Goal: Task Accomplishment & Management: Manage account settings

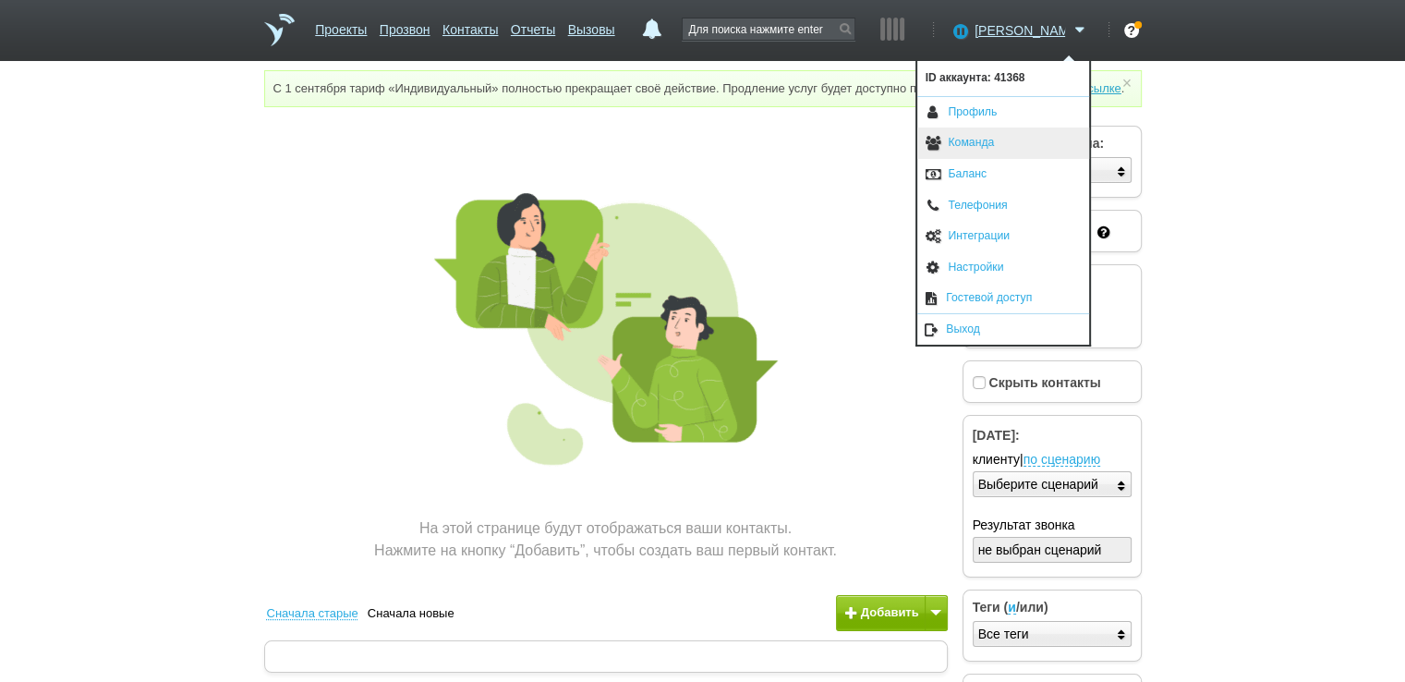
click at [972, 149] on link "Команда" at bounding box center [1003, 142] width 172 height 31
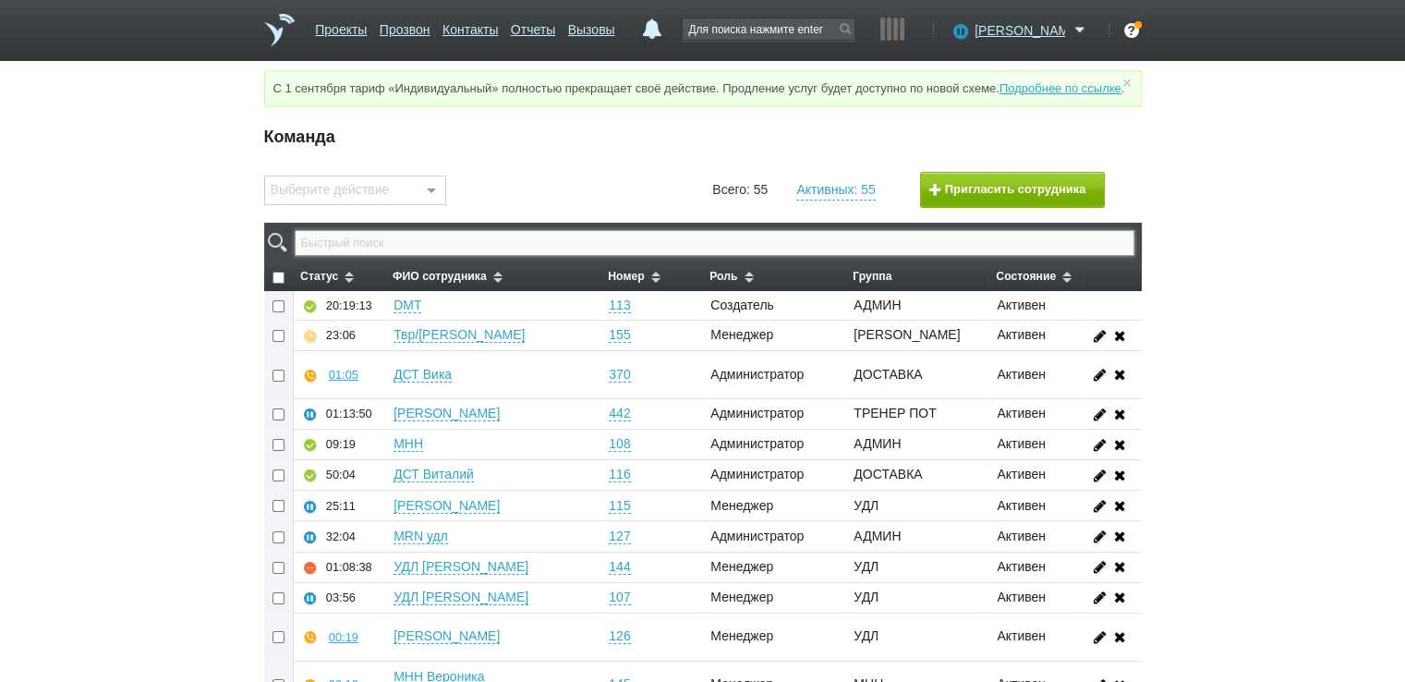
click at [532, 253] on input "text" at bounding box center [714, 243] width 839 height 26
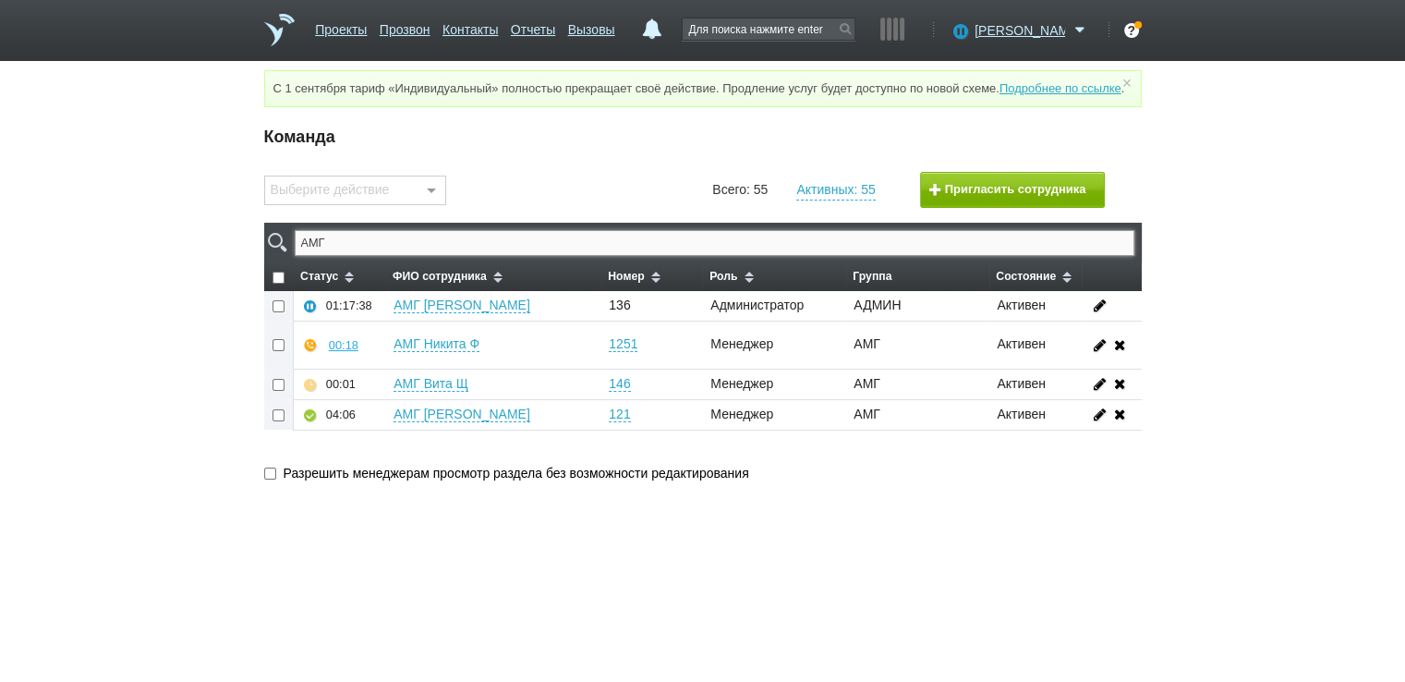
type input "АМГ"
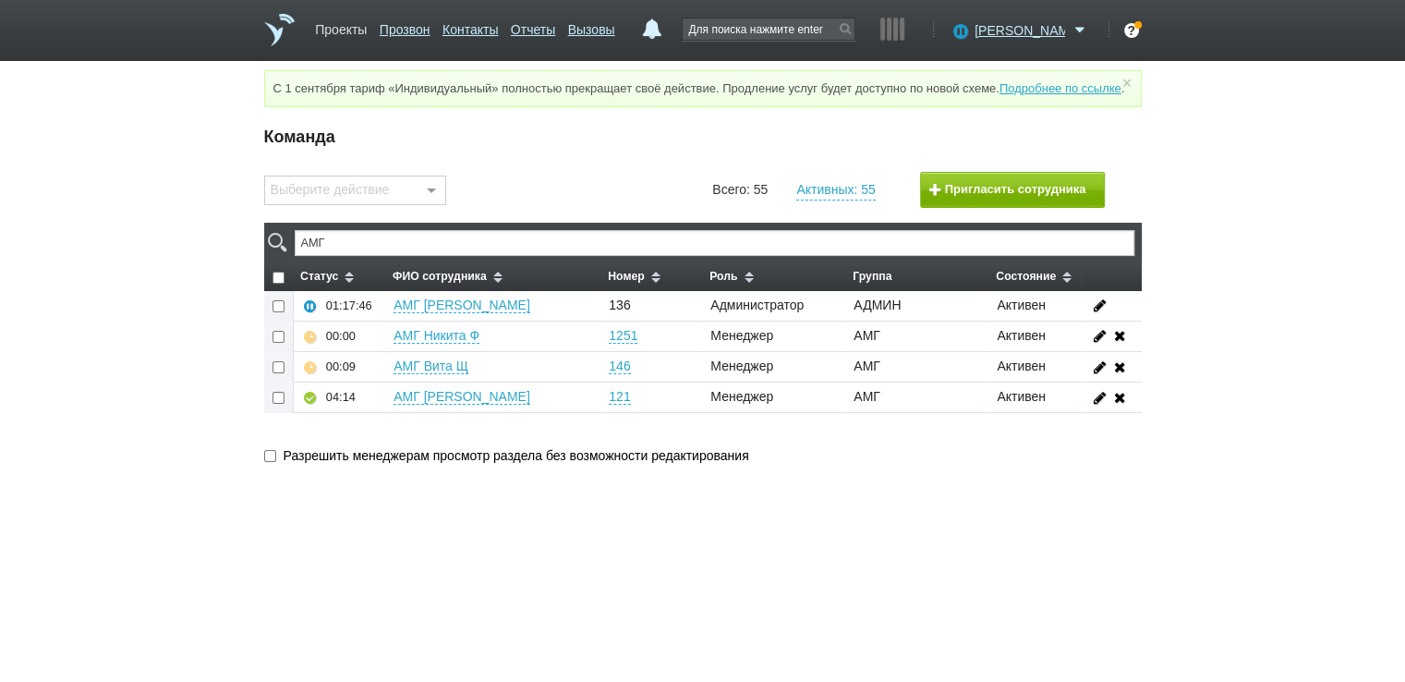
click at [333, 30] on link "Проекты" at bounding box center [341, 26] width 52 height 27
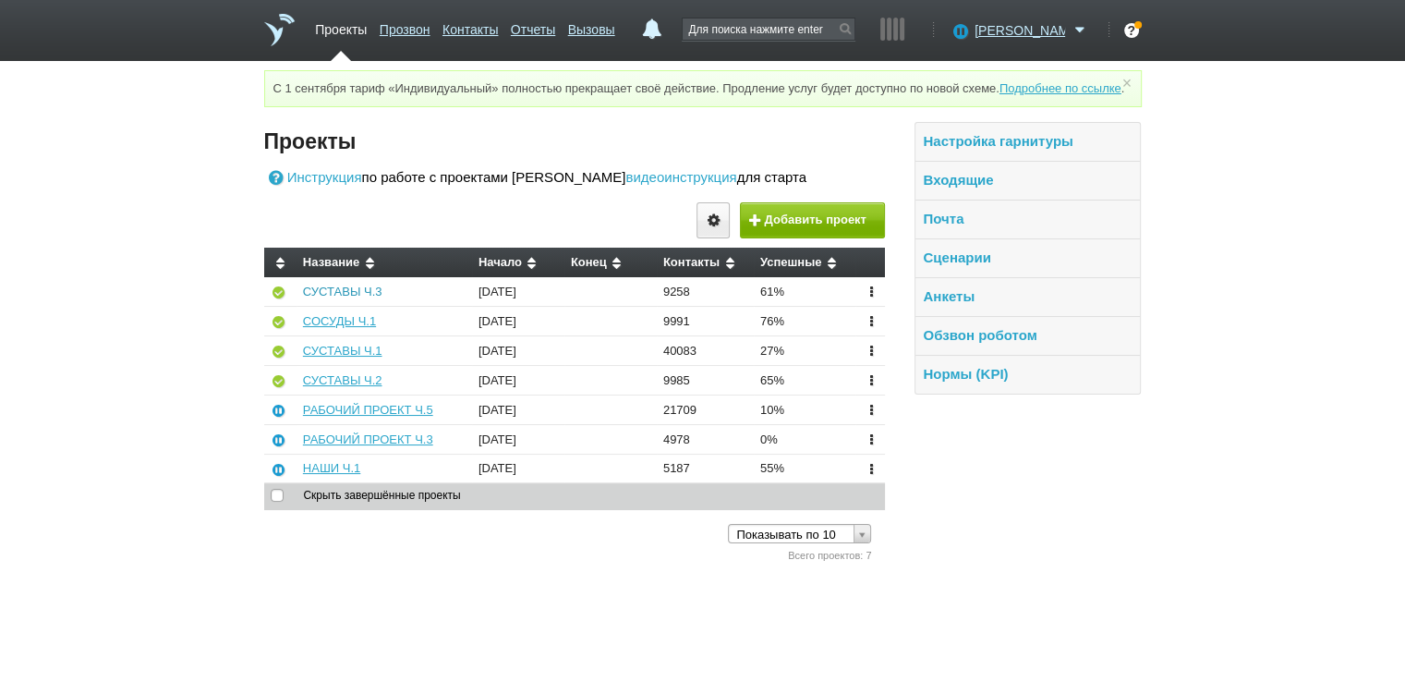
click at [338, 298] on link "СУСТАВЫ Ч.3" at bounding box center [342, 292] width 79 height 14
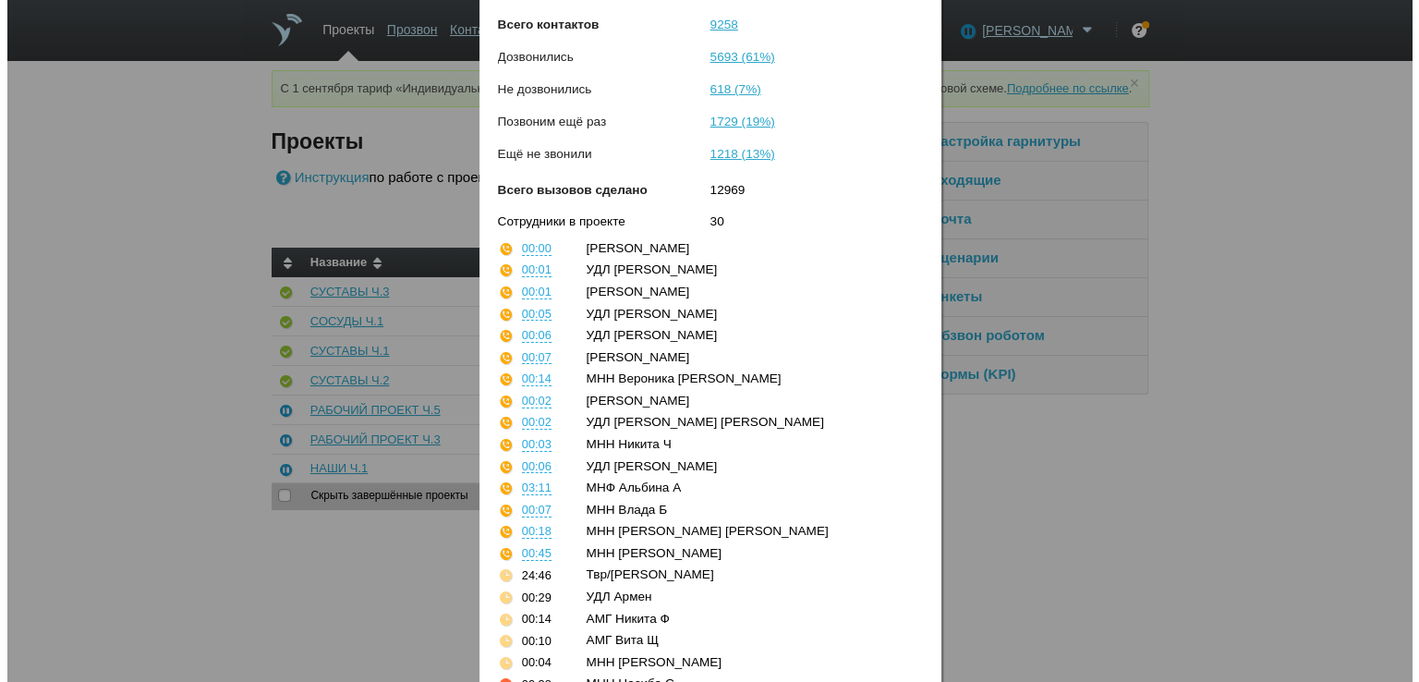
scroll to position [391, 0]
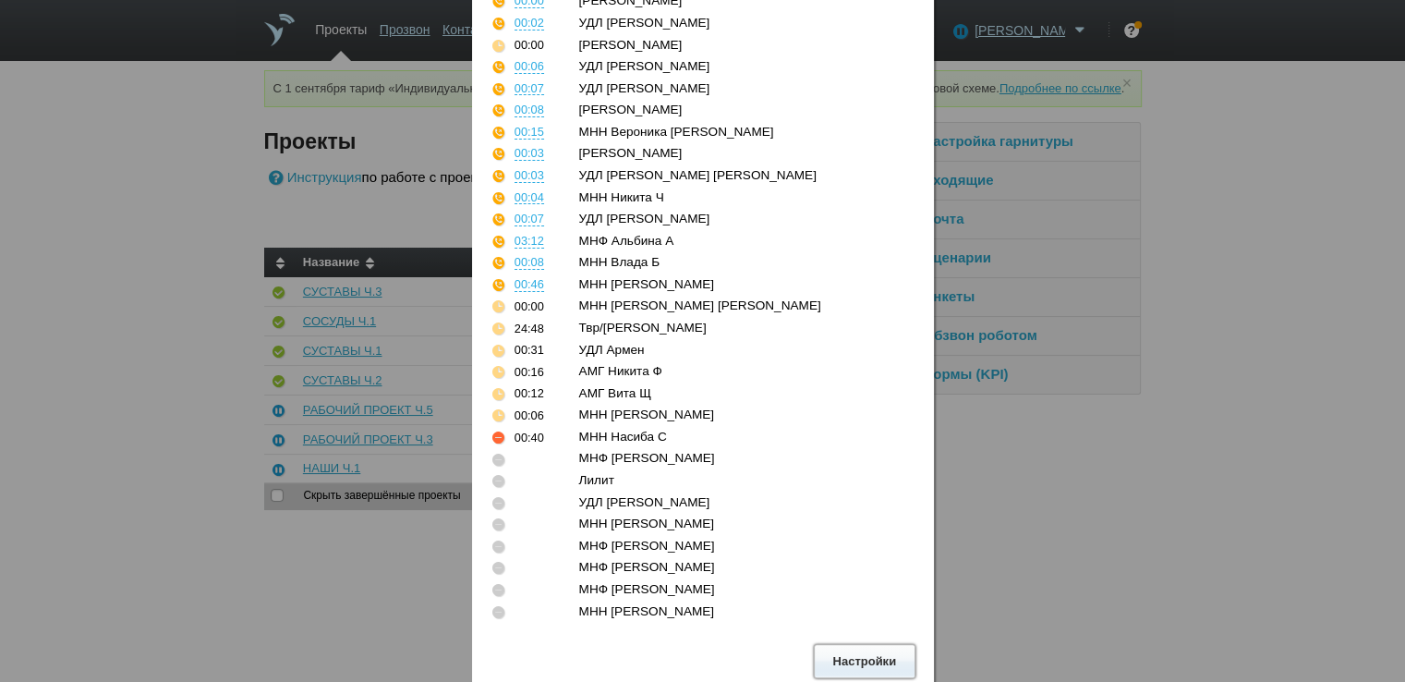
click at [863, 655] on button "Настройки" at bounding box center [865, 661] width 102 height 34
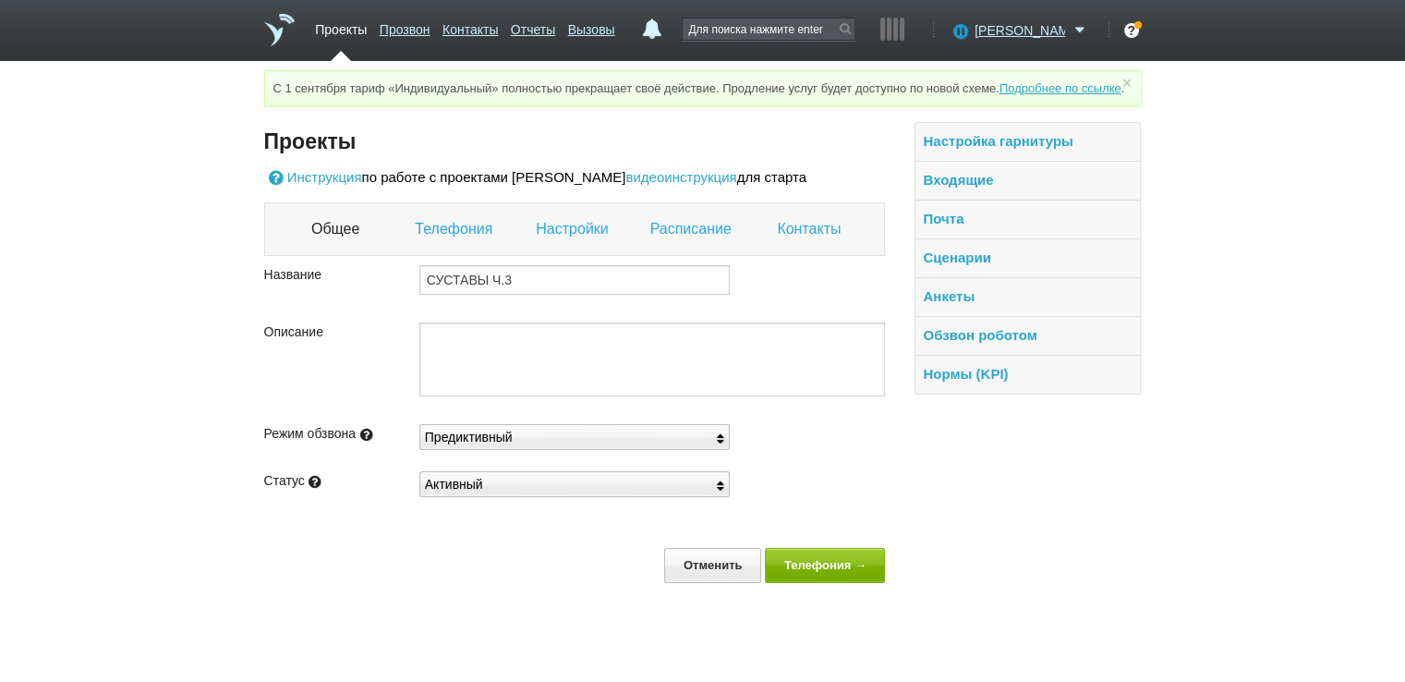
click at [567, 241] on link "Настройки" at bounding box center [574, 229] width 77 height 24
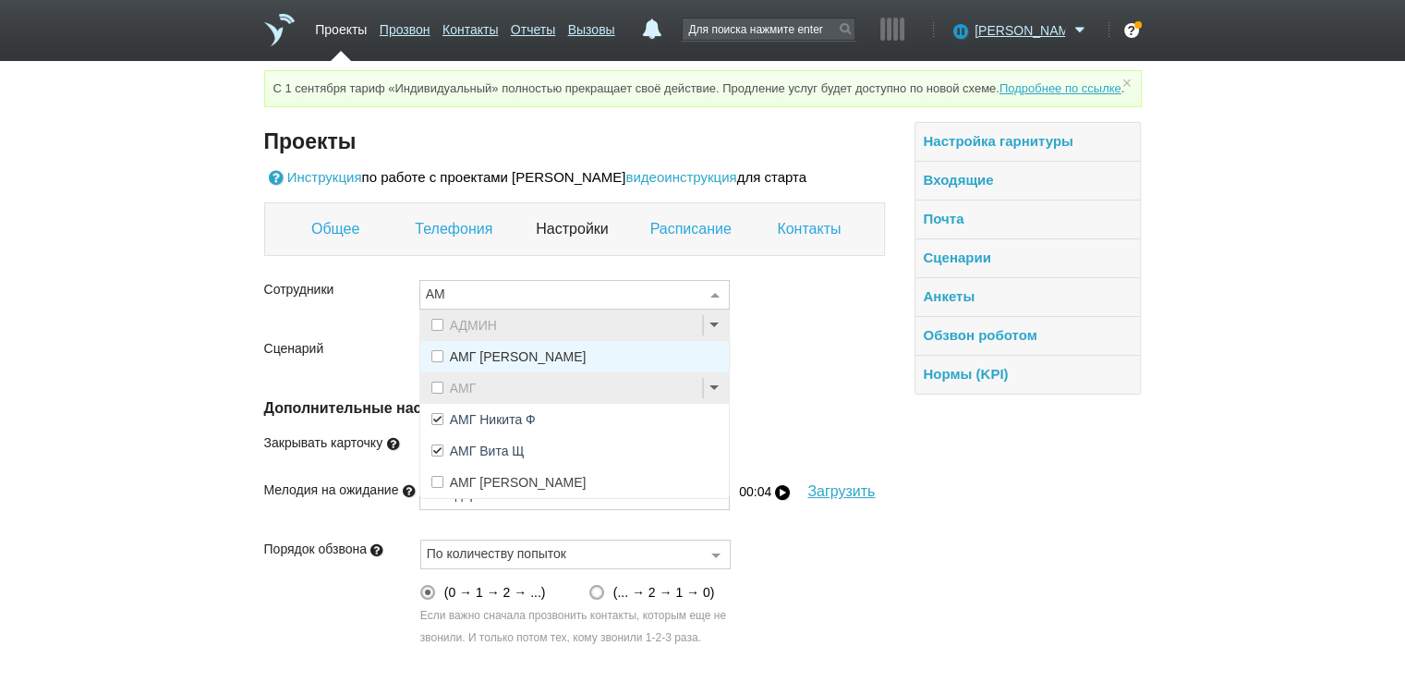
type input "АМГ"
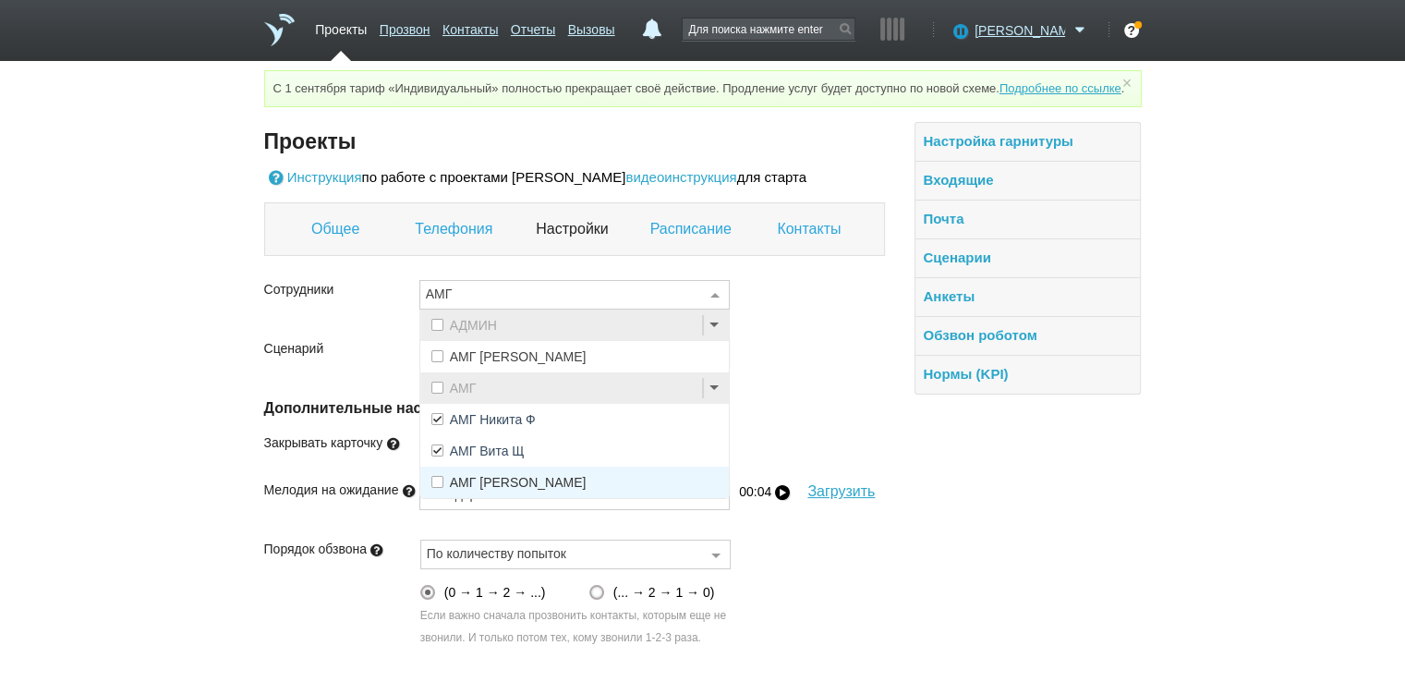
click at [441, 488] on span at bounding box center [437, 482] width 12 height 12
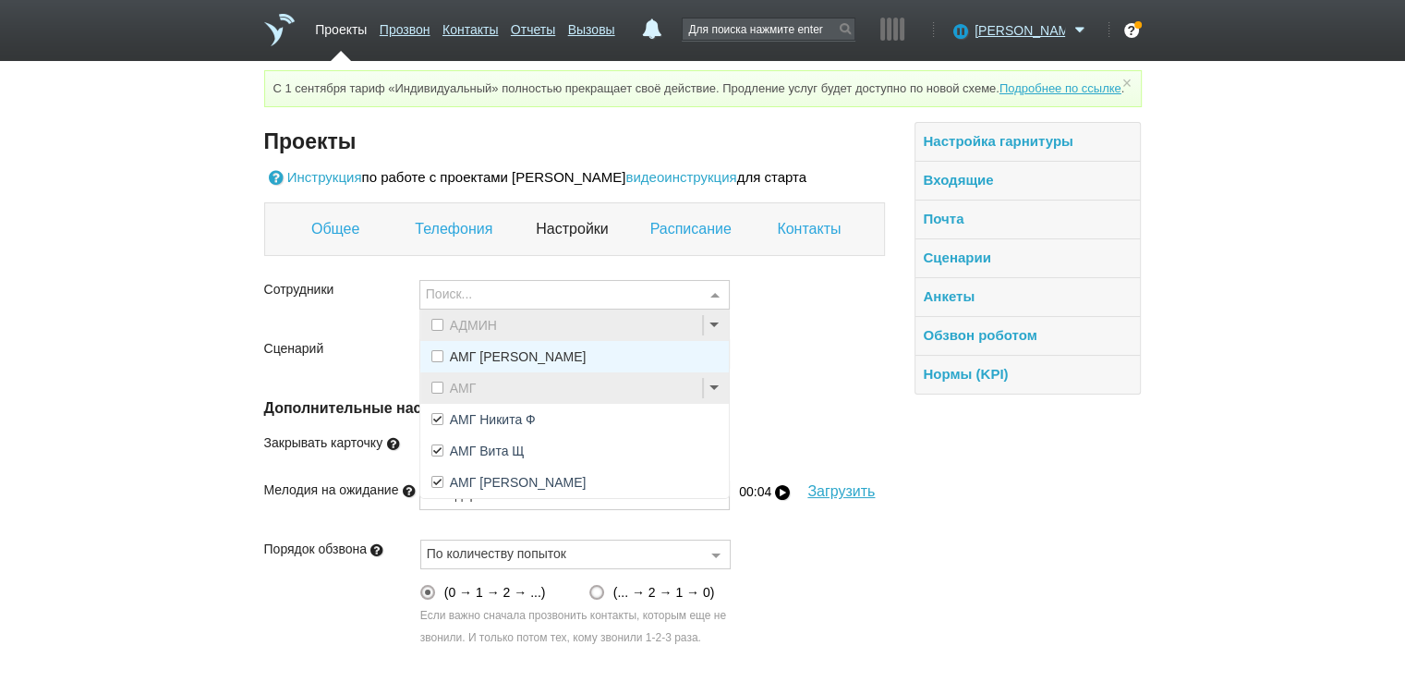
click at [801, 241] on link "Контакты" at bounding box center [811, 229] width 68 height 24
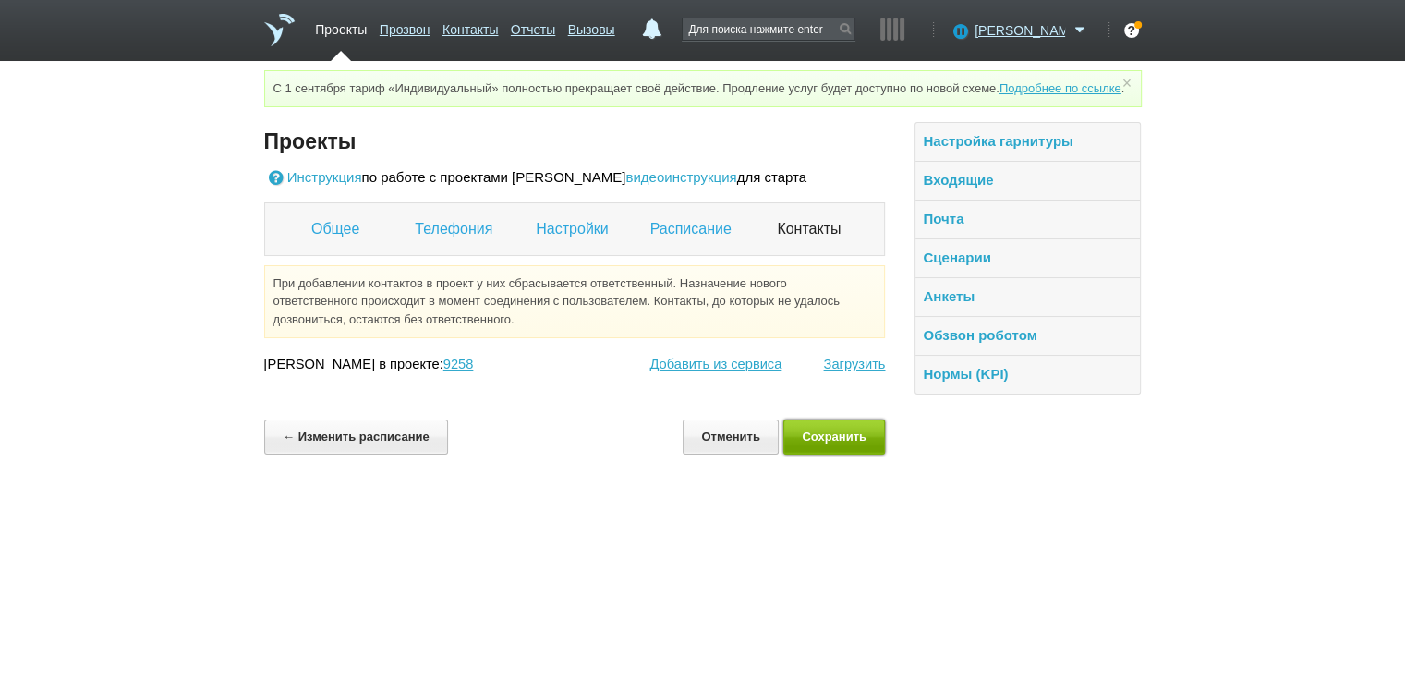
click at [838, 454] on button "Сохранить" at bounding box center [834, 436] width 103 height 34
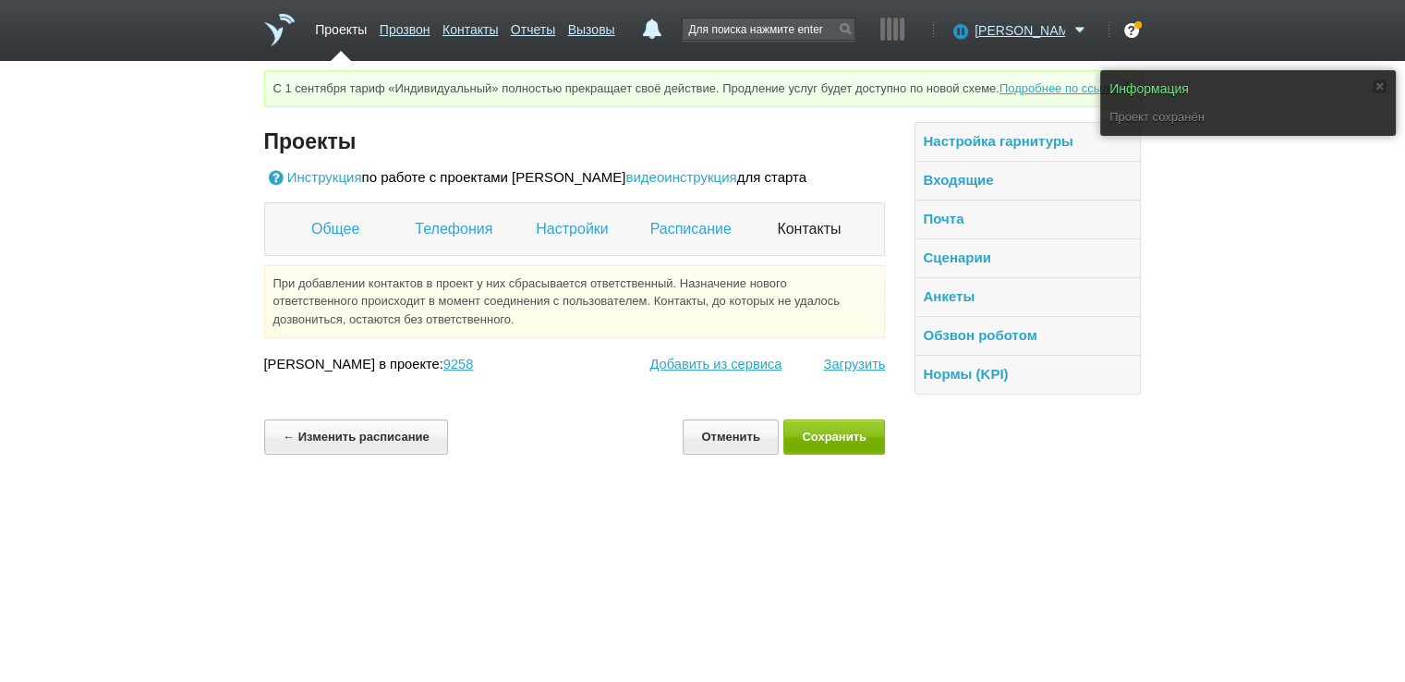
click at [348, 33] on link "Проекты" at bounding box center [341, 26] width 52 height 27
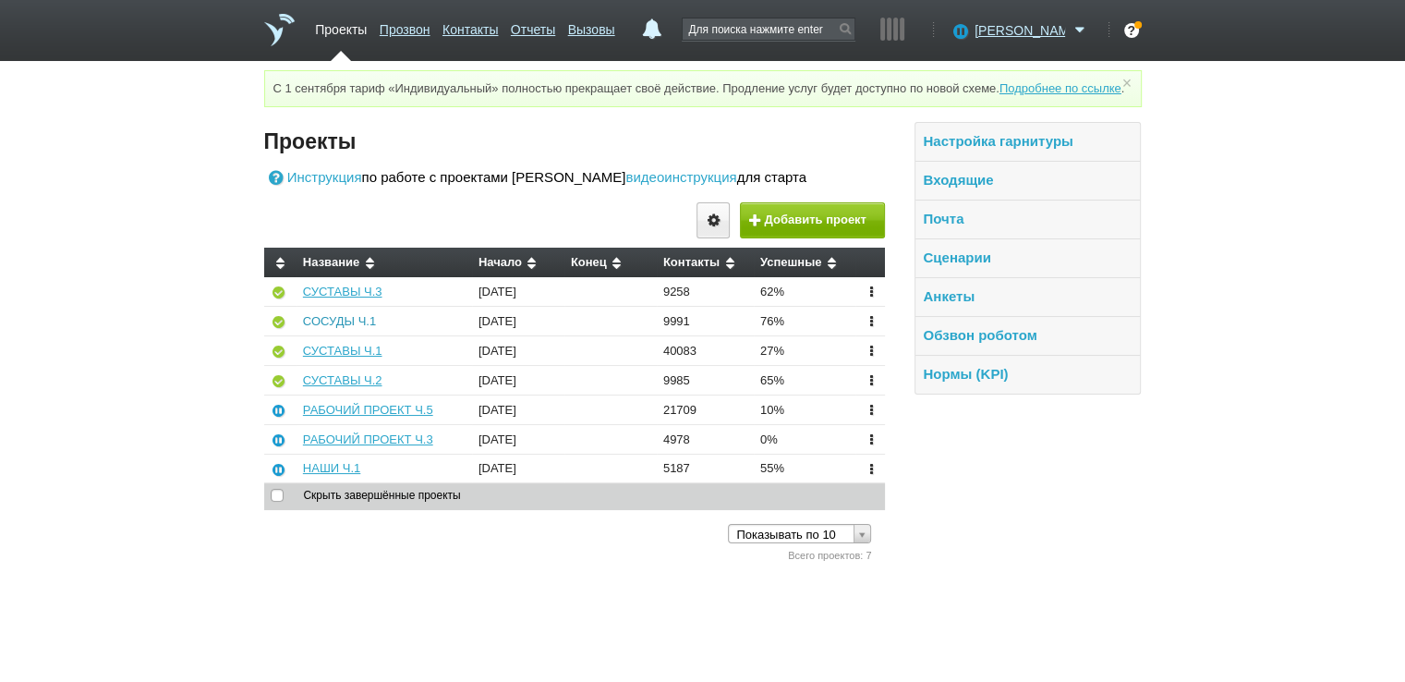
click at [329, 328] on link "СОСУДЫ Ч.1" at bounding box center [339, 321] width 73 height 14
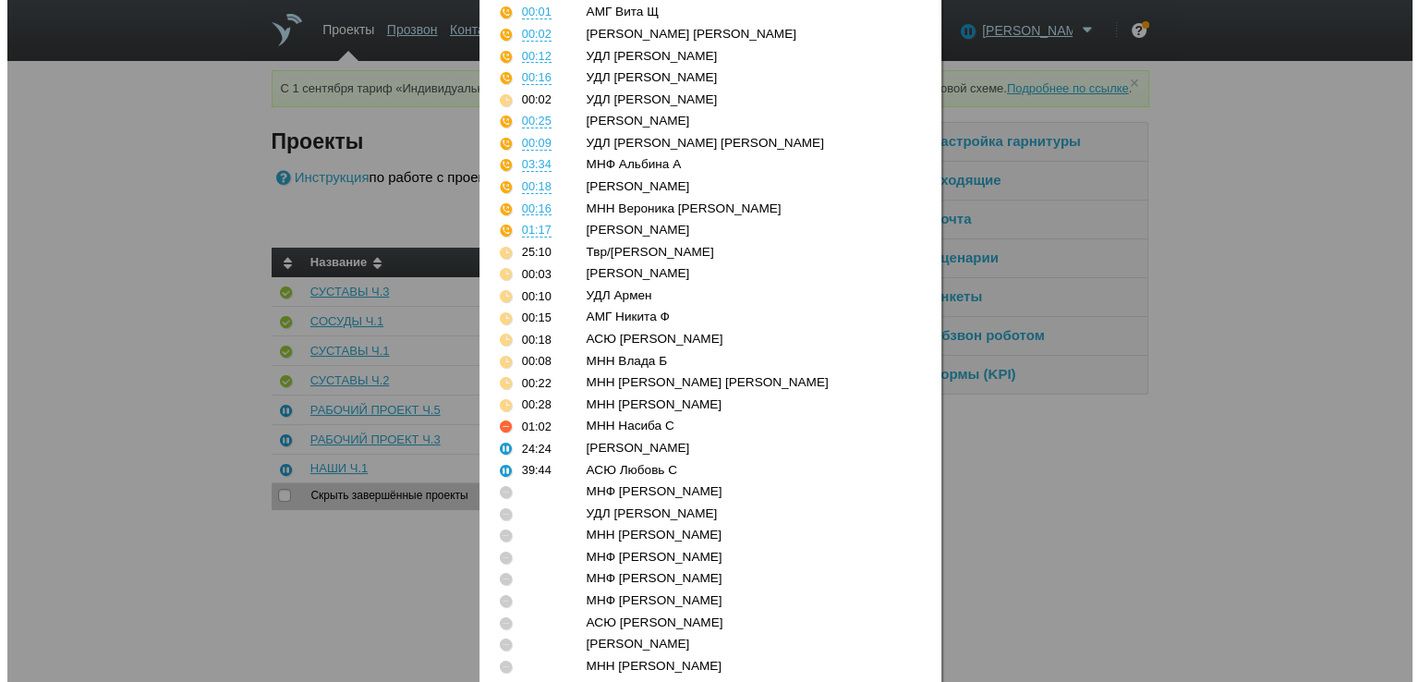
scroll to position [587, 0]
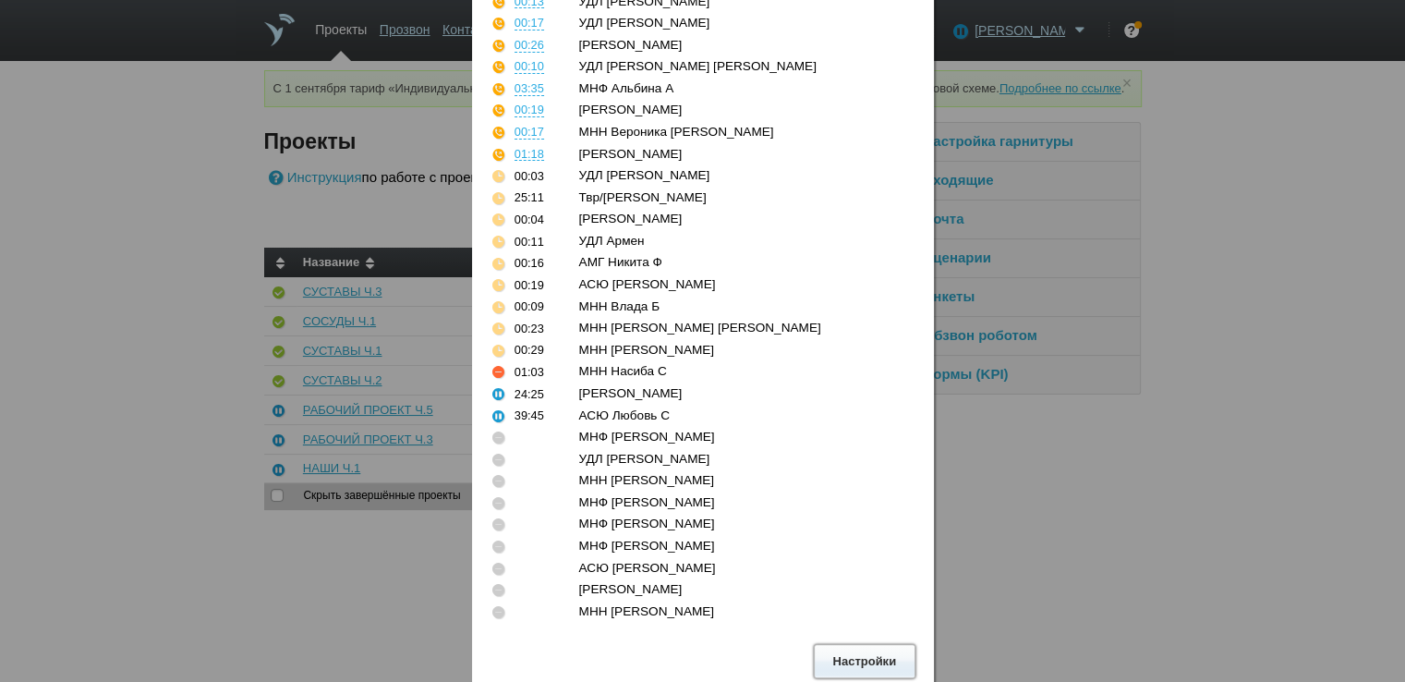
click at [846, 660] on button "Настройки" at bounding box center [865, 661] width 102 height 34
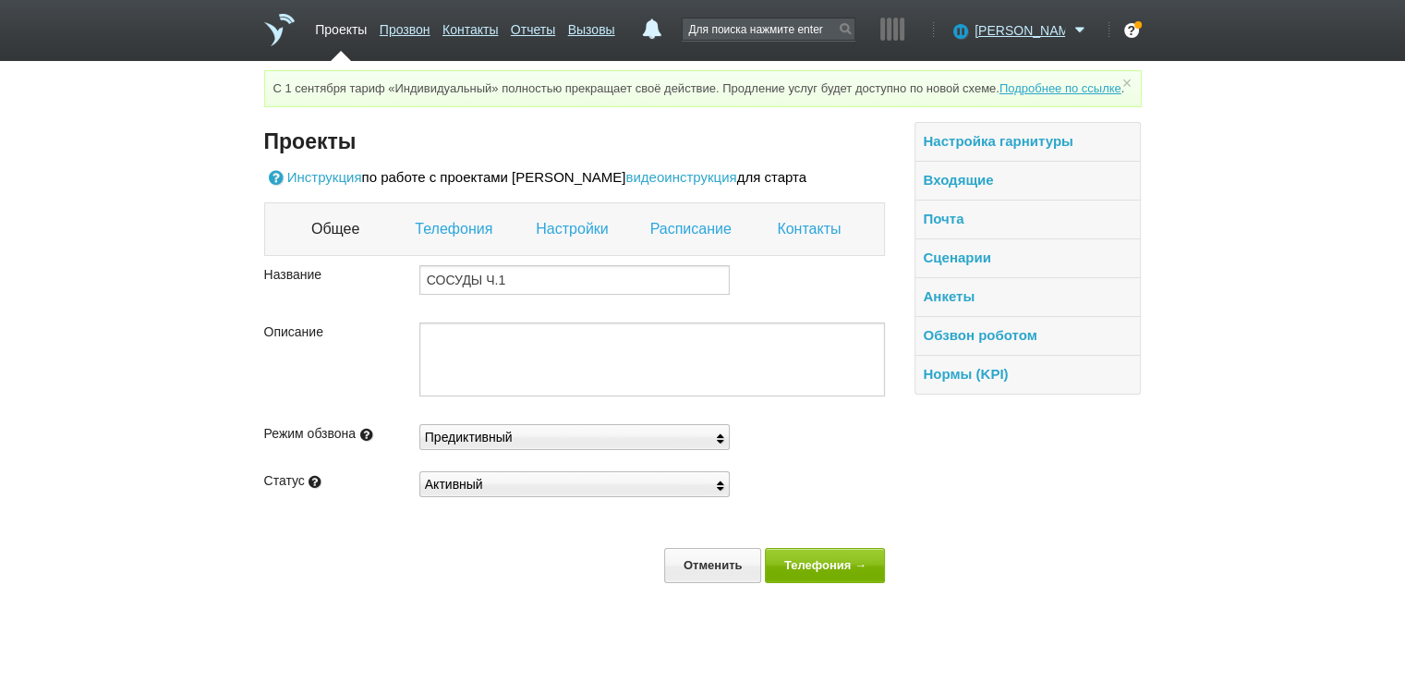
click at [561, 241] on link "Настройки" at bounding box center [574, 229] width 77 height 24
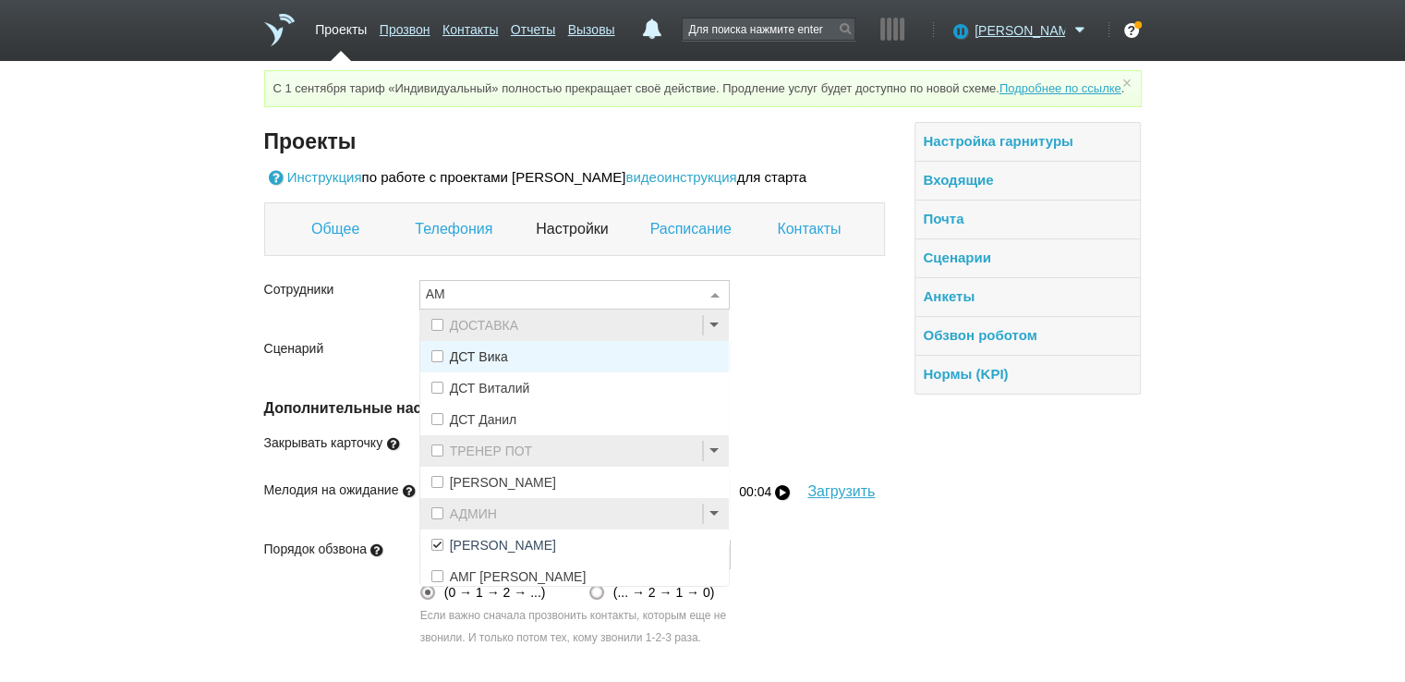
type input "АМГ"
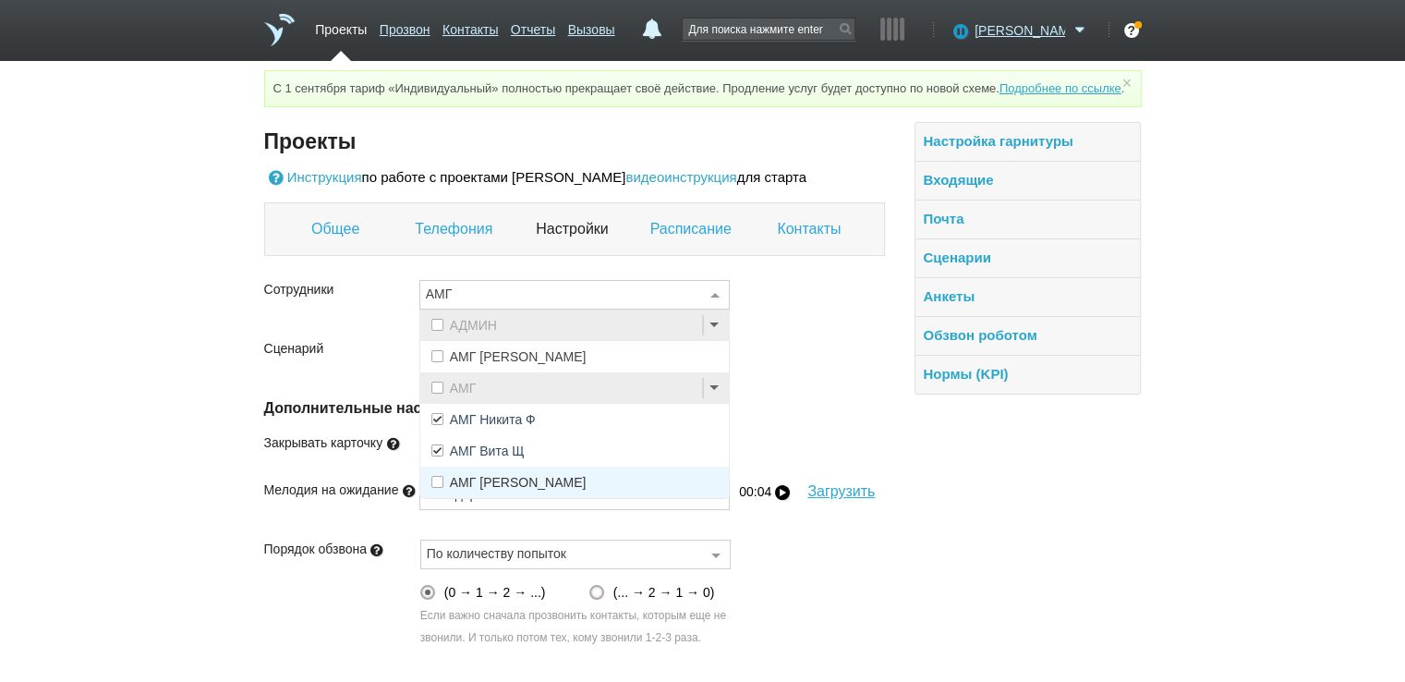
click at [452, 489] on span "АМГ [PERSON_NAME]" at bounding box center [518, 482] width 137 height 13
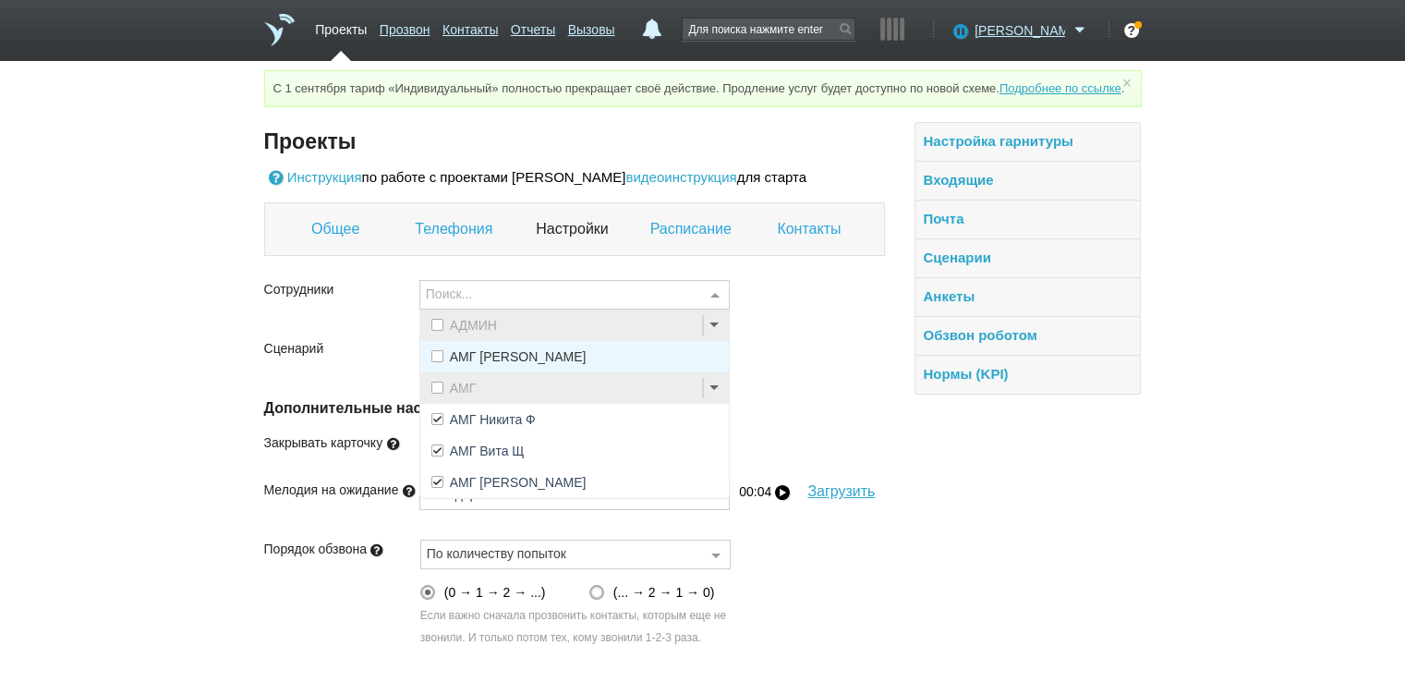
click at [806, 241] on link "Контакты" at bounding box center [811, 229] width 68 height 24
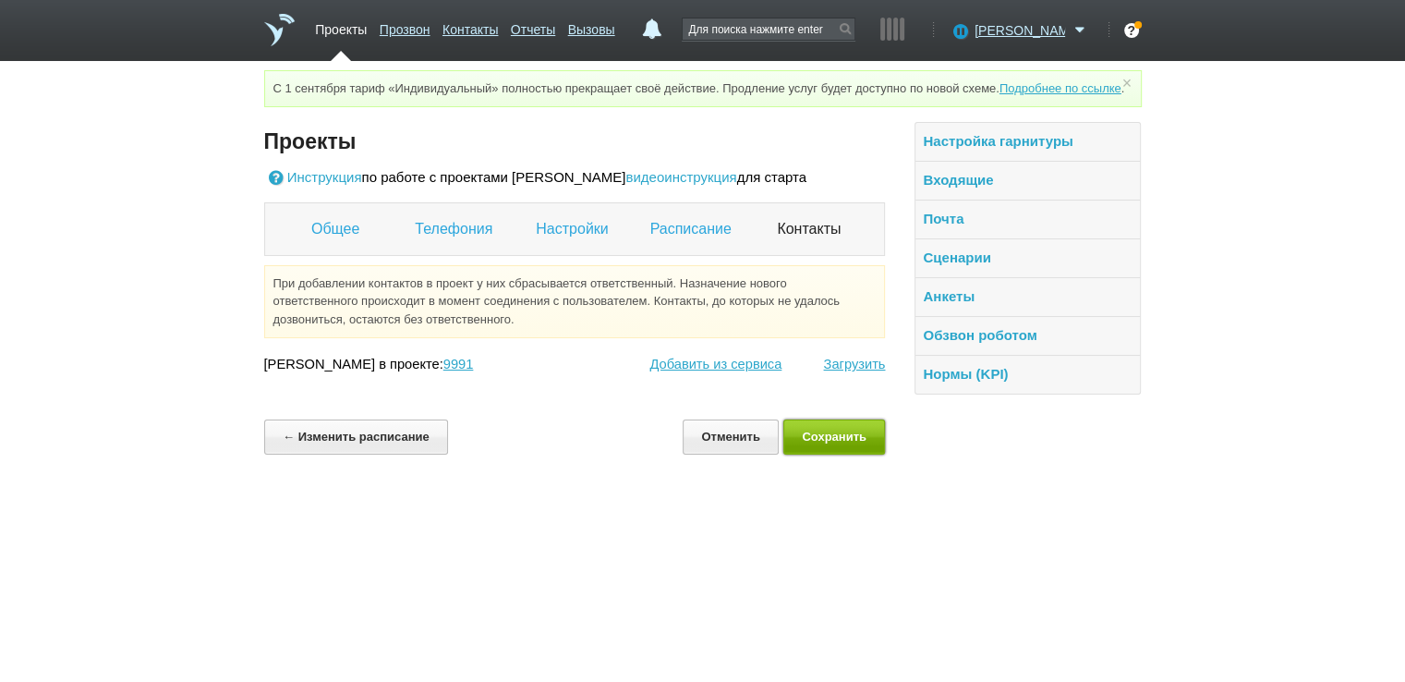
click at [824, 454] on button "Сохранить" at bounding box center [834, 436] width 103 height 34
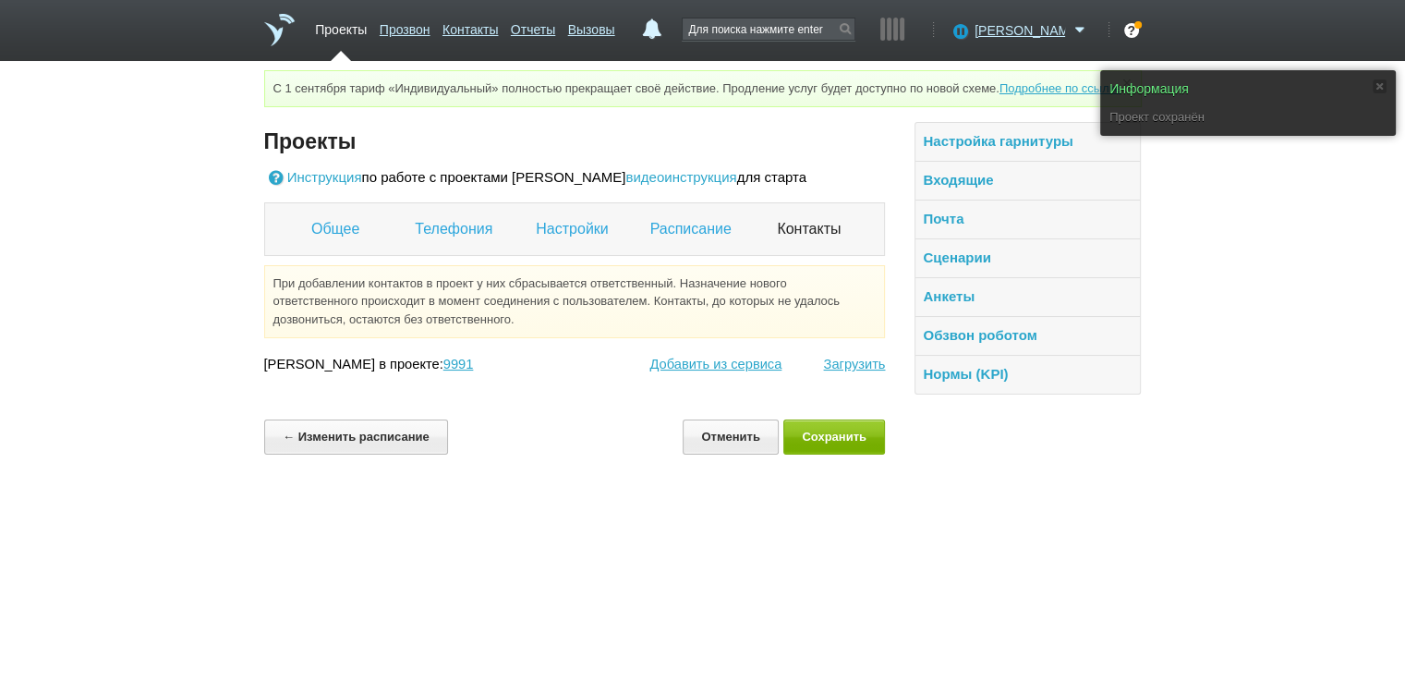
click at [354, 31] on link "Проекты" at bounding box center [341, 26] width 52 height 27
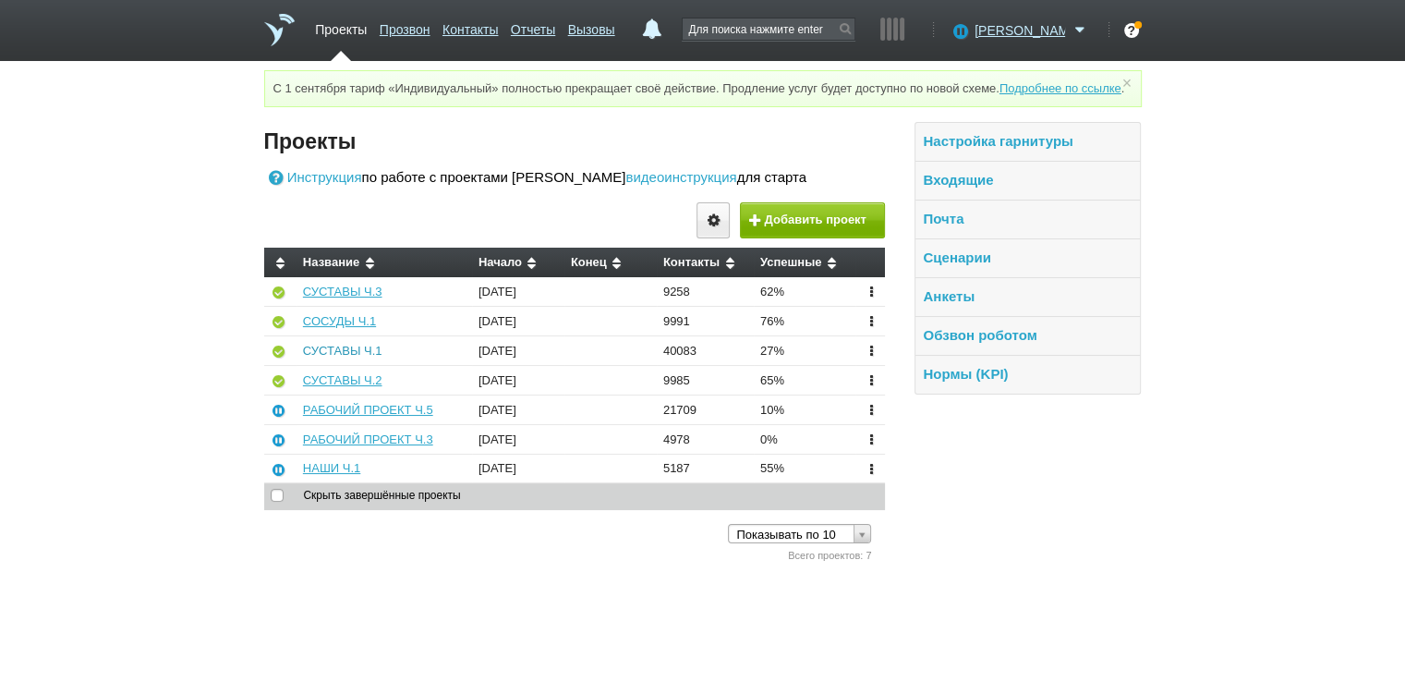
click at [342, 358] on link "СУСТАВЫ Ч.1" at bounding box center [342, 351] width 79 height 14
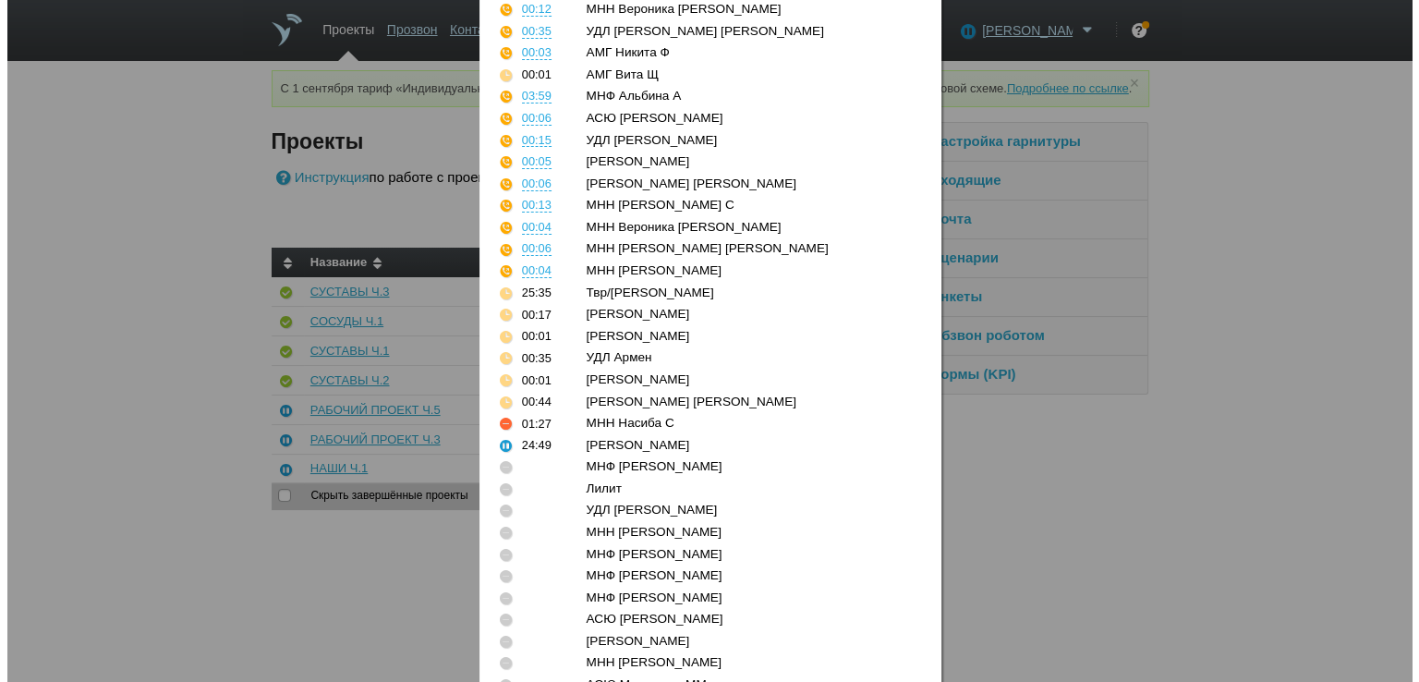
scroll to position [696, 0]
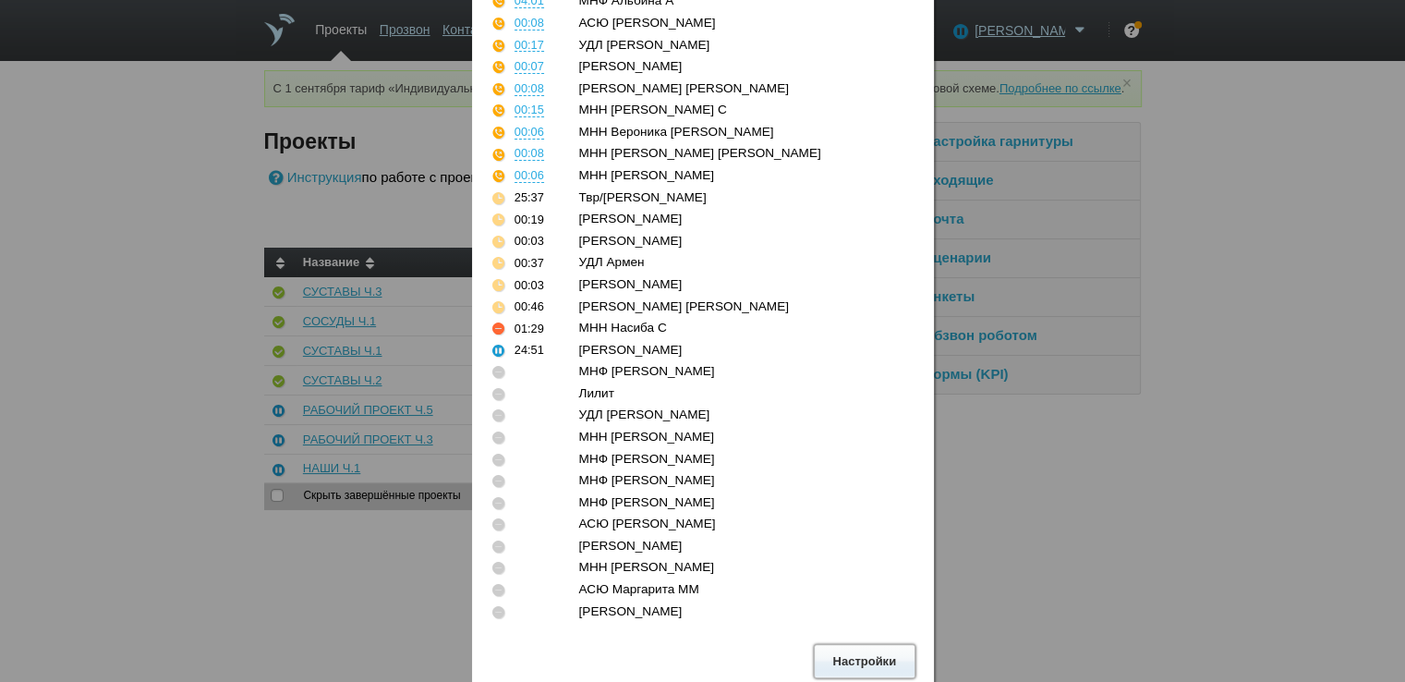
click at [838, 656] on button "Настройки" at bounding box center [865, 661] width 102 height 34
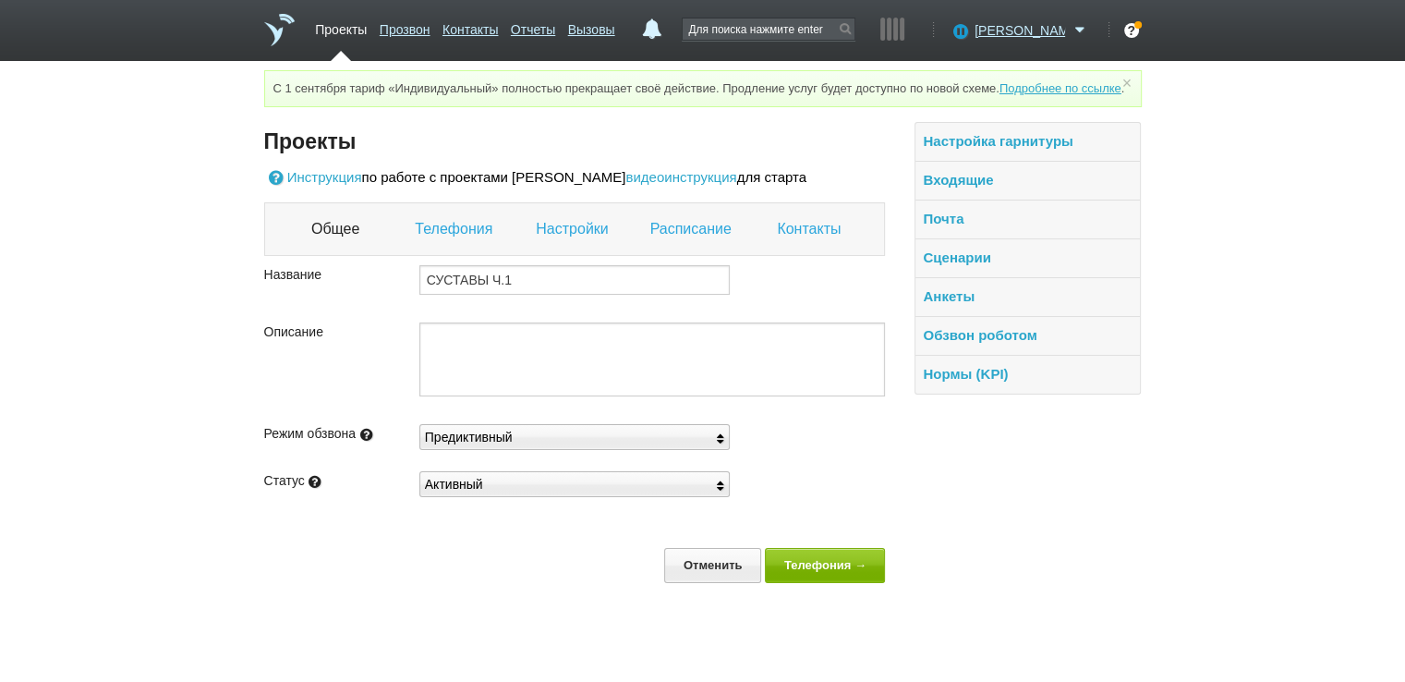
click at [571, 241] on link "Настройки" at bounding box center [574, 229] width 77 height 24
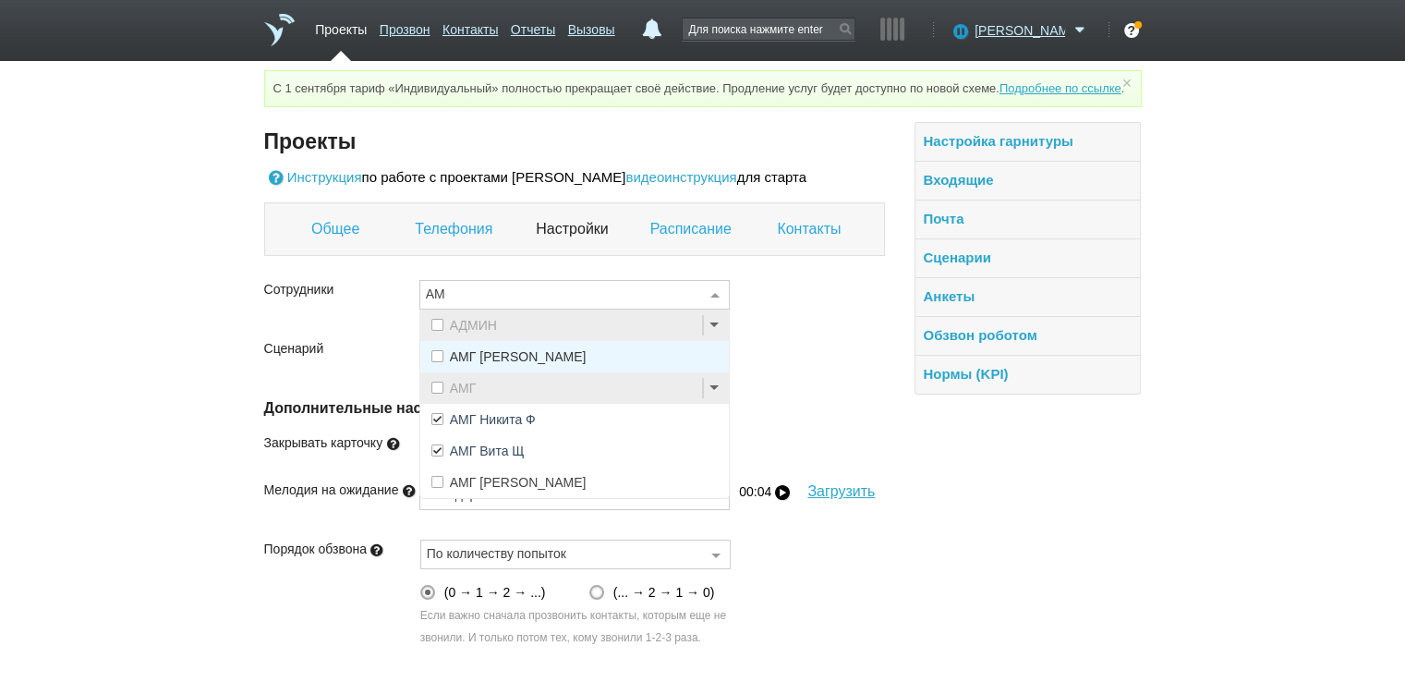
type input "АМГ"
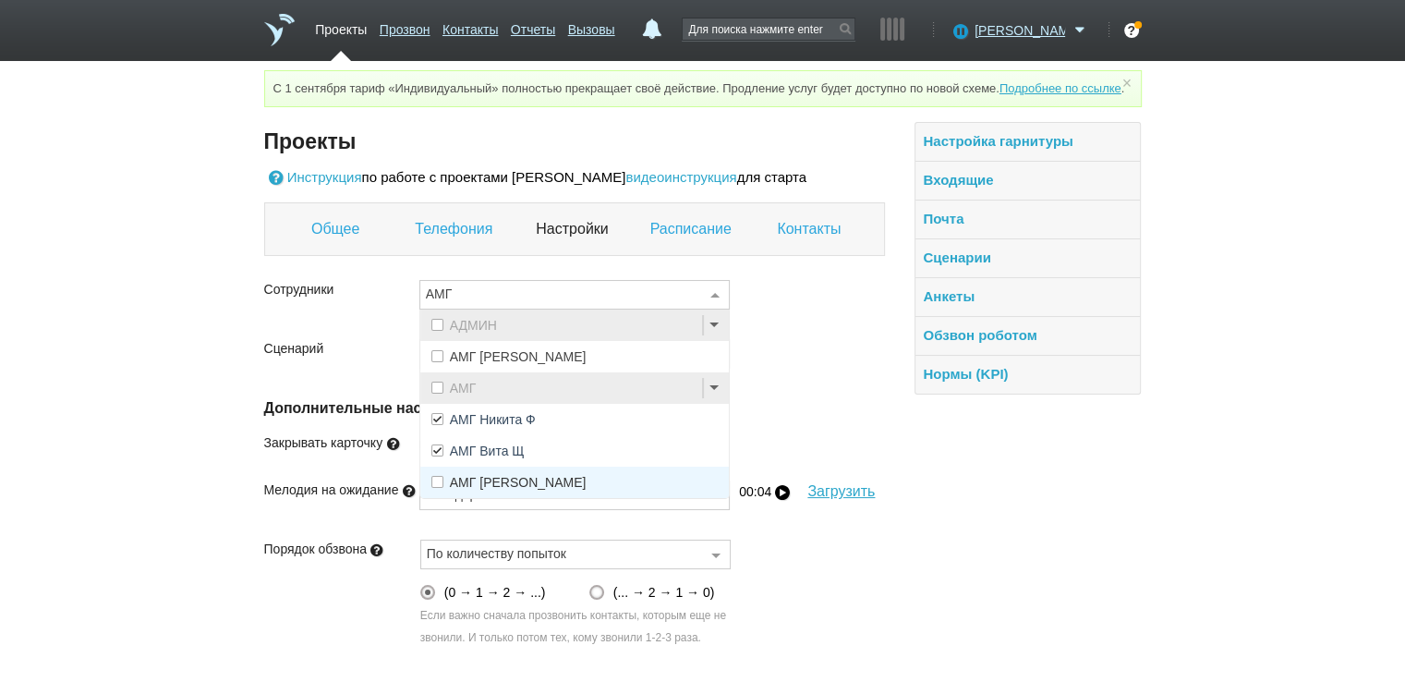
click at [475, 489] on span "АМГ [PERSON_NAME]" at bounding box center [518, 482] width 137 height 13
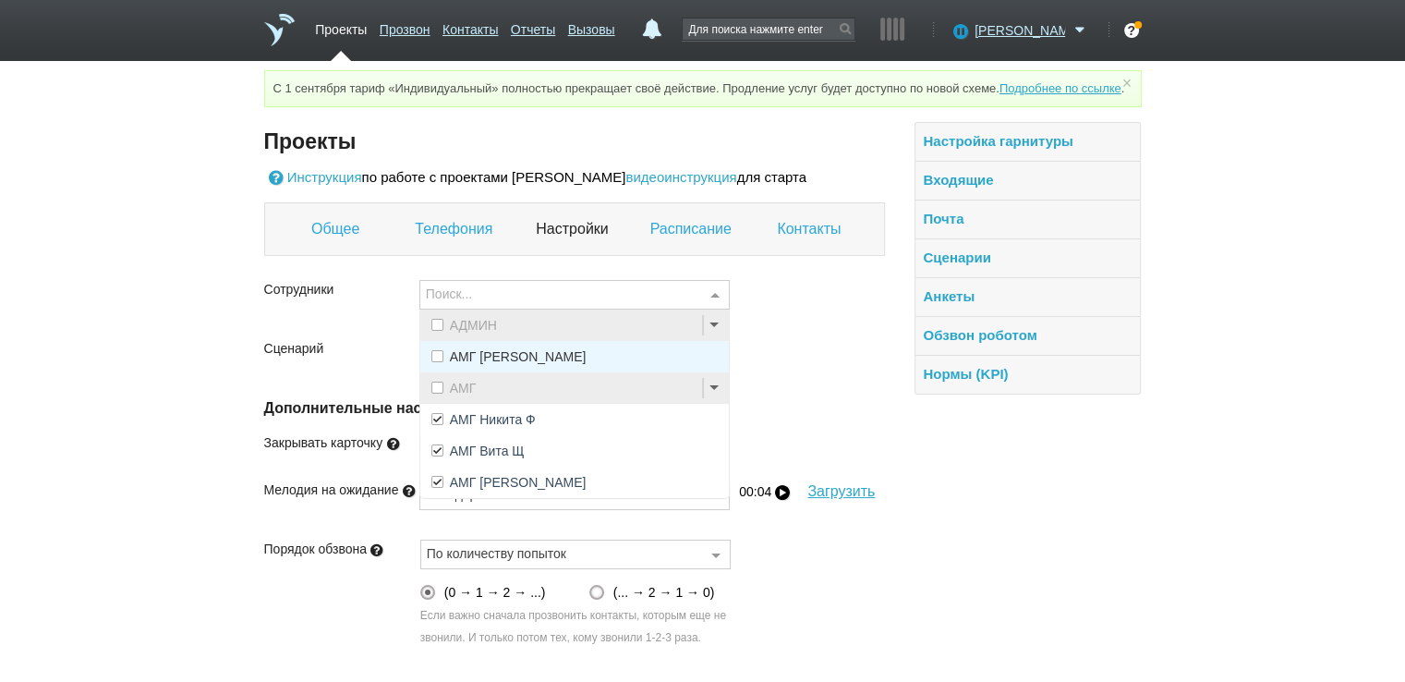
click at [809, 241] on link "Контакты" at bounding box center [811, 229] width 68 height 24
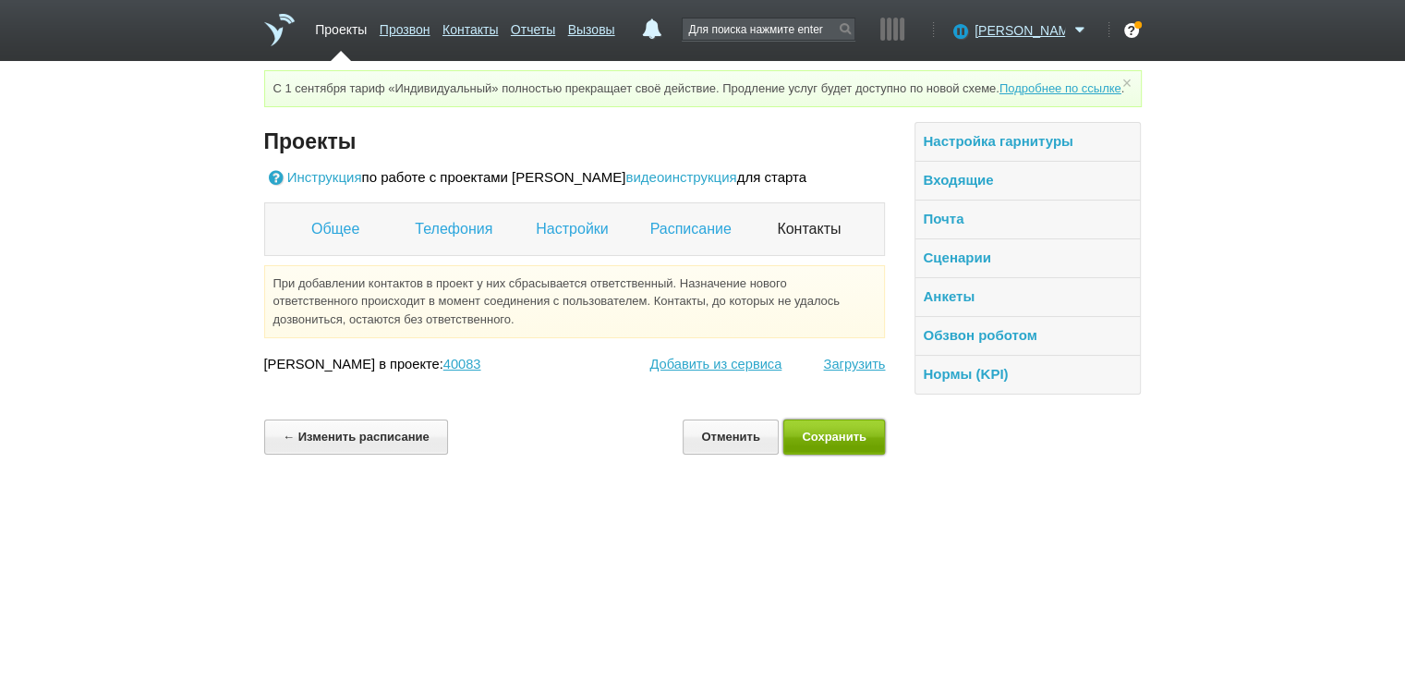
click at [833, 454] on button "Сохранить" at bounding box center [834, 436] width 103 height 34
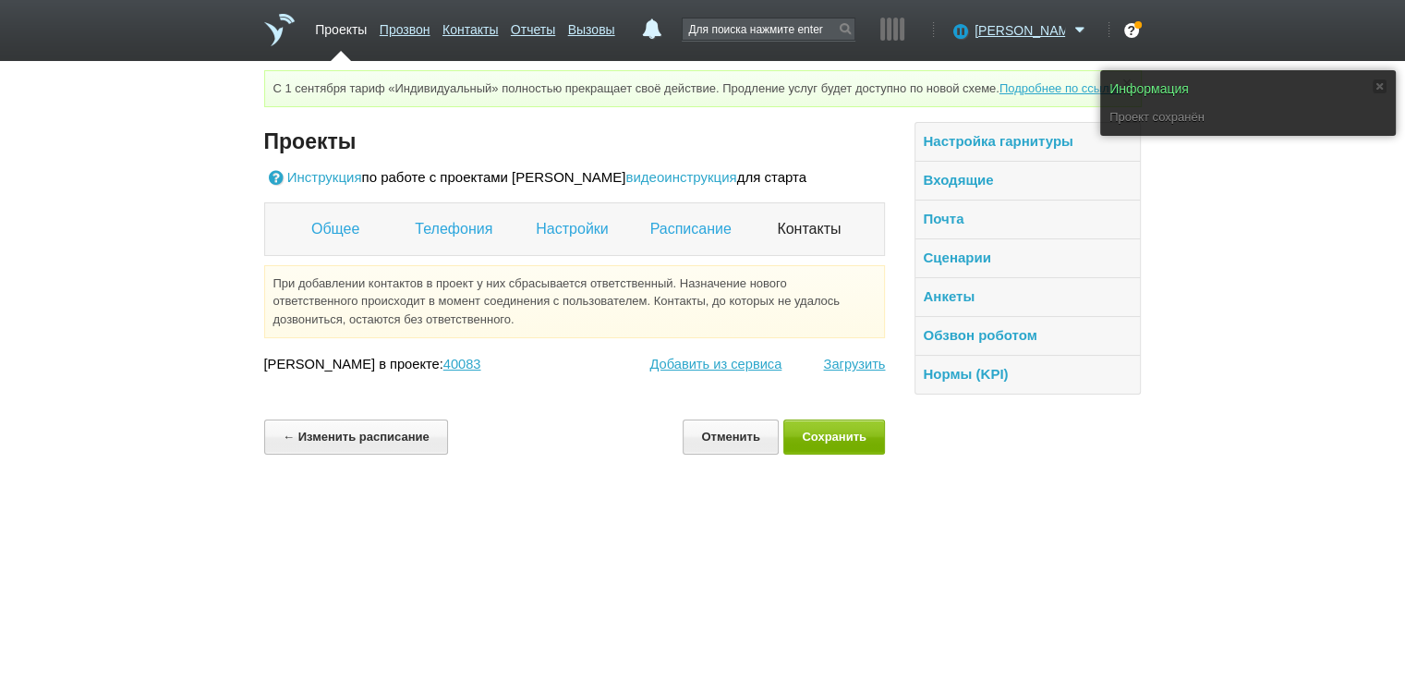
click at [336, 29] on link "Проекты" at bounding box center [341, 26] width 52 height 27
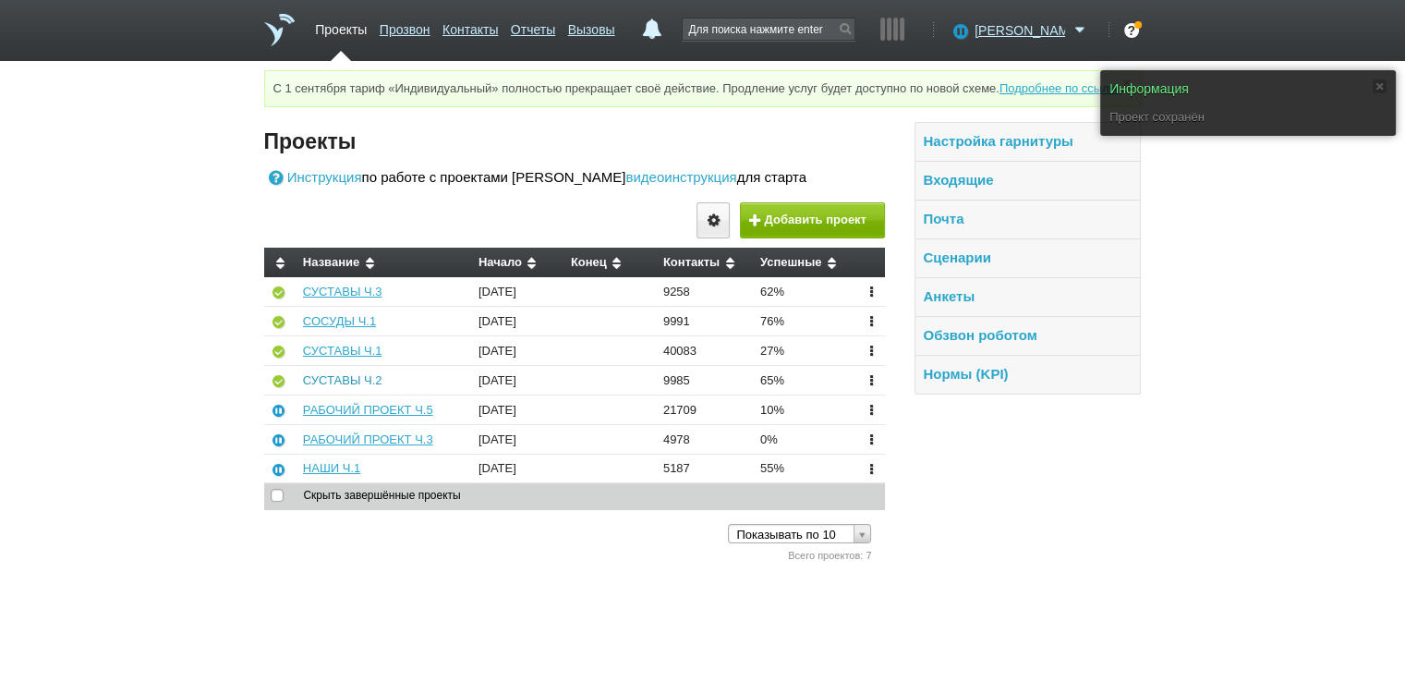
click at [356, 387] on link "СУСТАВЫ Ч.2" at bounding box center [342, 380] width 79 height 14
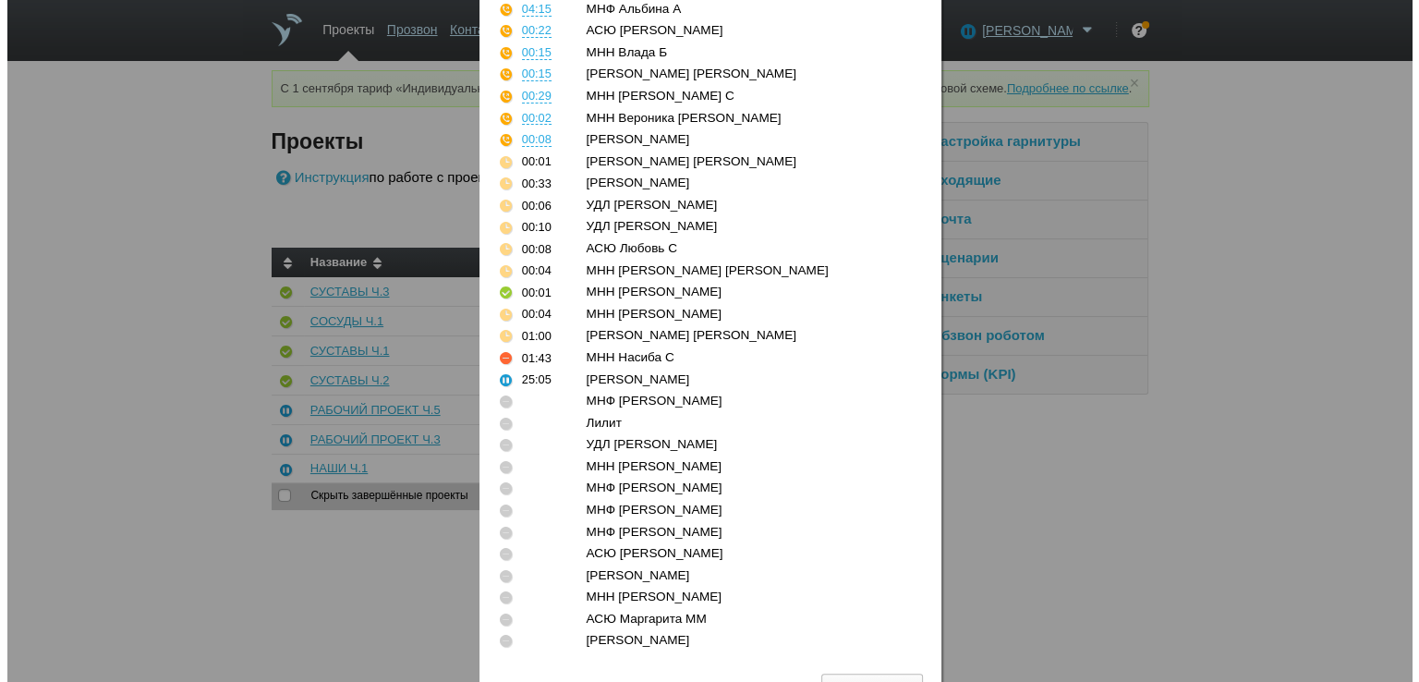
scroll to position [652, 0]
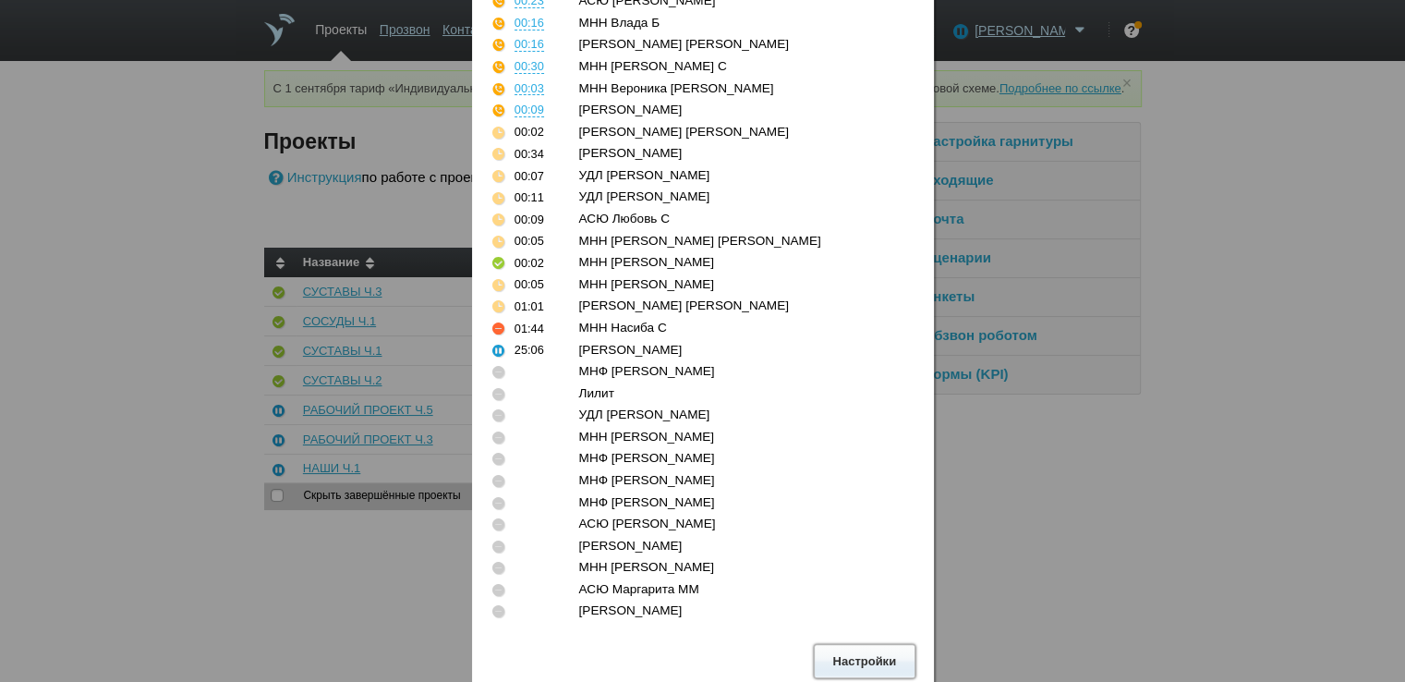
click at [868, 660] on button "Настройки" at bounding box center [865, 661] width 102 height 34
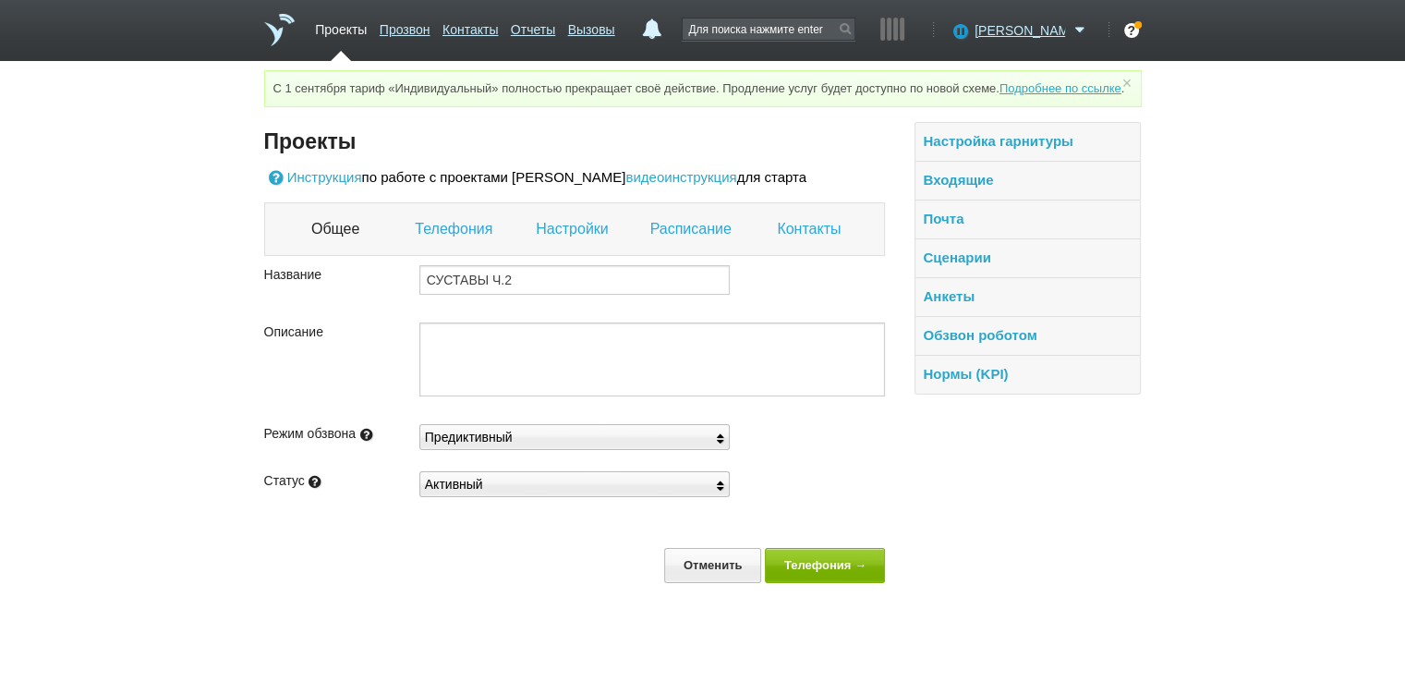
click at [599, 241] on link "Настройки" at bounding box center [574, 229] width 77 height 24
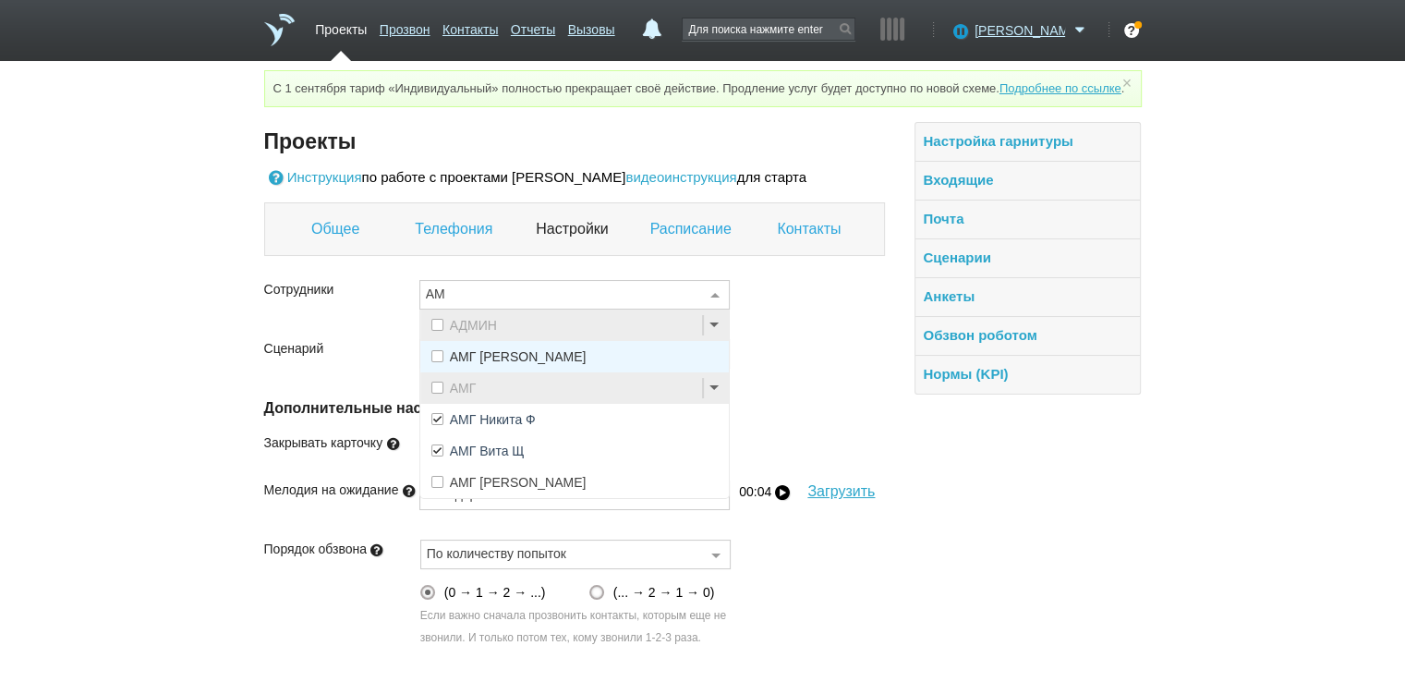
type input "АМГ"
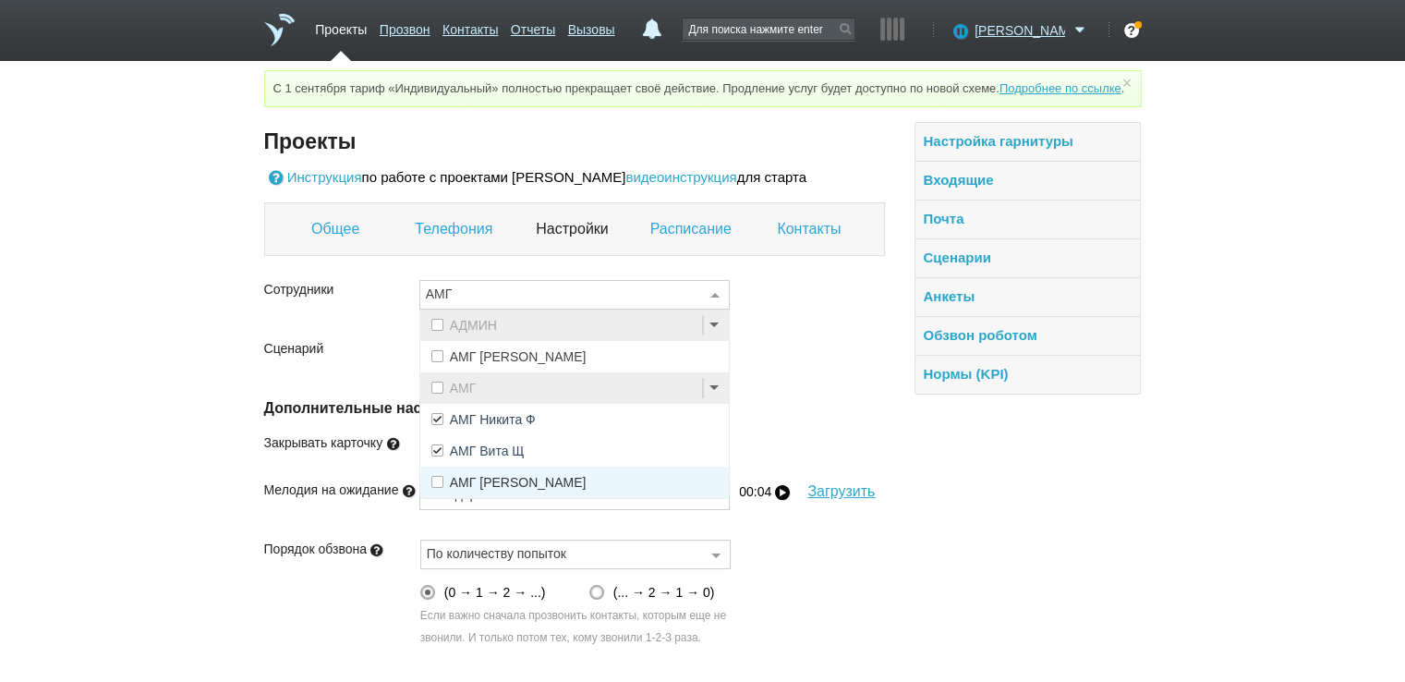
click at [505, 489] on span "АМГ [PERSON_NAME]" at bounding box center [518, 482] width 137 height 13
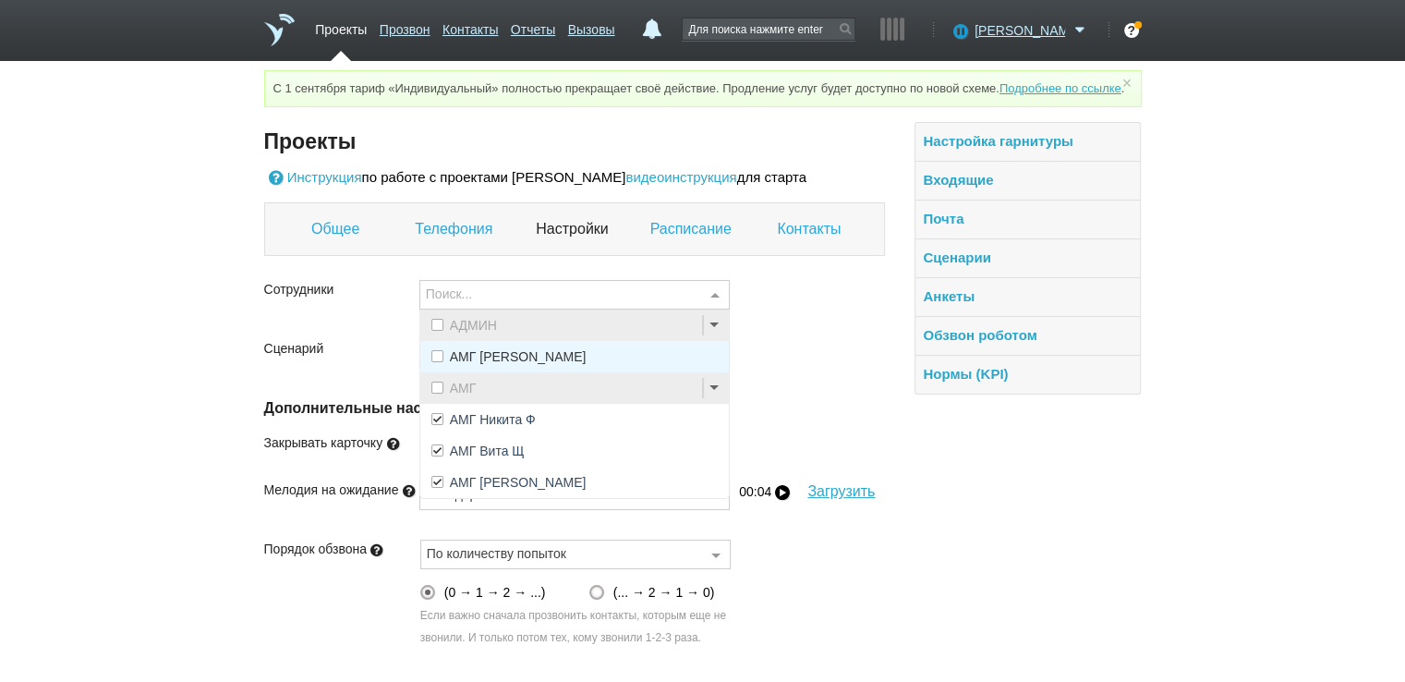
click at [782, 241] on link "Контакты" at bounding box center [811, 229] width 68 height 24
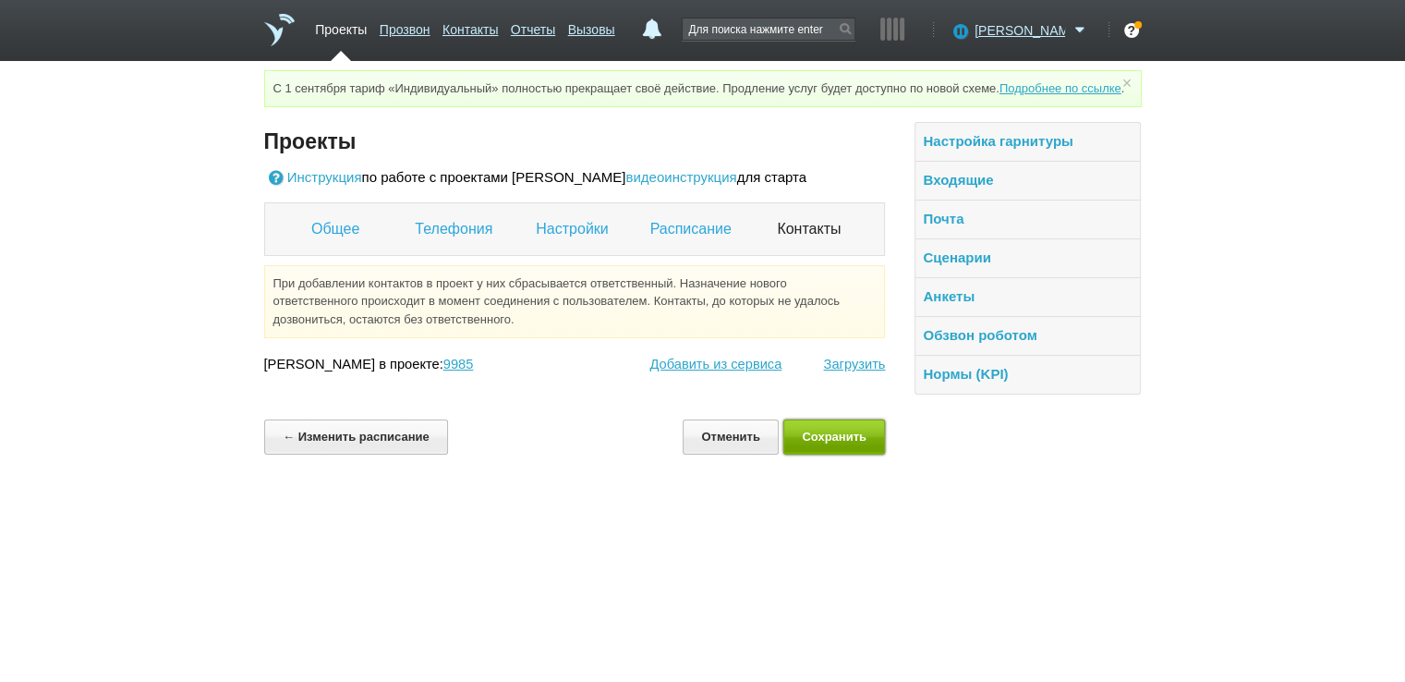
click at [830, 454] on button "Сохранить" at bounding box center [834, 436] width 103 height 34
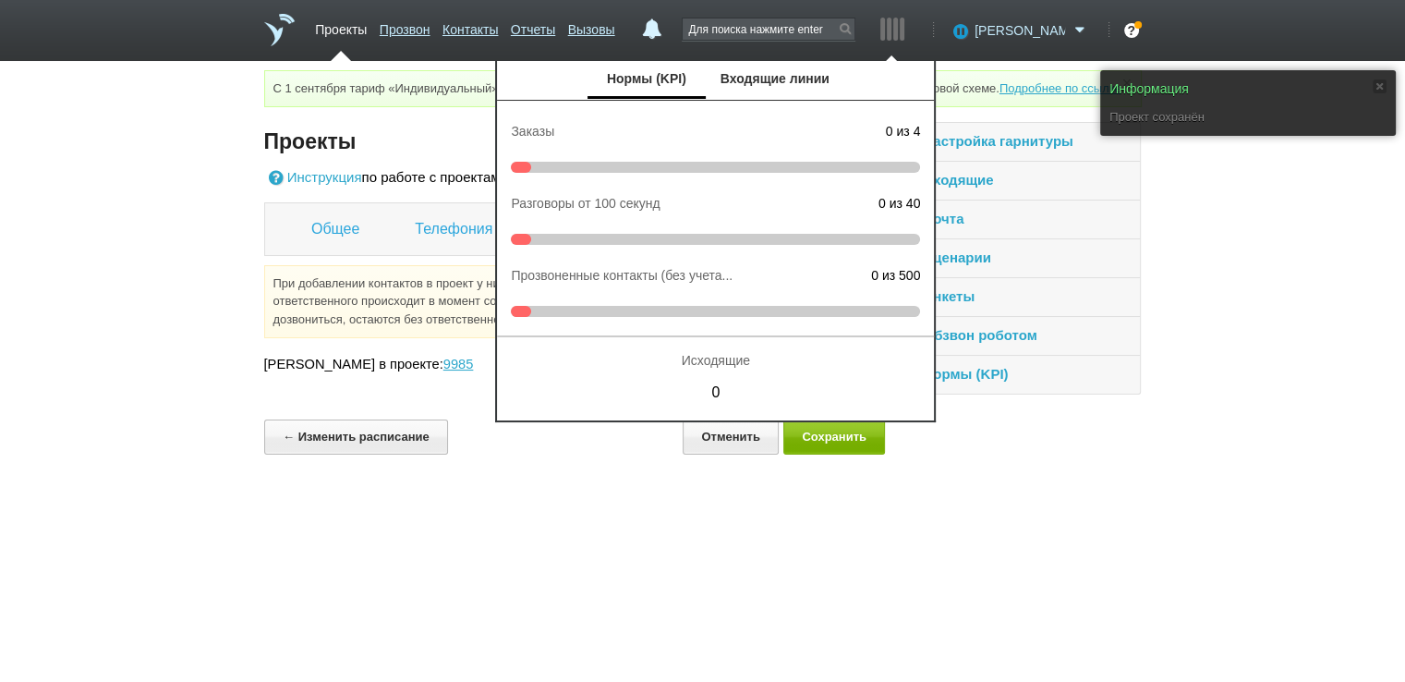
click at [1042, 34] on span "[PERSON_NAME]" at bounding box center [1020, 30] width 91 height 18
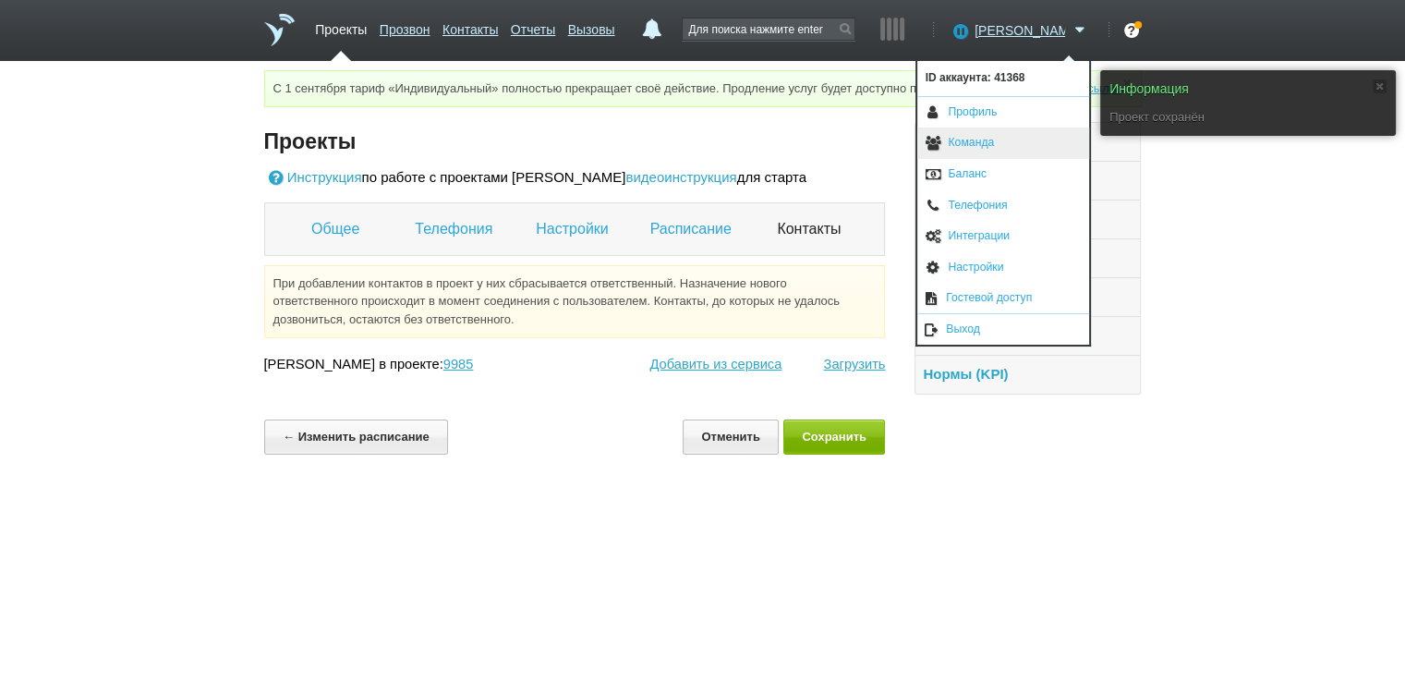
click at [983, 145] on link "Команда" at bounding box center [1003, 142] width 172 height 31
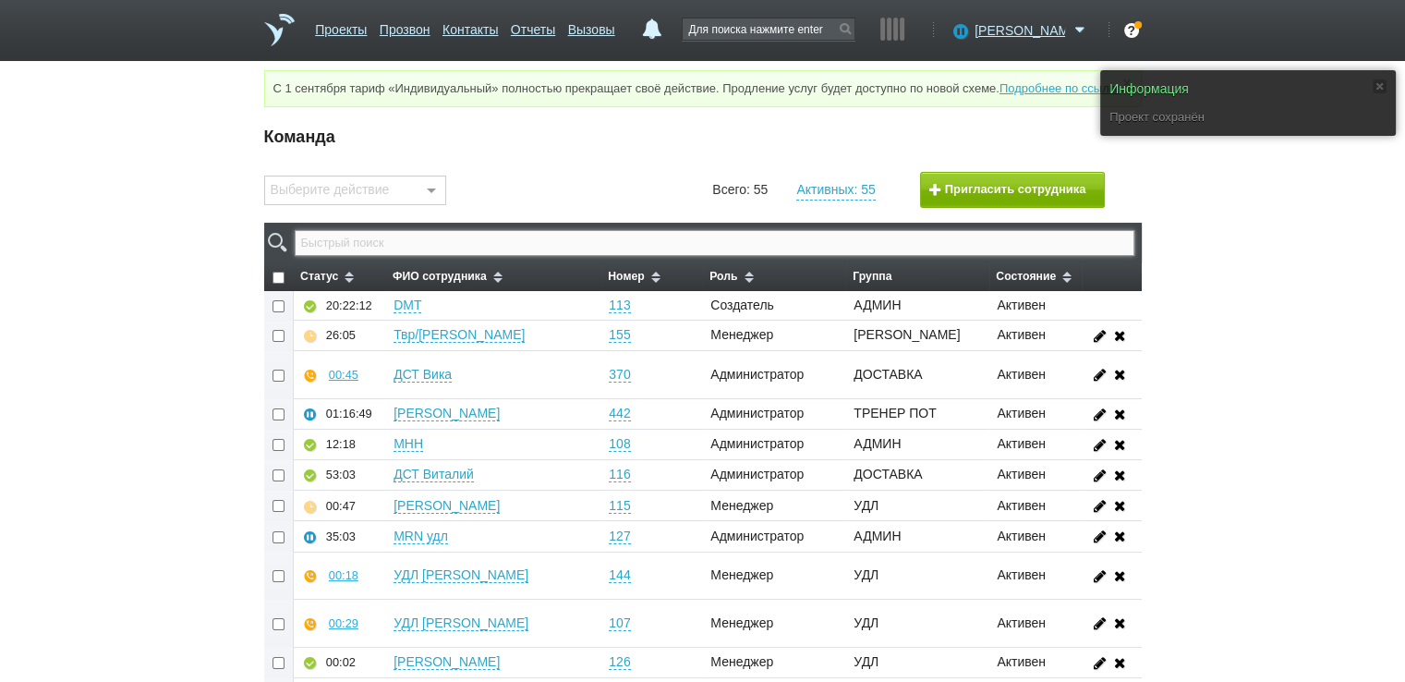
click at [600, 256] on input "text" at bounding box center [714, 243] width 839 height 26
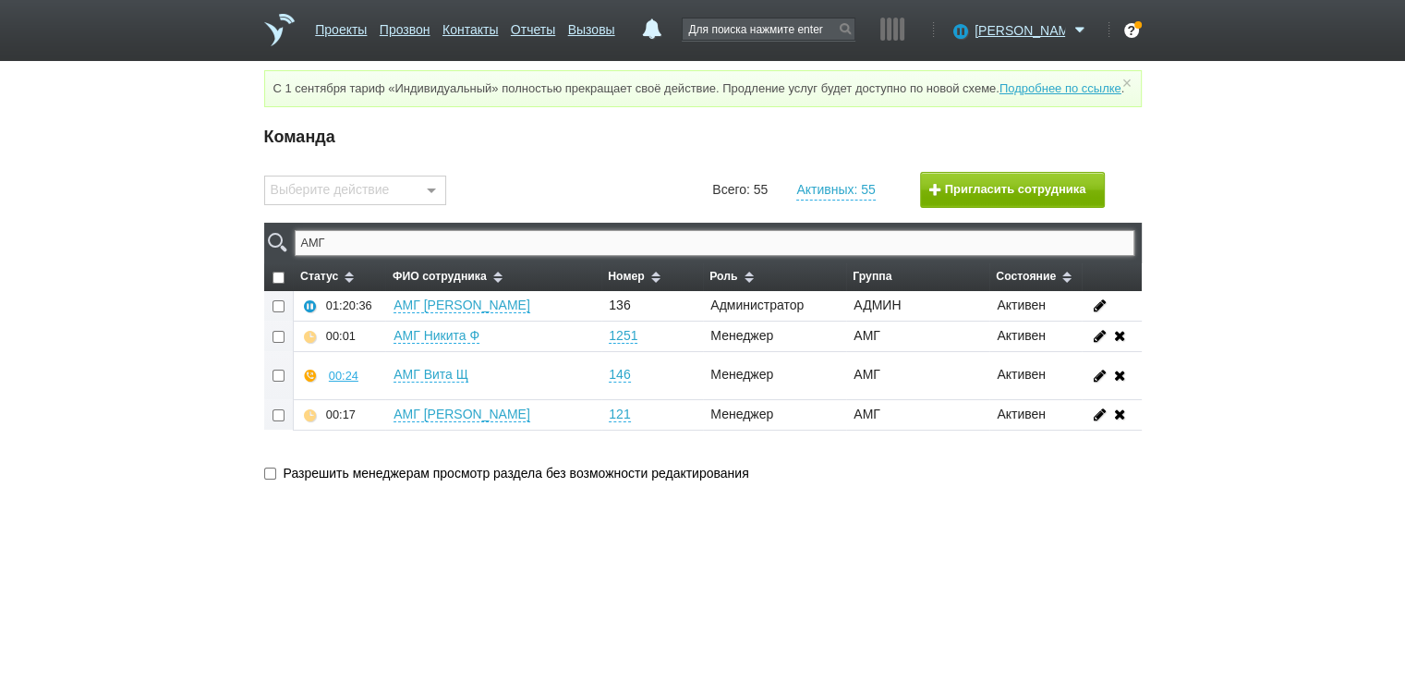
type input "АМГ"
click at [343, 382] on div "00:13" at bounding box center [344, 376] width 30 height 14
click at [406, 326] on button "Прослушать" at bounding box center [398, 310] width 143 height 32
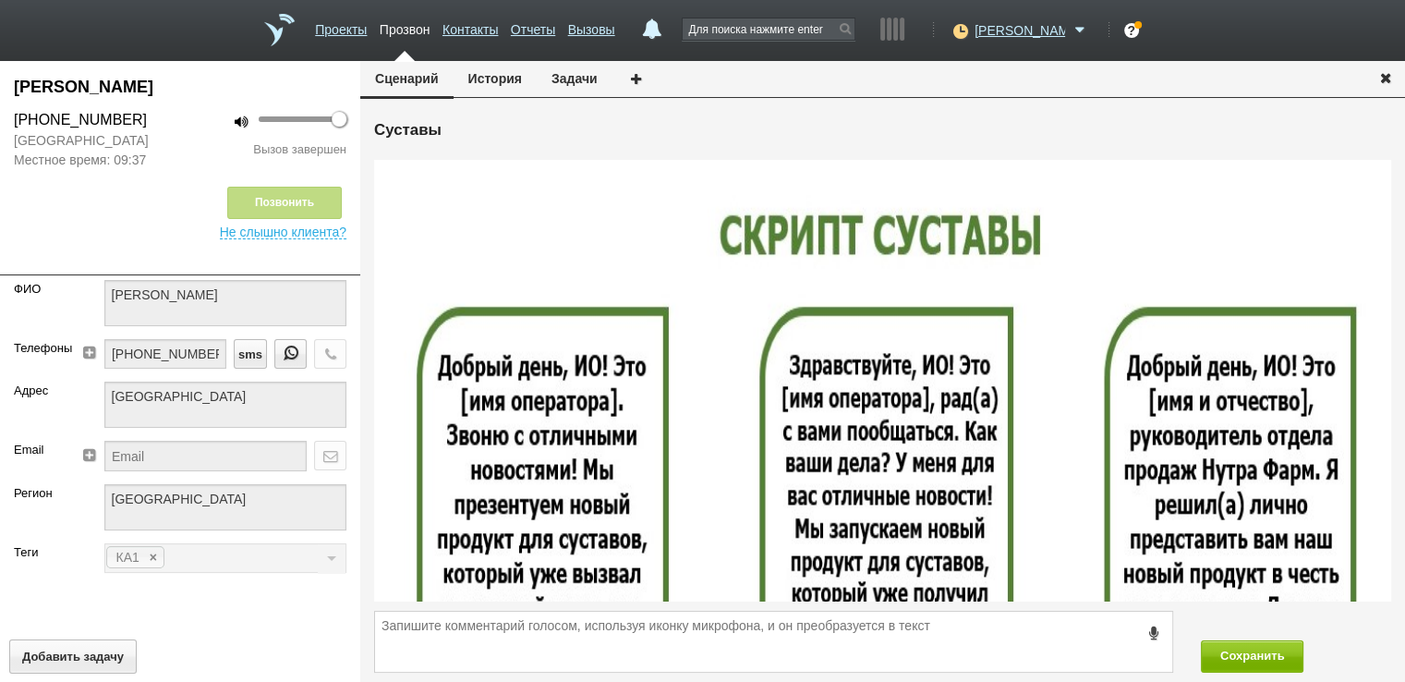
click at [1385, 79] on icon "button" at bounding box center [1386, 77] width 20 height 14
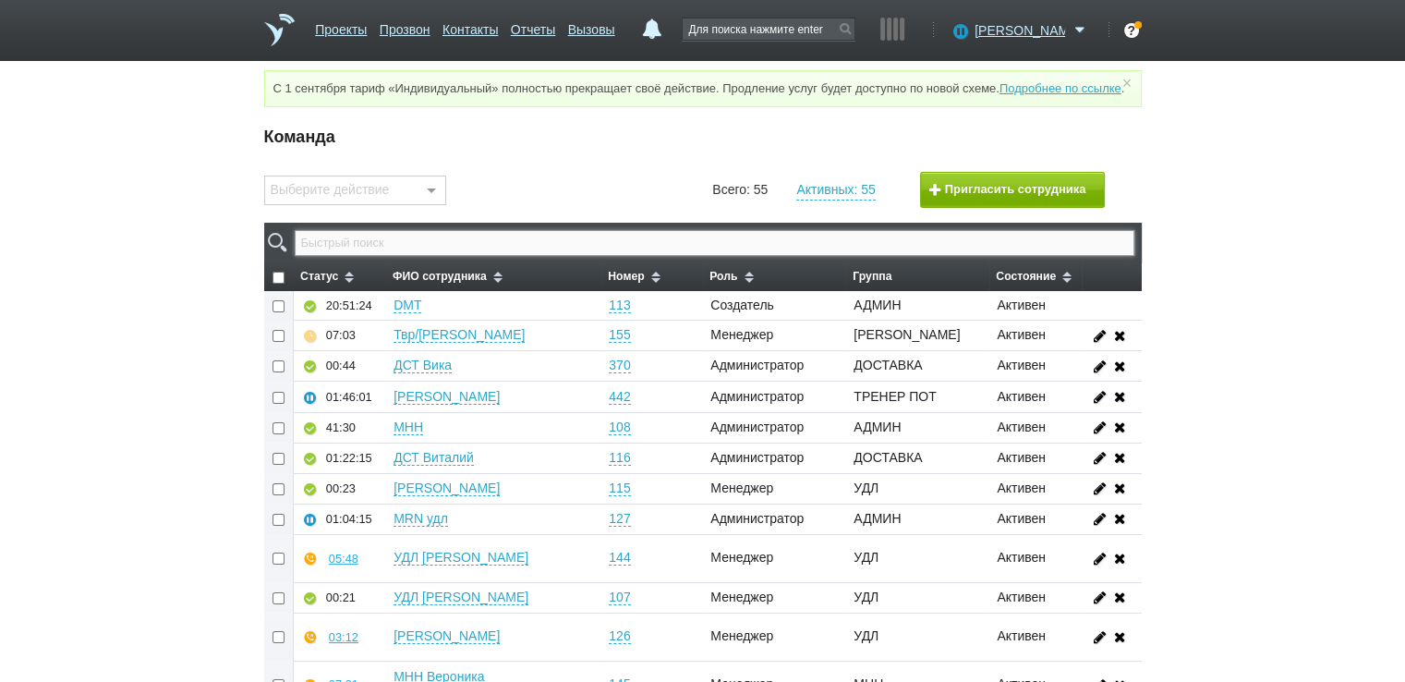
click at [728, 256] on input "text" at bounding box center [714, 243] width 839 height 26
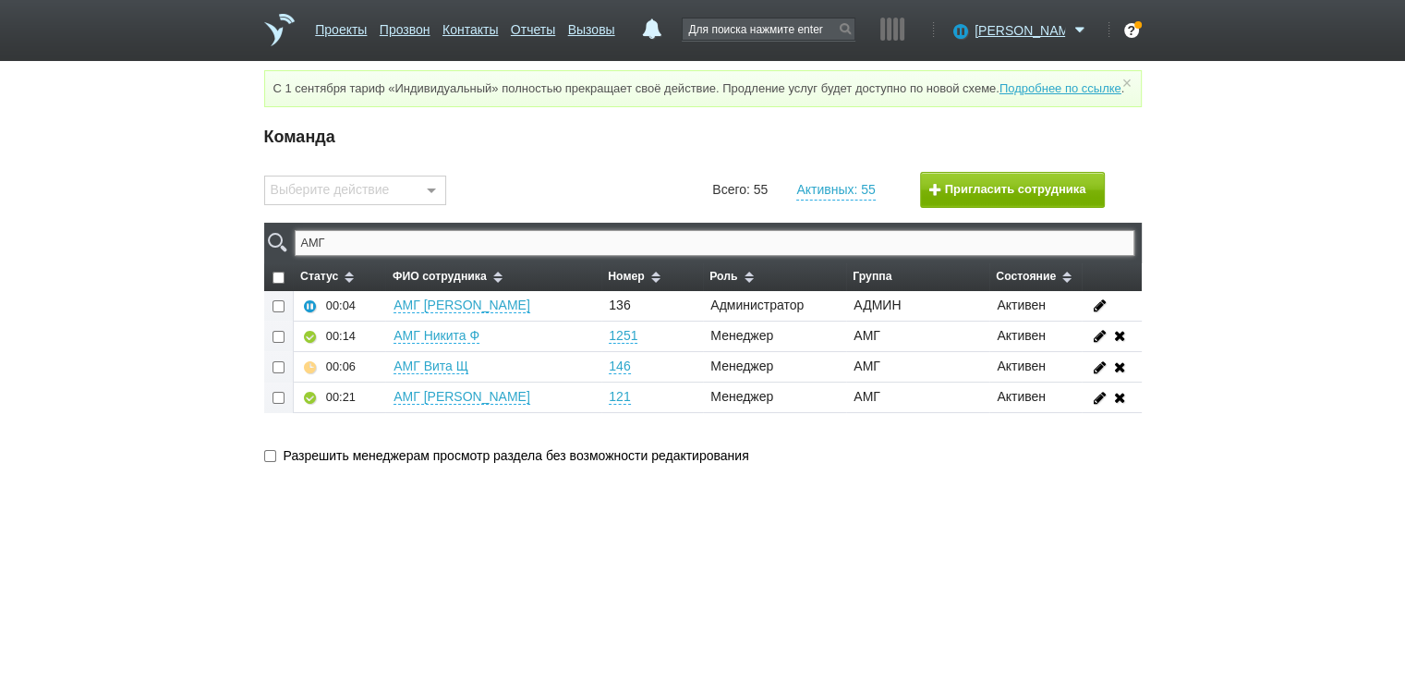
type input "АМГ"
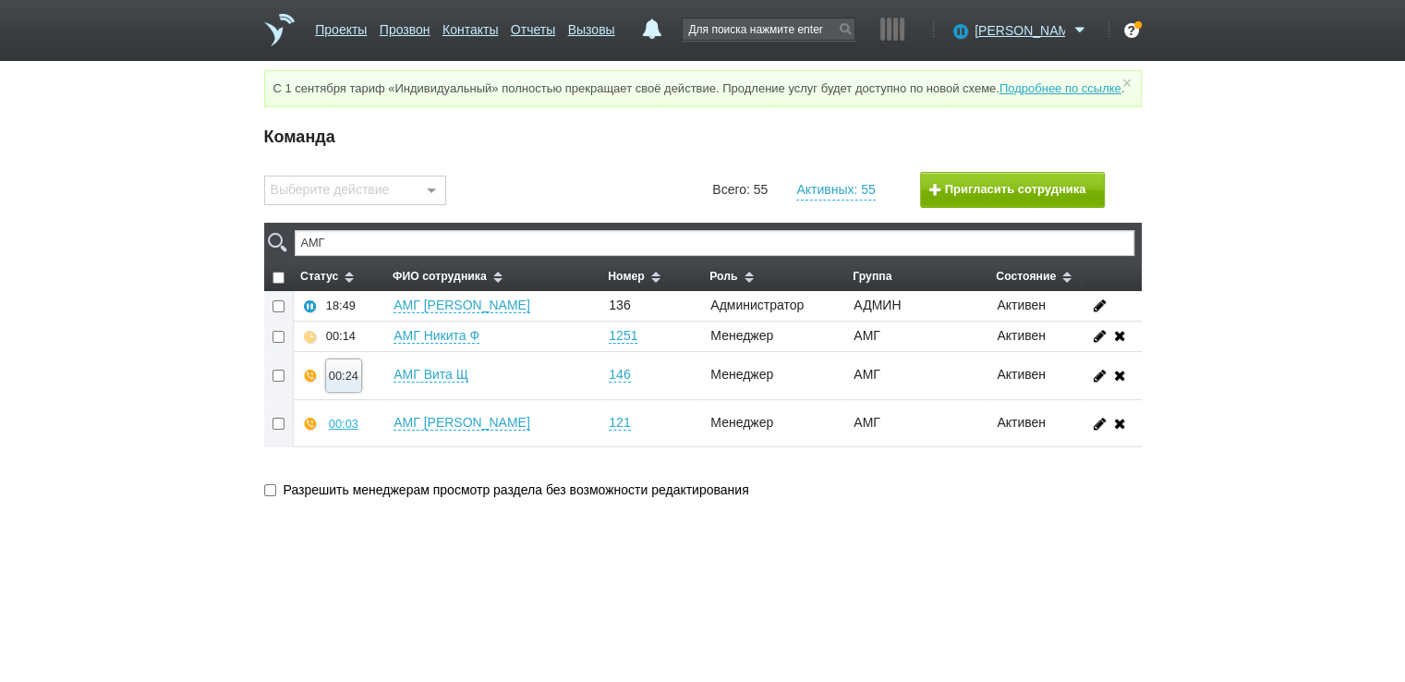
click at [347, 382] on div "00:24" at bounding box center [344, 376] width 30 height 14
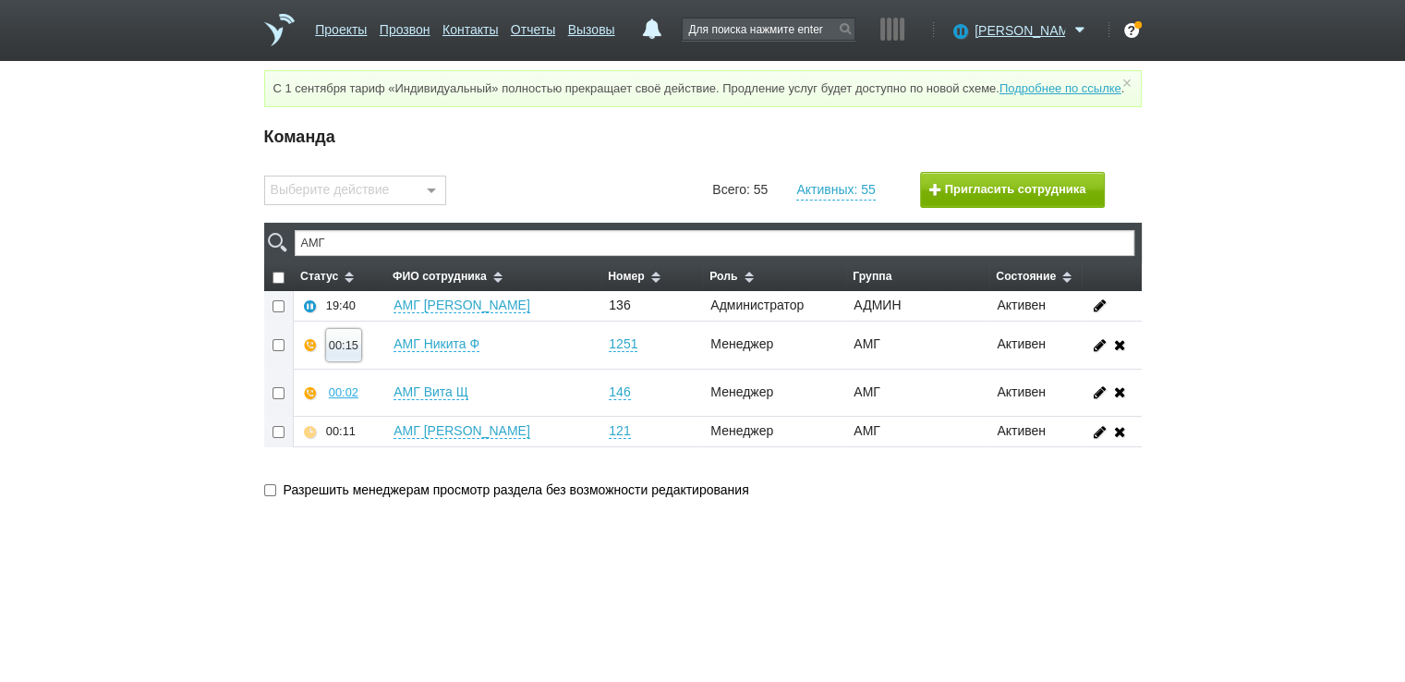
click at [347, 352] on div "00:15" at bounding box center [344, 345] width 30 height 14
click at [399, 293] on button "Прослушать" at bounding box center [398, 279] width 143 height 32
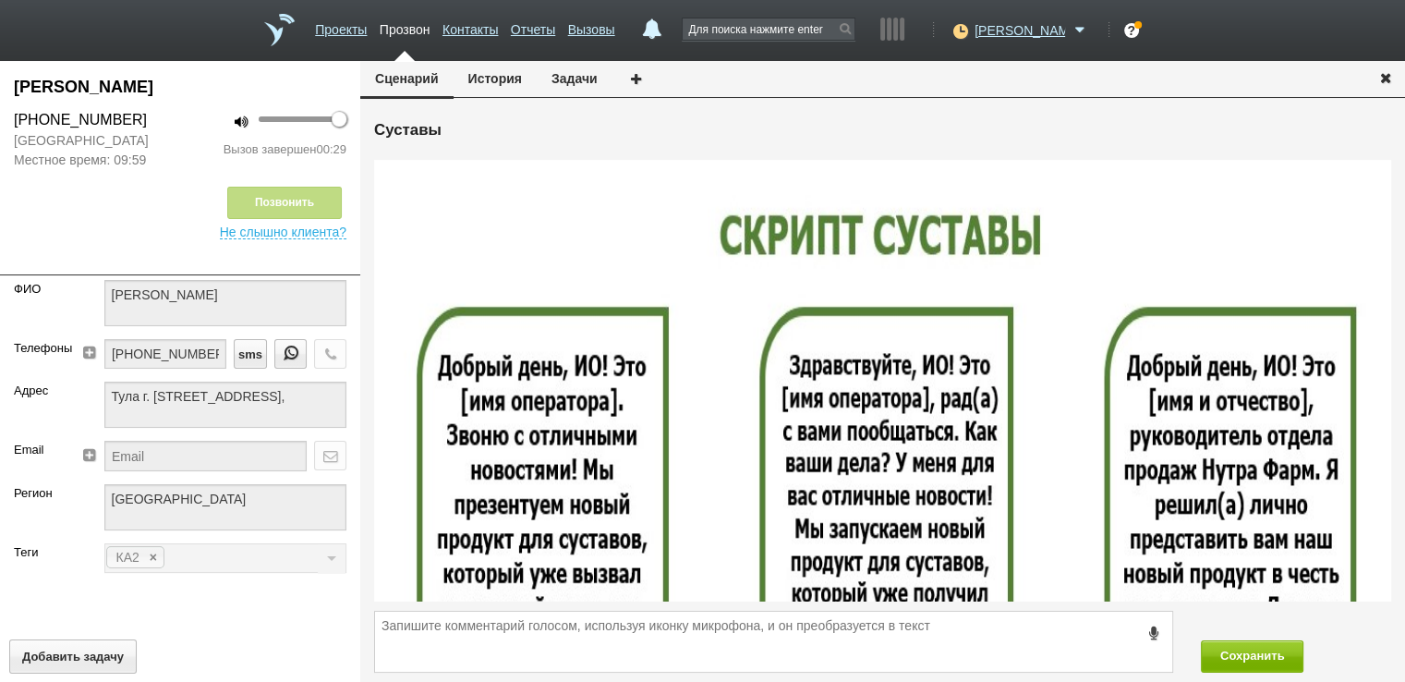
click at [1391, 79] on icon "button" at bounding box center [1386, 77] width 20 height 14
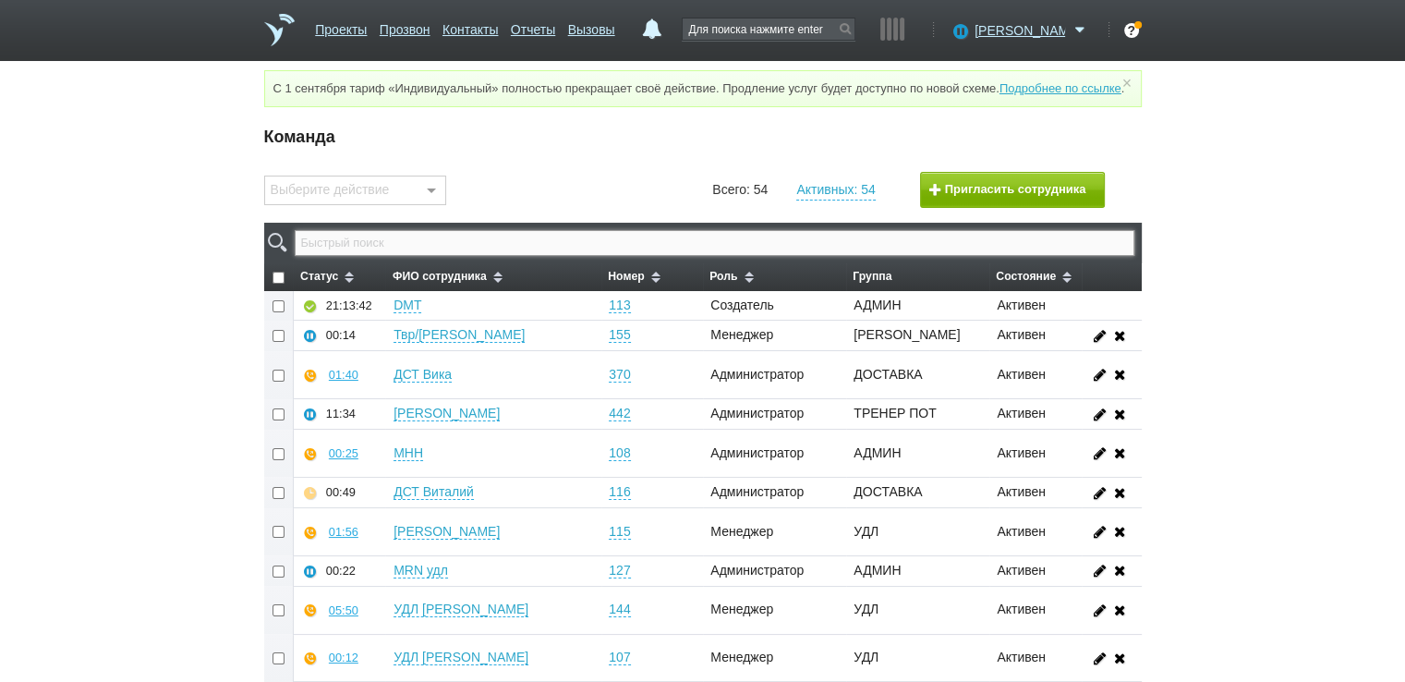
click at [484, 256] on input "text" at bounding box center [714, 243] width 839 height 26
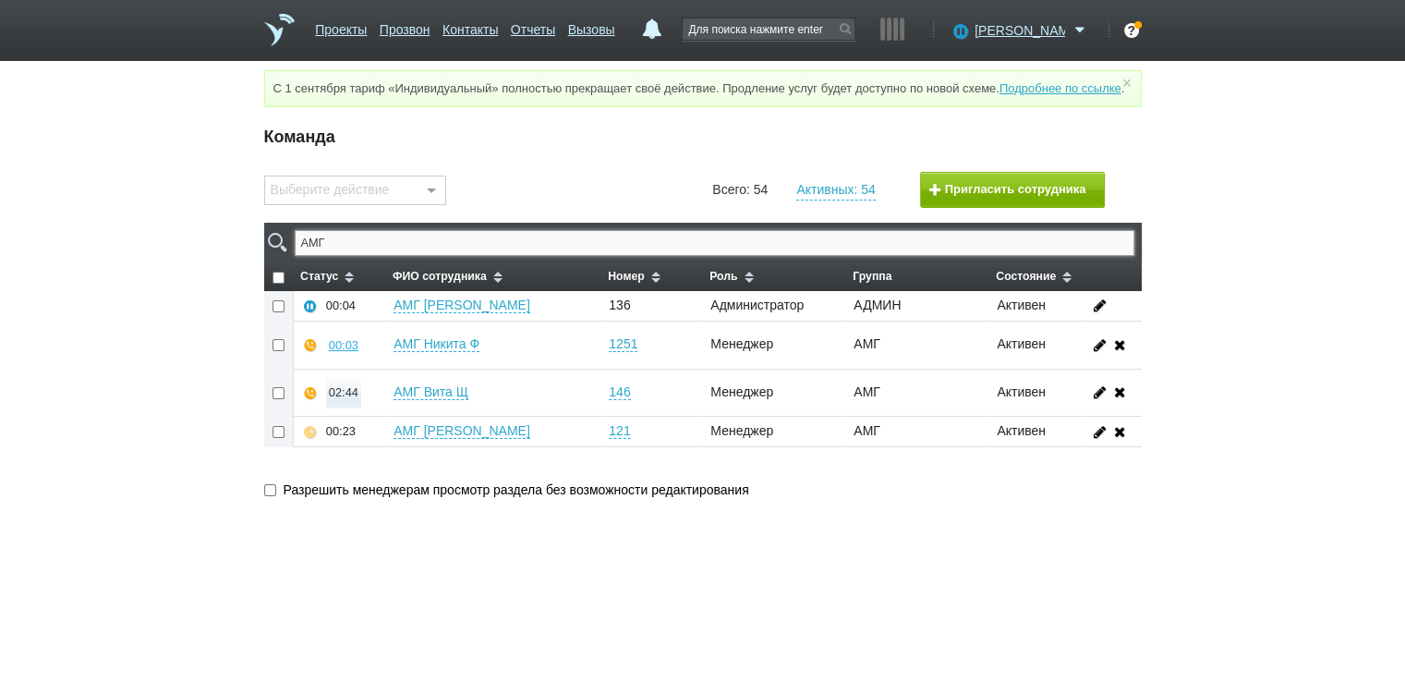
type input "АМГ"
click at [343, 399] on div "02:44" at bounding box center [344, 392] width 30 height 14
click at [381, 375] on button "Суфлировать" at bounding box center [398, 359] width 143 height 32
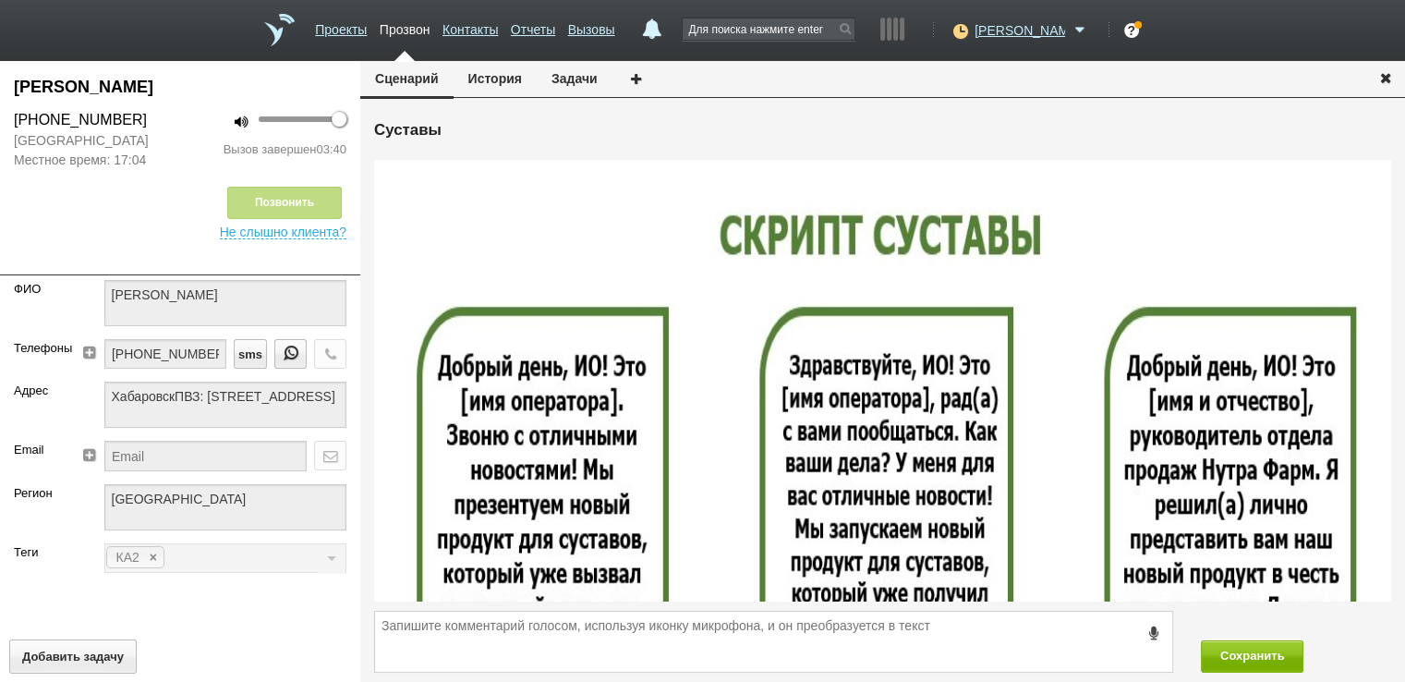
click at [1388, 74] on icon "button" at bounding box center [1386, 77] width 20 height 14
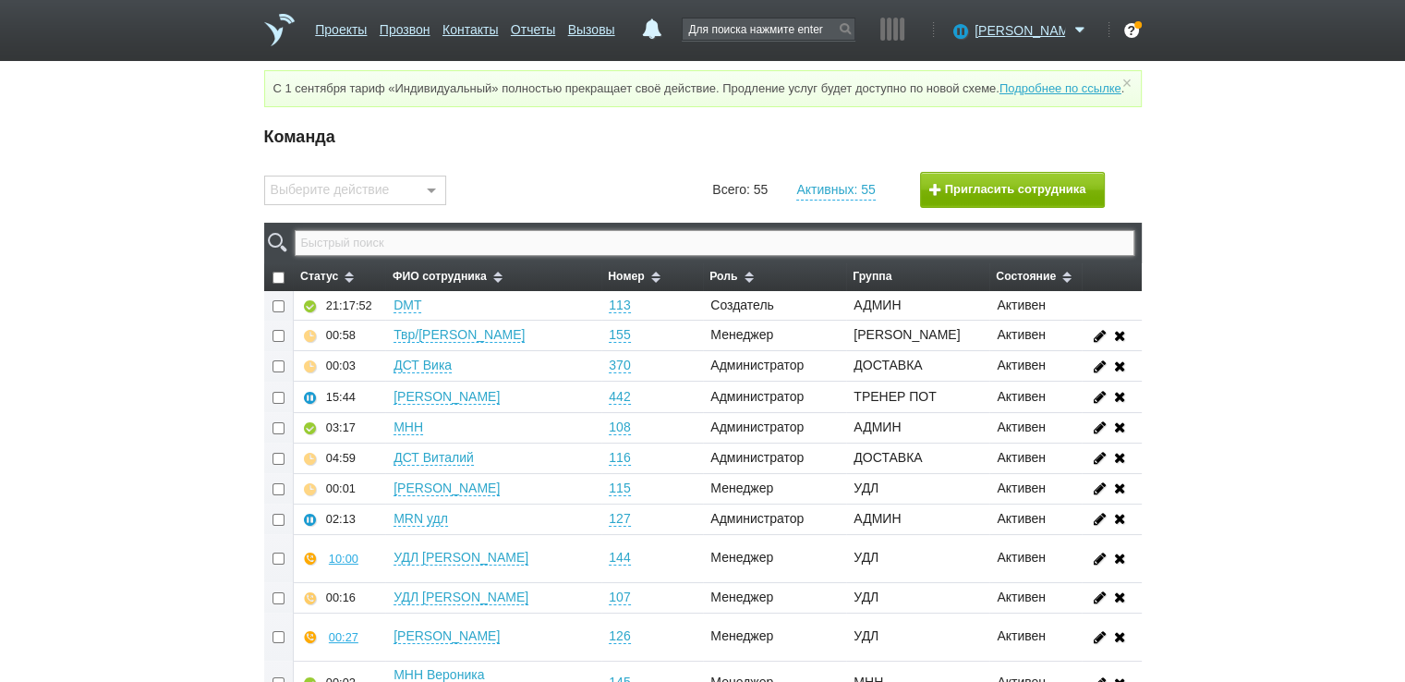
click at [746, 256] on input "text" at bounding box center [714, 243] width 839 height 26
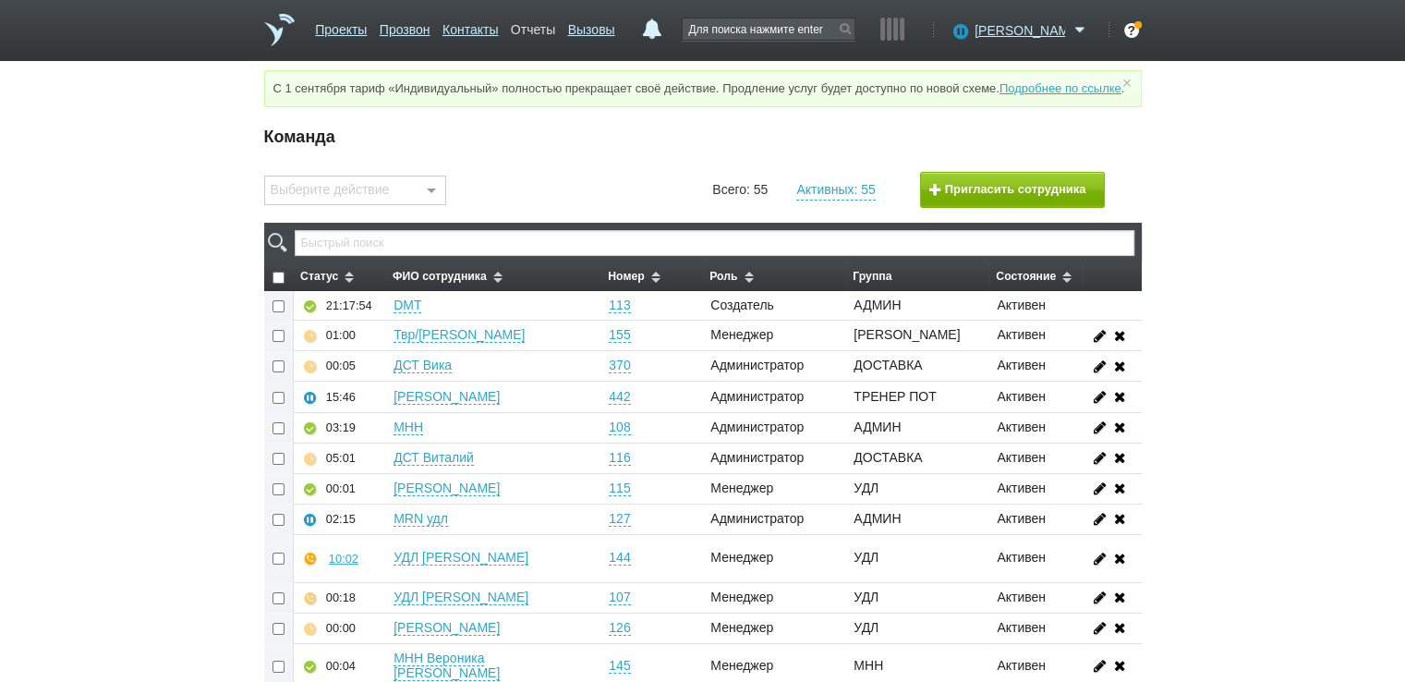
click at [555, 27] on link "Отчеты" at bounding box center [533, 26] width 44 height 27
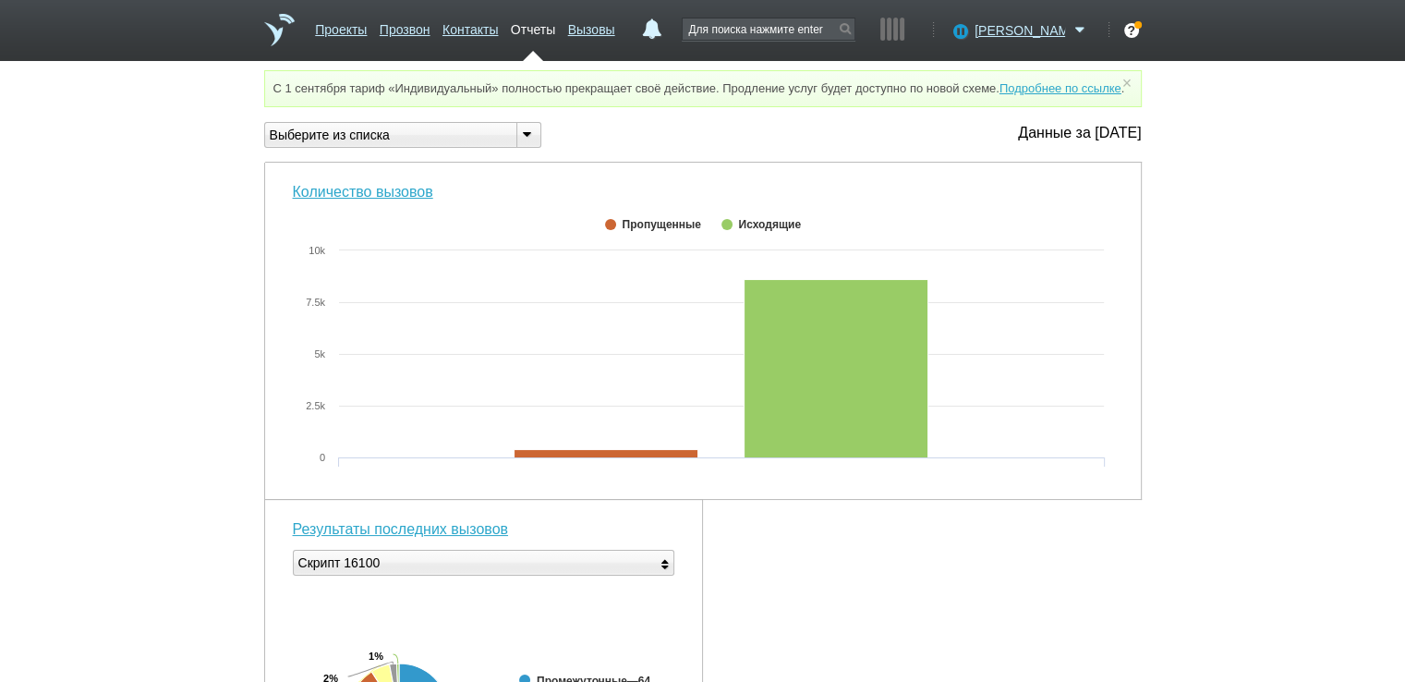
click at [435, 145] on div "Выберите из списка" at bounding box center [383, 135] width 236 height 19
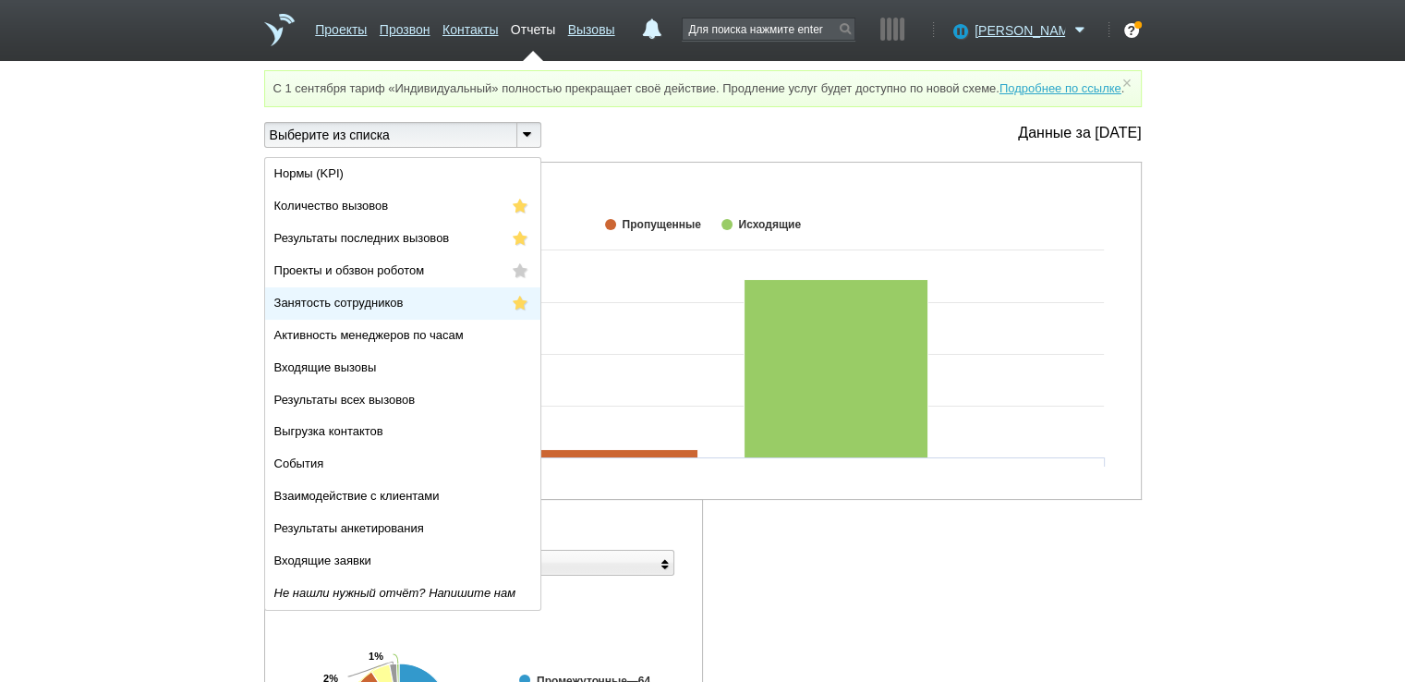
click at [412, 320] on li "Занятость сотрудников" at bounding box center [402, 303] width 275 height 32
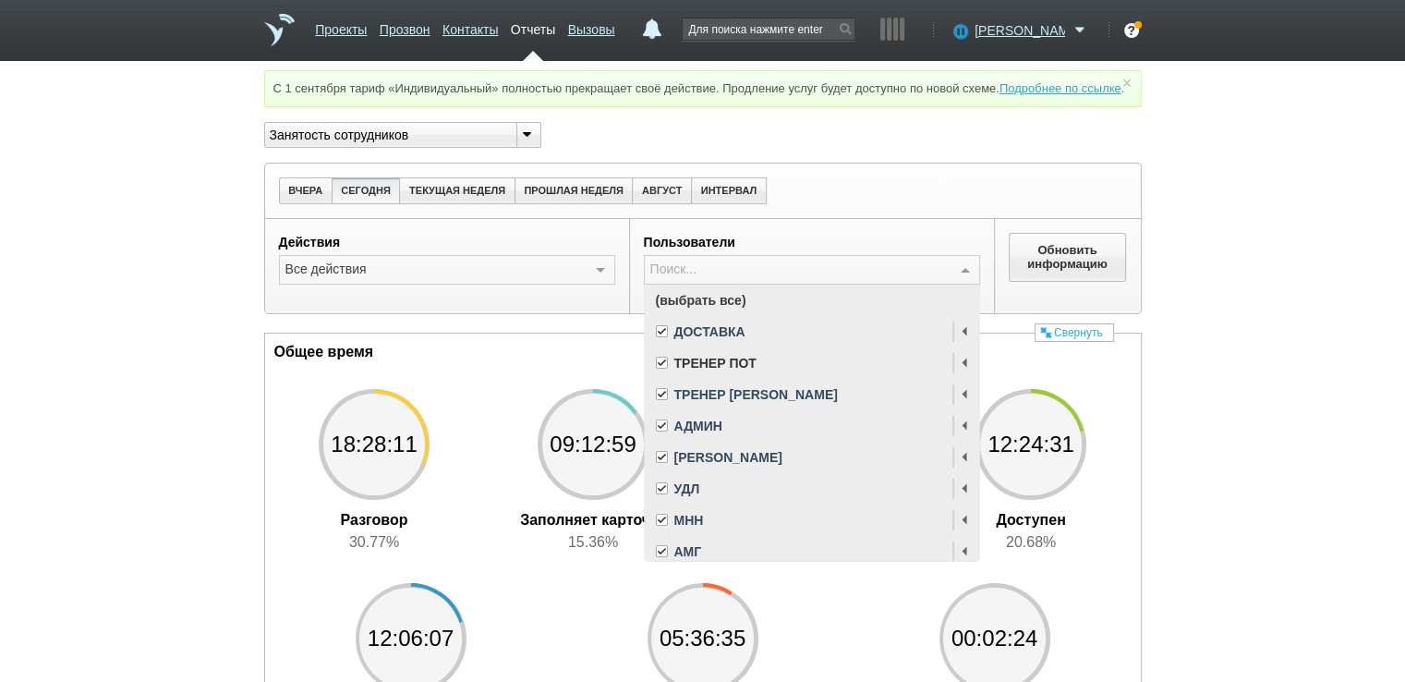
click at [728, 316] on span "(выбрать все)" at bounding box center [812, 300] width 334 height 31
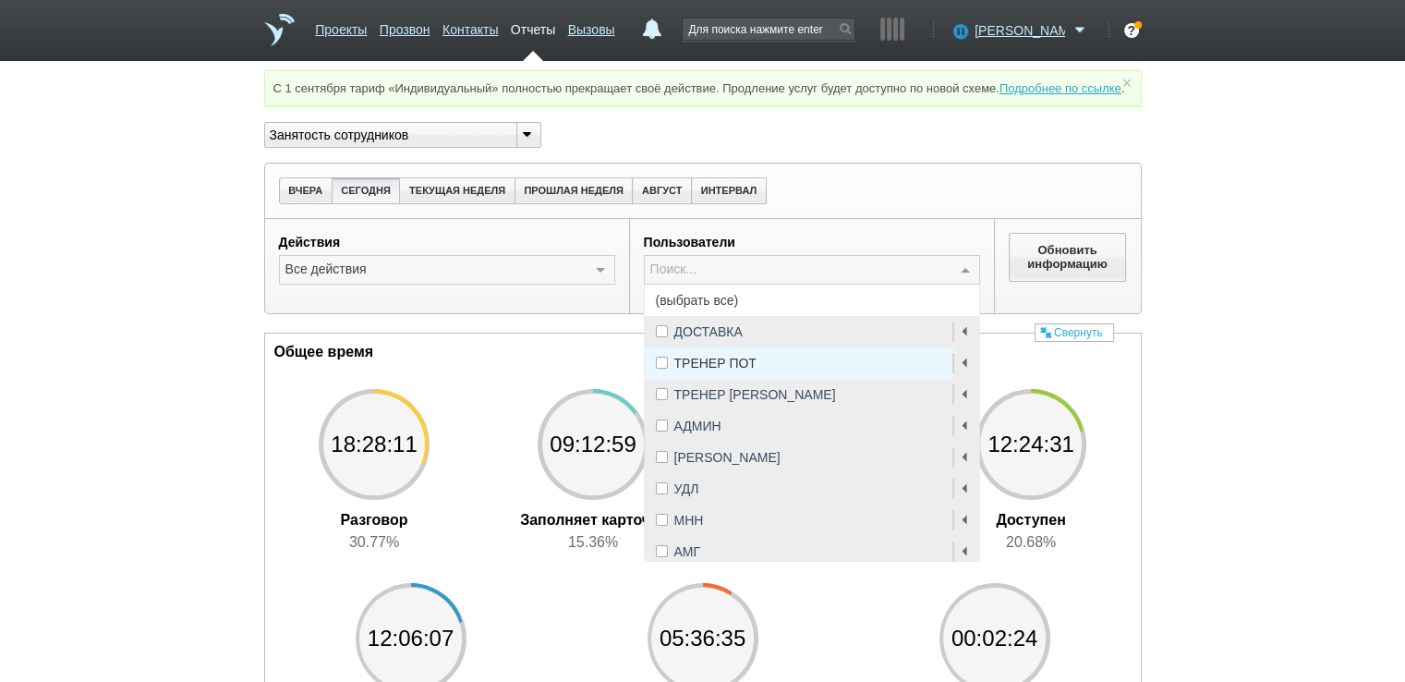
scroll to position [37, 0]
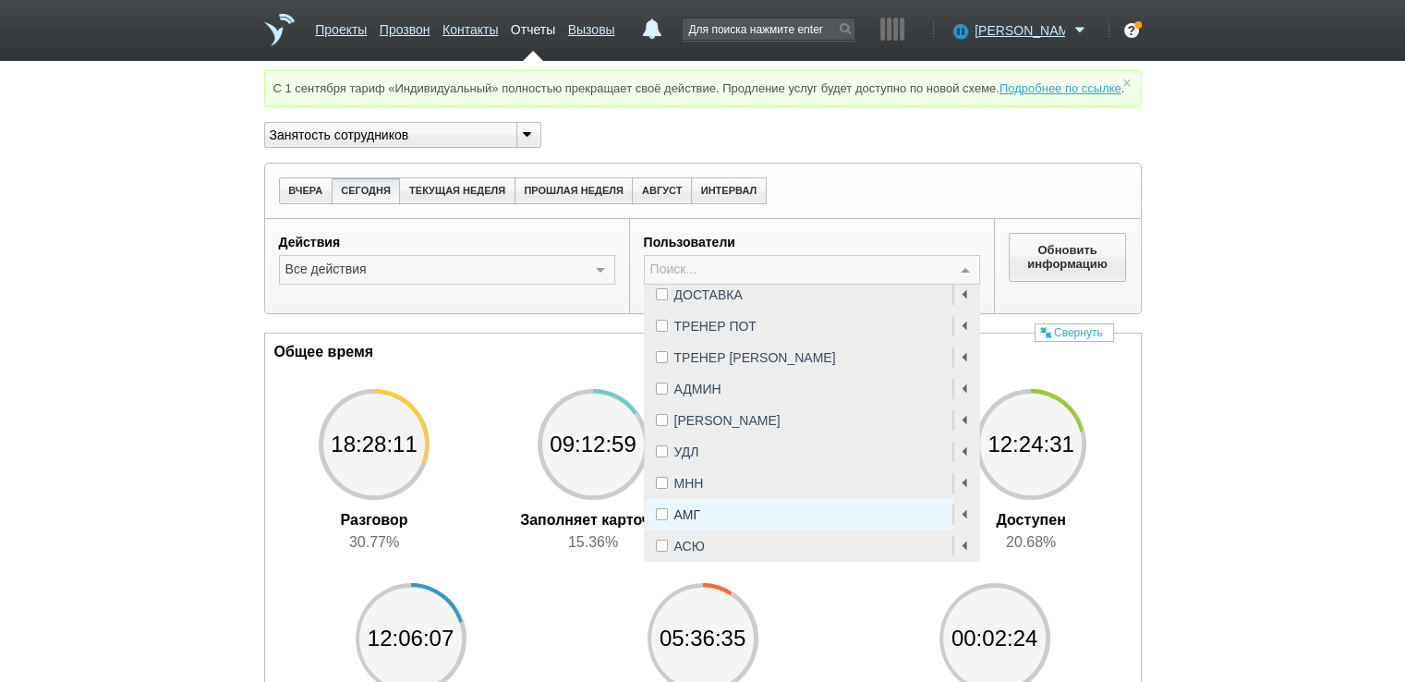
click at [727, 521] on div "АМГ" at bounding box center [812, 514] width 312 height 13
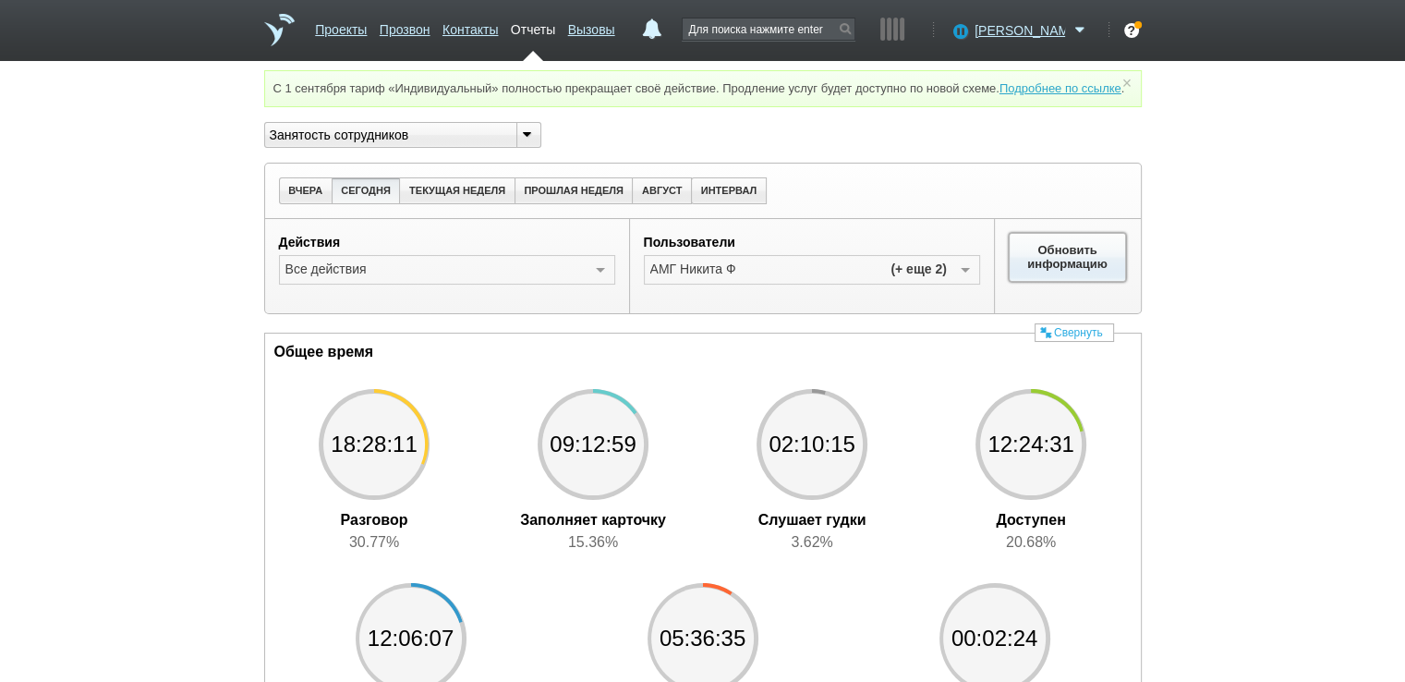
click at [1035, 278] on button "Обновить информацию" at bounding box center [1068, 257] width 118 height 48
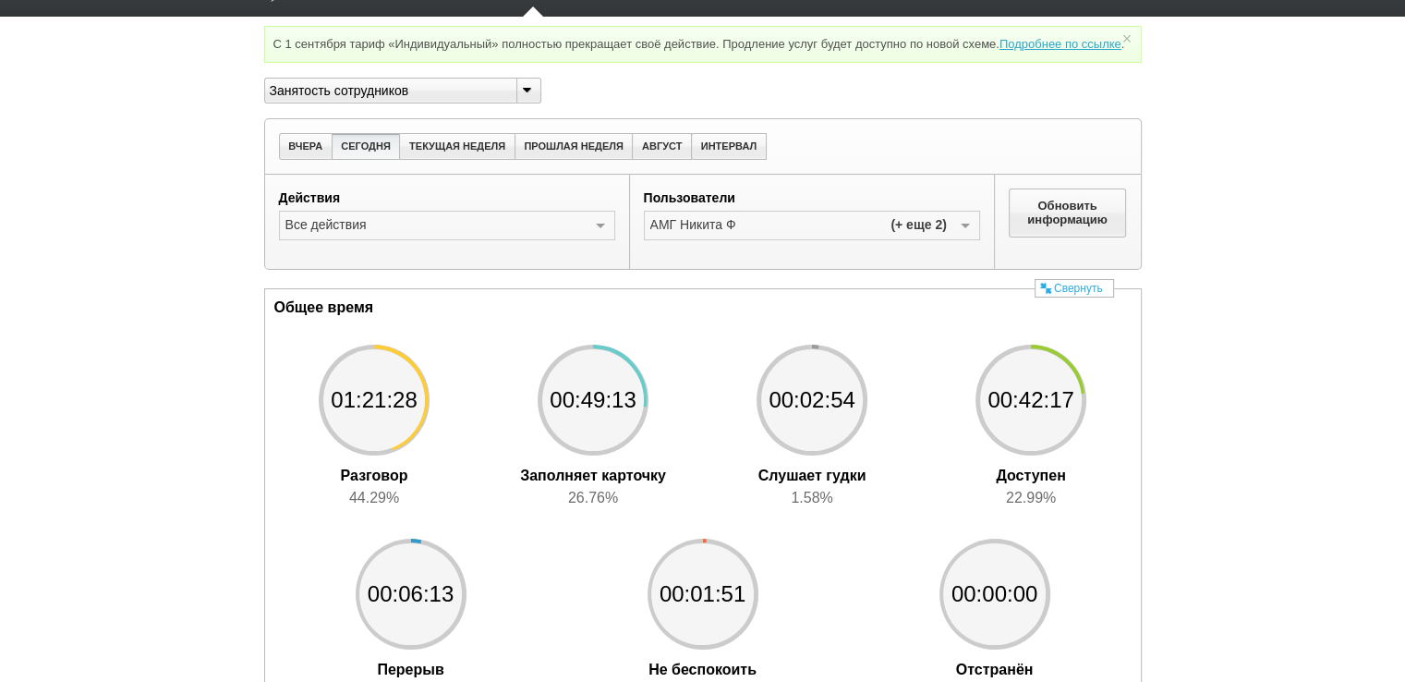
scroll to position [25, 0]
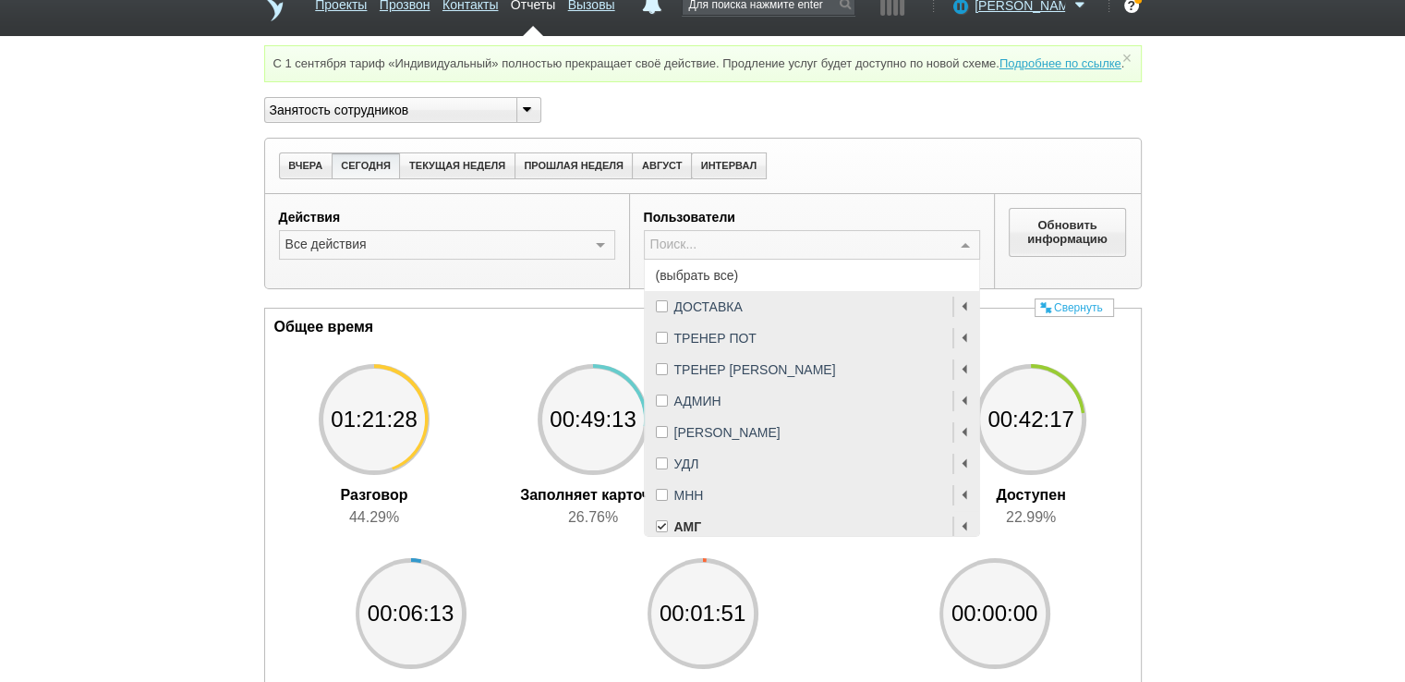
click at [675, 533] on span "АМГ" at bounding box center [688, 526] width 28 height 13
click at [663, 501] on span at bounding box center [662, 495] width 12 height 12
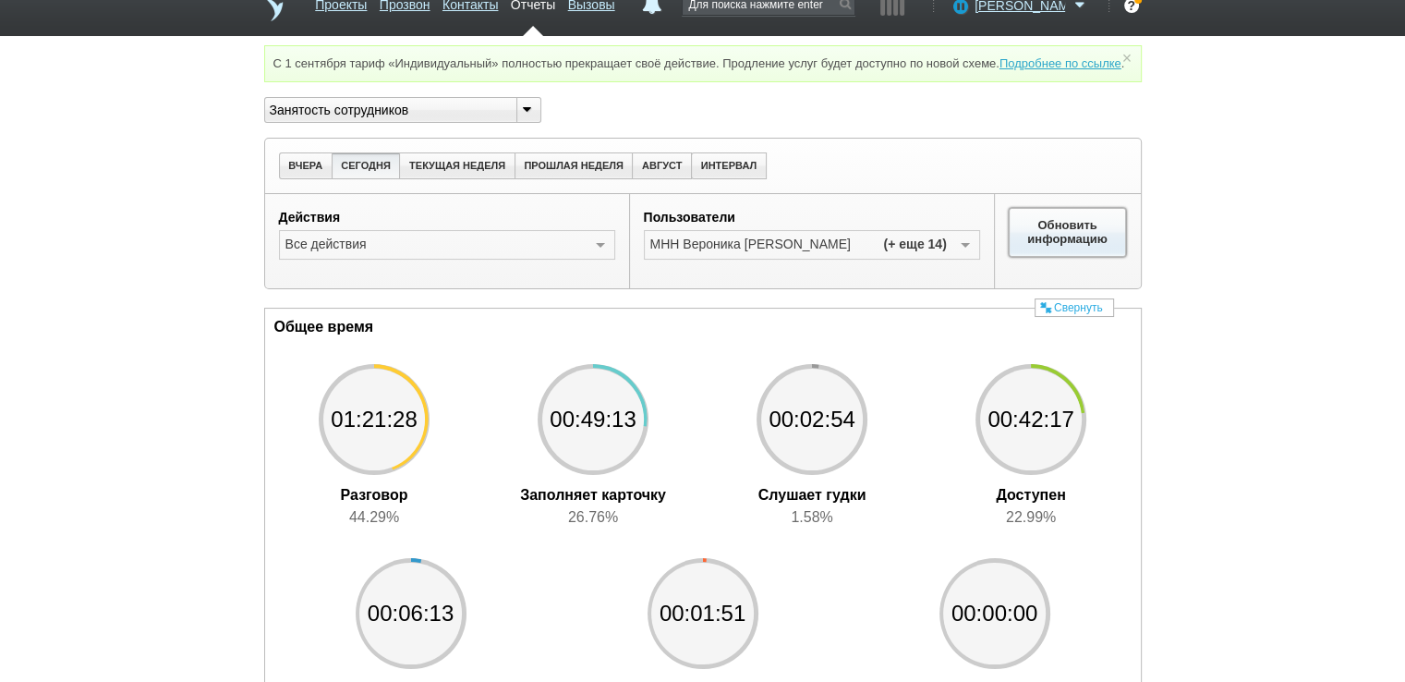
click at [1070, 248] on button "Обновить информацию" at bounding box center [1068, 232] width 118 height 48
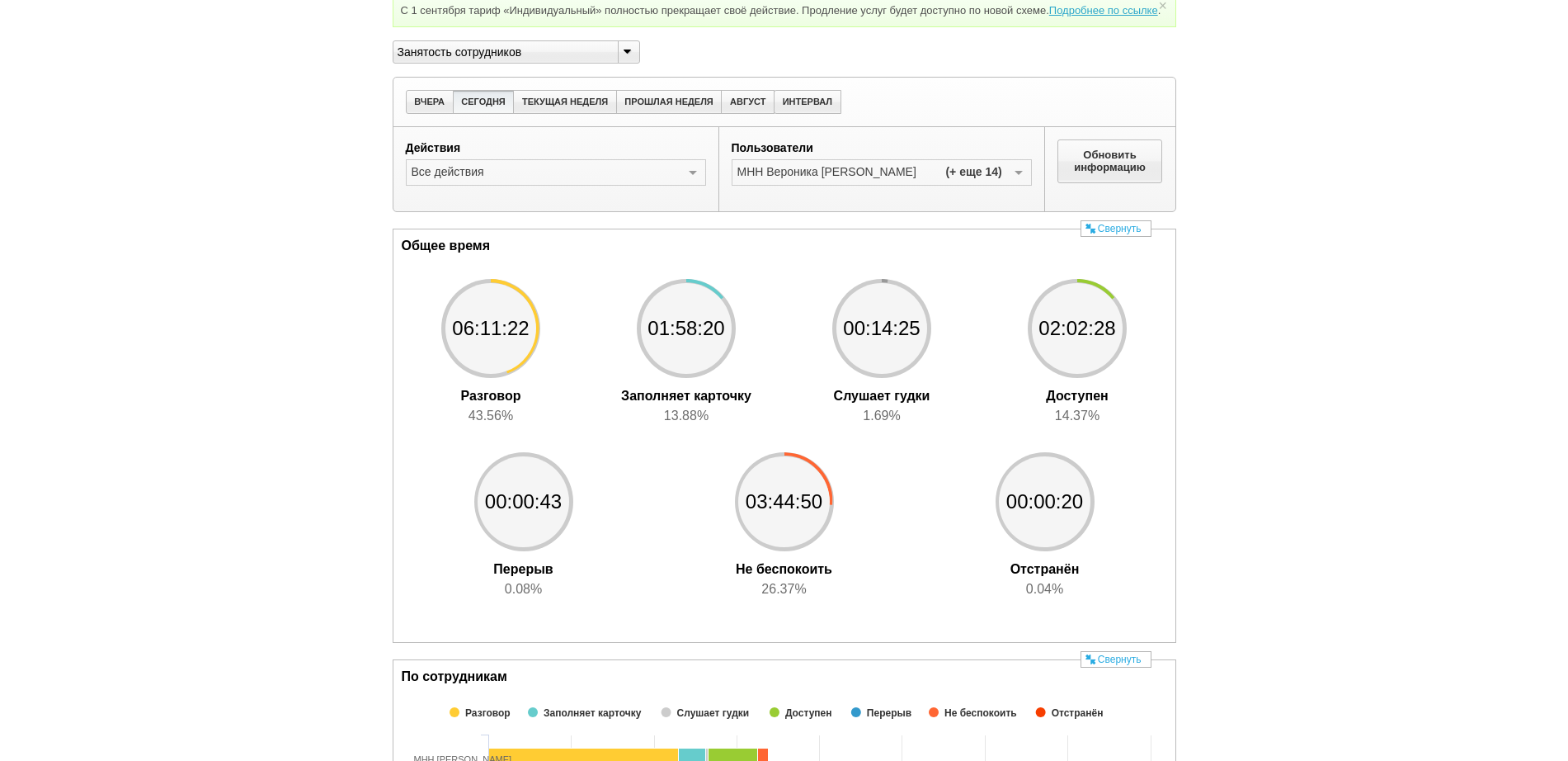
scroll to position [0, 0]
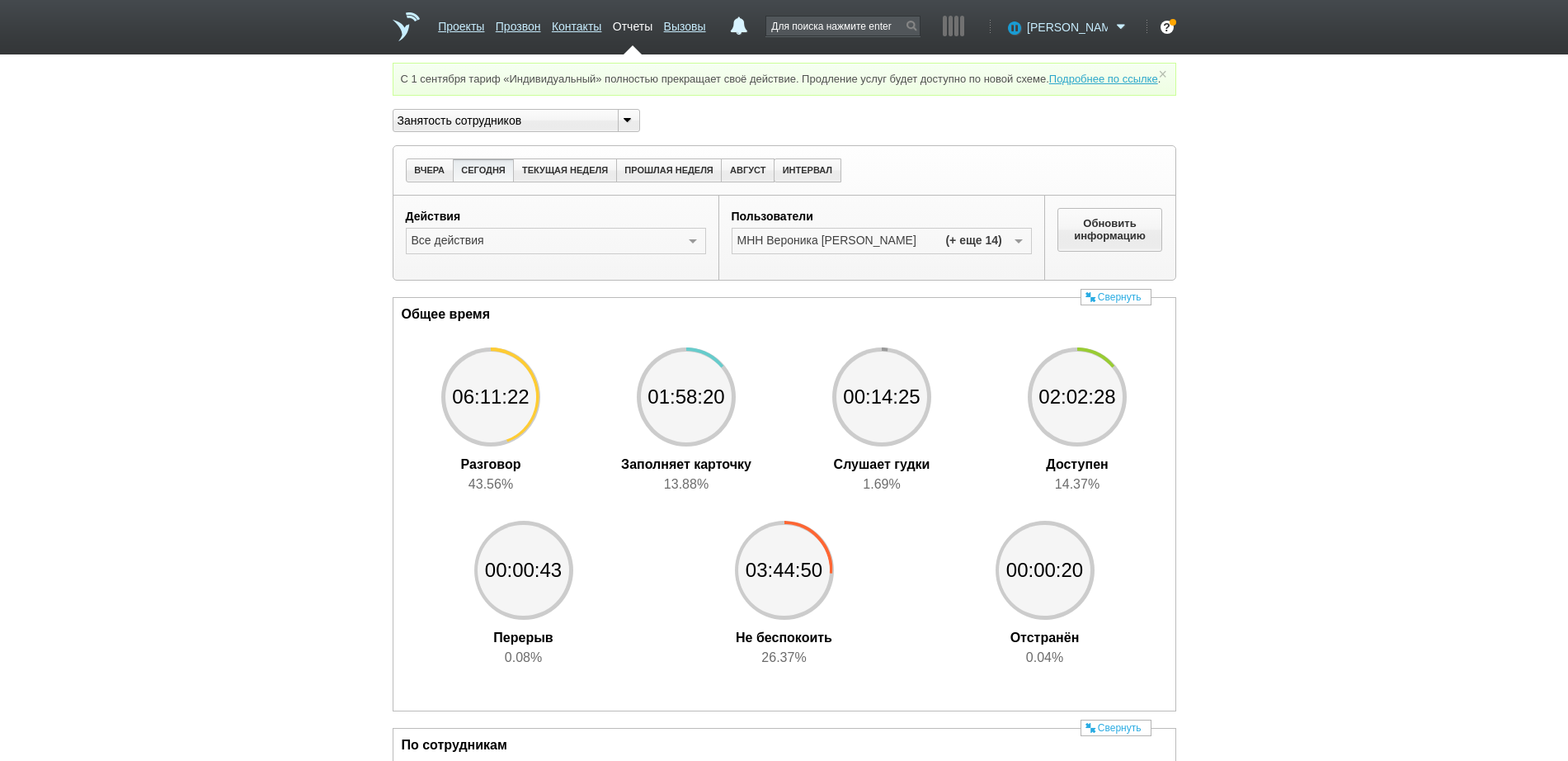
click at [1078, 21] on span "[PERSON_NAME]" at bounding box center [1067, 27] width 81 height 16
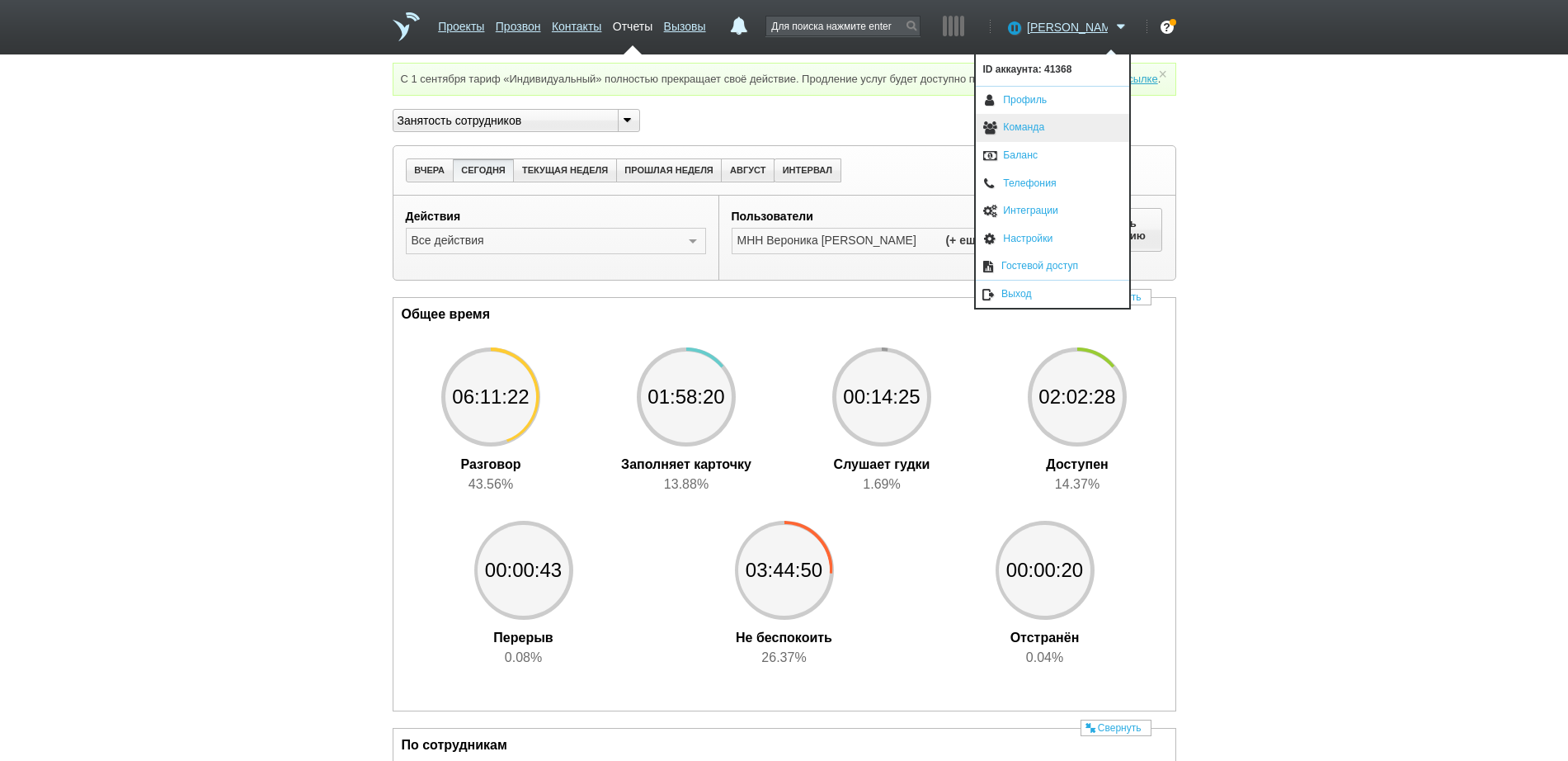
click at [1061, 131] on link "Команда" at bounding box center [1053, 127] width 154 height 28
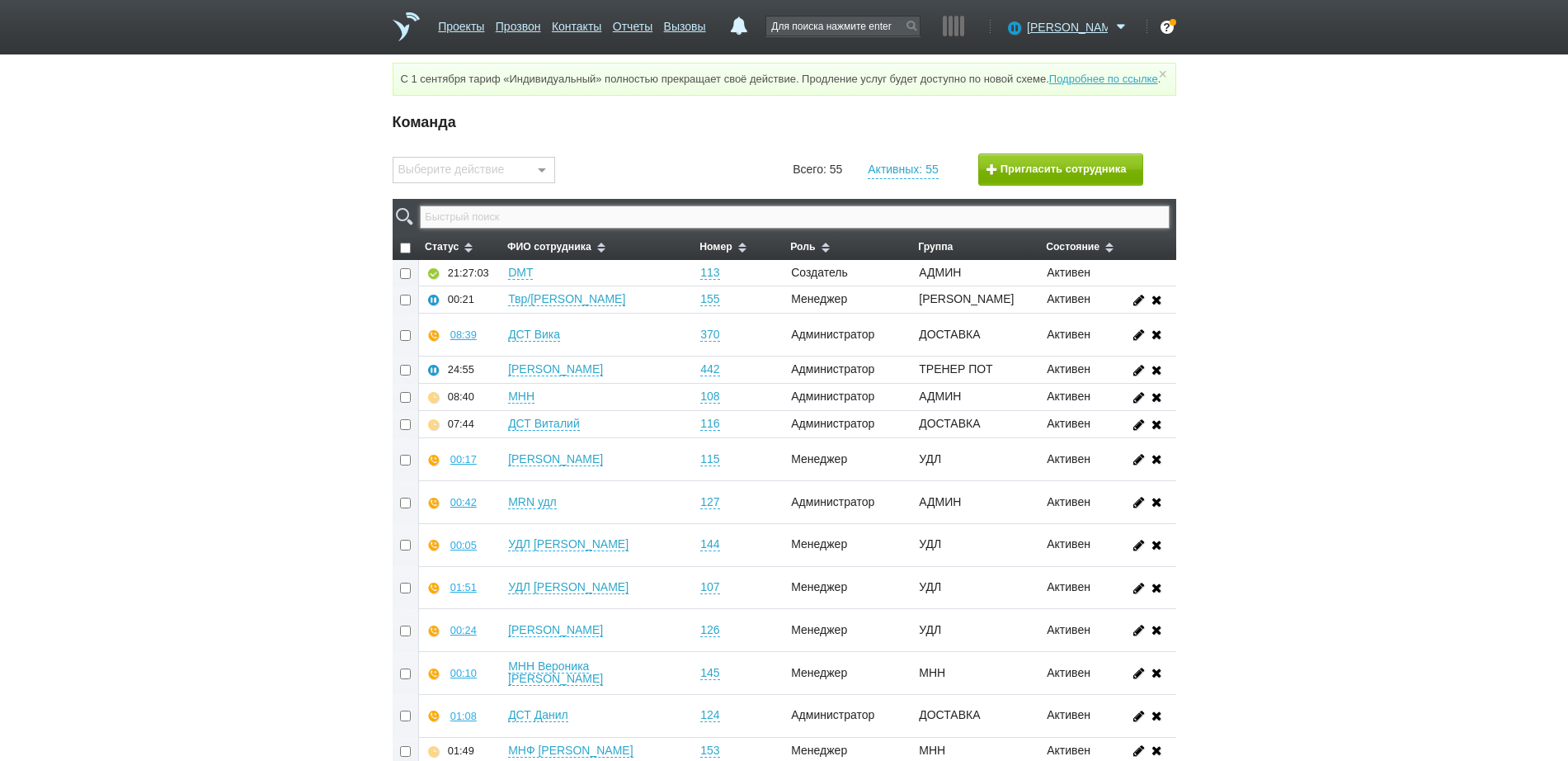
click at [579, 229] on input "text" at bounding box center [794, 217] width 749 height 23
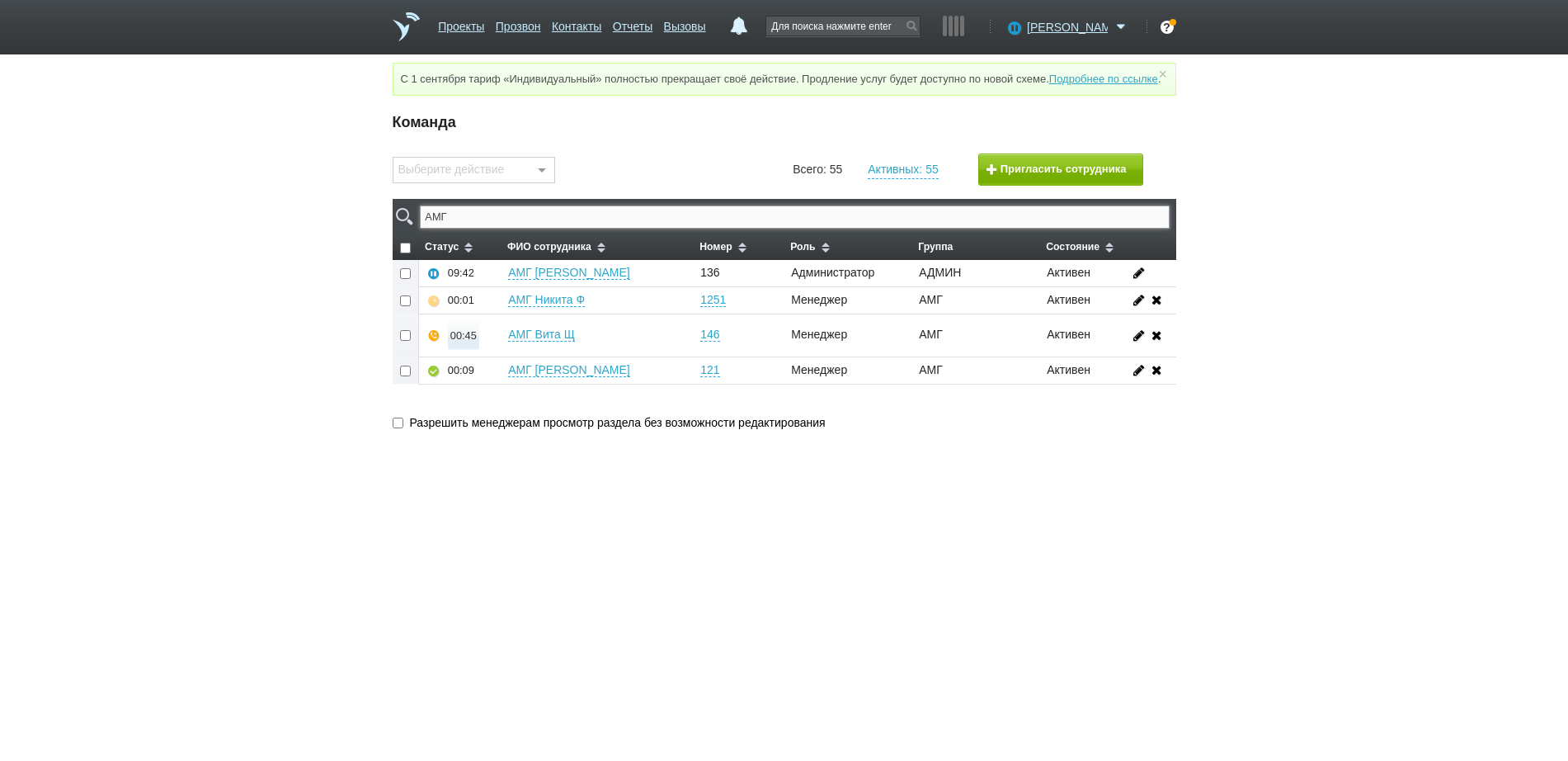
type input "АМГ"
click at [460, 350] on button "00:45" at bounding box center [463, 335] width 31 height 29
click at [512, 291] on button "Прослушать" at bounding box center [513, 277] width 128 height 29
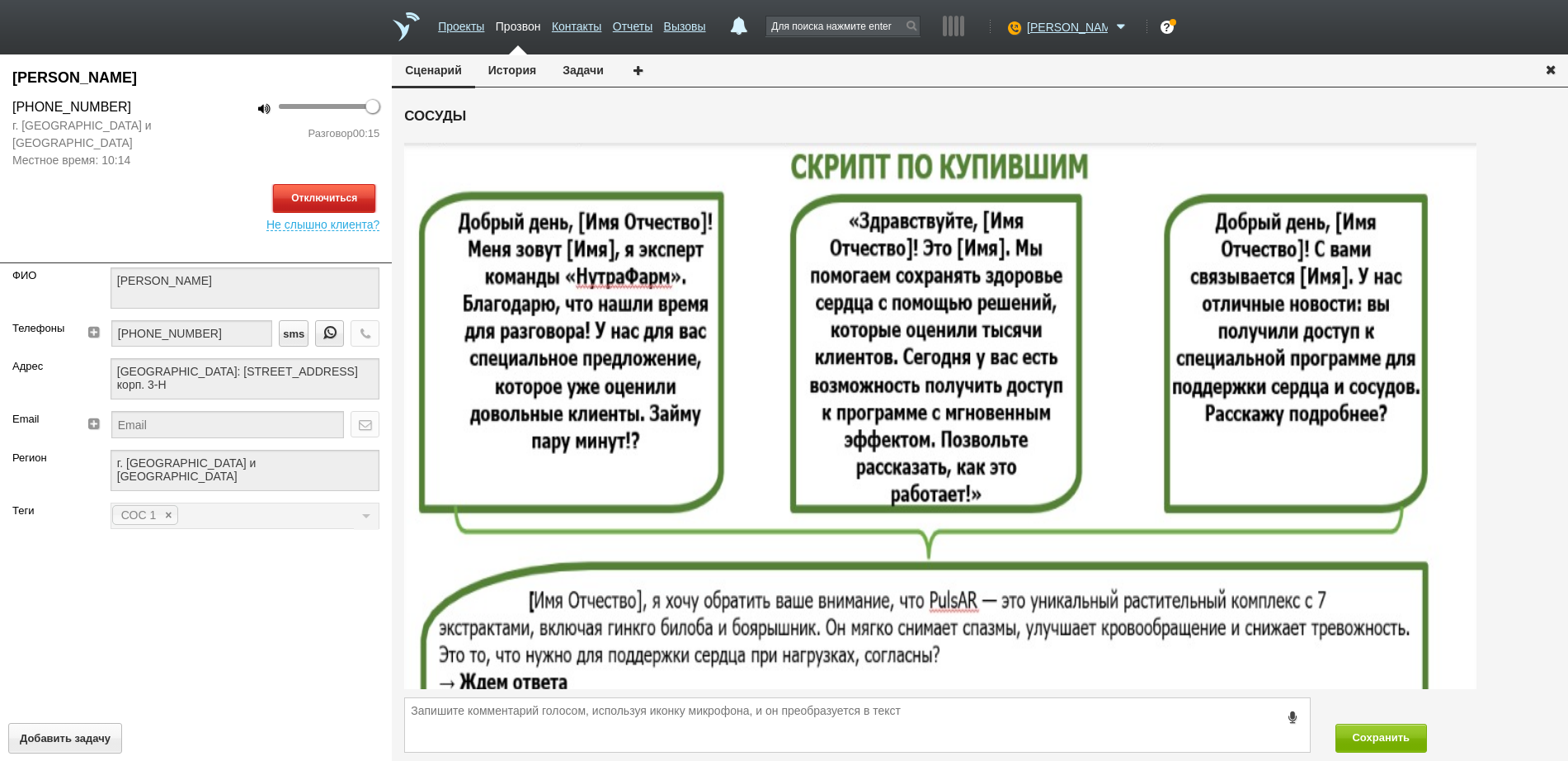
click at [315, 200] on button "Отключиться" at bounding box center [324, 198] width 103 height 29
click at [1254, 67] on icon "button" at bounding box center [1551, 69] width 18 height 13
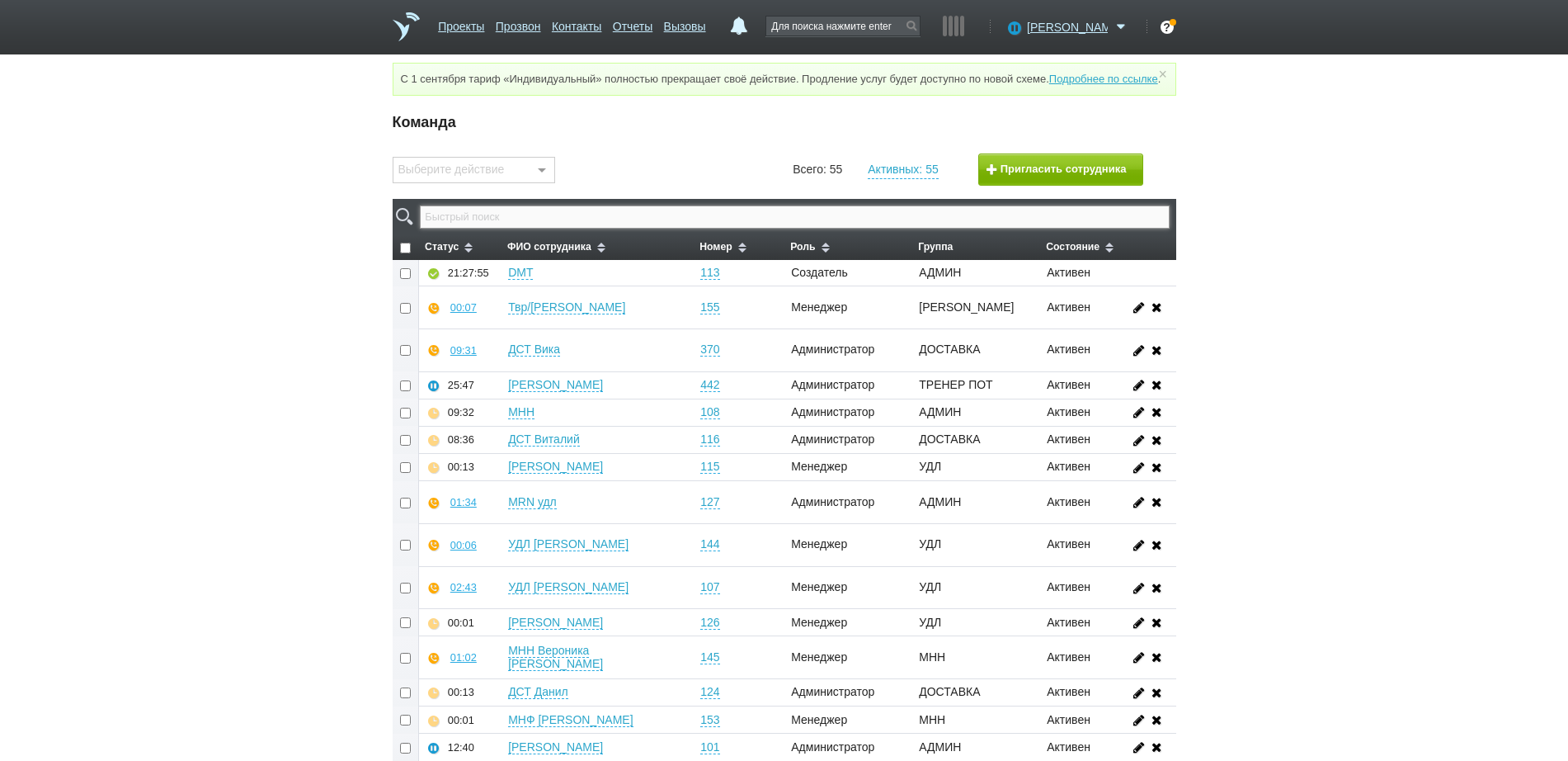
click at [590, 229] on input "text" at bounding box center [794, 217] width 749 height 23
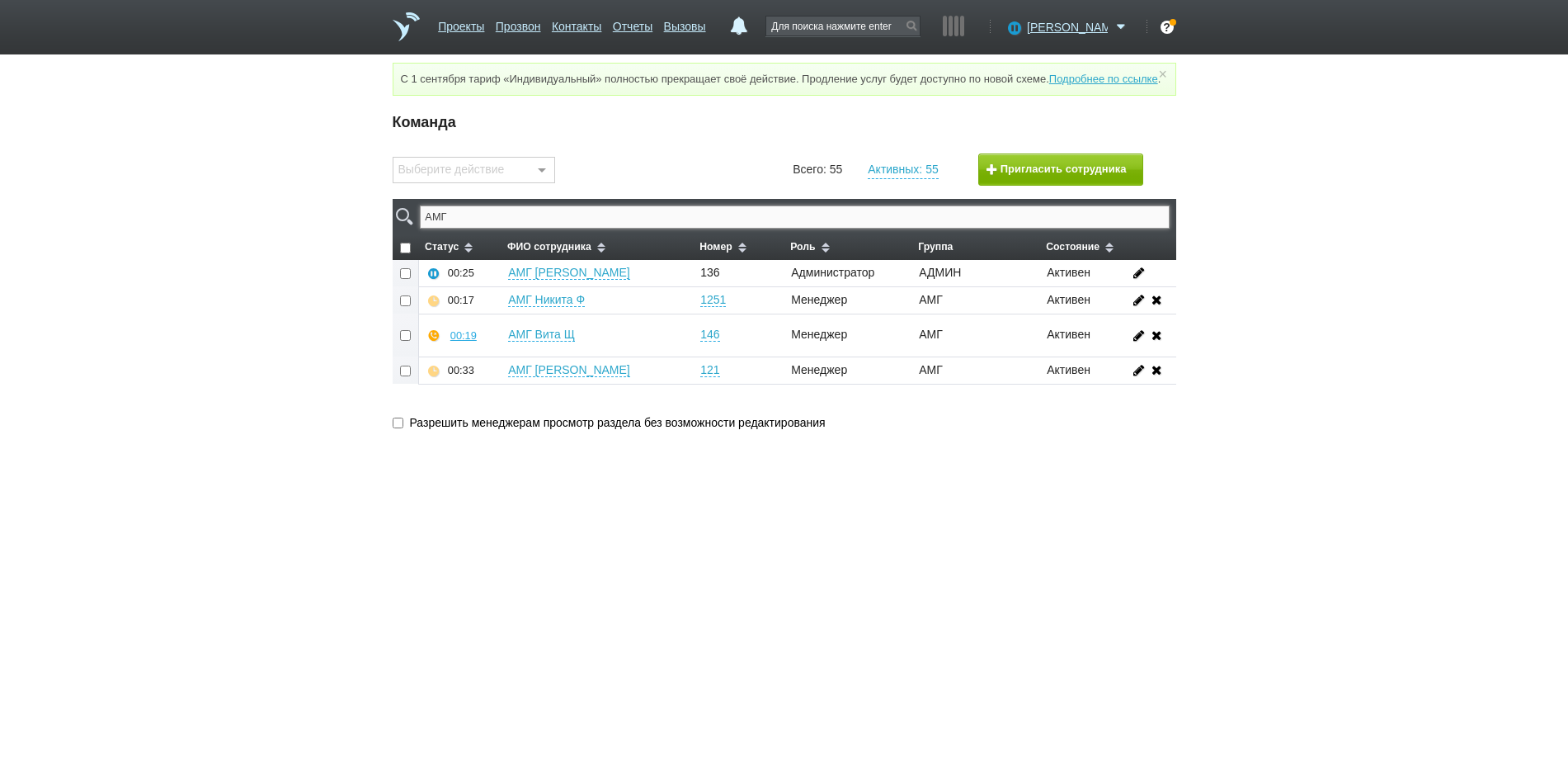
type input "АМГ"
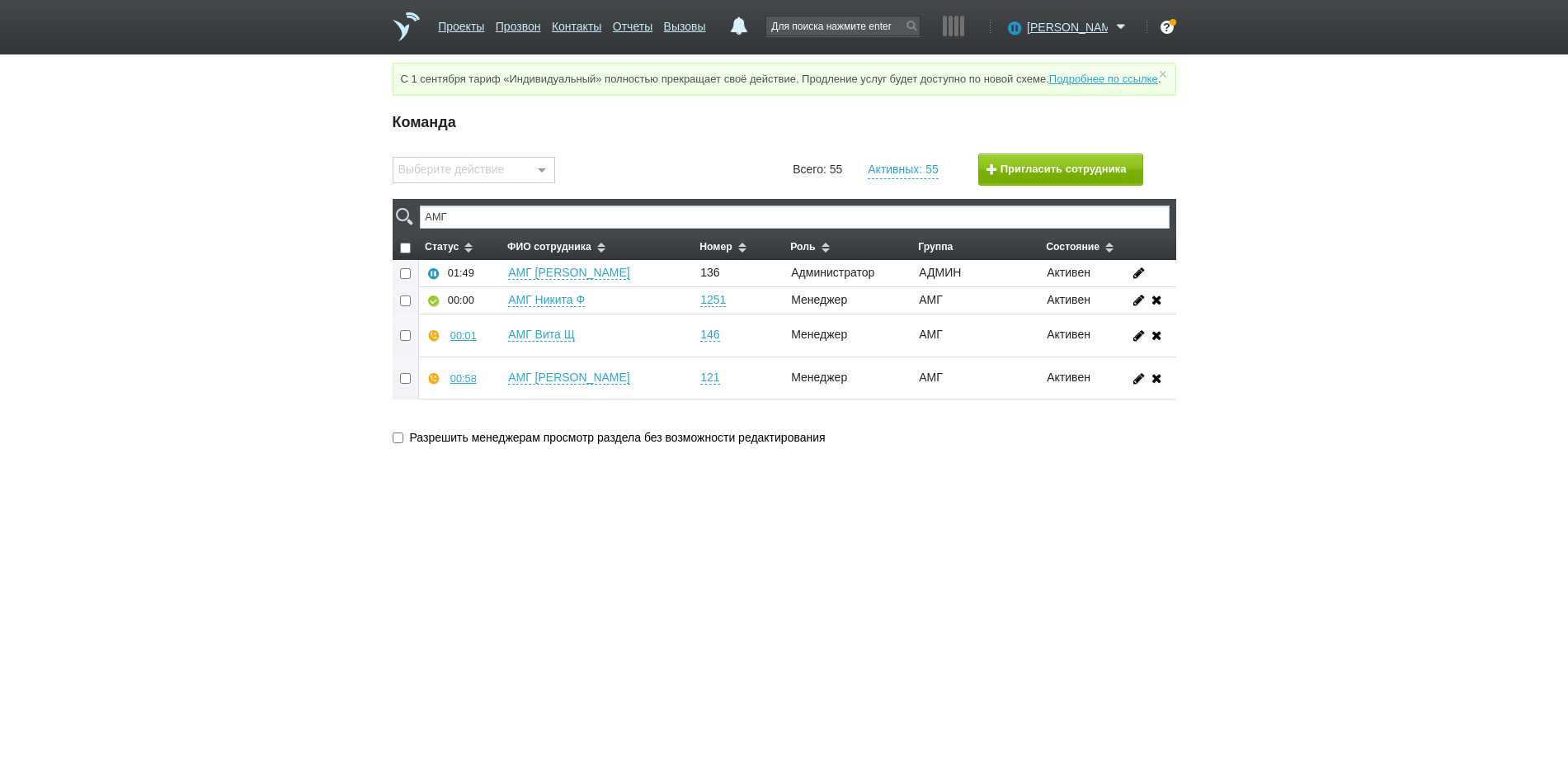
checkbox input "false"
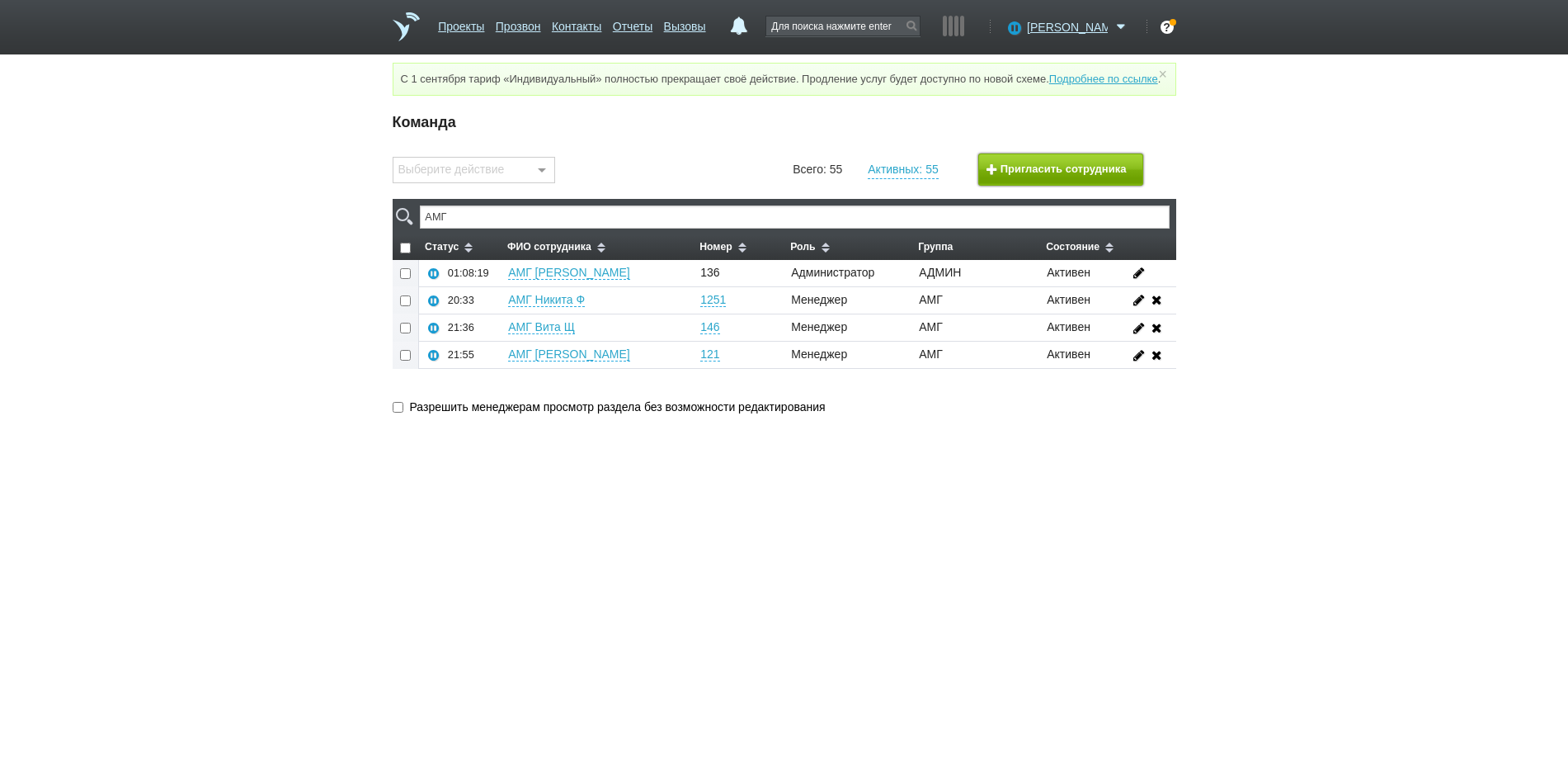
click at [1022, 186] on button "Пригласить сотрудника" at bounding box center [1061, 170] width 165 height 32
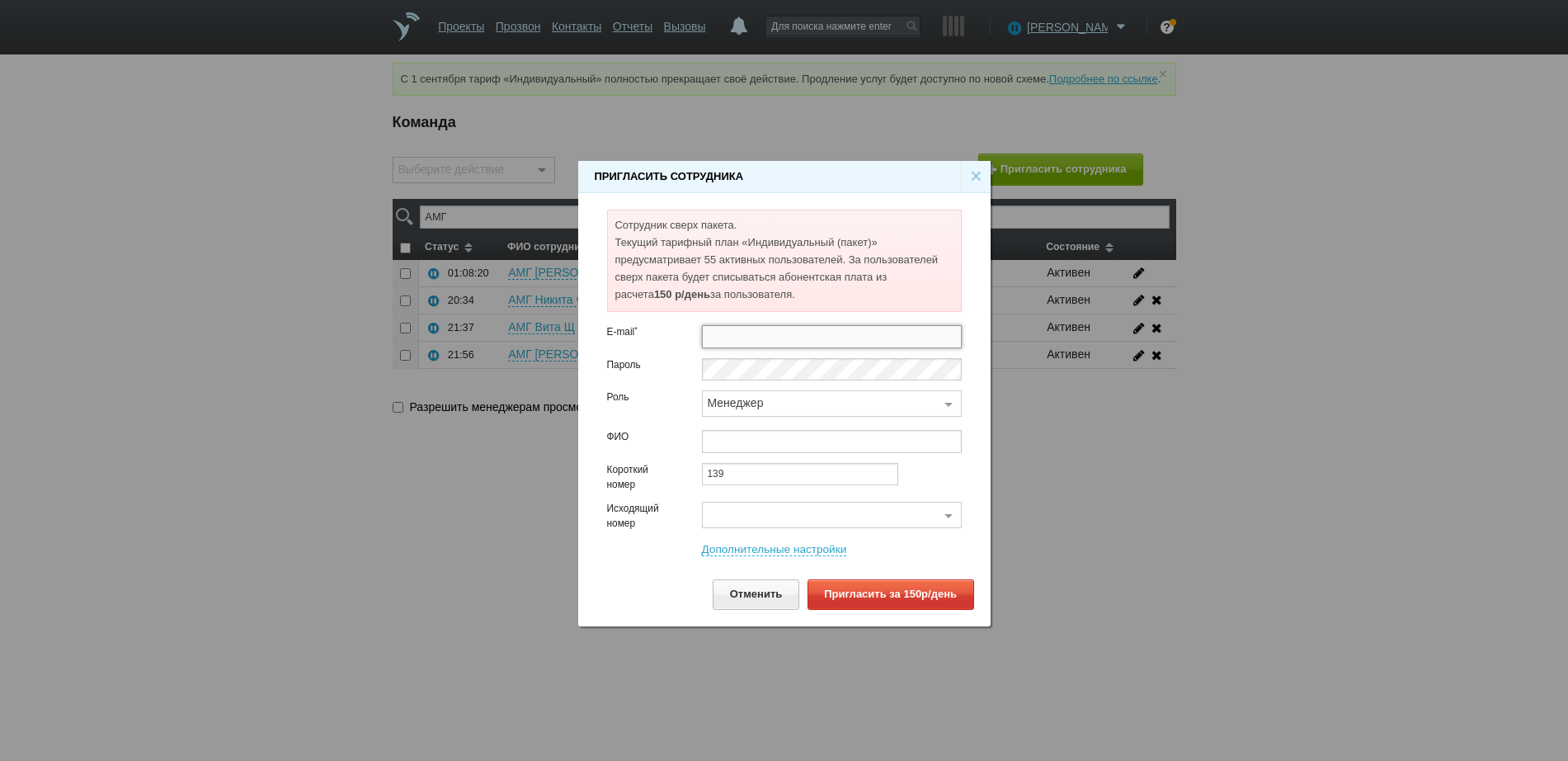
click at [730, 339] on input "text" at bounding box center [831, 337] width 260 height 23
paste input "[EMAIL_ADDRESS][DOMAIN_NAME]"
type input "[EMAIL_ADDRESS][DOMAIN_NAME]"
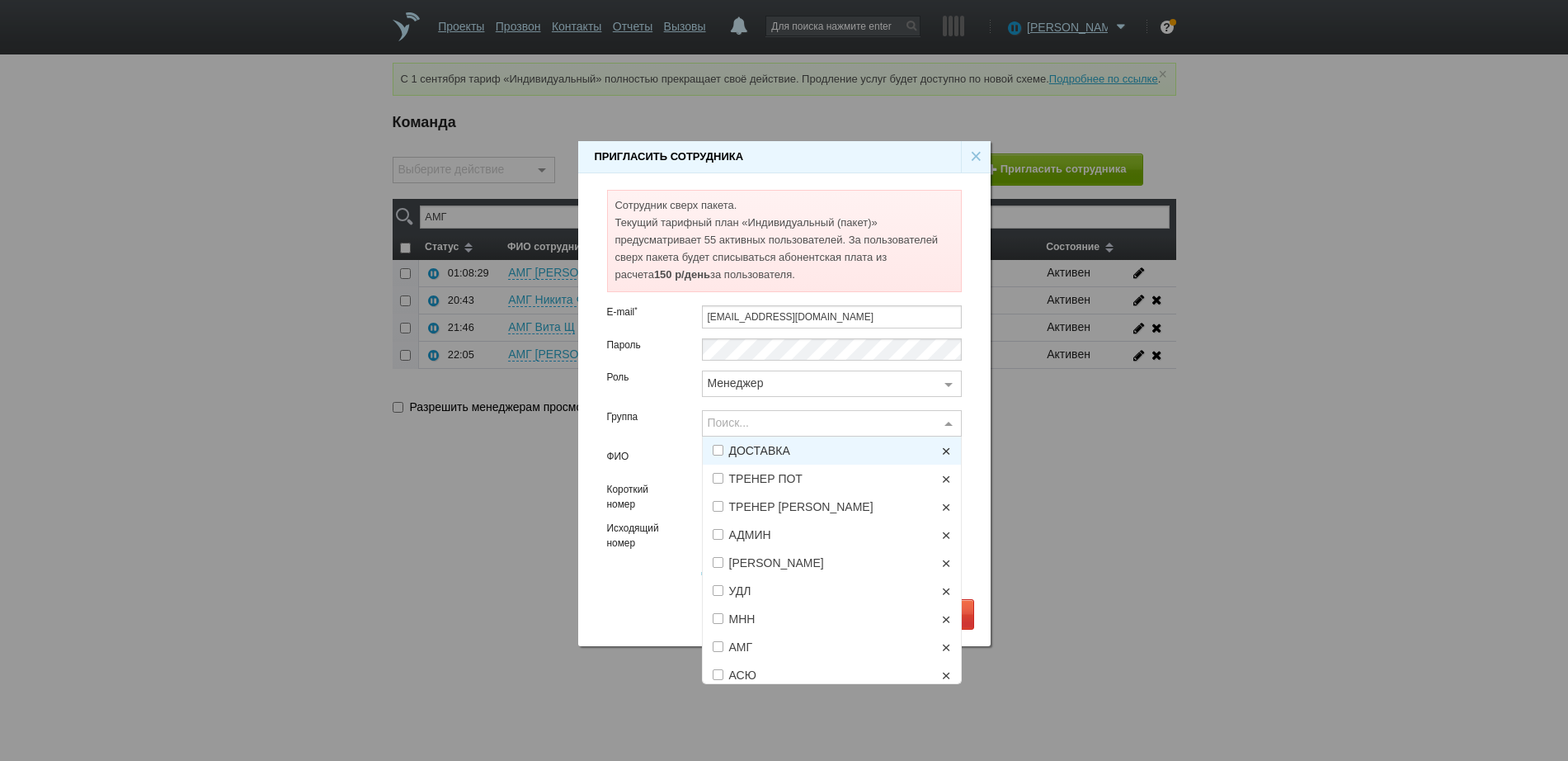
click at [742, 420] on div "Поиск..." at bounding box center [831, 423] width 260 height 27
click at [763, 608] on span "АМГ" at bounding box center [840, 647] width 222 height 12
click at [662, 437] on div "Группа" at bounding box center [642, 430] width 95 height 39
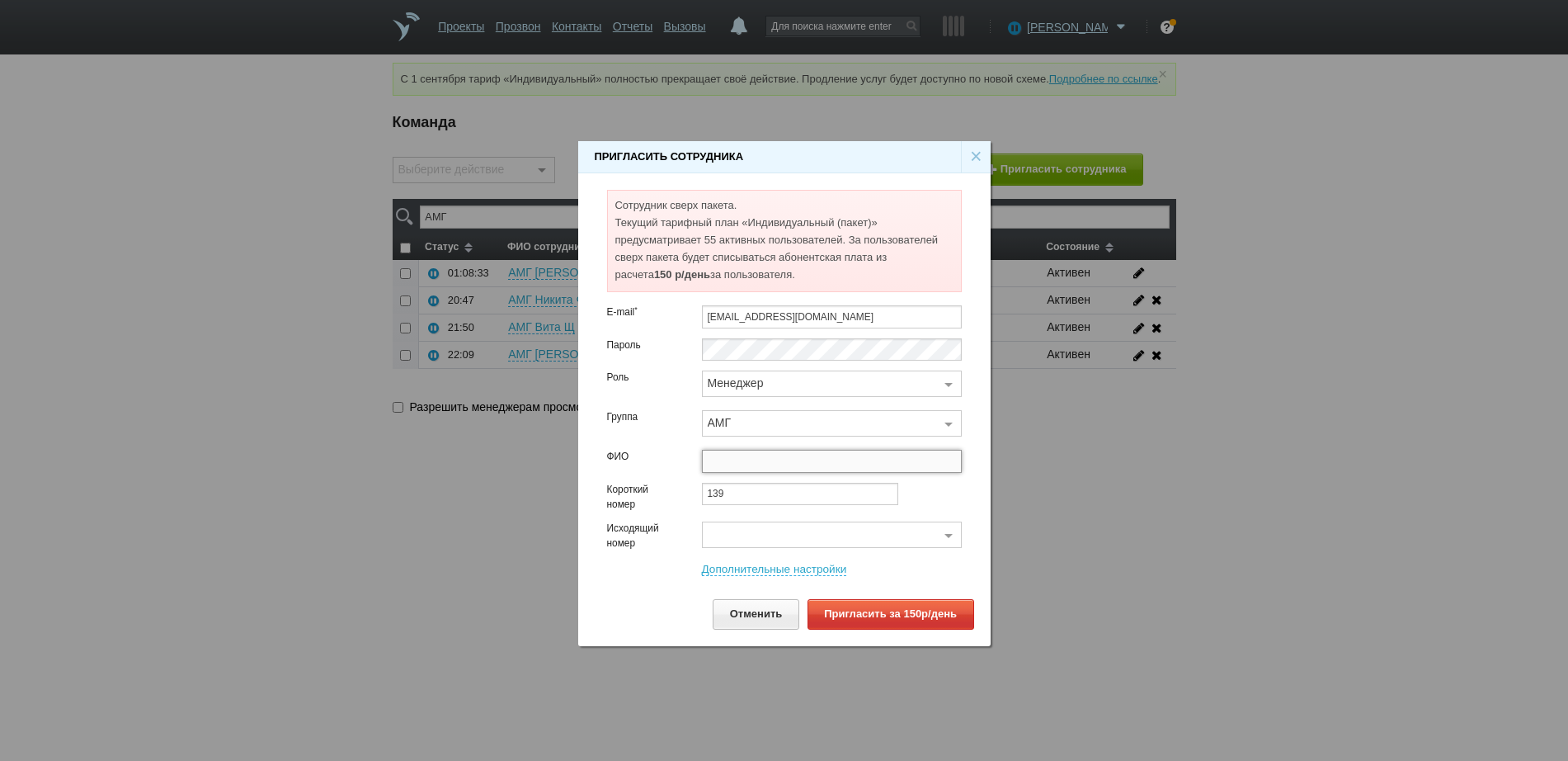
click at [743, 465] on input "text" at bounding box center [831, 461] width 260 height 23
type input "АМГ [PERSON_NAME]"
click at [749, 525] on div "Поиск..." at bounding box center [831, 535] width 260 height 27
click at [766, 510] on span "4992700474@[TECHNICAL_ID]" at bounding box center [796, 507] width 166 height 12
click at [754, 566] on link "Дополнительные настройки" at bounding box center [774, 569] width 146 height 13
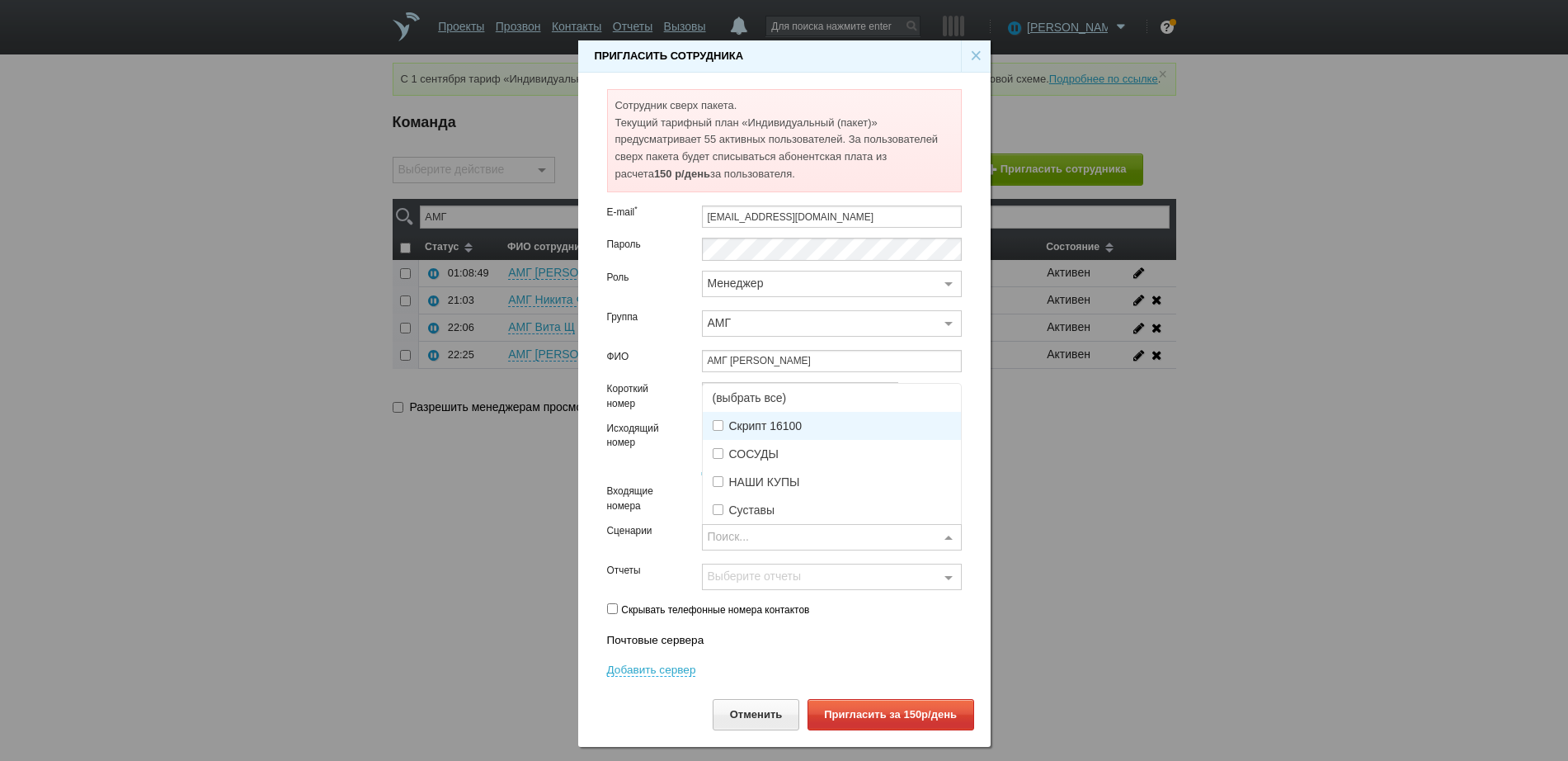
click at [746, 535] on div "Поиск..." at bounding box center [831, 538] width 260 height 27
click at [748, 400] on span "(выбрать все)" at bounding box center [831, 397] width 258 height 28
click at [740, 570] on div "Выберите отчеты" at bounding box center [831, 577] width 260 height 27
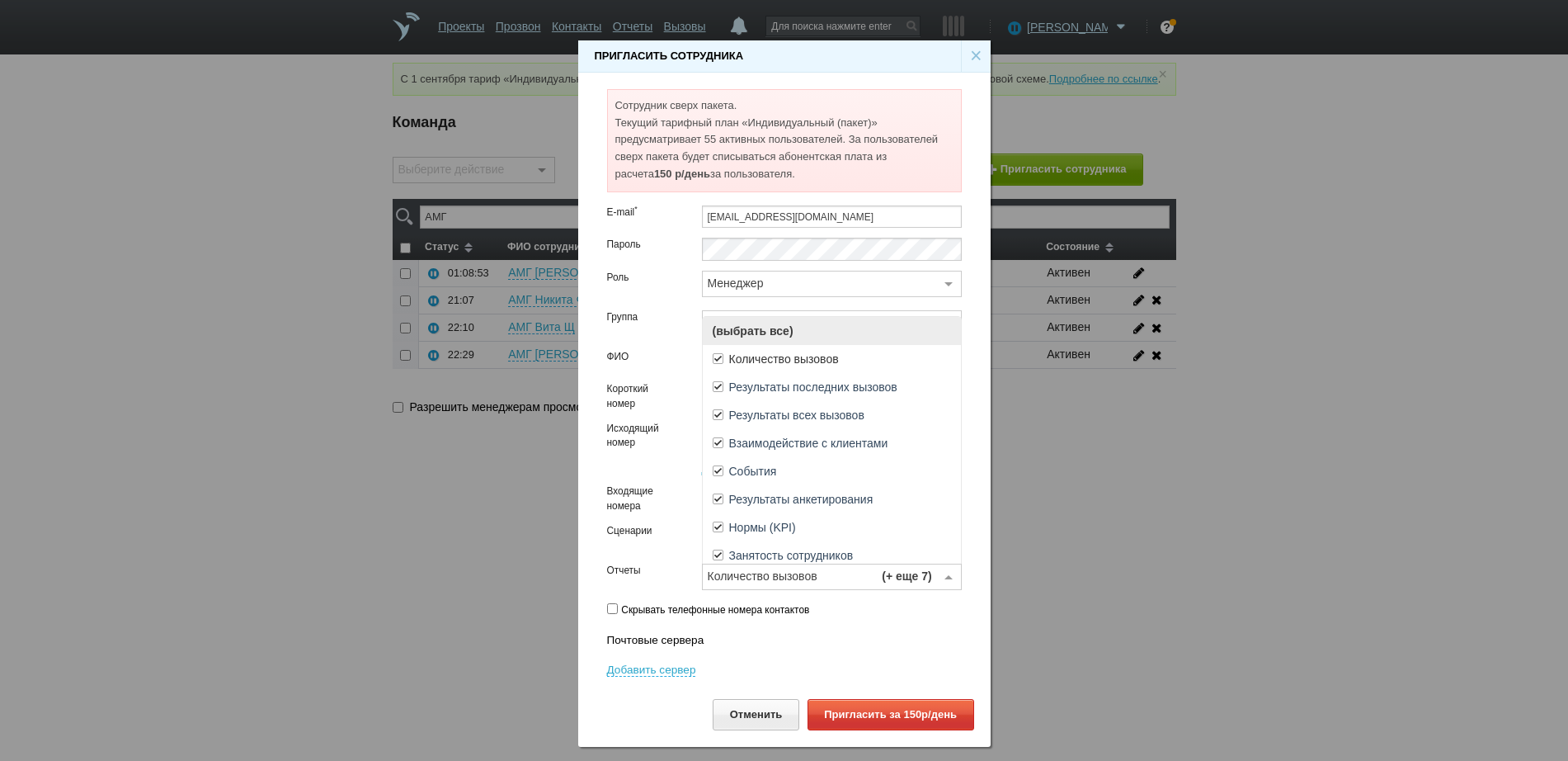
click at [756, 330] on span "(выбрать все)" at bounding box center [831, 330] width 258 height 28
click at [640, 553] on div "Сценарии" at bounding box center [642, 544] width 95 height 39
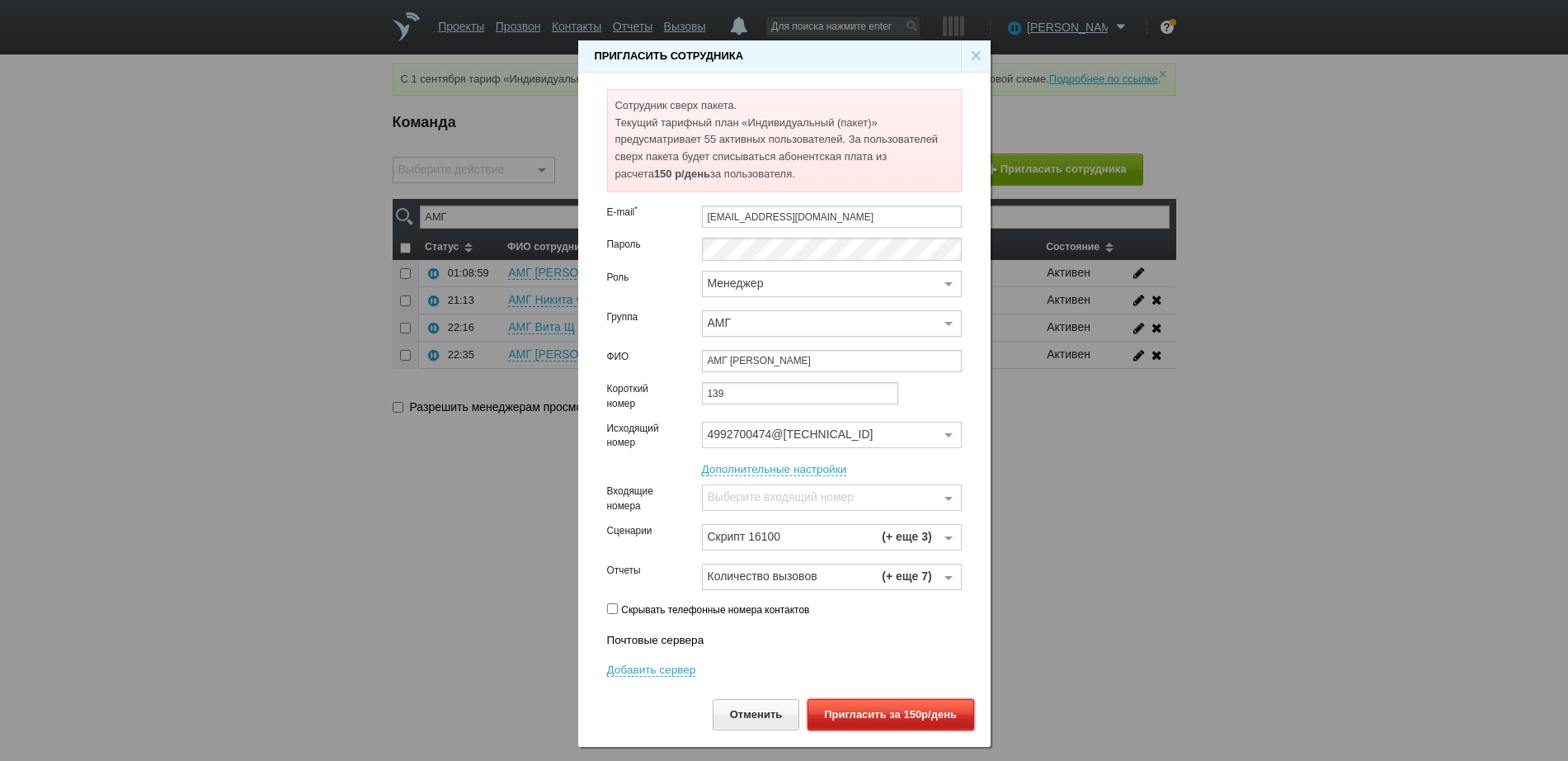
click at [870, 608] on button "Пригласить за 150р/день" at bounding box center [890, 714] width 167 height 30
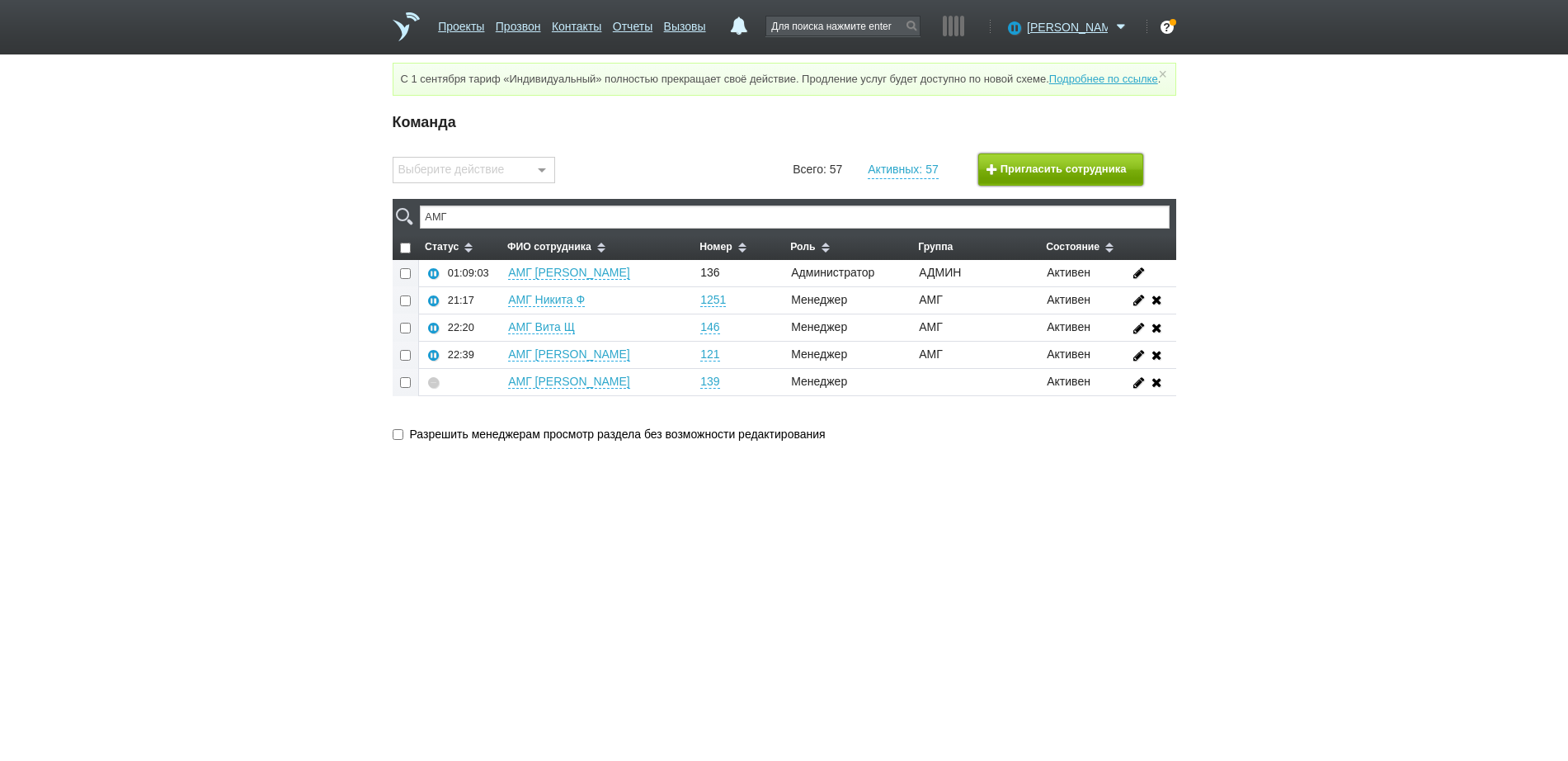
click at [1031, 186] on button "Пригласить сотрудника" at bounding box center [1061, 170] width 165 height 32
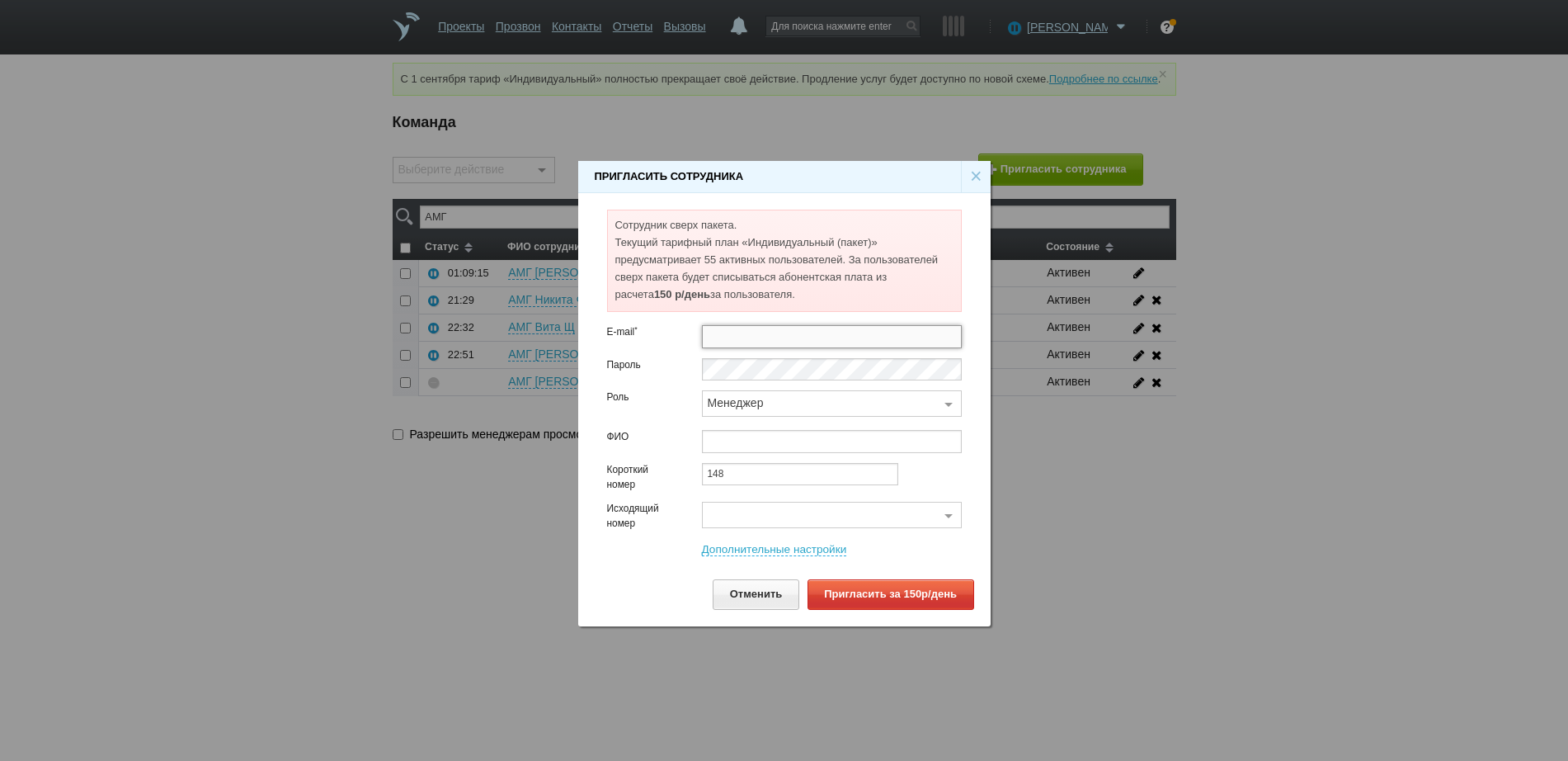
click at [786, 339] on input "text" at bounding box center [831, 337] width 260 height 23
paste input "[EMAIL_ADDRESS][DOMAIN_NAME]"
type input "[EMAIL_ADDRESS][DOMAIN_NAME]"
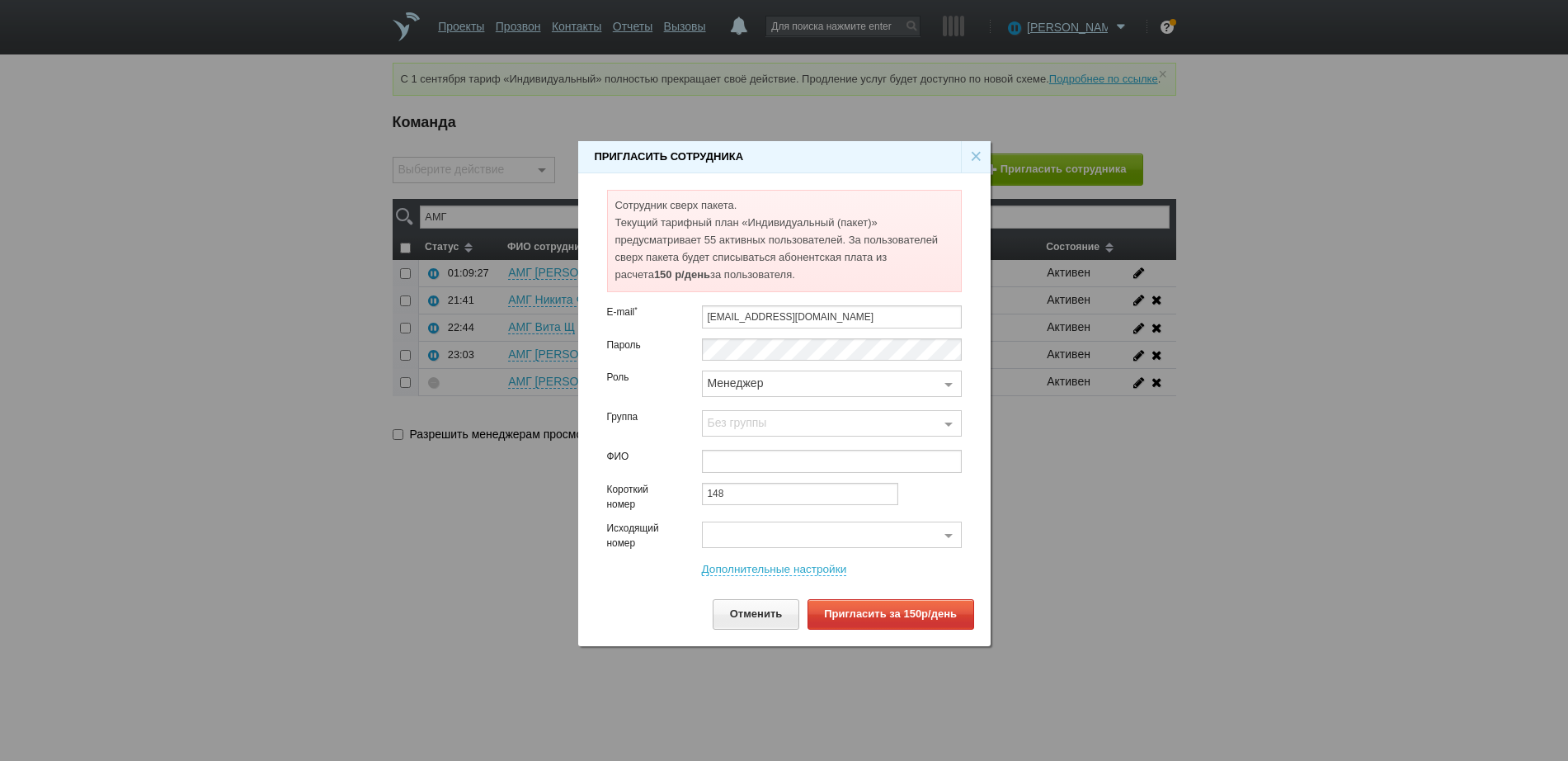
click at [742, 430] on div "Без группы" at bounding box center [831, 423] width 260 height 27
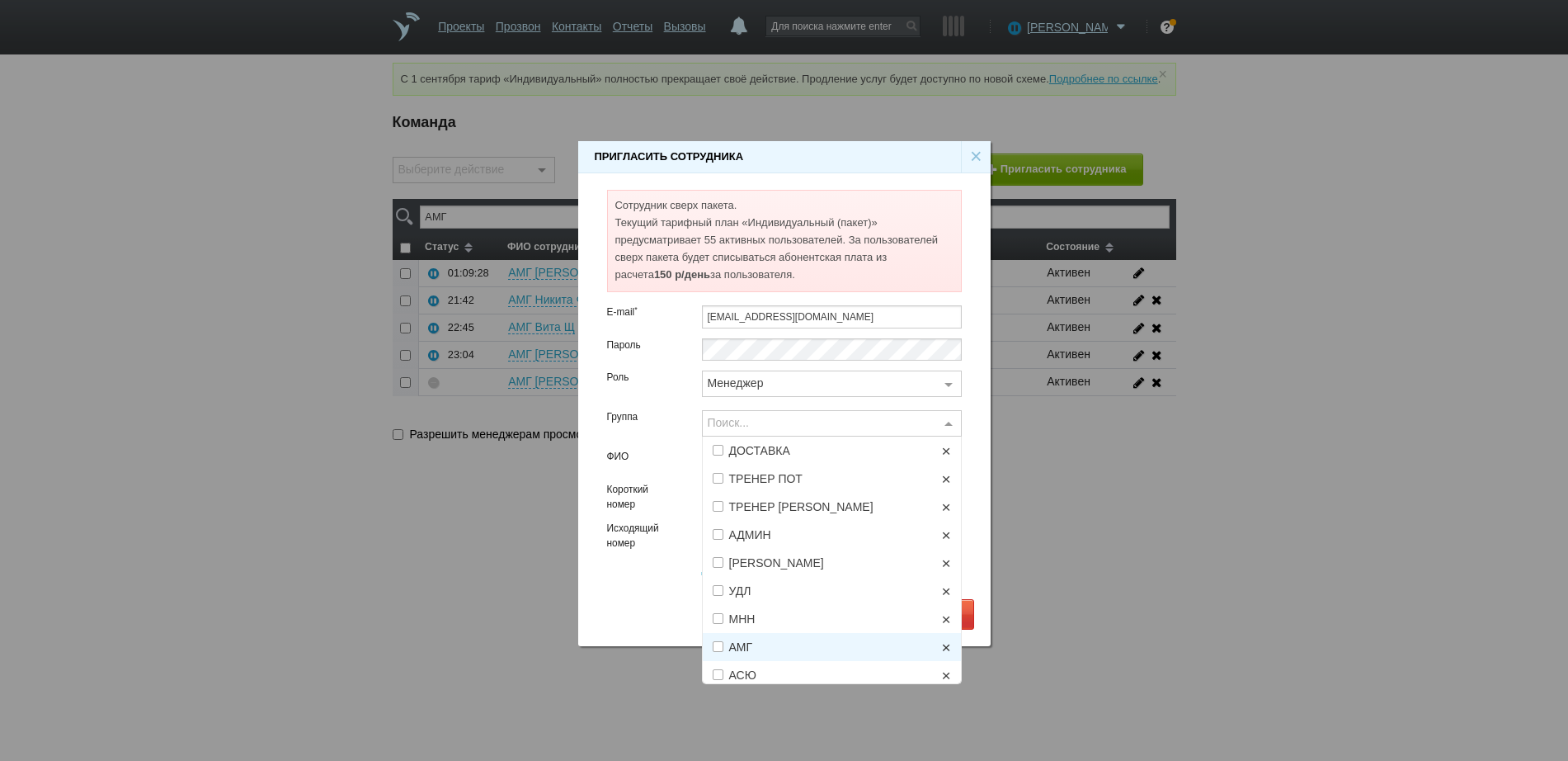
click at [747, 608] on span "АМГ" at bounding box center [840, 647] width 222 height 12
click at [656, 608] on div "Отменить Пригласить за 150р/день" at bounding box center [784, 615] width 379 height 30
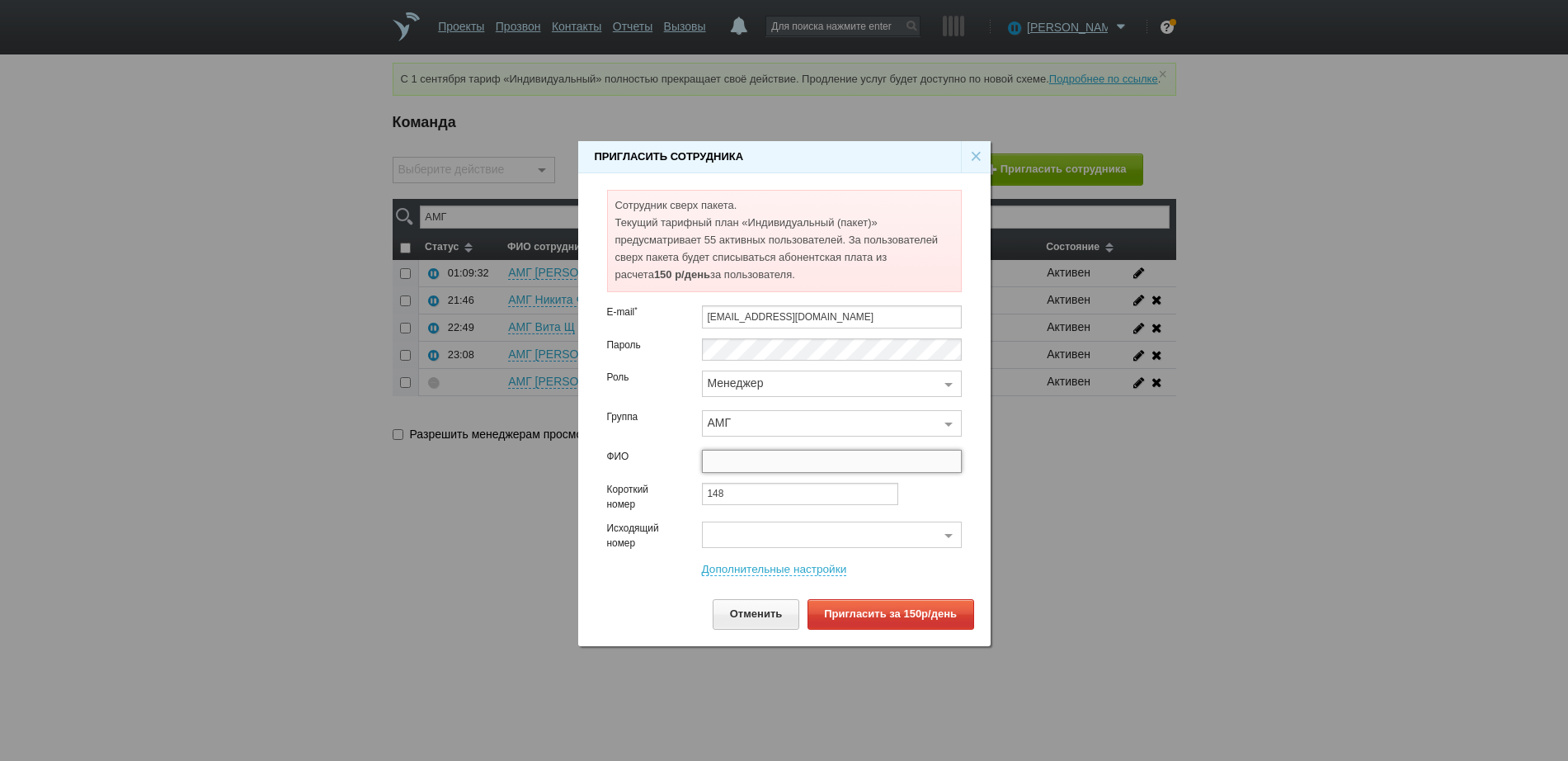
click at [757, 455] on input "text" at bounding box center [831, 461] width 260 height 23
type input "АМГ [PERSON_NAME]"
click at [765, 534] on div "Поиск..." at bounding box center [831, 535] width 260 height 27
click at [806, 507] on span "4992700474@[TECHNICAL_ID]" at bounding box center [796, 507] width 166 height 12
click at [745, 569] on link "Дополнительные настройки" at bounding box center [774, 569] width 146 height 13
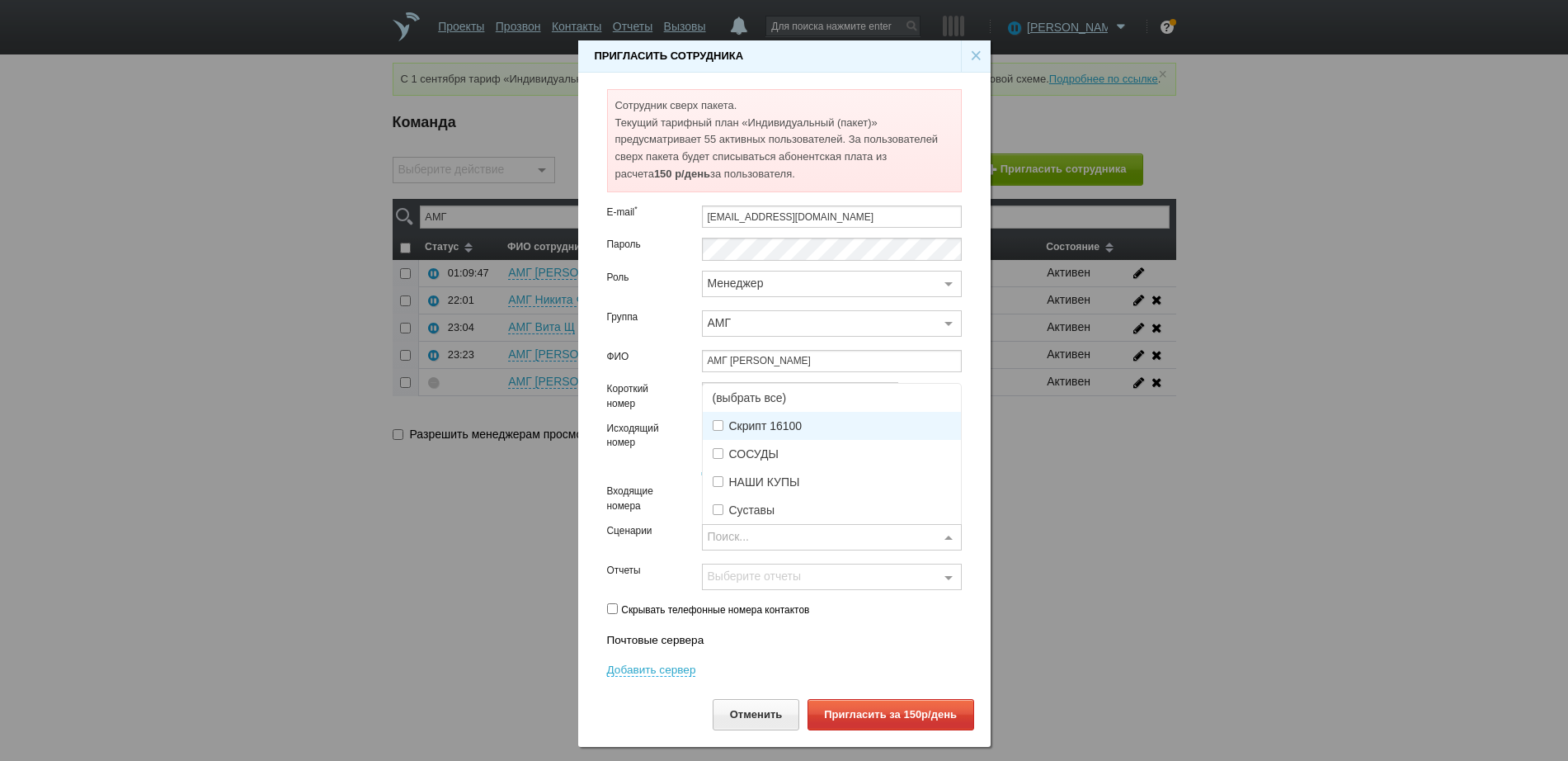
click at [742, 532] on div "Поиск..." at bounding box center [831, 538] width 260 height 27
click at [740, 395] on span "(выбрать все)" at bounding box center [831, 397] width 258 height 28
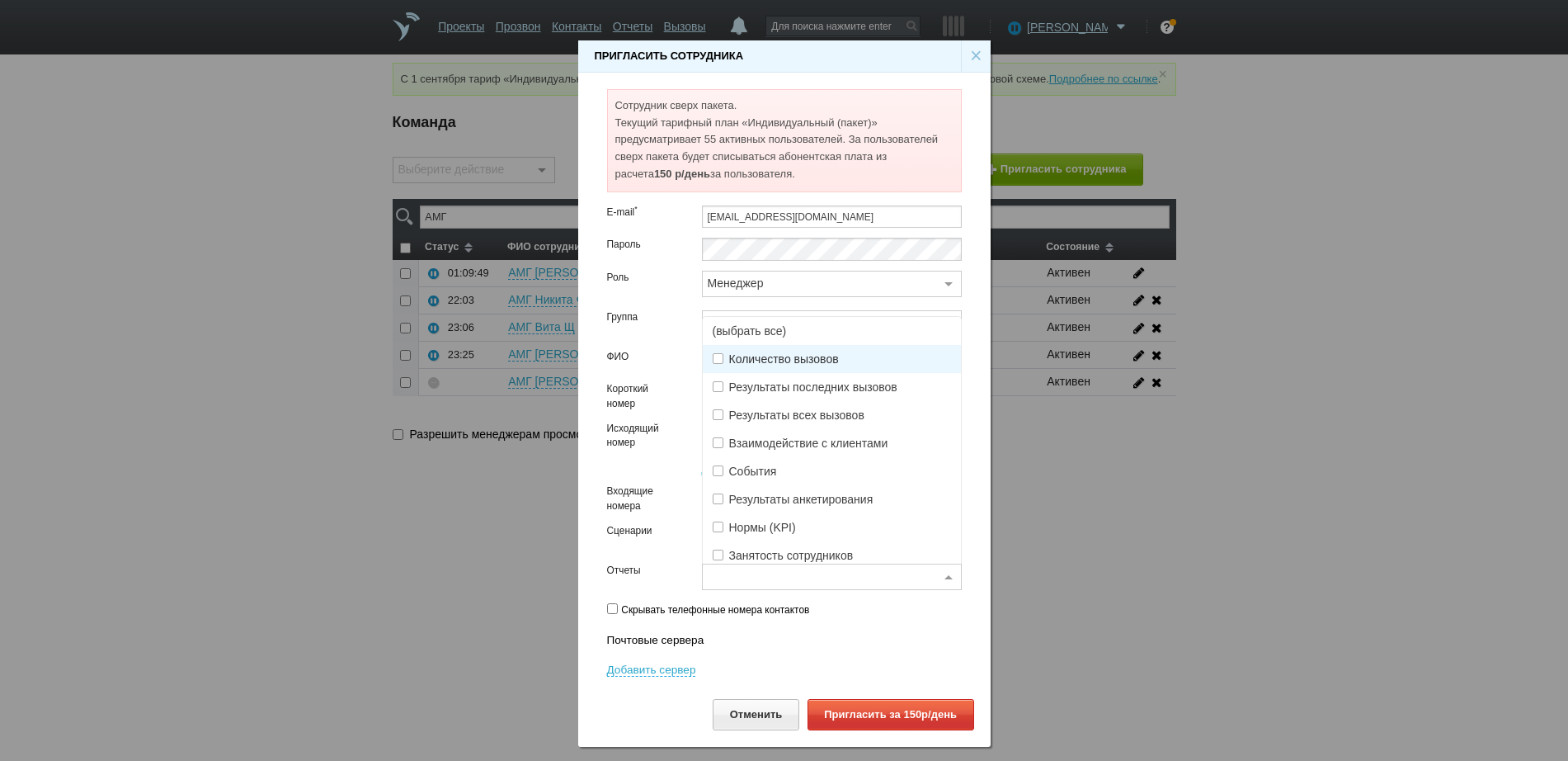
click at [735, 577] on div "Выберите отчеты" at bounding box center [831, 577] width 260 height 27
click at [760, 336] on span "(выбрать все)" at bounding box center [831, 330] width 258 height 28
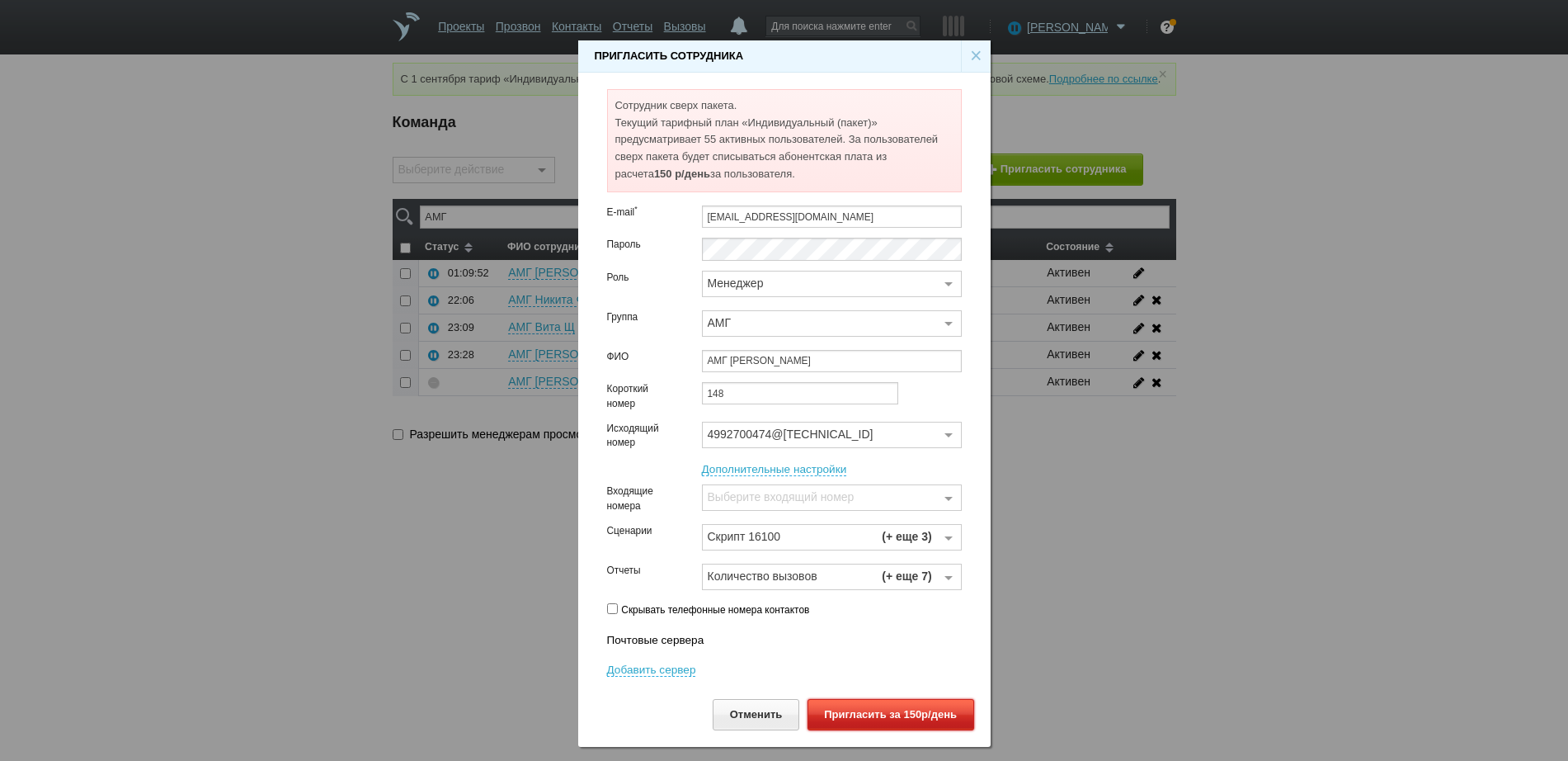
click at [896, 608] on button "Пригласить за 150р/день" at bounding box center [890, 714] width 167 height 30
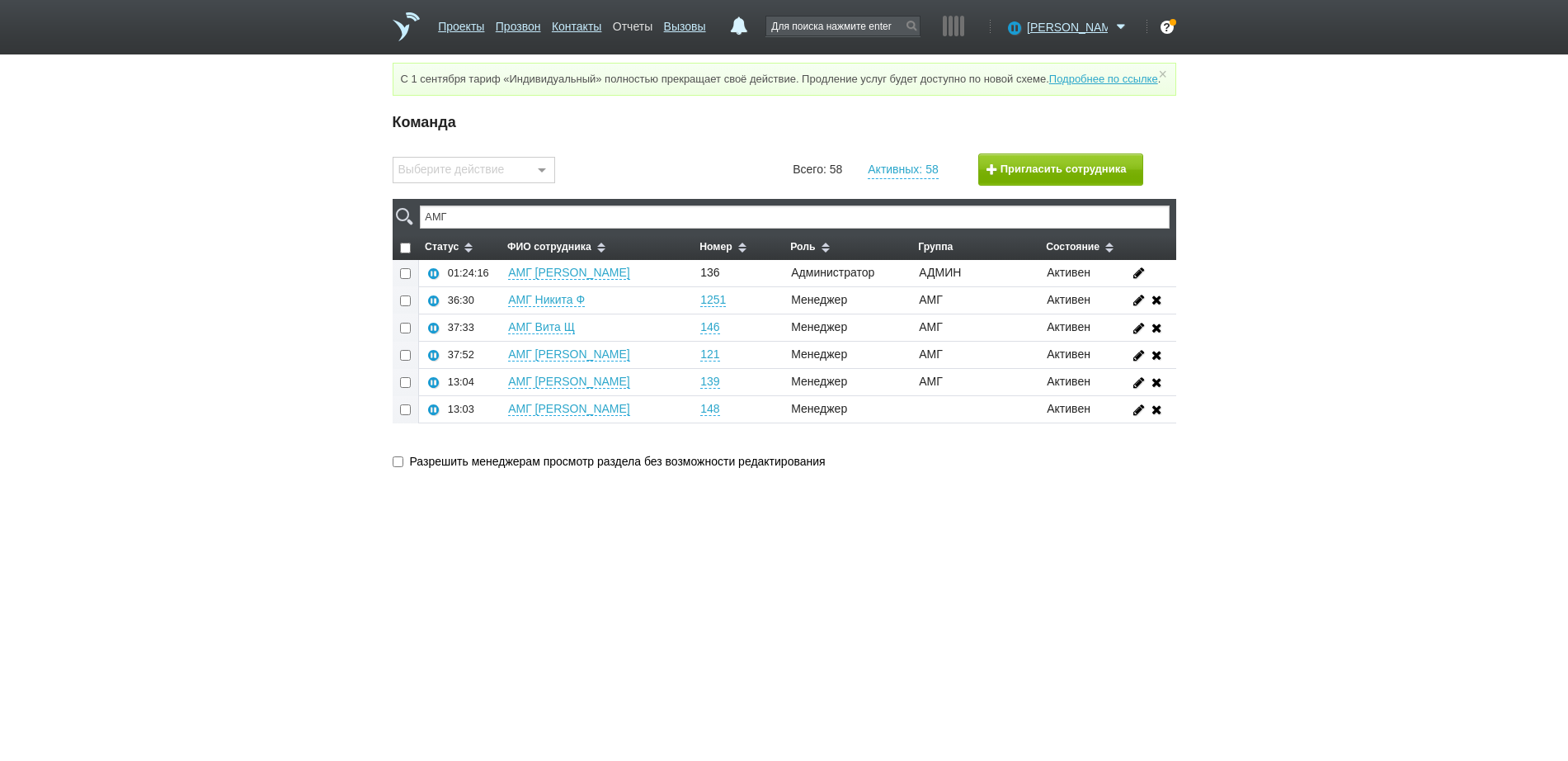
click at [647, 28] on link "Отчеты" at bounding box center [632, 23] width 39 height 24
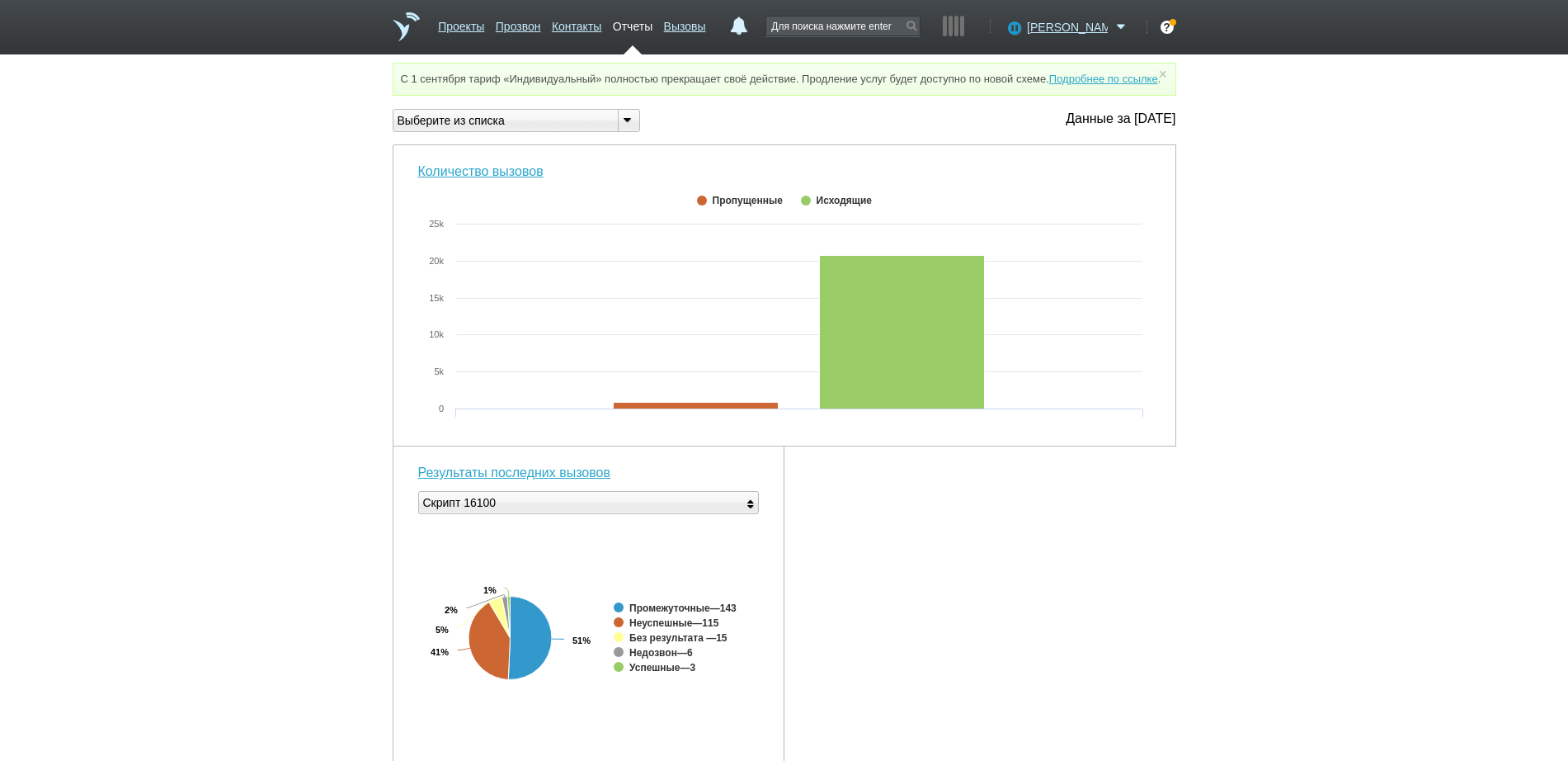
click at [544, 130] on div "Выберите из списка" at bounding box center [499, 121] width 211 height 17
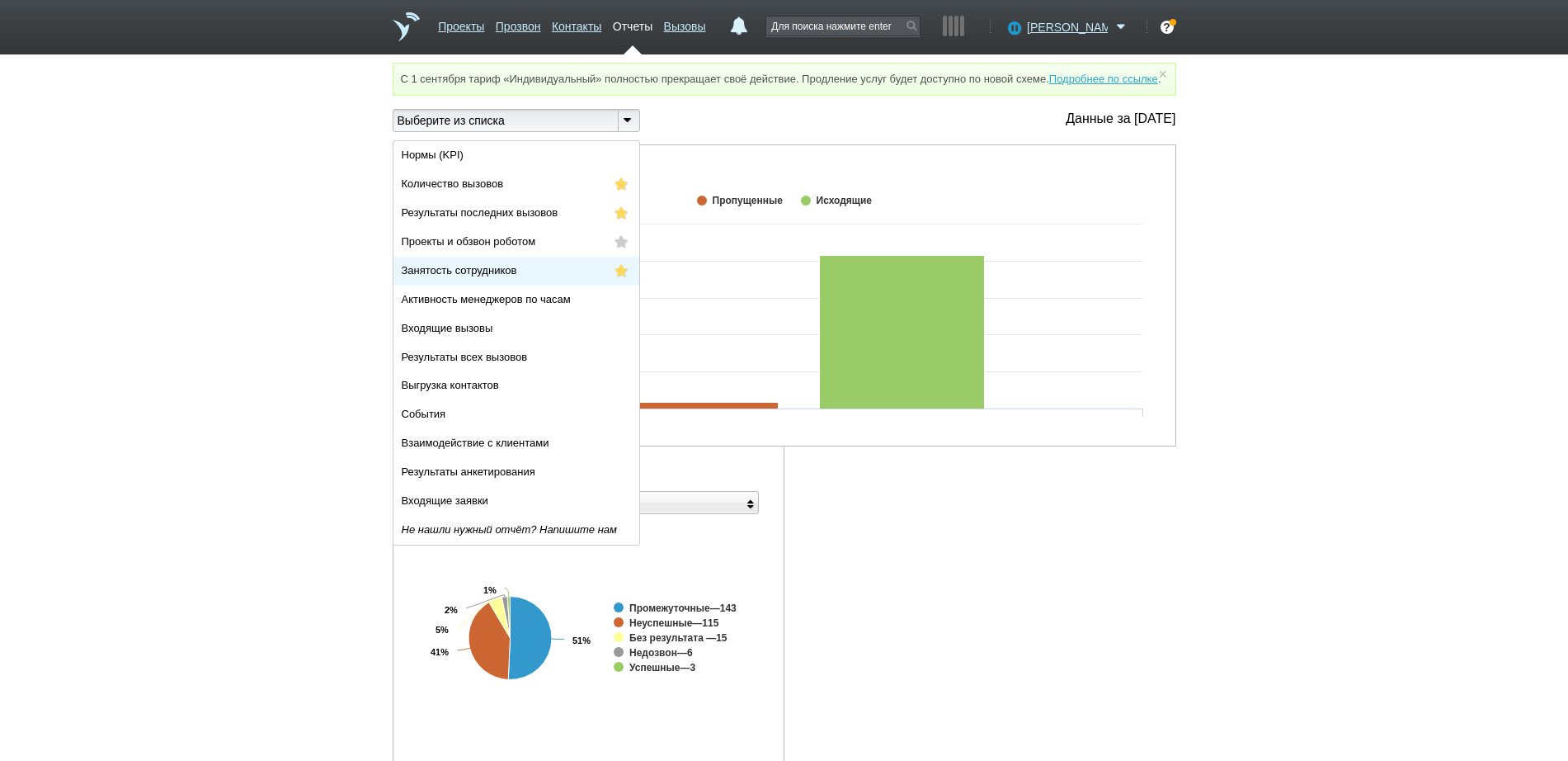
click at [547, 279] on li "Занятость сотрудников" at bounding box center [516, 271] width 246 height 29
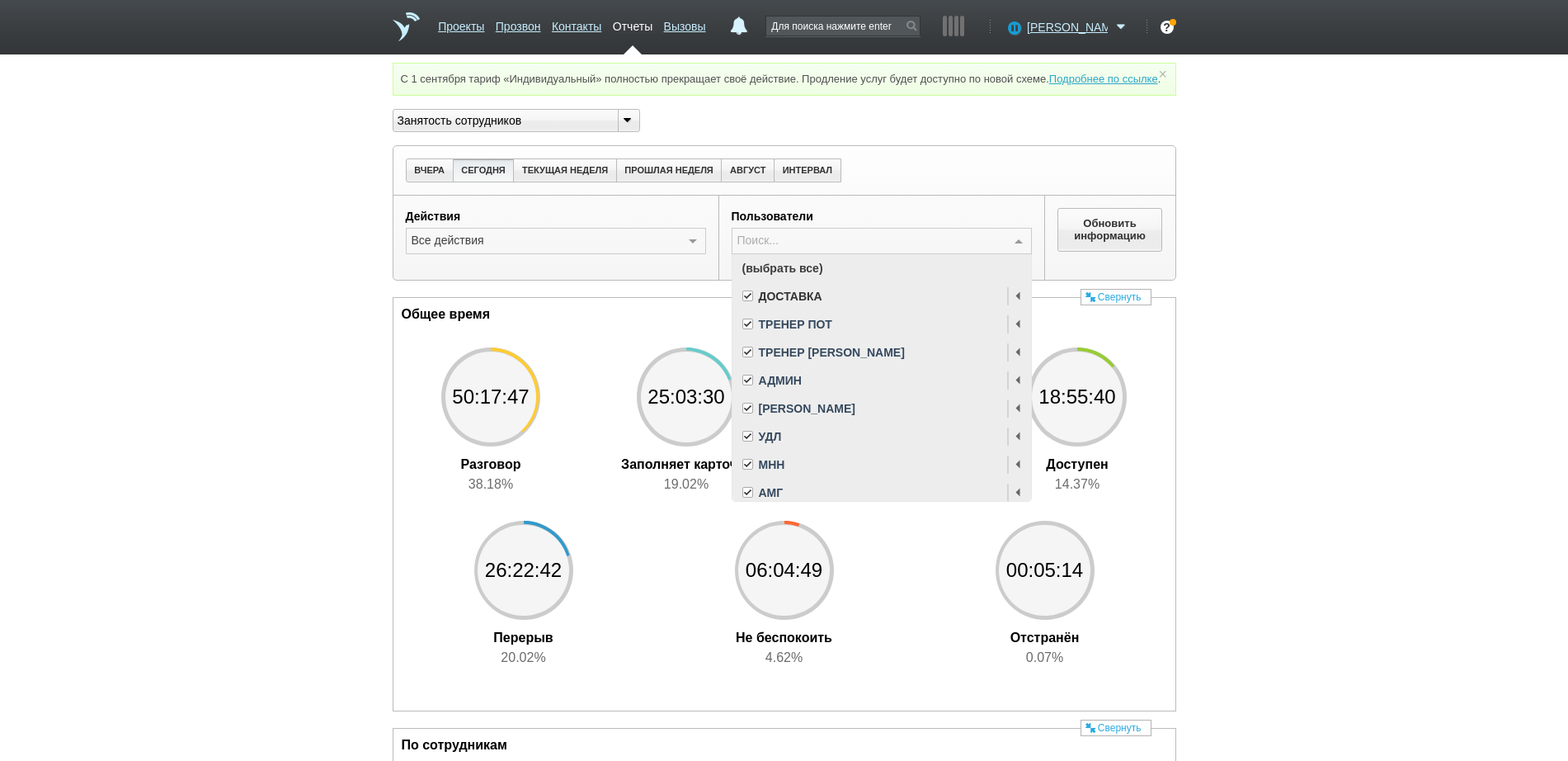
click at [834, 282] on span "(выбрать все)" at bounding box center [881, 268] width 298 height 28
click at [767, 498] on span "АМГ" at bounding box center [771, 492] width 24 height 12
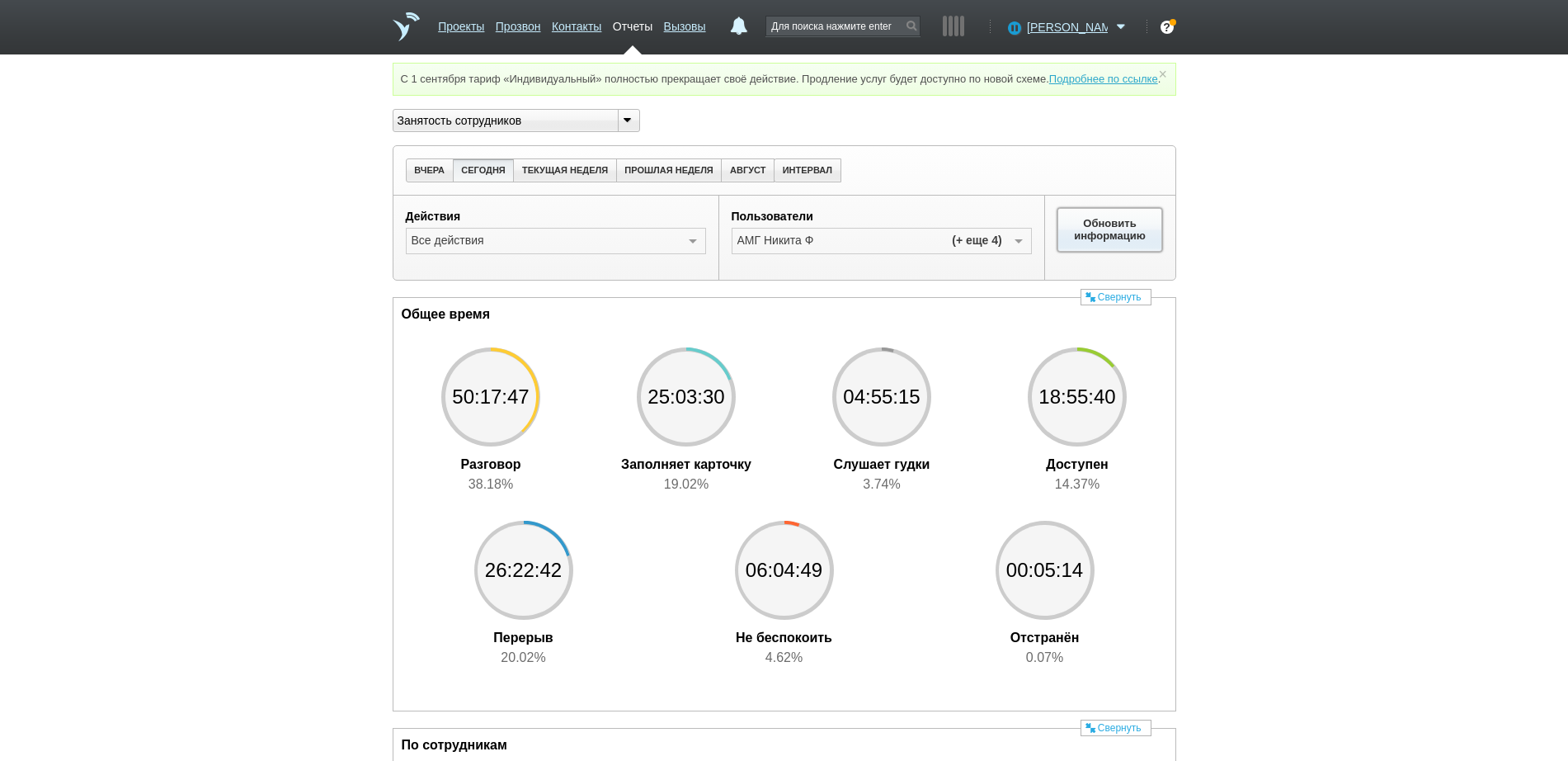
click at [1124, 247] on button "Обновить информацию" at bounding box center [1110, 230] width 105 height 43
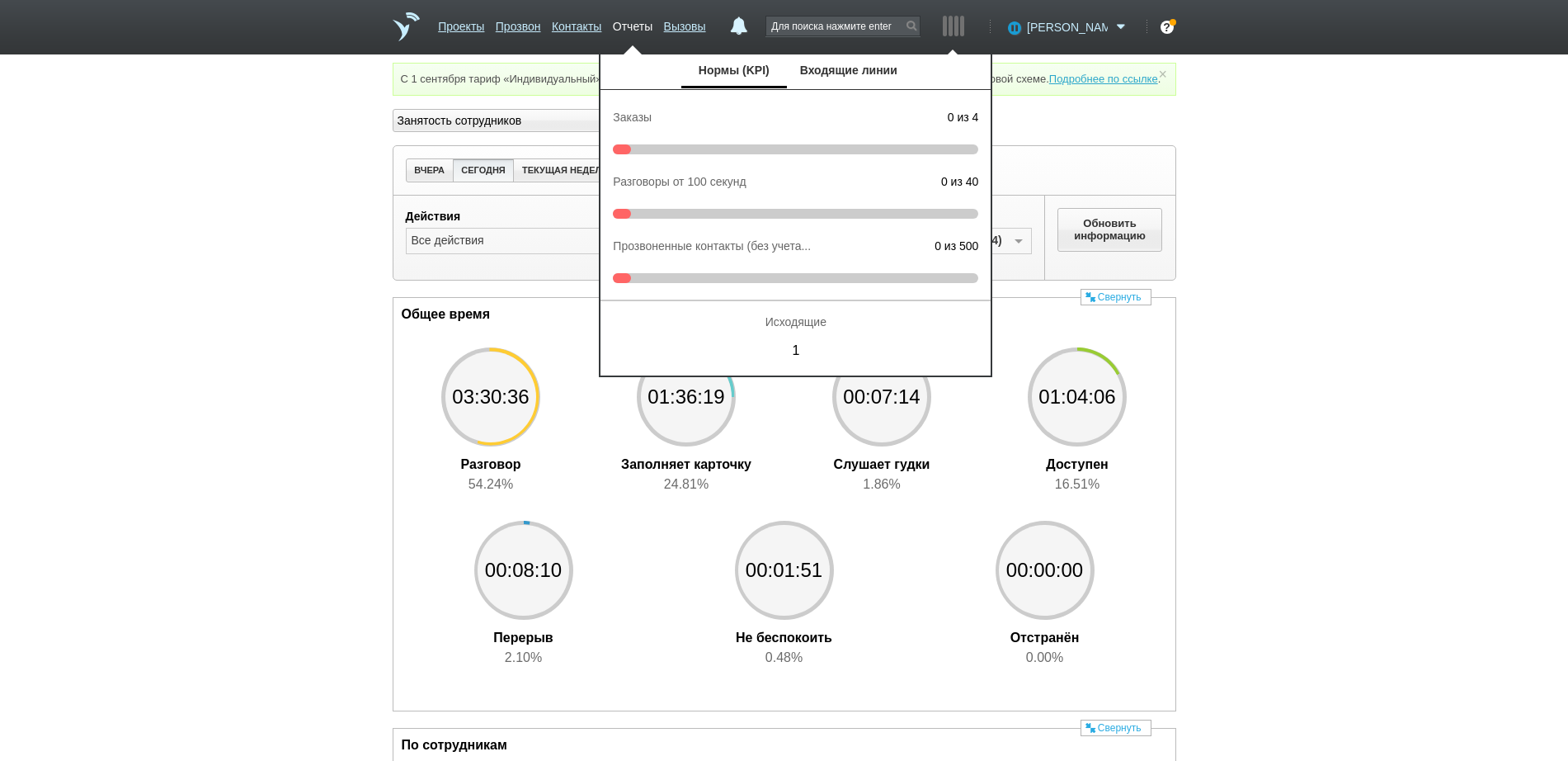
click at [1082, 31] on span "[PERSON_NAME]" at bounding box center [1067, 27] width 81 height 16
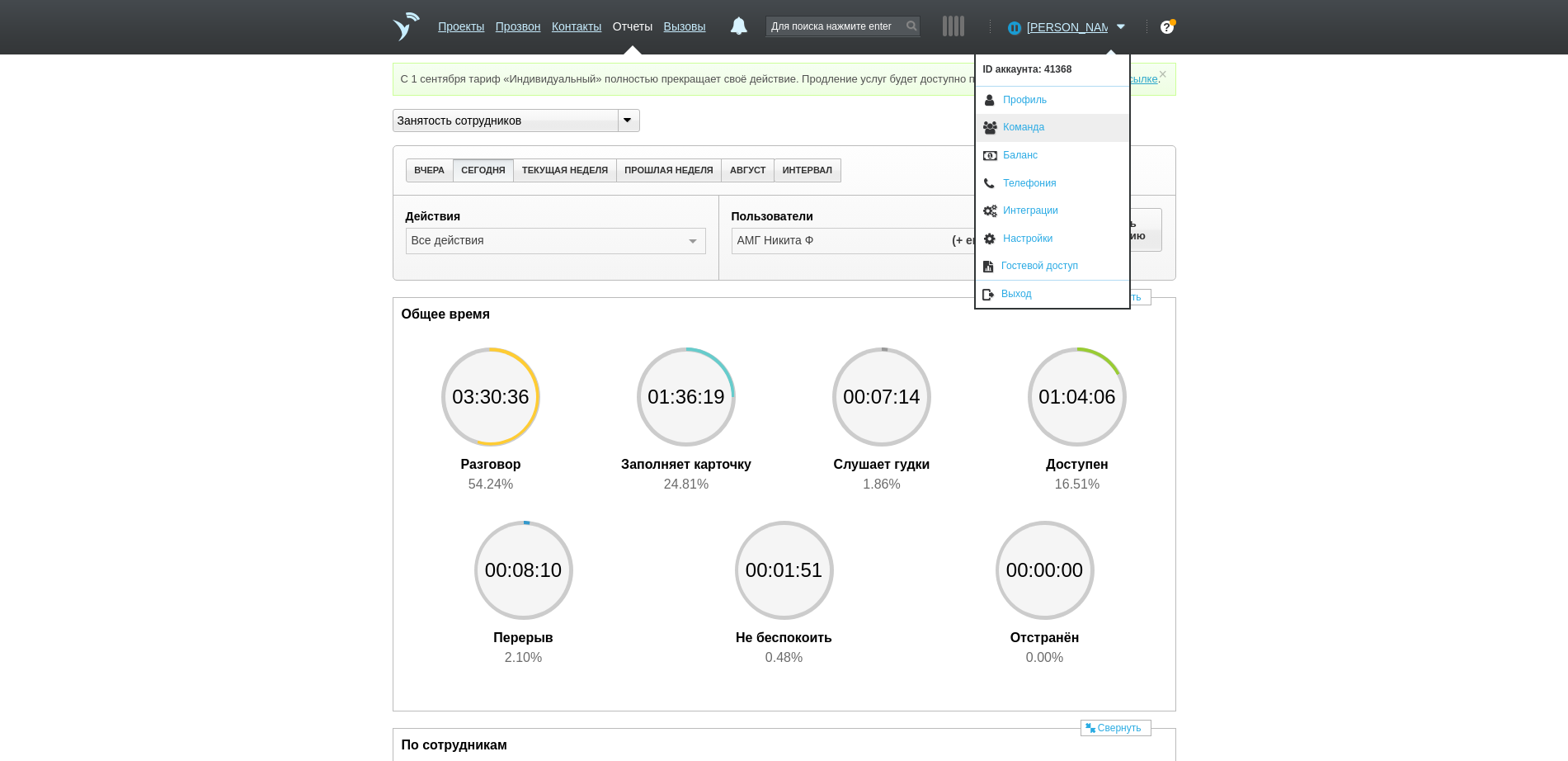
click at [1034, 125] on link "Команда" at bounding box center [1053, 127] width 154 height 28
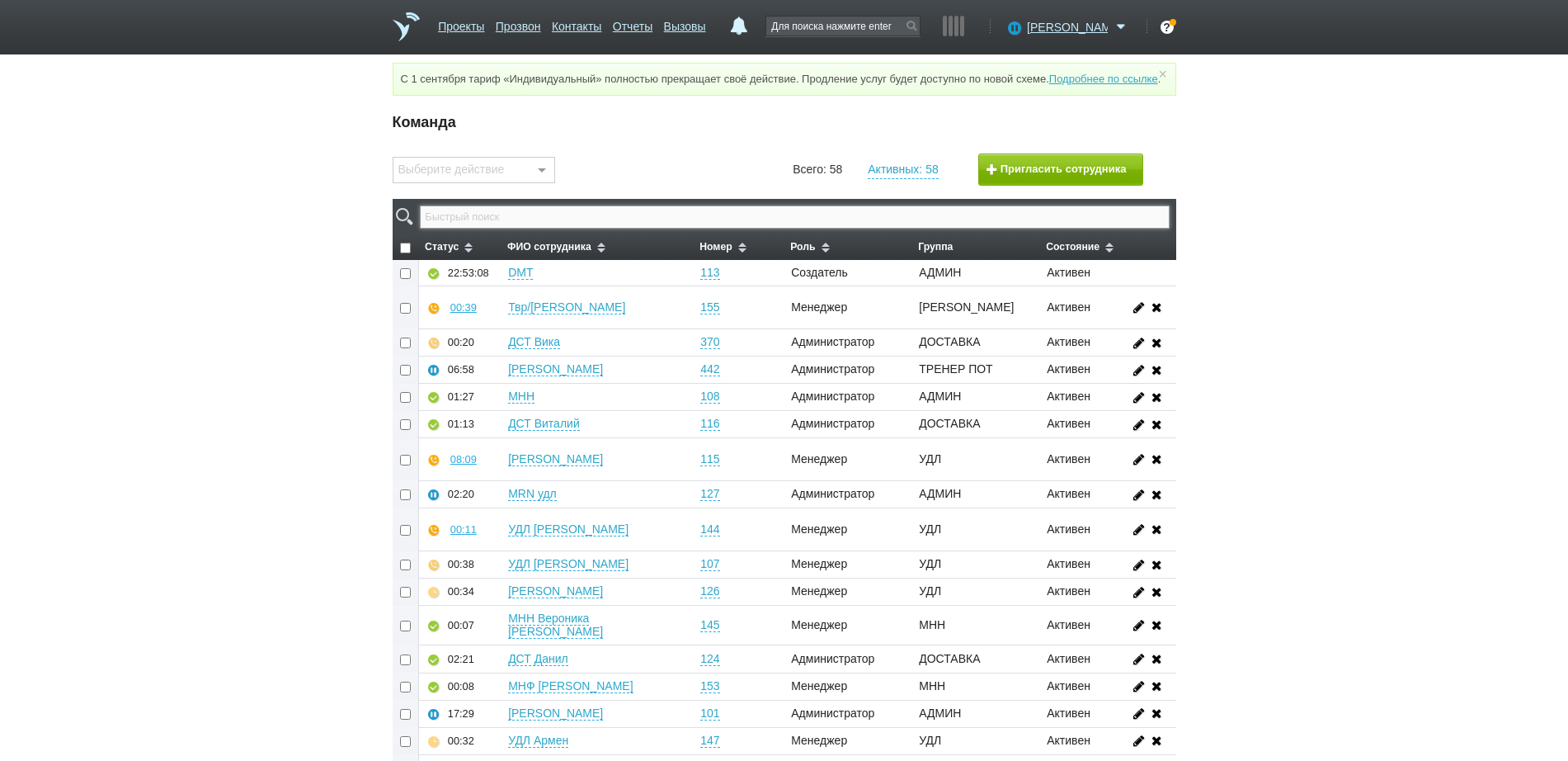
click at [775, 229] on input "text" at bounding box center [794, 217] width 749 height 23
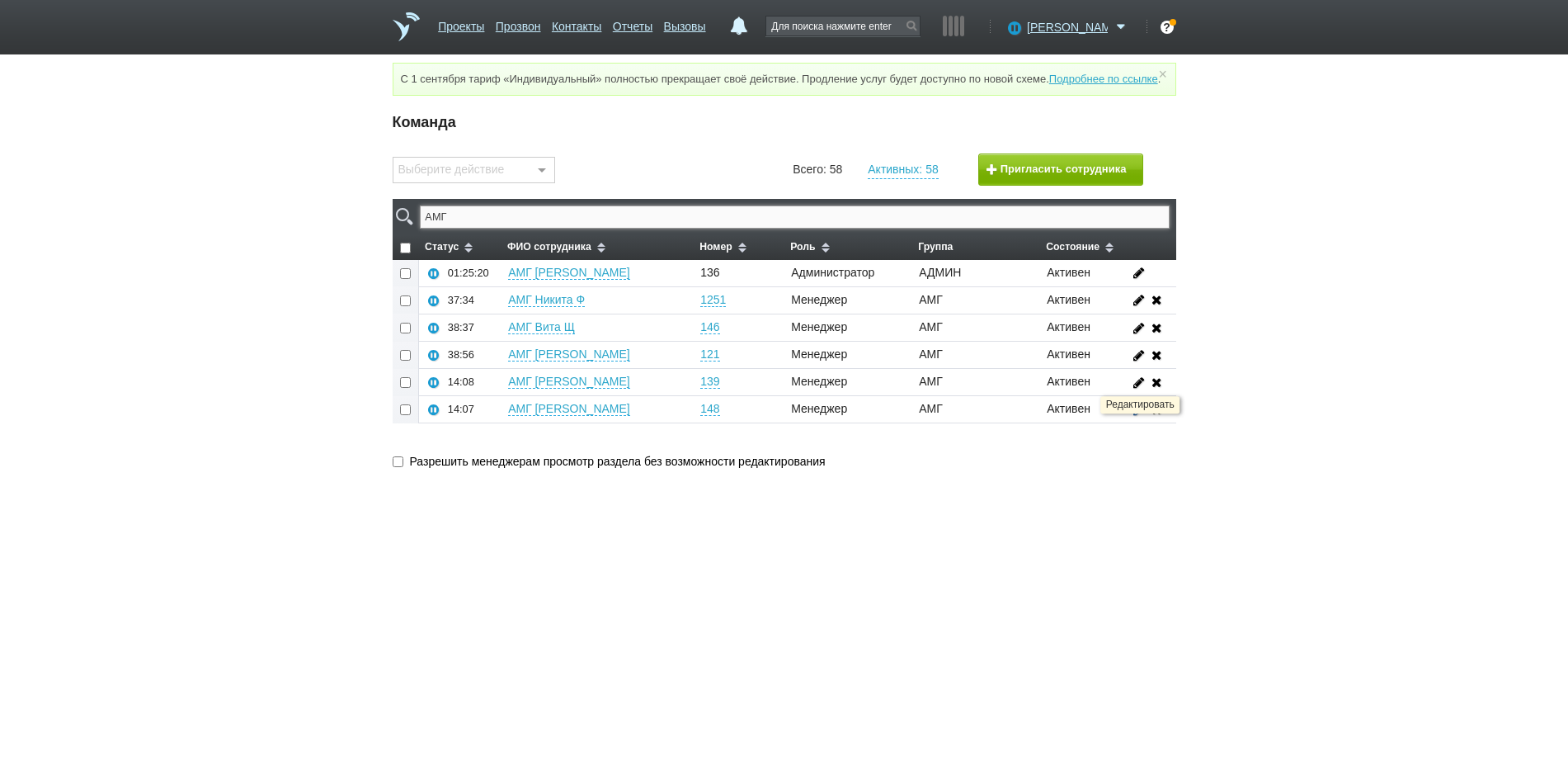
type input "АМГ"
click at [1138, 415] on icon at bounding box center [1138, 409] width 18 height 13
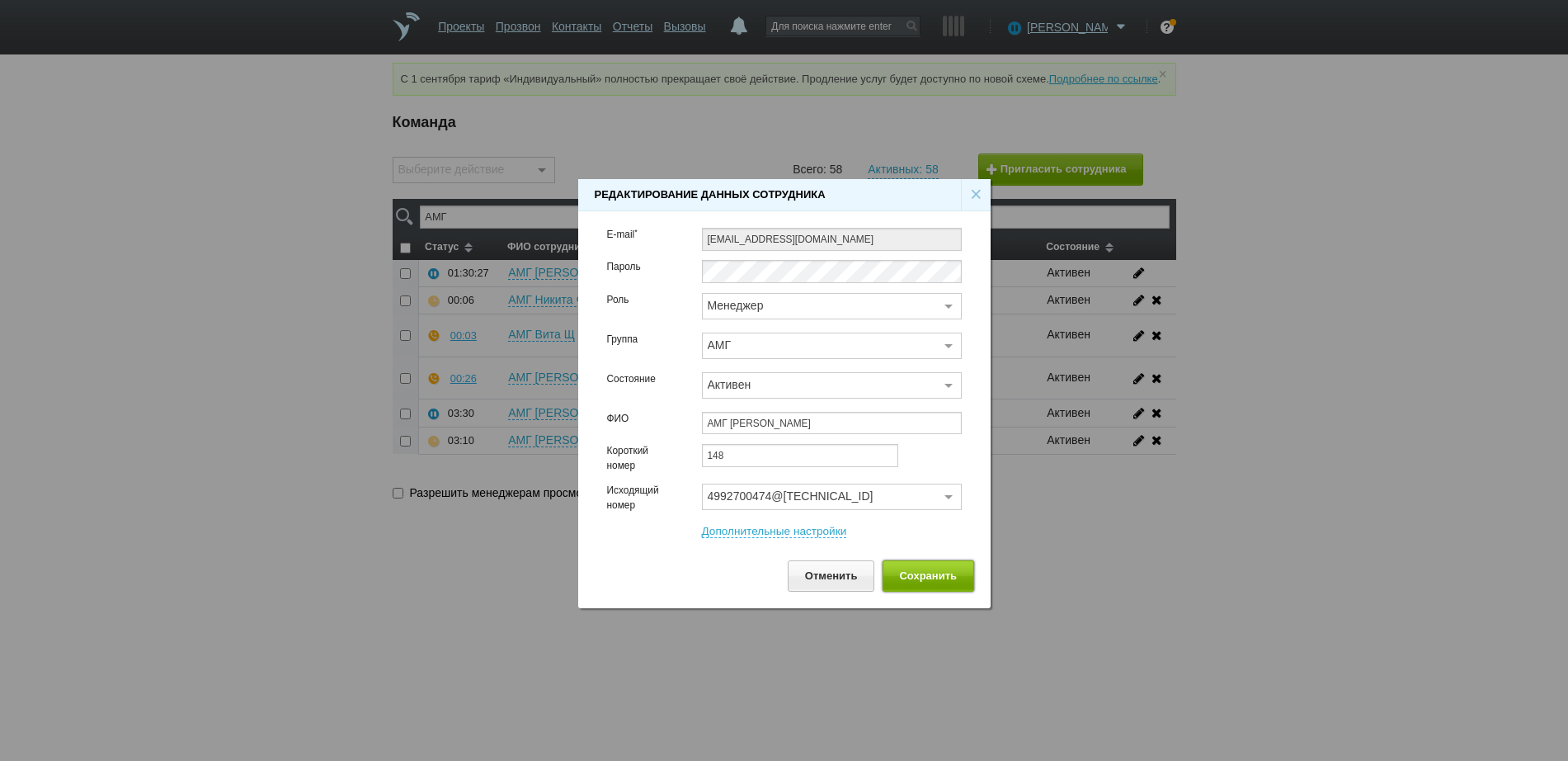
click at [916, 576] on button "Сохранить" at bounding box center [928, 575] width 92 height 30
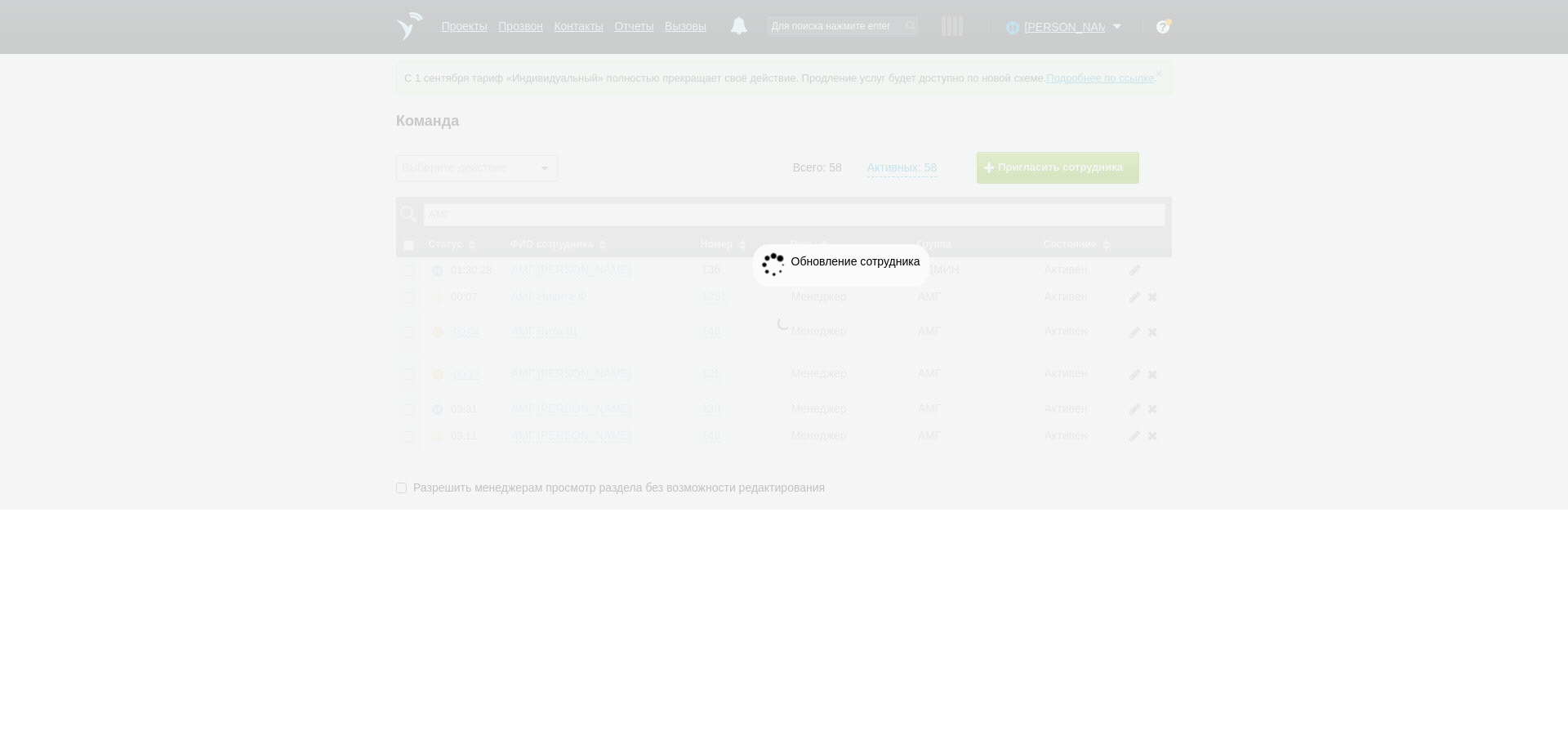
checkbox input "false"
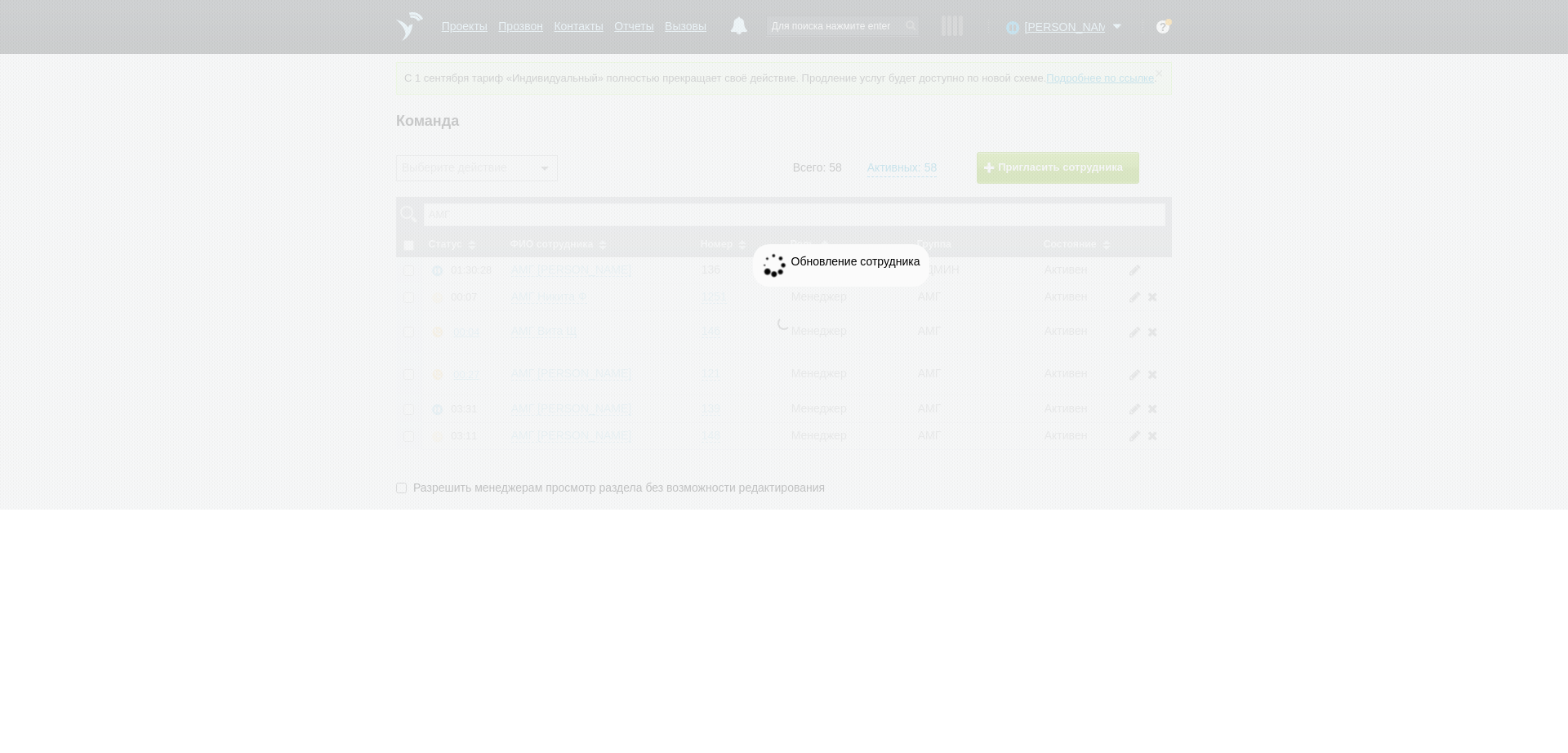
checkbox input "false"
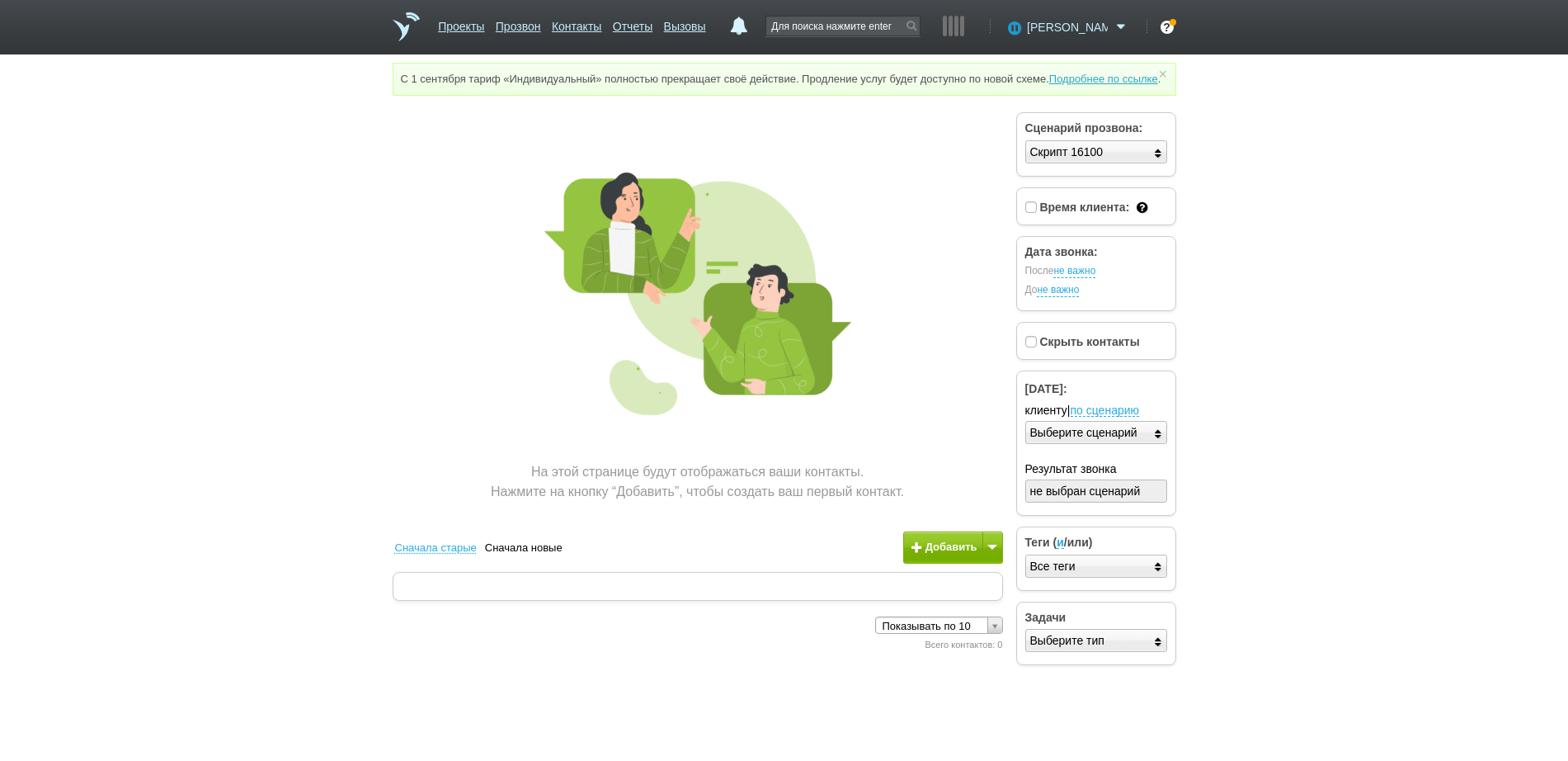
click at [1070, 29] on span "[PERSON_NAME]" at bounding box center [1067, 27] width 81 height 16
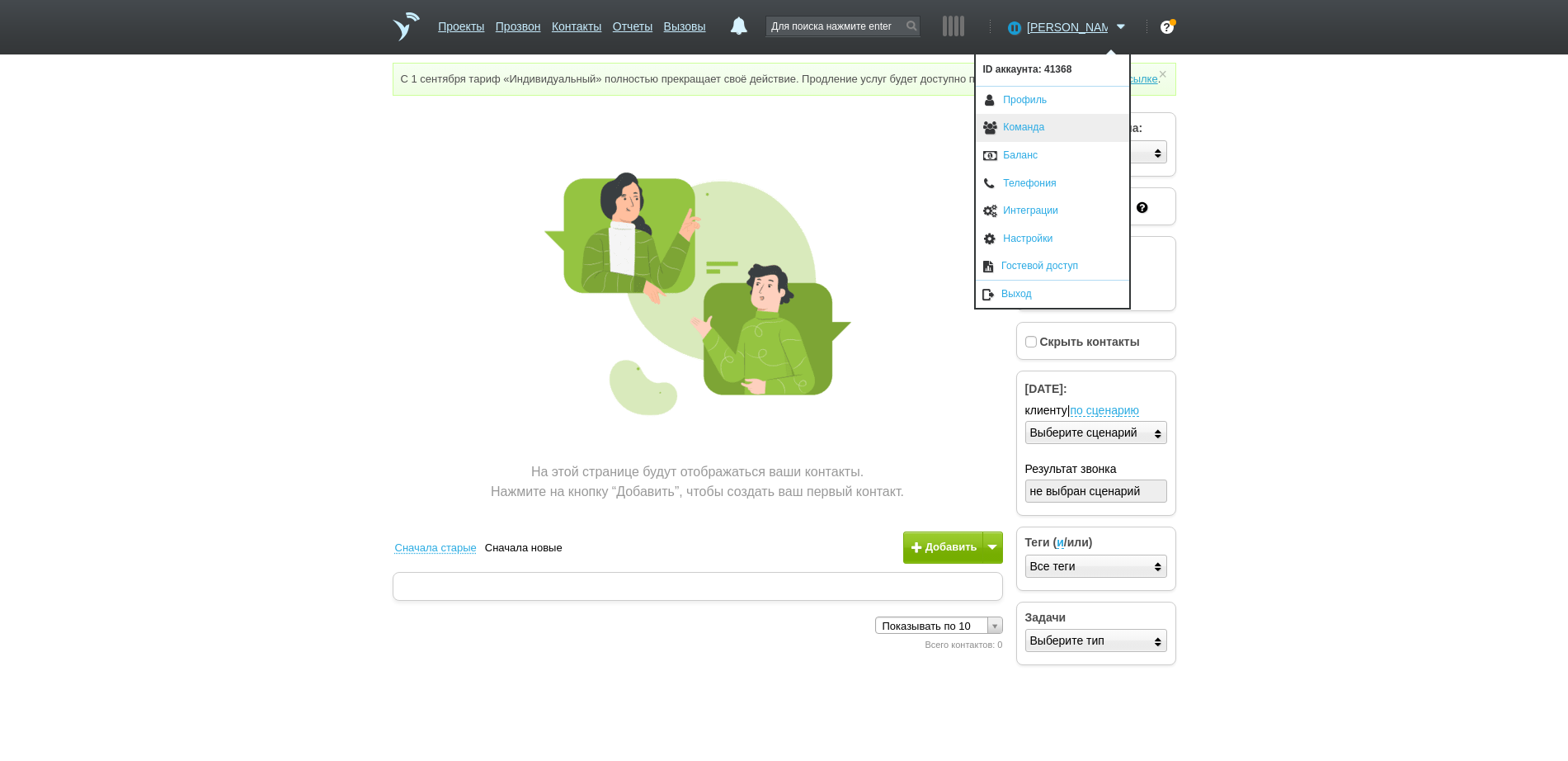
click at [1046, 132] on link "Команда" at bounding box center [1053, 127] width 154 height 28
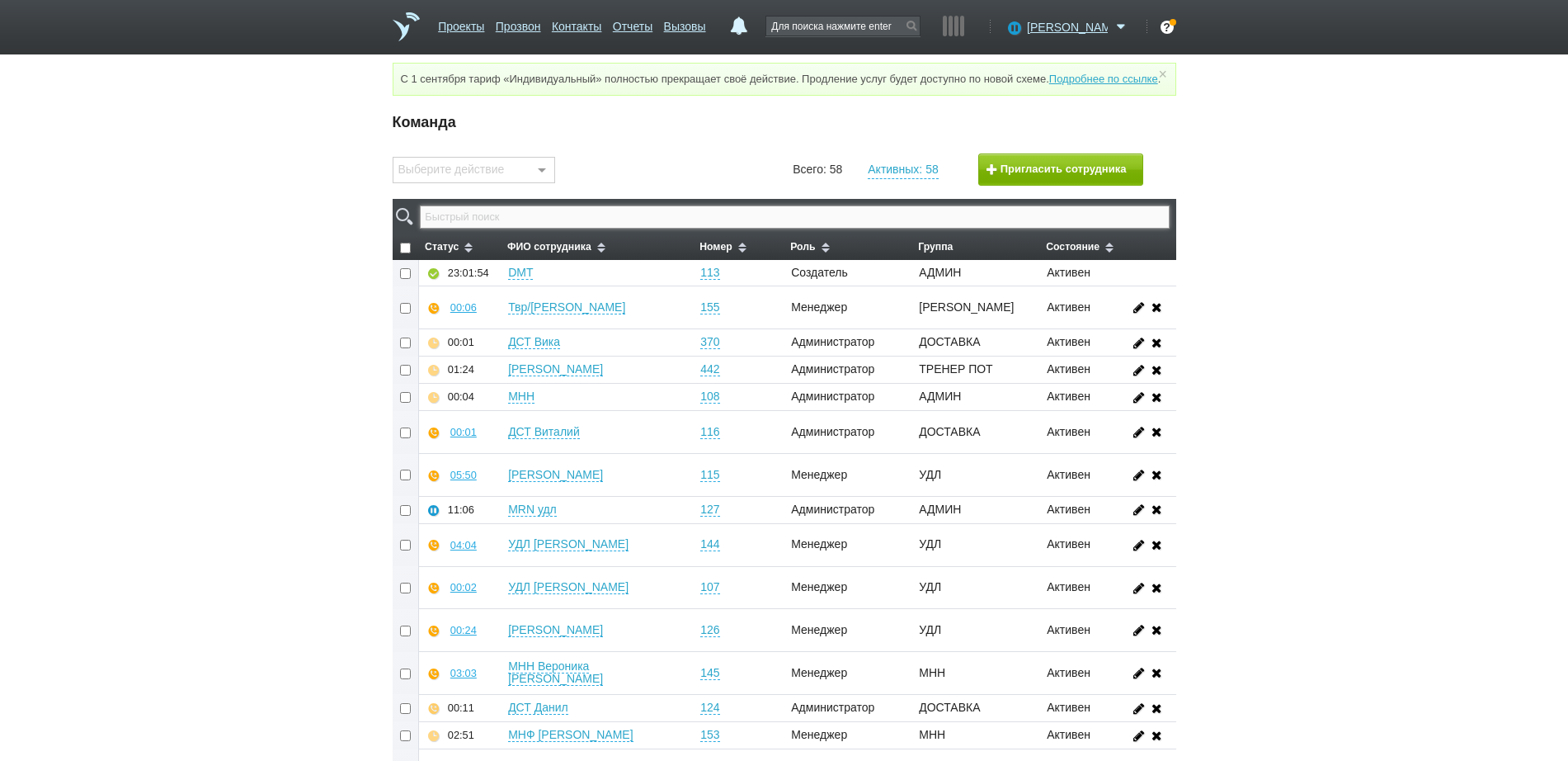
click at [836, 229] on input "text" at bounding box center [794, 217] width 749 height 23
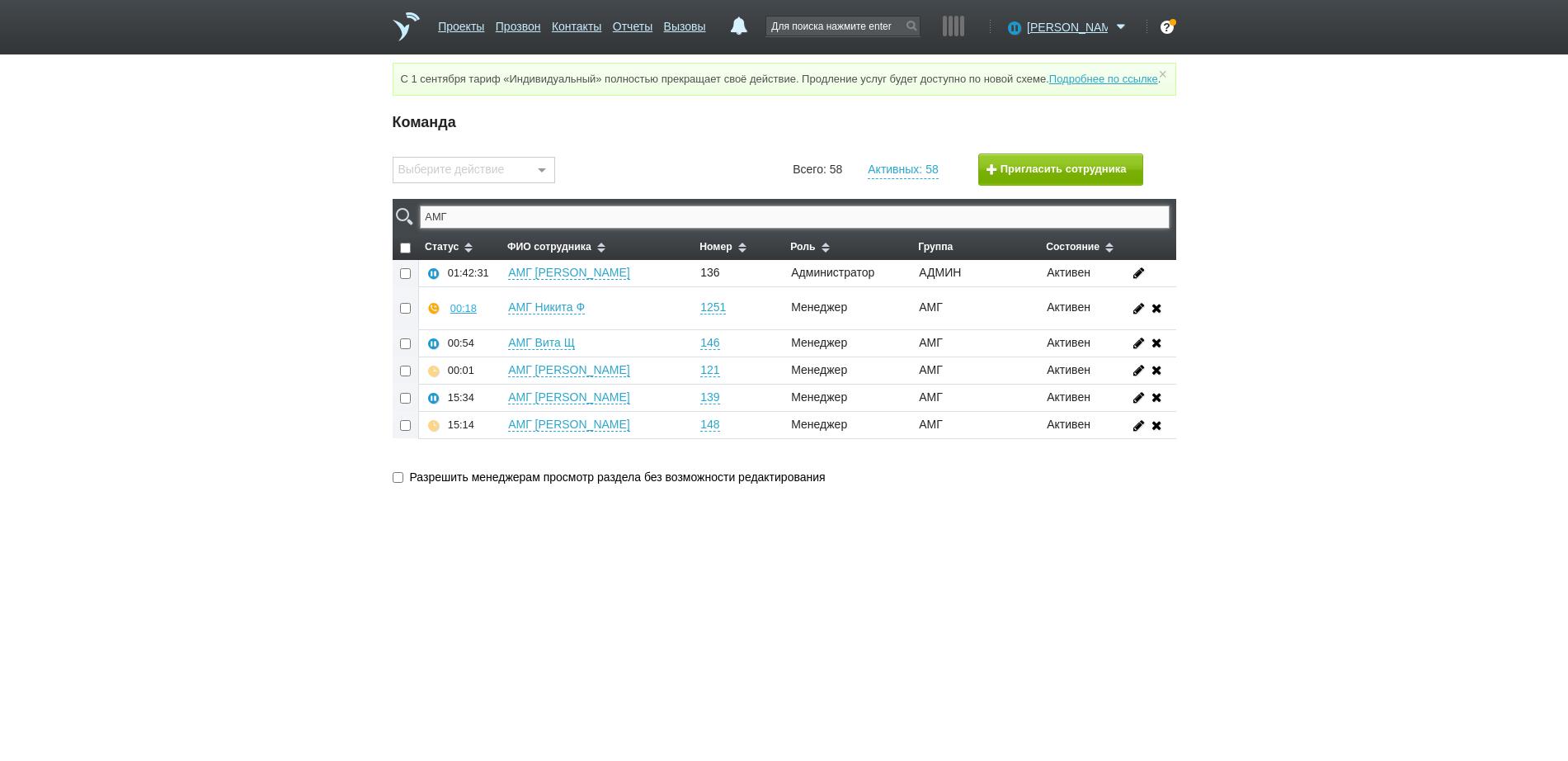
type input "АМГ"
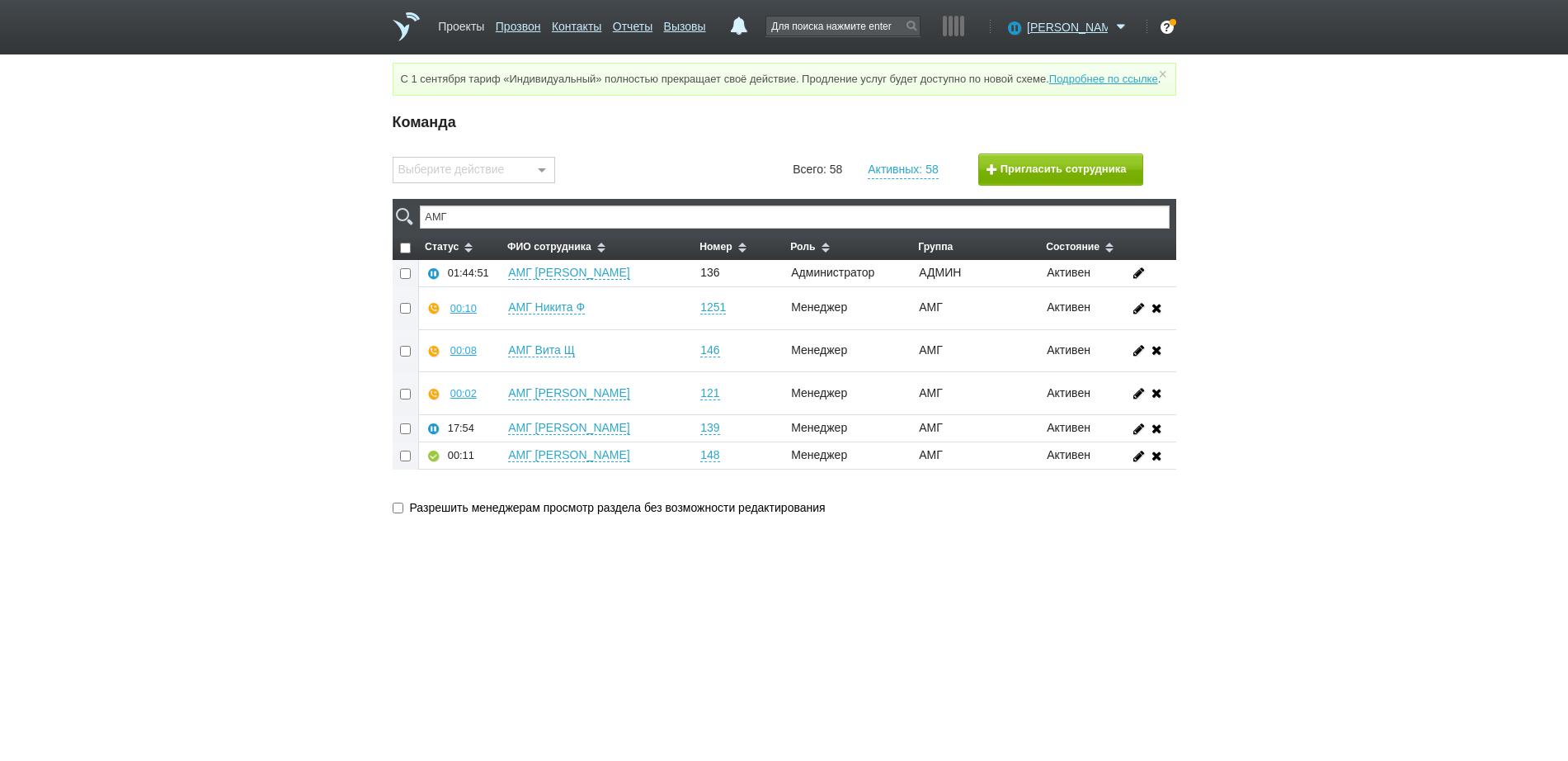
click at [467, 29] on link "Проекты" at bounding box center [462, 23] width 46 height 24
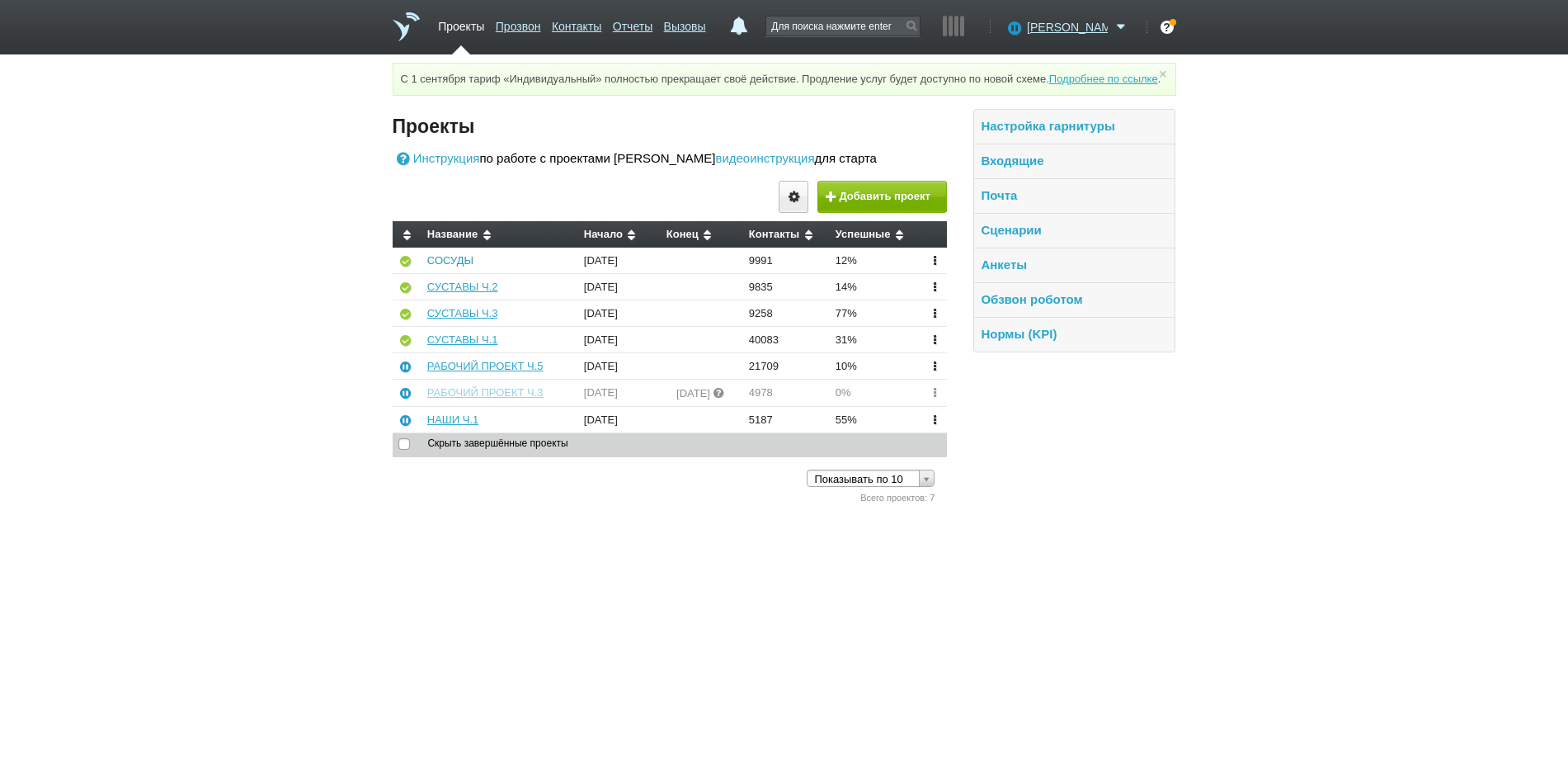
click at [446, 266] on link "СОСУДЫ" at bounding box center [451, 261] width 46 height 13
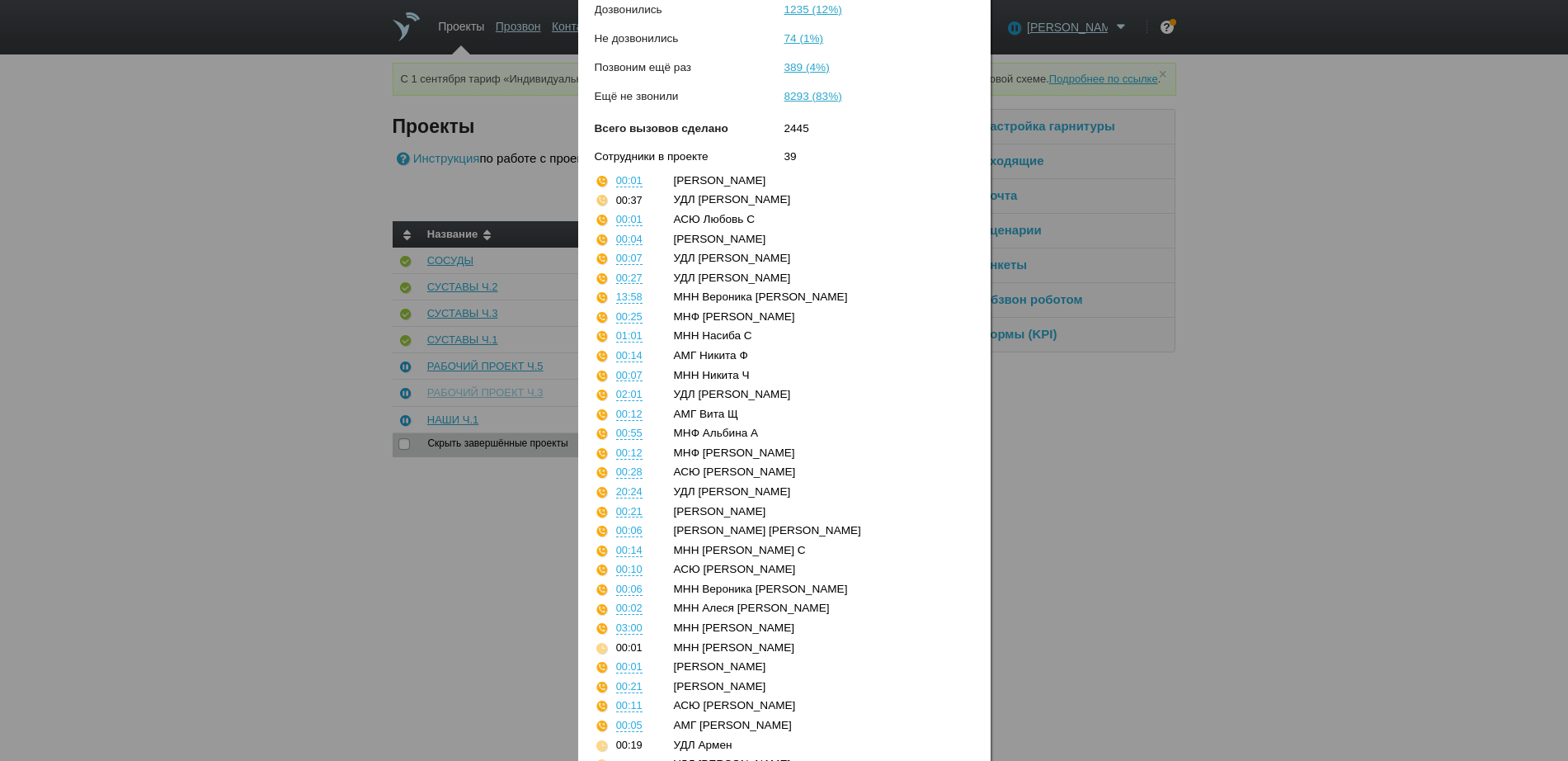
scroll to position [372, 0]
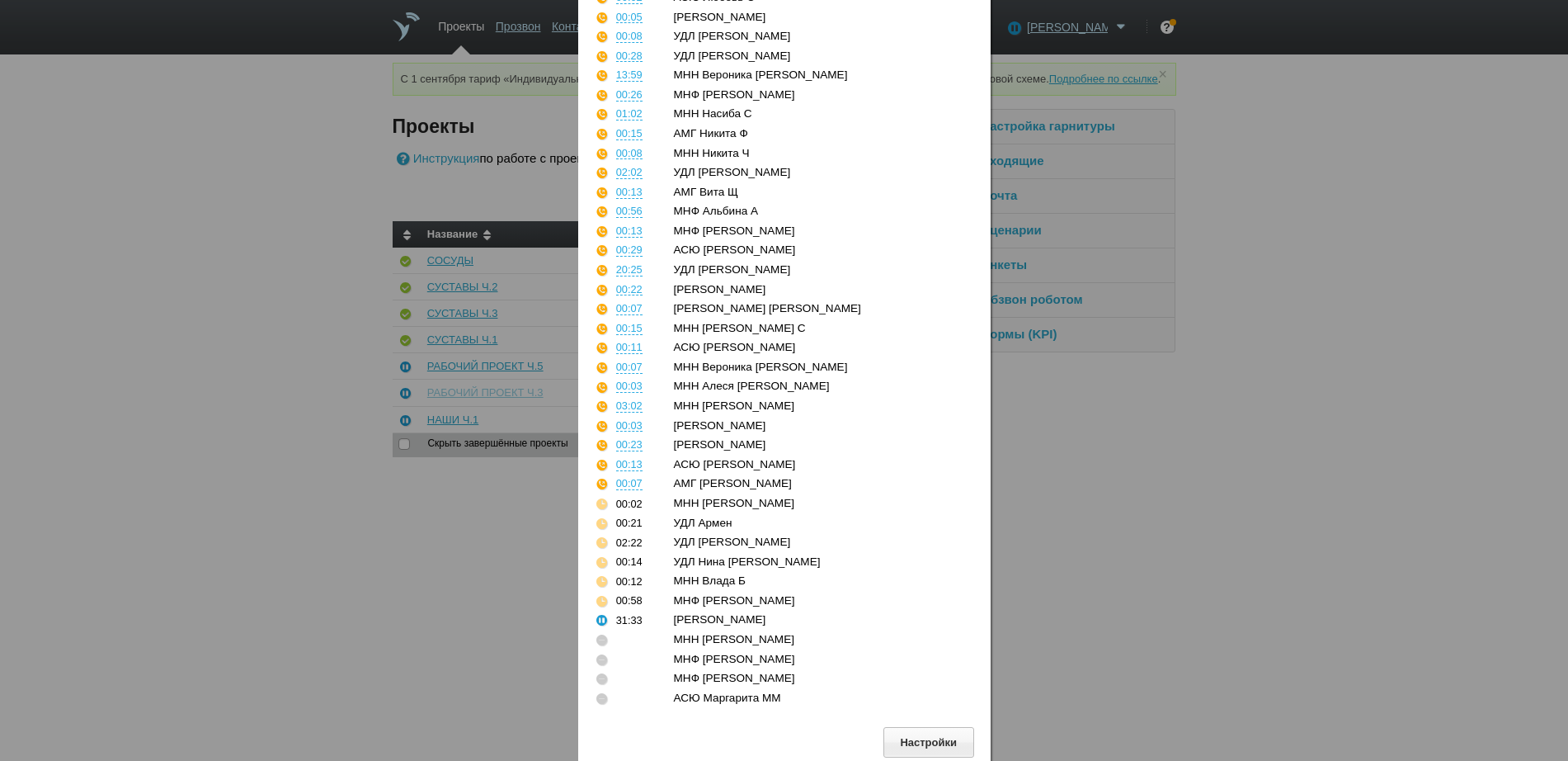
click at [1179, 514] on div "Состояние проекта × СОСУДЫ Статус Активен Приостановить Всего контактов 9991 До…" at bounding box center [784, 387] width 1568 height 774
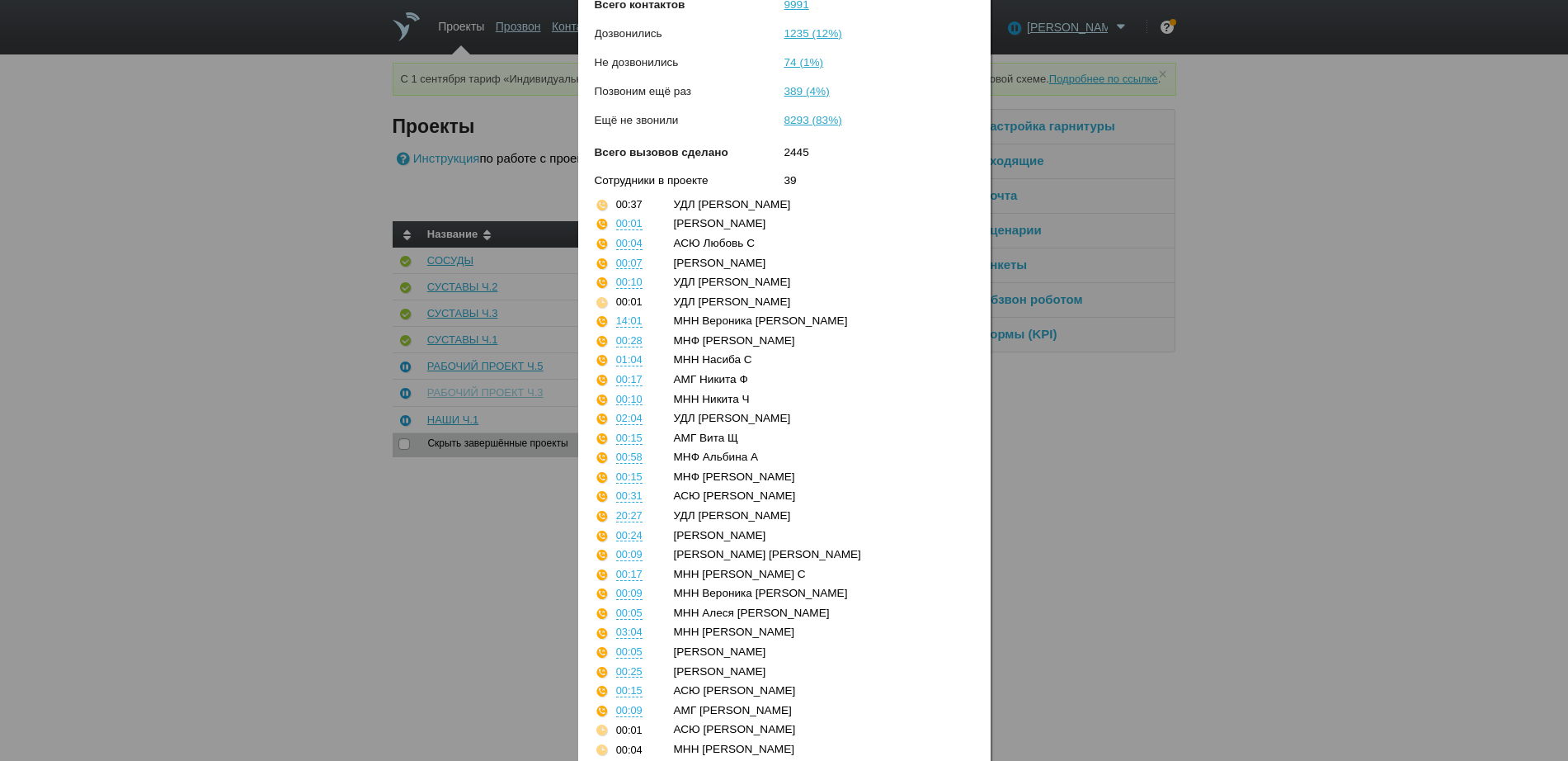
scroll to position [0, 0]
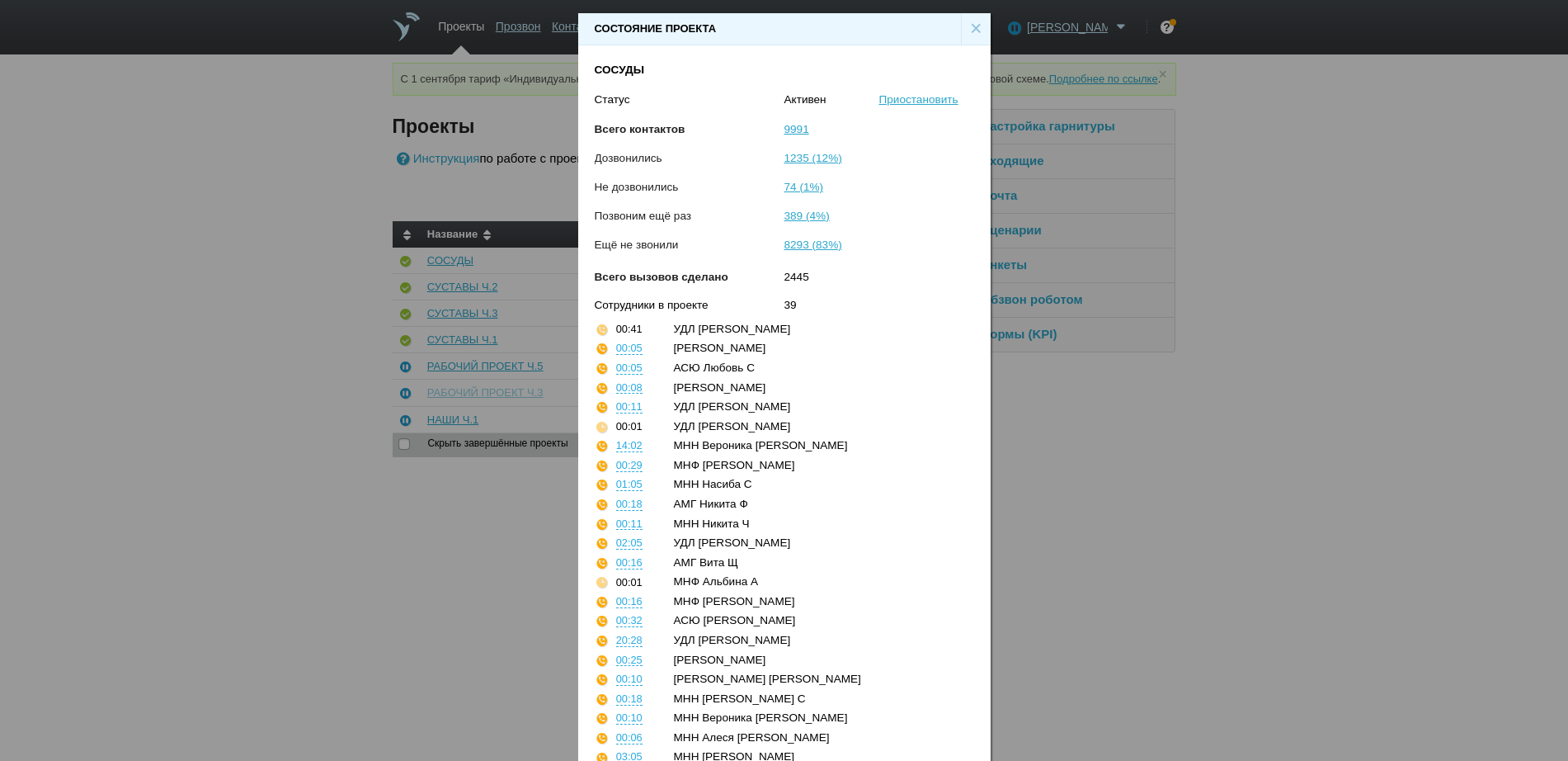
click at [971, 23] on div "×" at bounding box center [975, 29] width 29 height 31
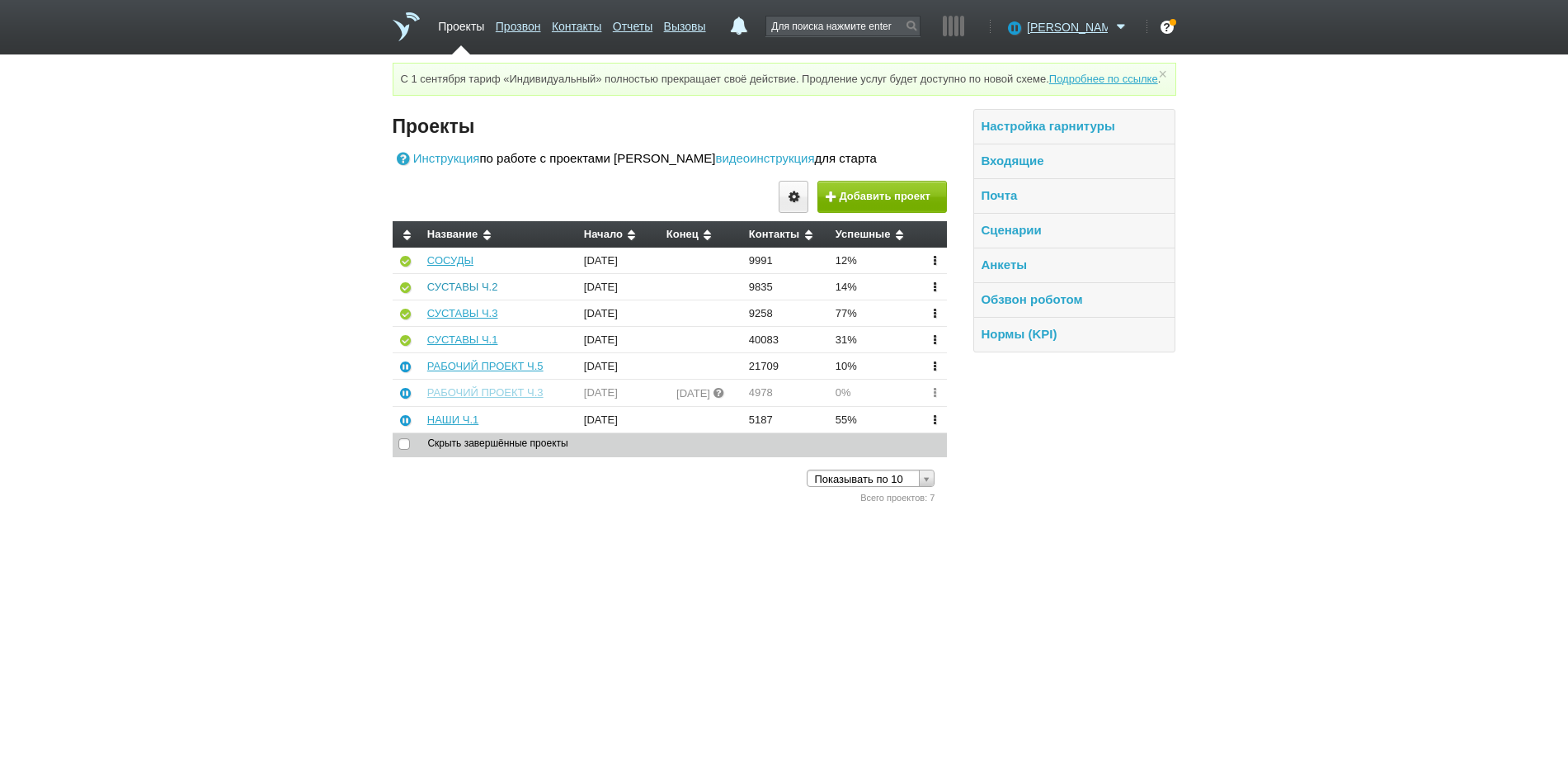
click at [471, 293] on link "СУСТАВЫ Ч.2" at bounding box center [463, 287] width 71 height 13
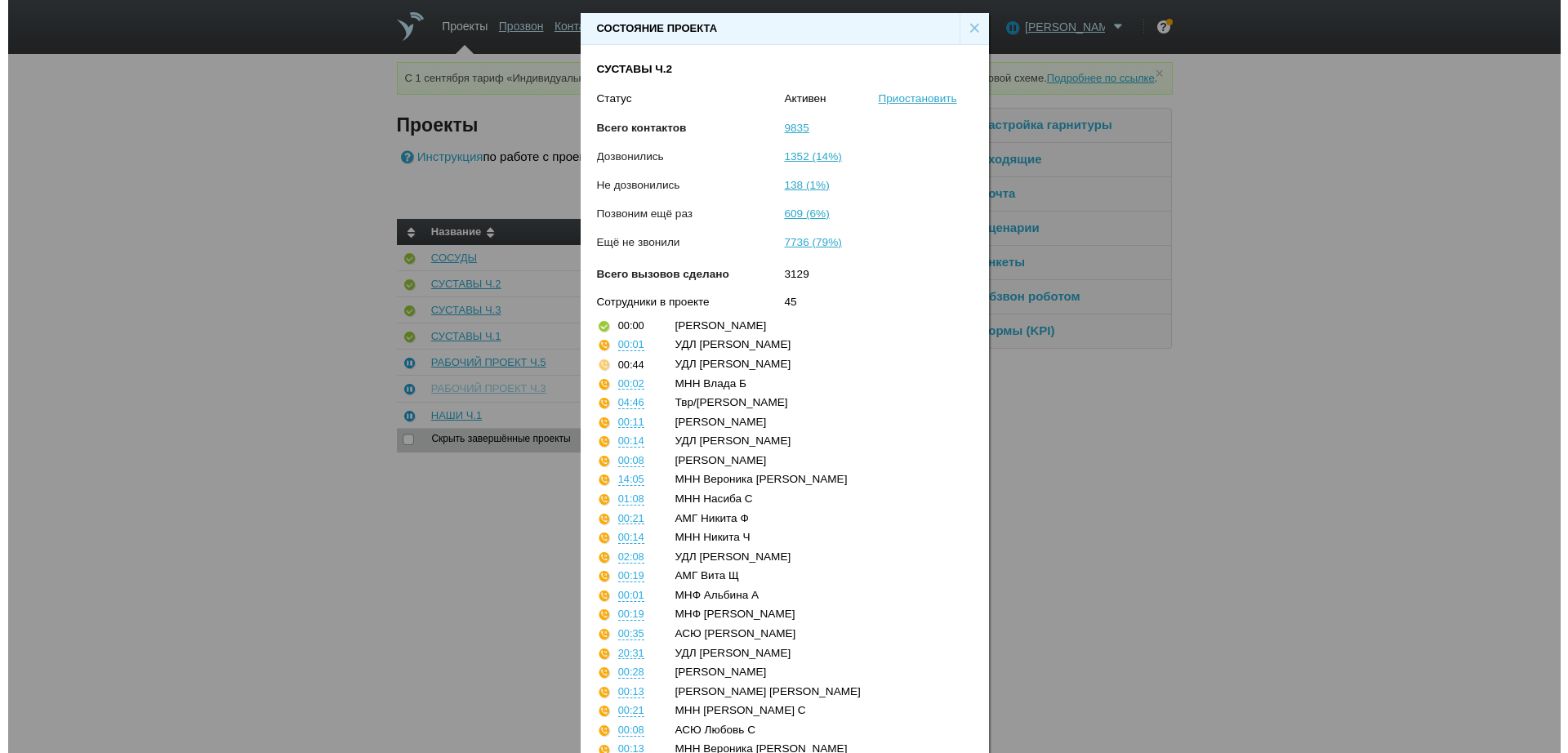
scroll to position [483, 0]
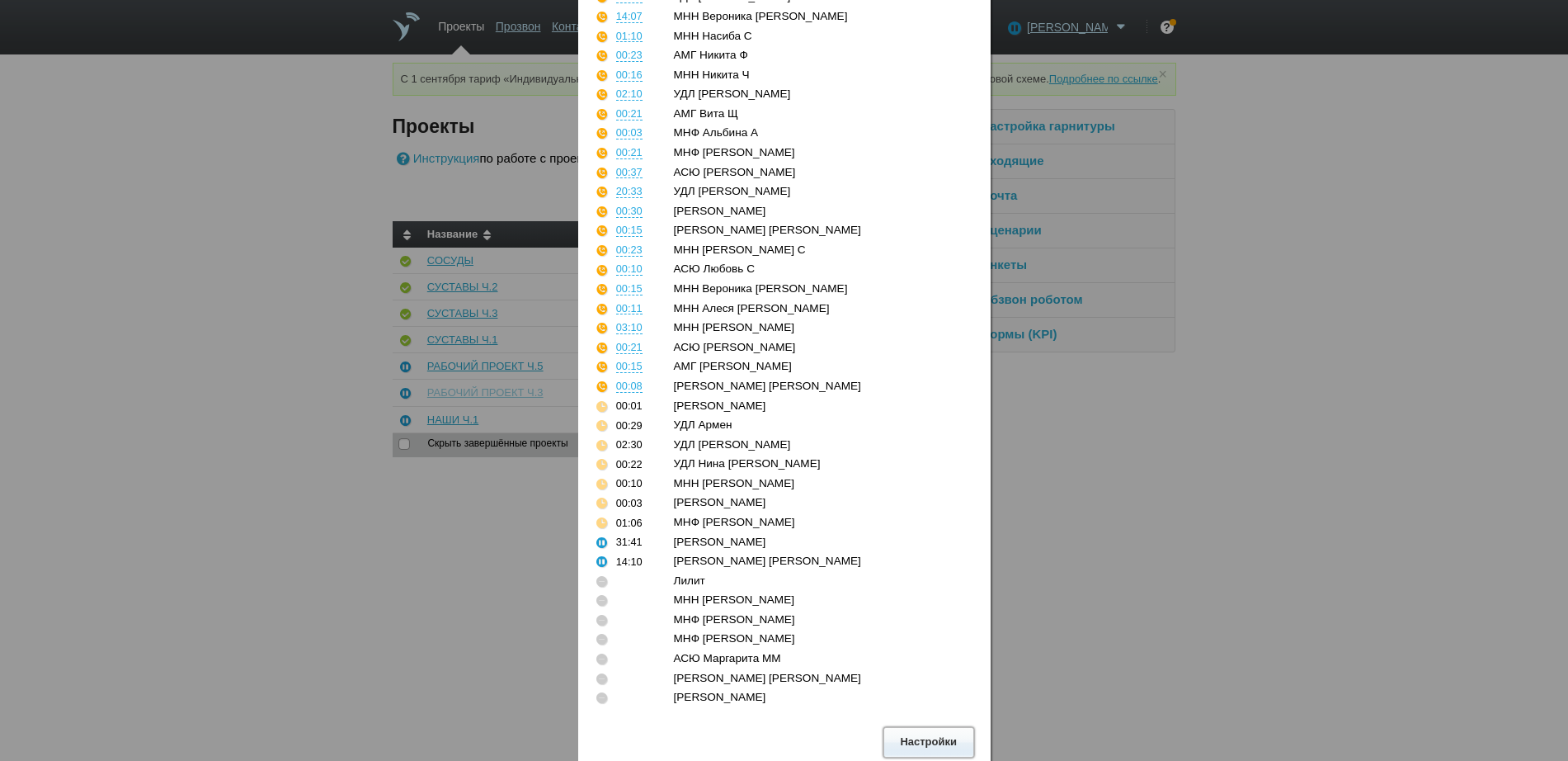
click at [931, 745] on button "Настройки" at bounding box center [929, 742] width 91 height 30
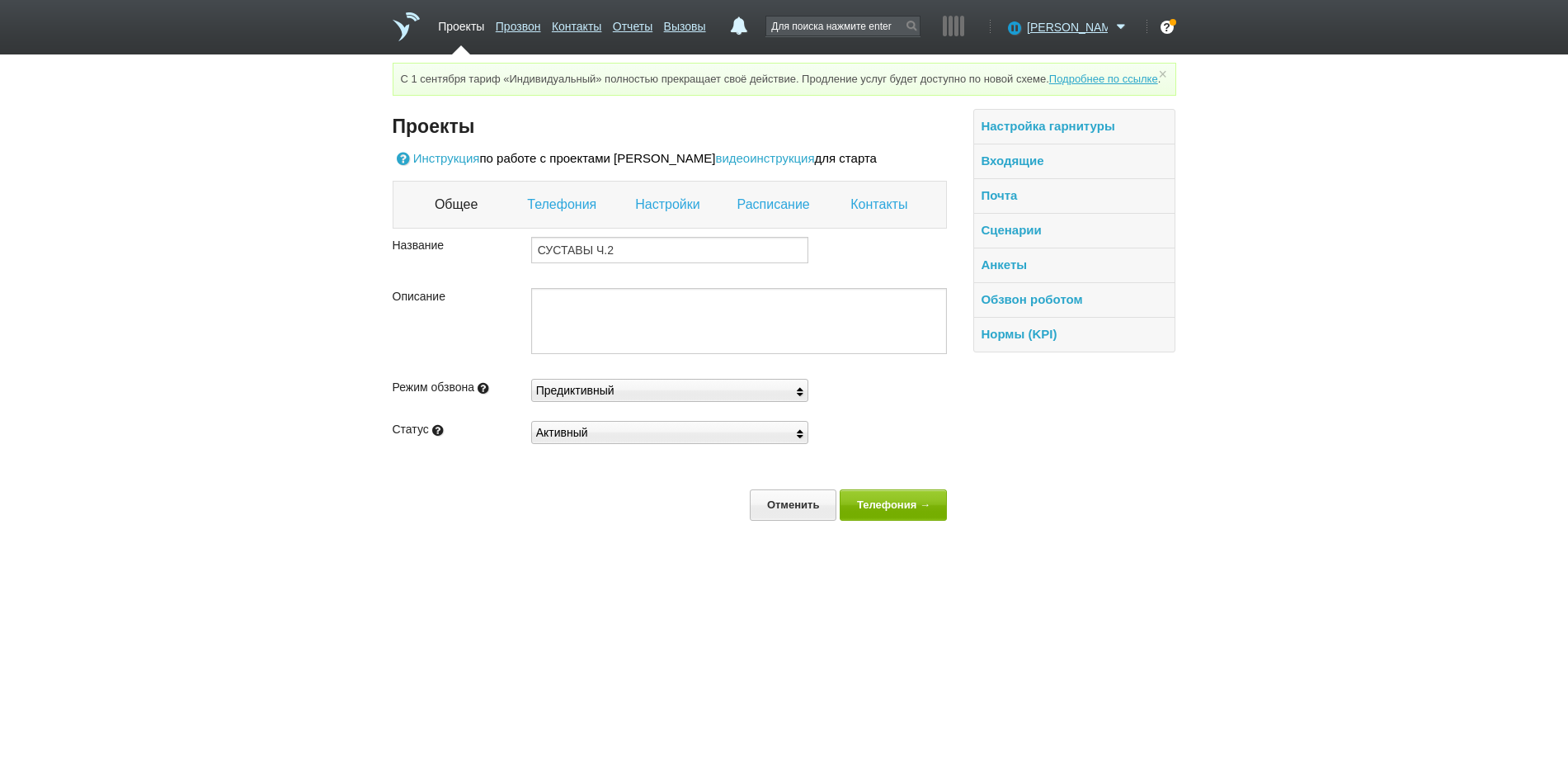
click at [645, 215] on link "Настройки" at bounding box center [669, 205] width 69 height 21
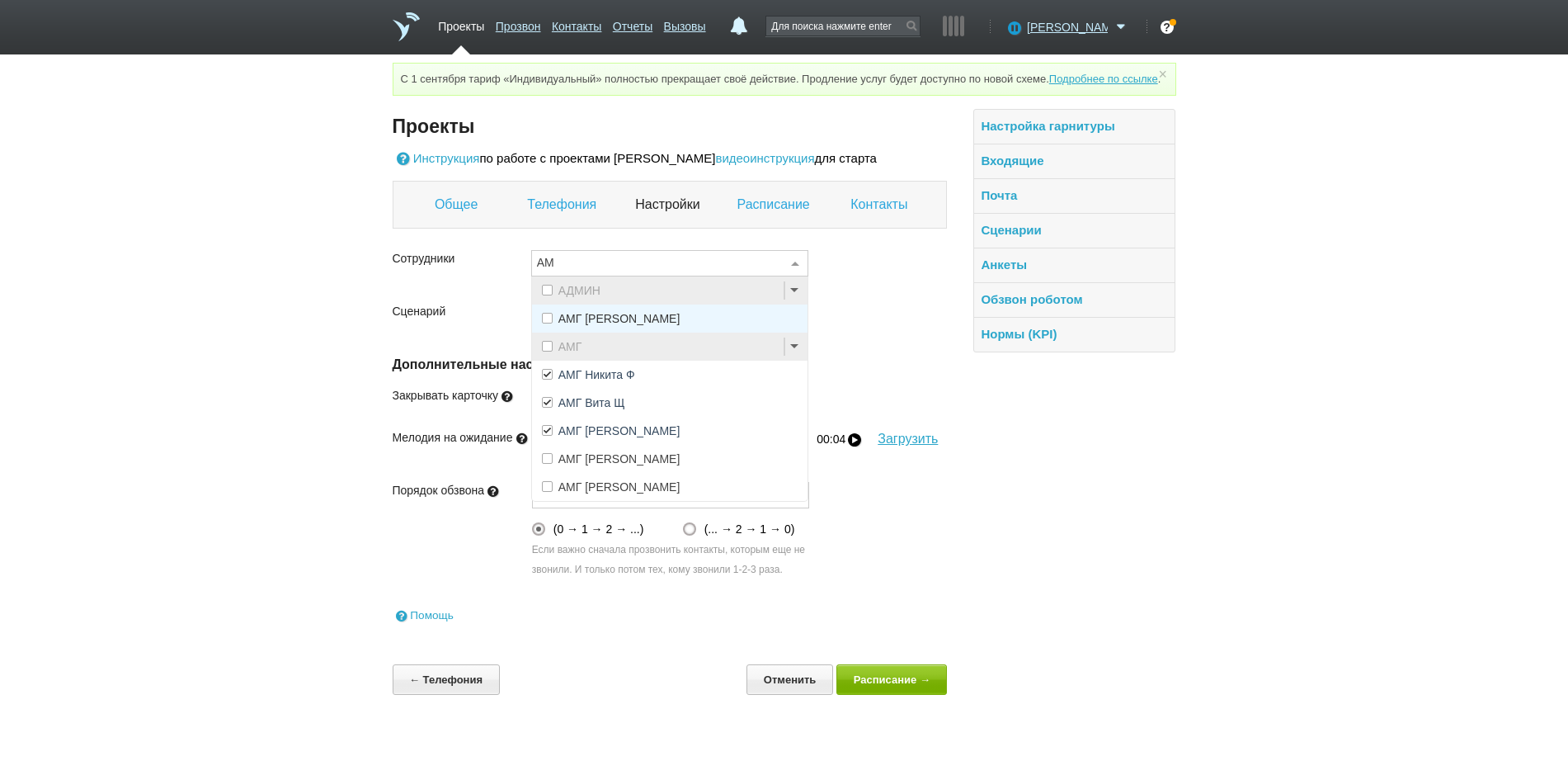
type input "АМГ"
click at [544, 464] on span at bounding box center [547, 458] width 11 height 11
click at [546, 492] on span at bounding box center [547, 487] width 11 height 11
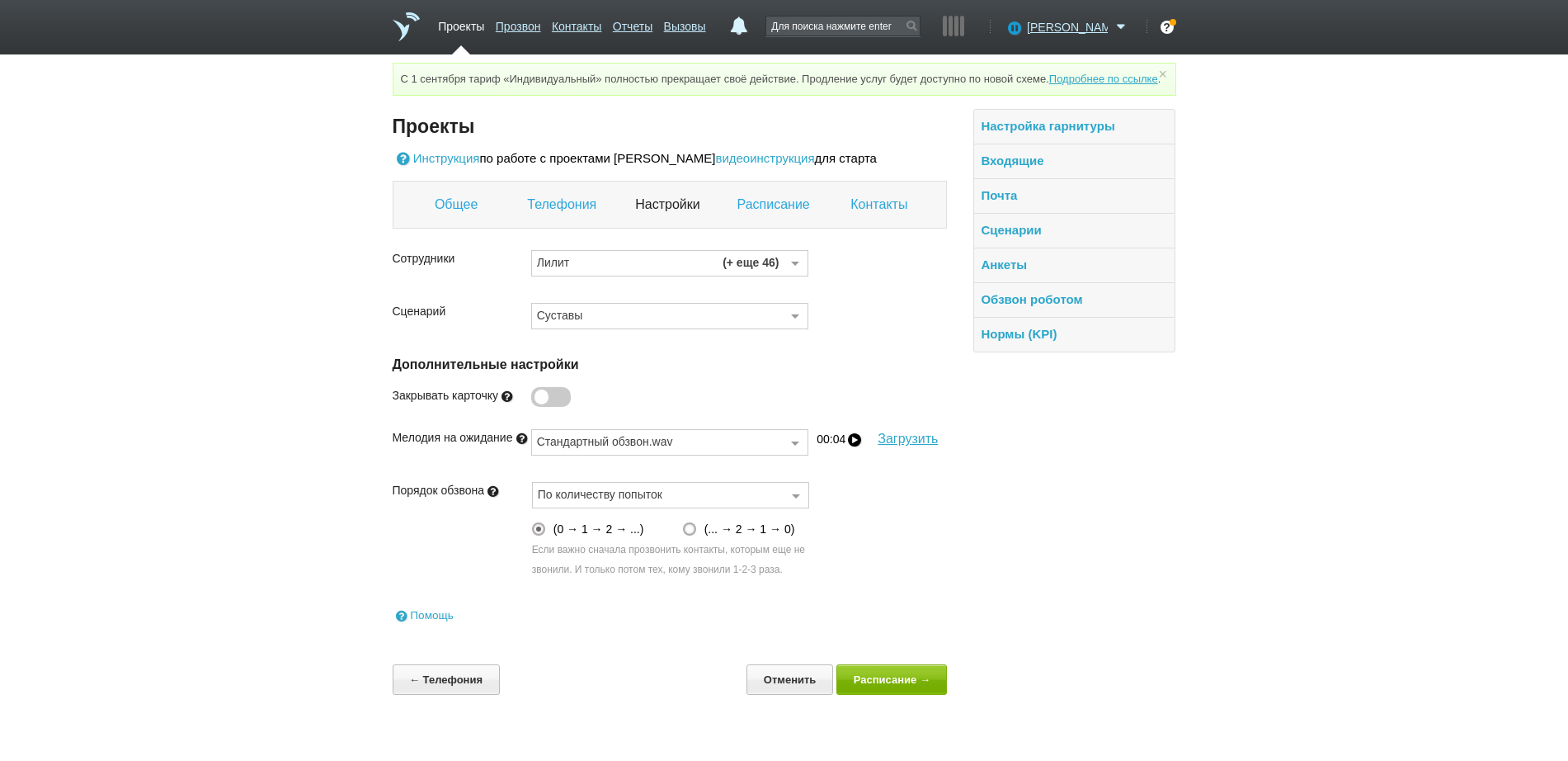
click at [866, 215] on link "Контакты" at bounding box center [880, 205] width 61 height 21
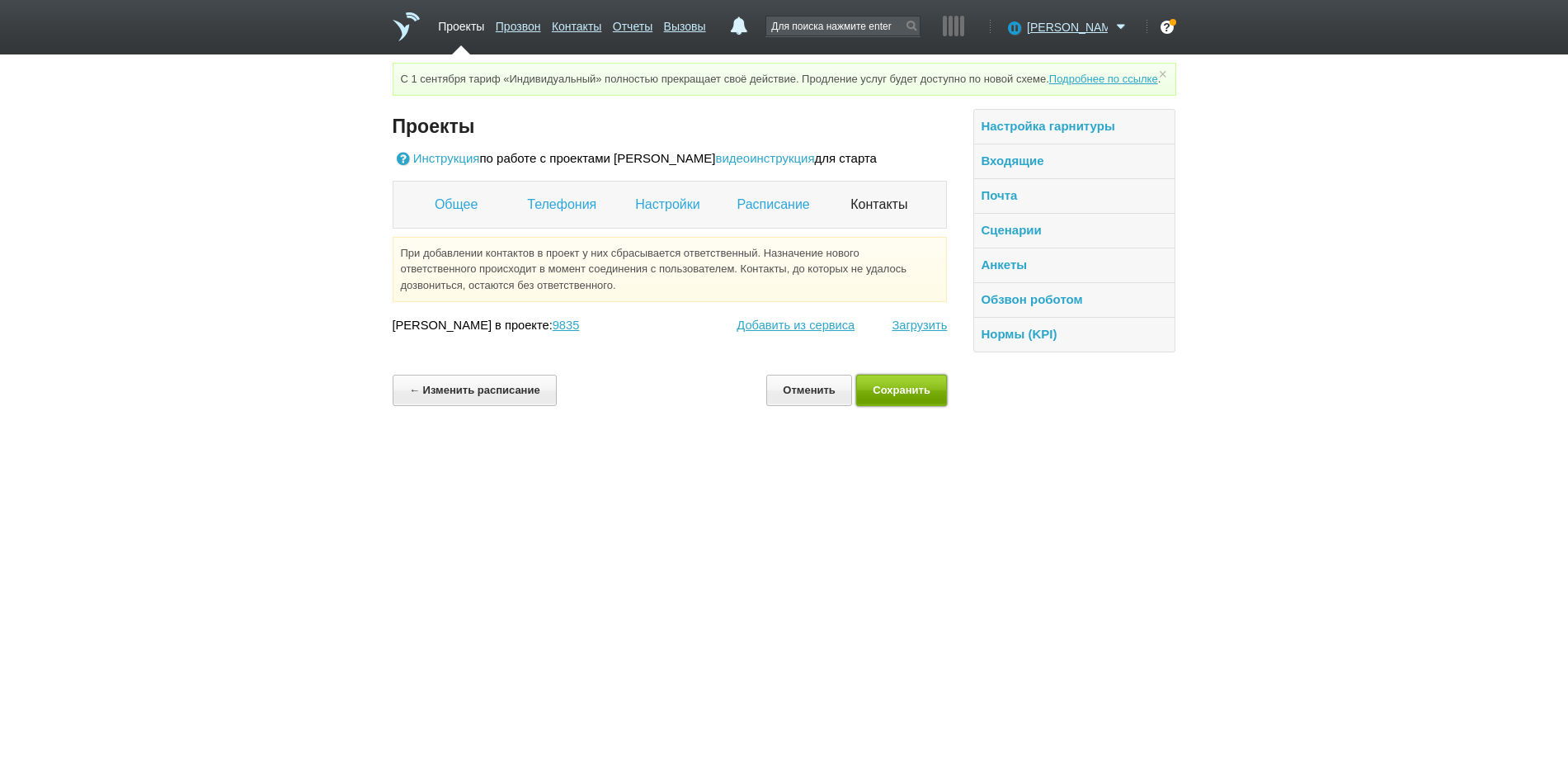
click at [895, 406] on button "Сохранить" at bounding box center [902, 389] width 92 height 30
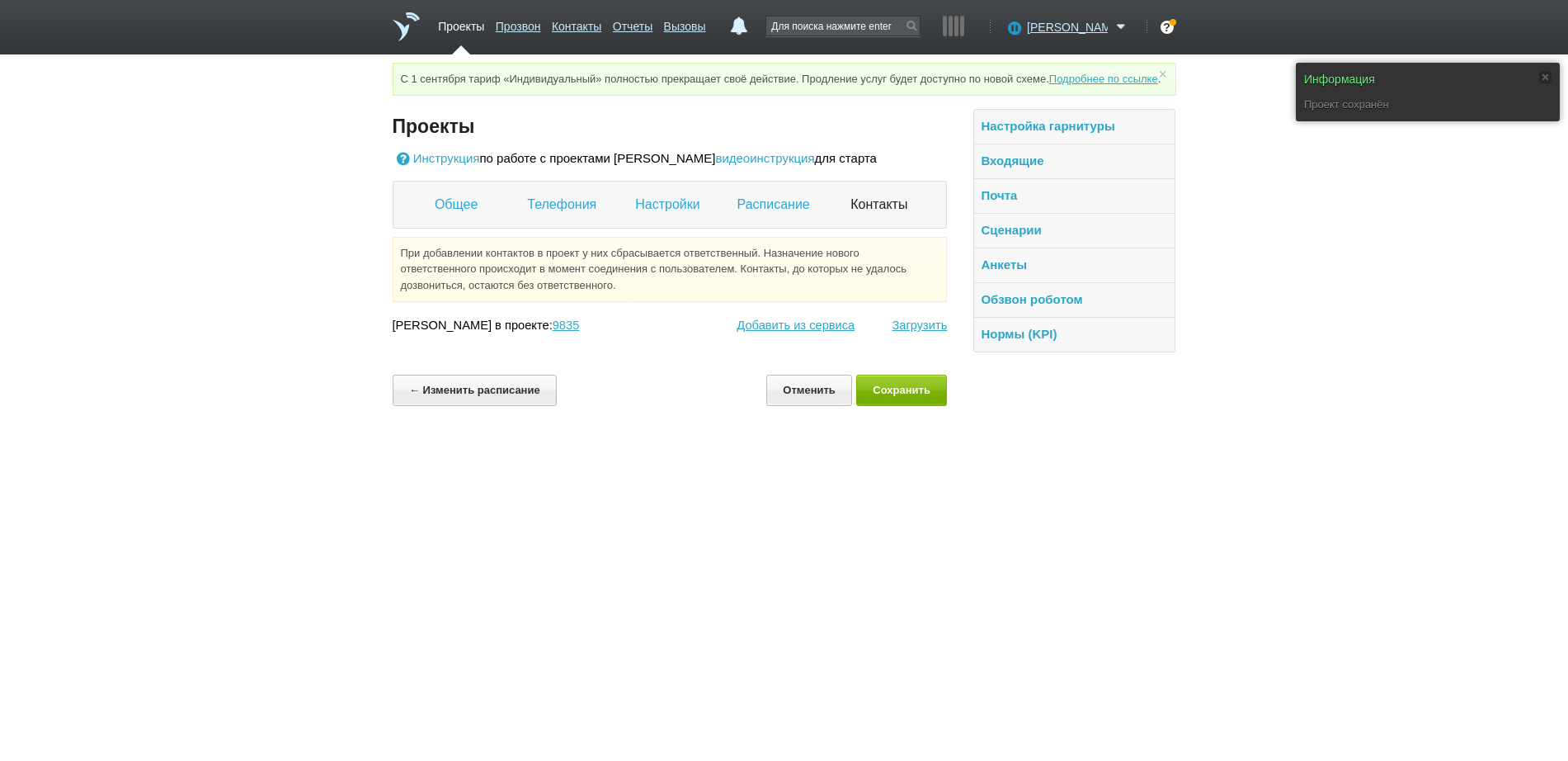
click at [465, 26] on link "Проекты" at bounding box center [462, 23] width 46 height 24
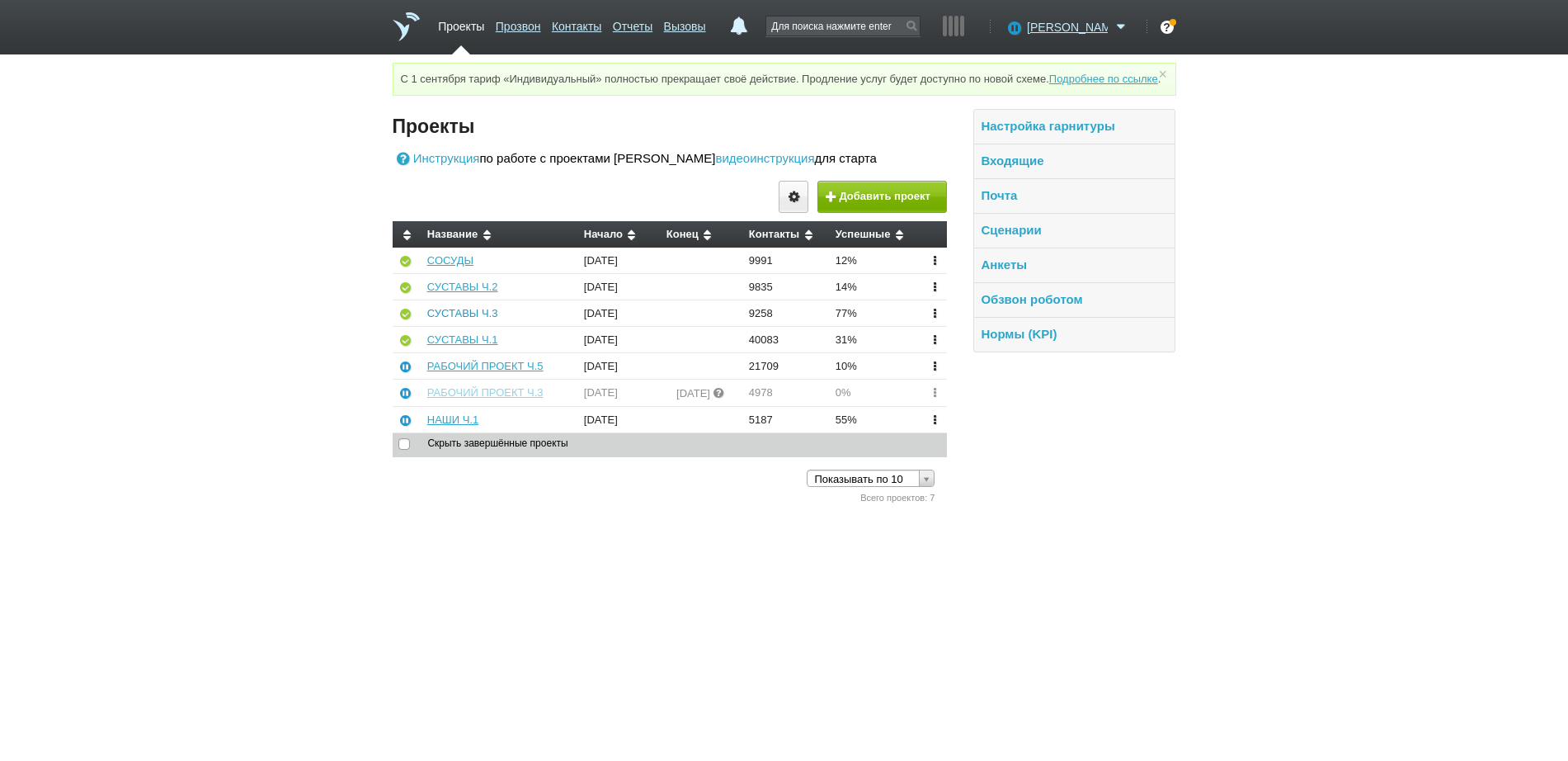
click at [463, 320] on link "СУСТАВЫ Ч.3" at bounding box center [463, 314] width 71 height 13
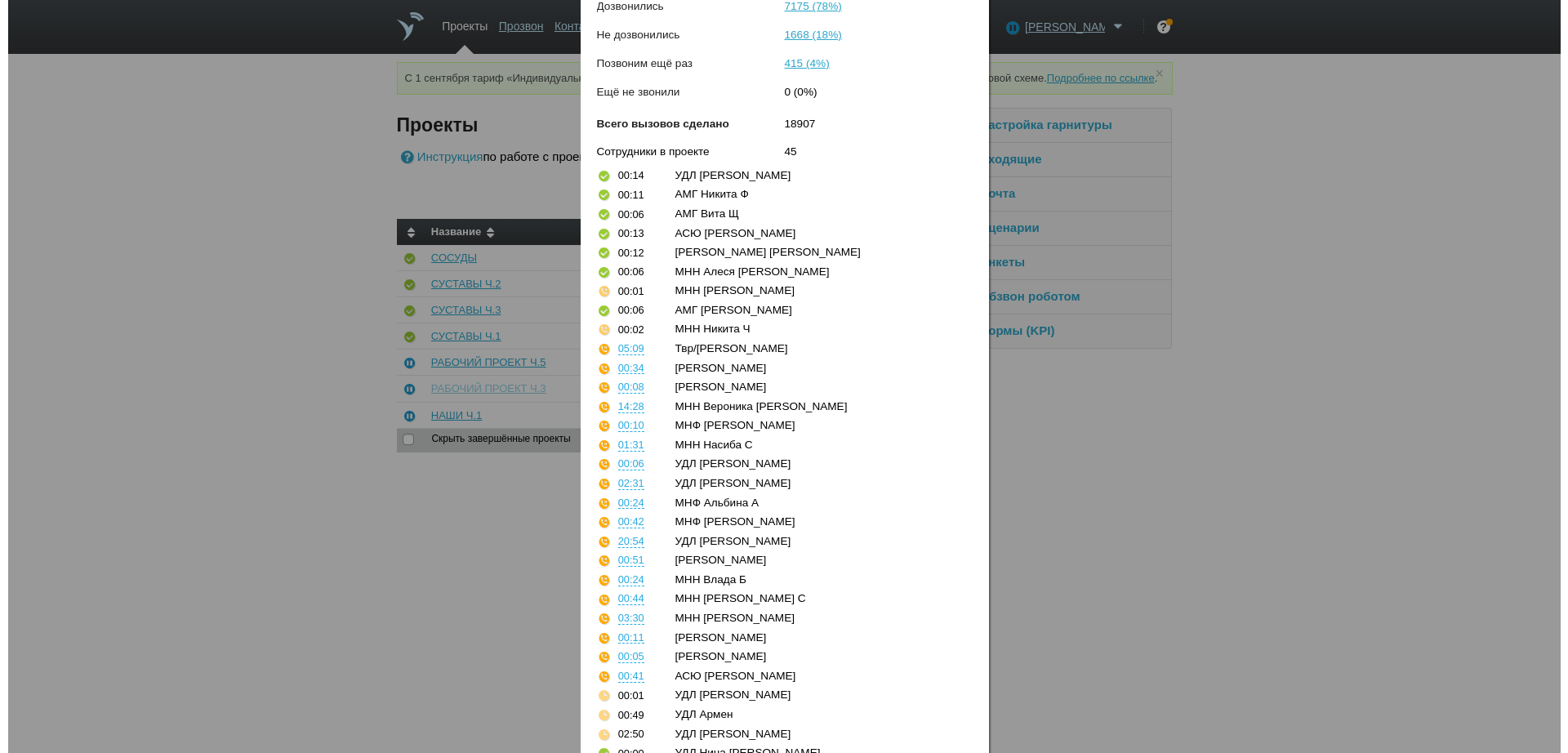
scroll to position [483, 0]
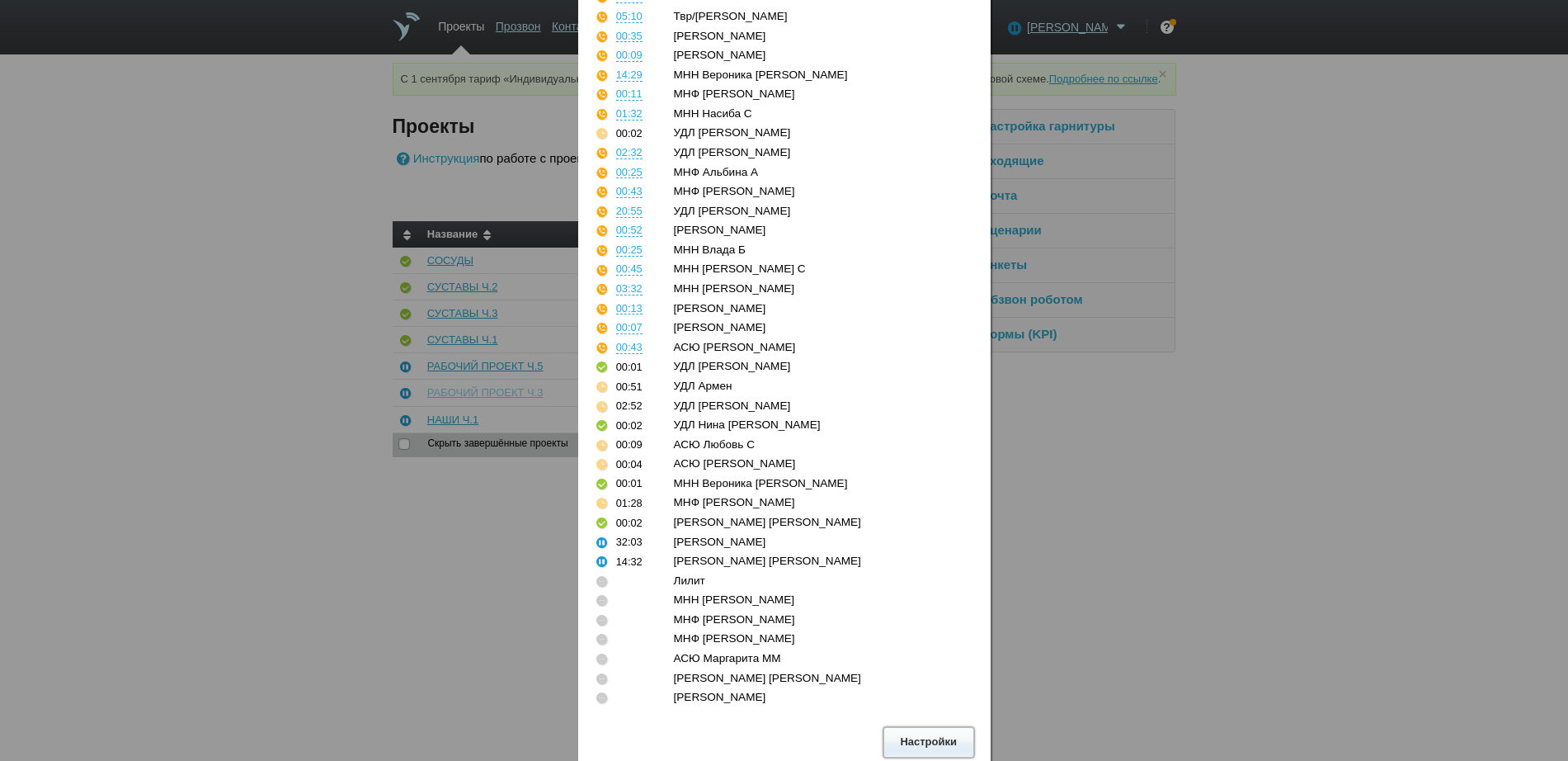
click at [939, 732] on button "Настройки" at bounding box center [929, 742] width 91 height 30
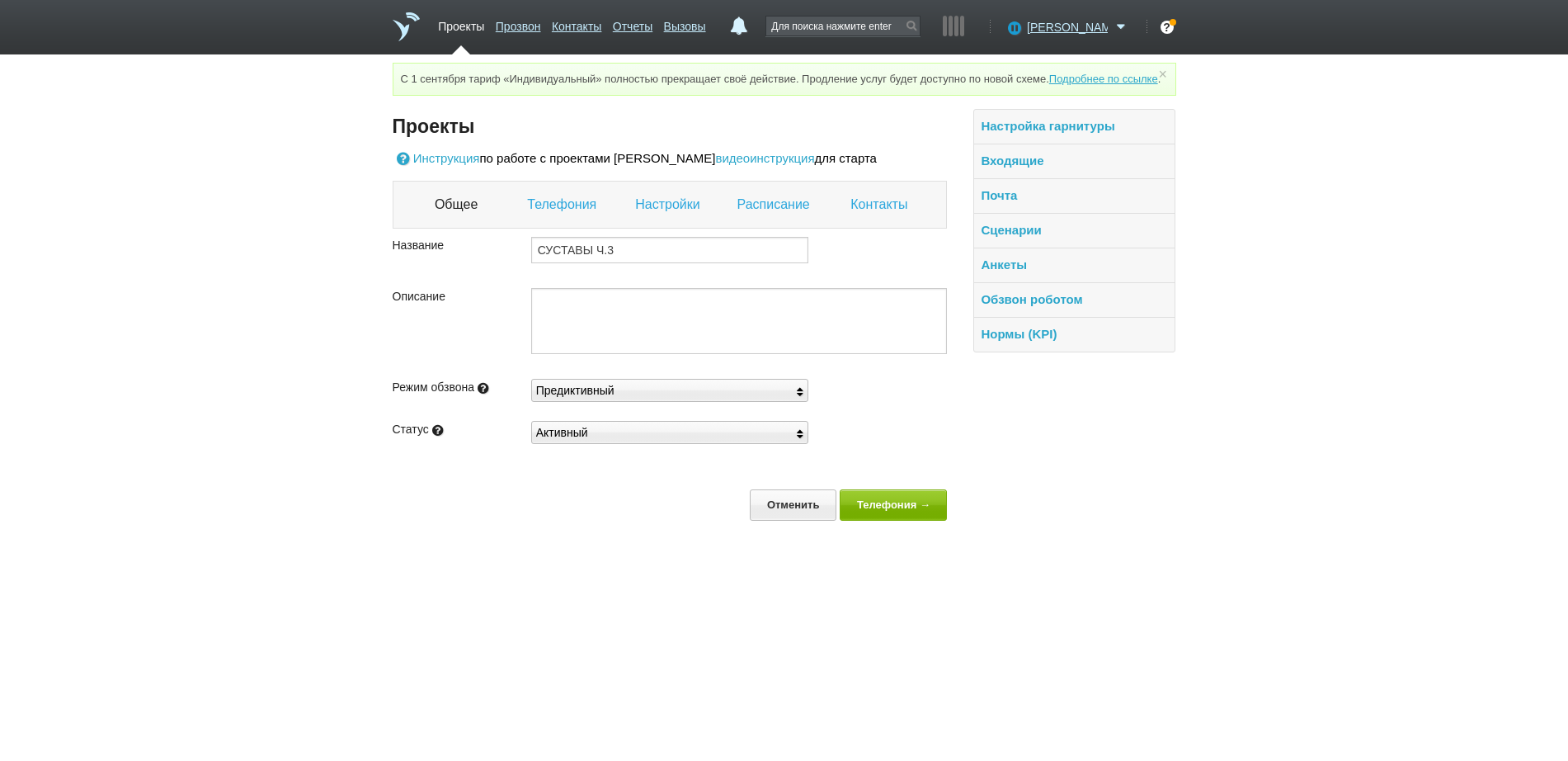
click at [675, 215] on link "Настройки" at bounding box center [669, 205] width 69 height 21
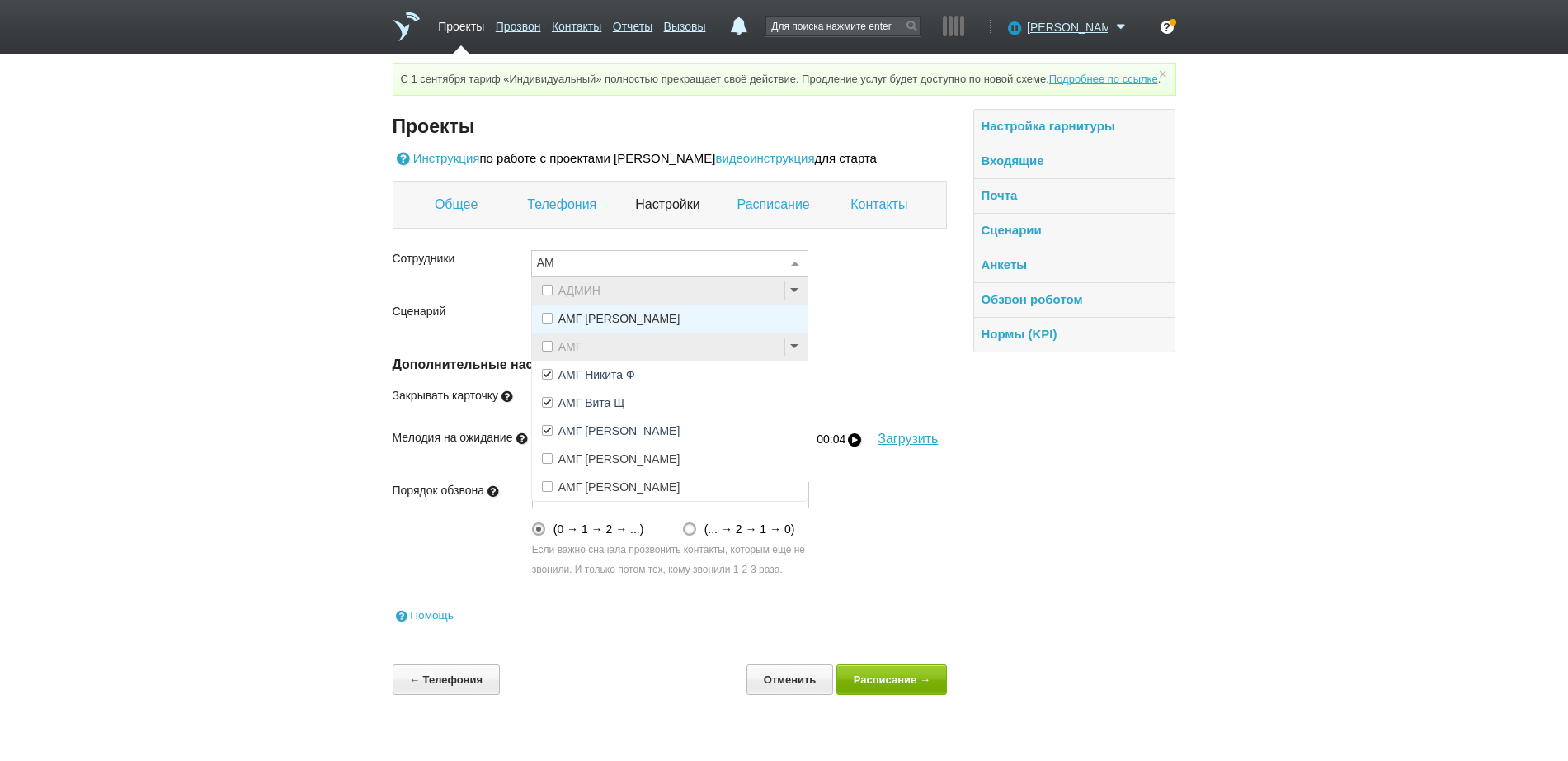
type input "АМГ"
click at [593, 464] on span "АМГ [PERSON_NAME]" at bounding box center [619, 458] width 122 height 12
click at [595, 493] on span "АМГ [PERSON_NAME]" at bounding box center [670, 486] width 276 height 28
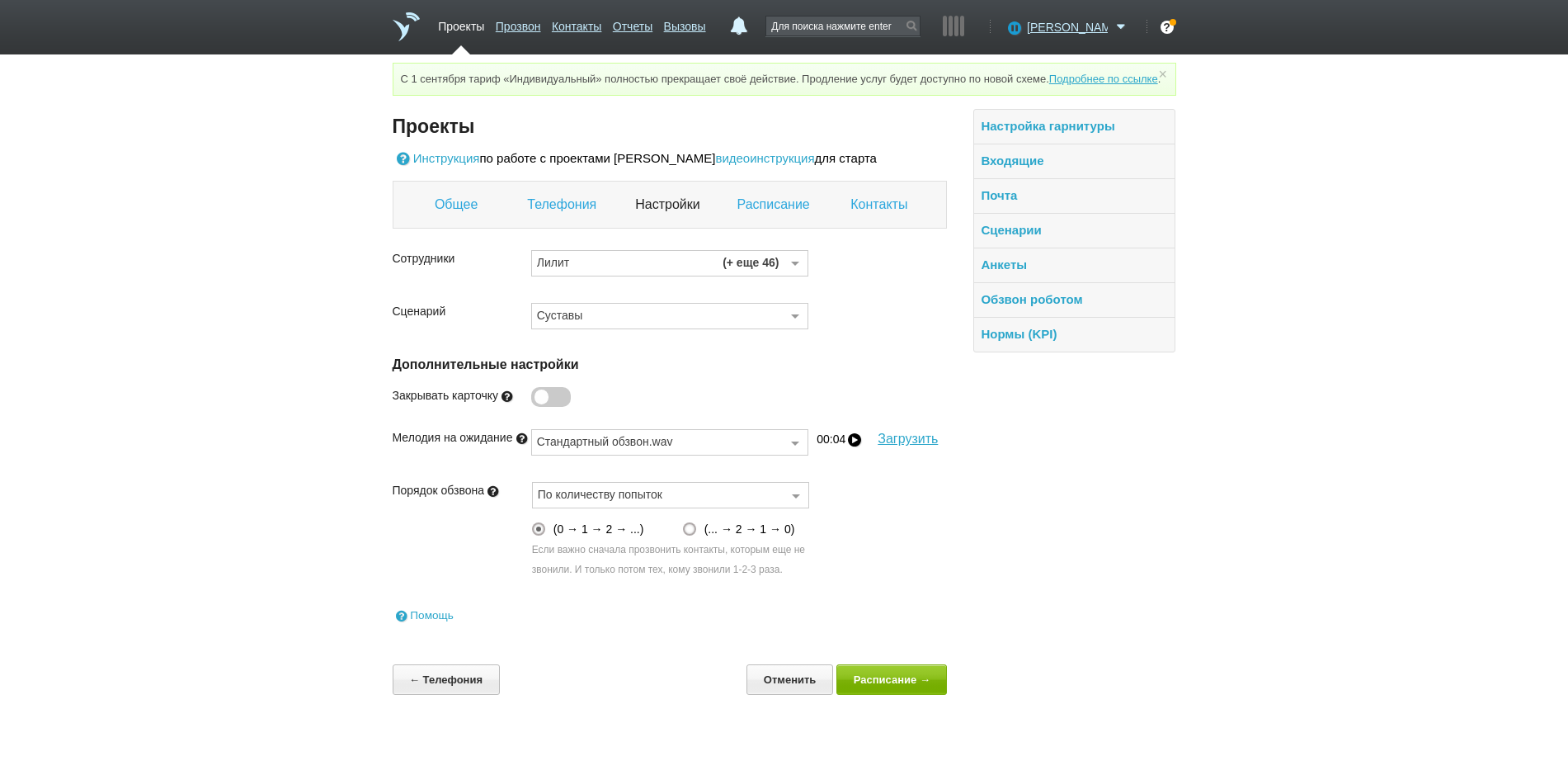
click at [882, 215] on link "Контакты" at bounding box center [880, 205] width 61 height 21
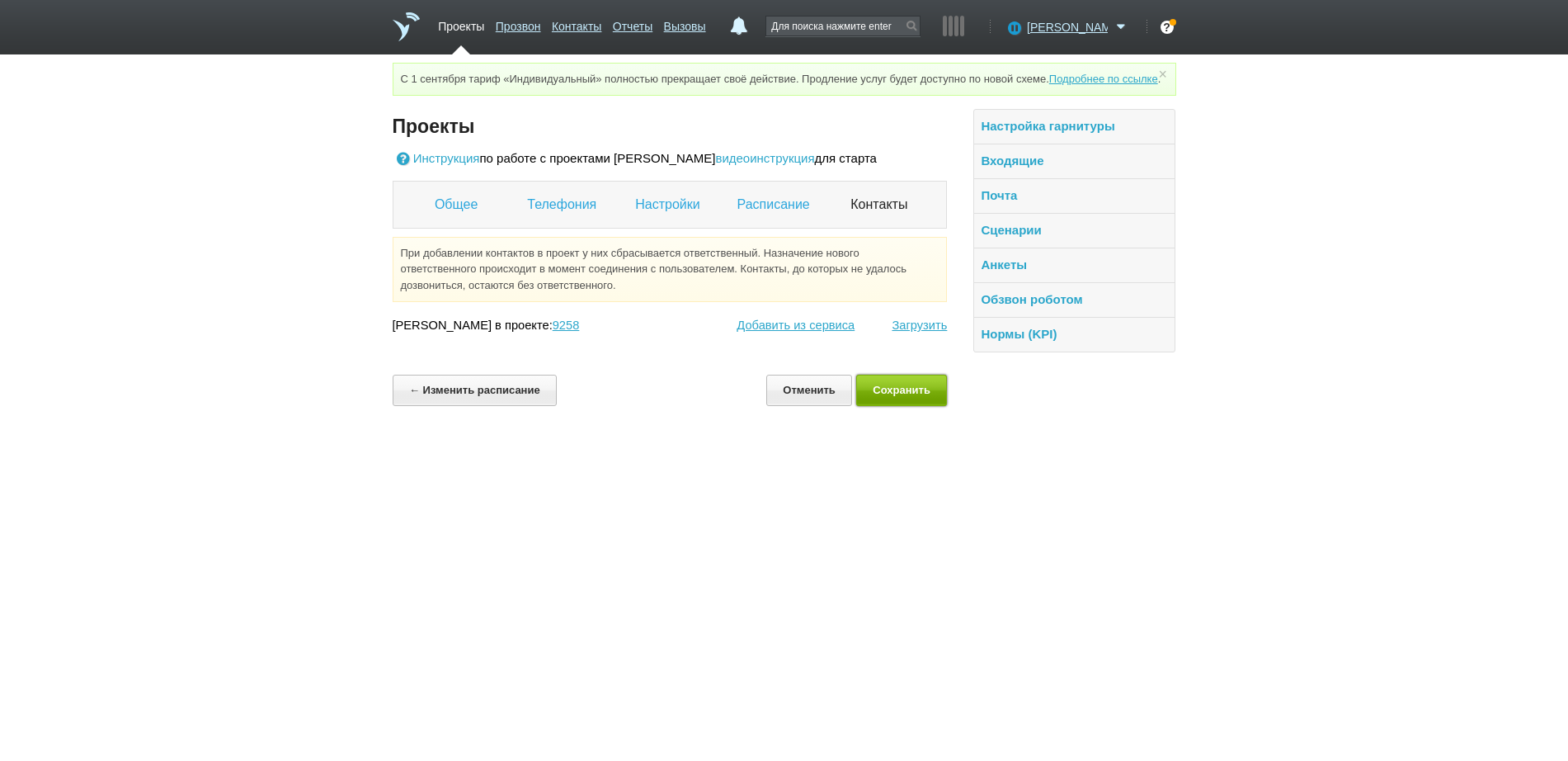
click at [886, 406] on button "Сохранить" at bounding box center [902, 389] width 92 height 30
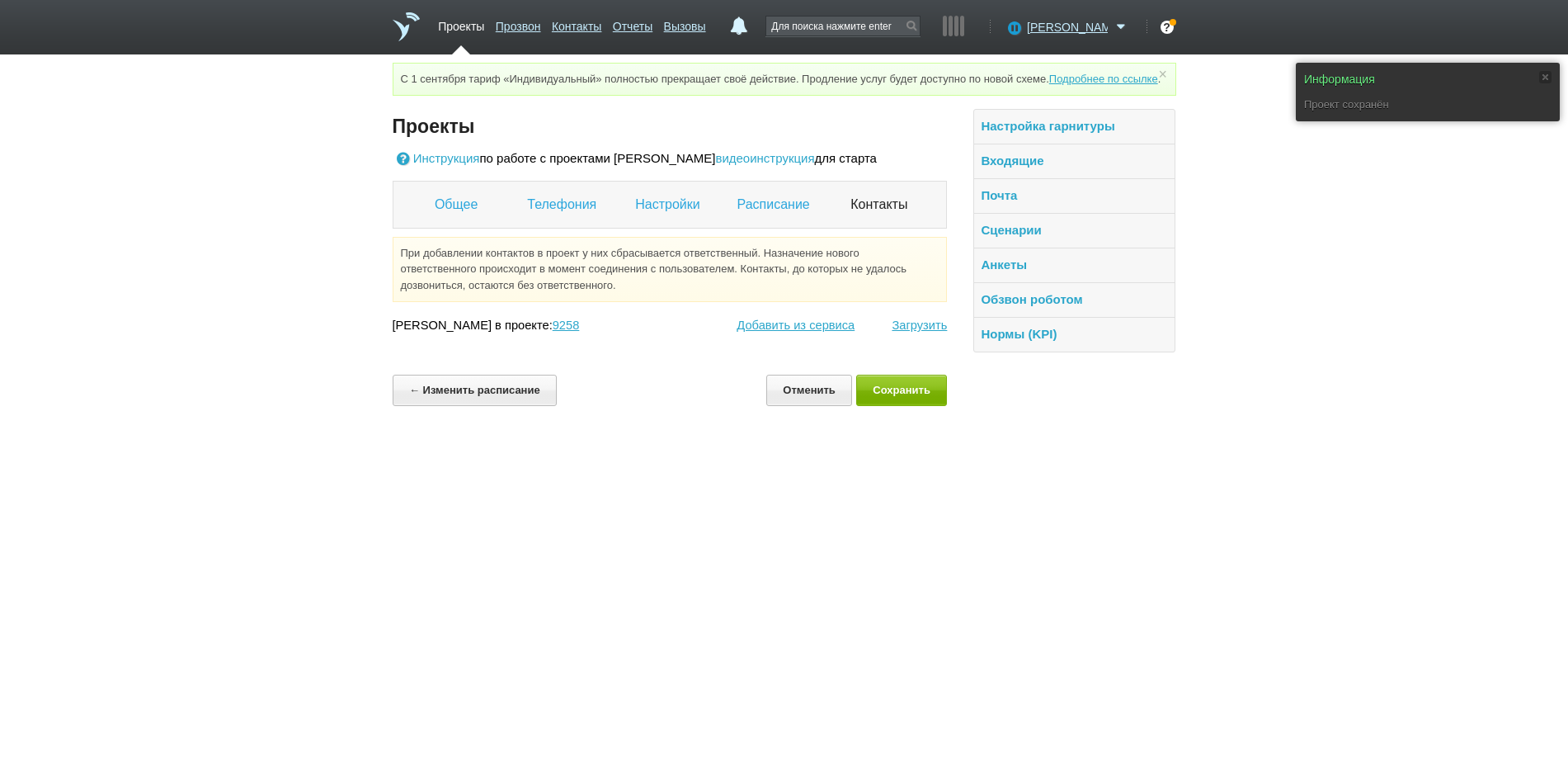
click at [471, 31] on link "Проекты" at bounding box center [462, 23] width 46 height 24
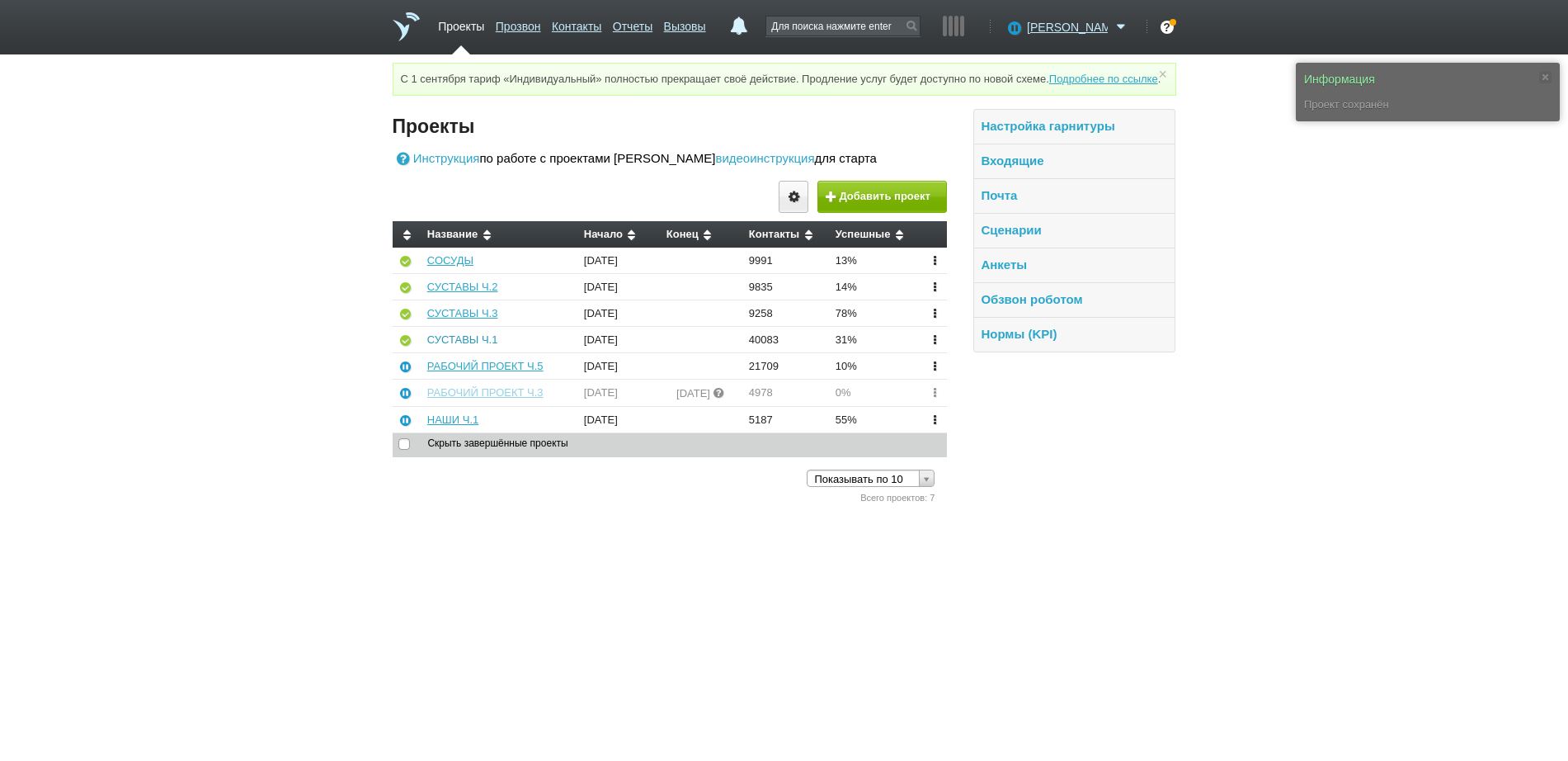
click at [477, 346] on link "СУСТАВЫ Ч.1" at bounding box center [463, 339] width 71 height 13
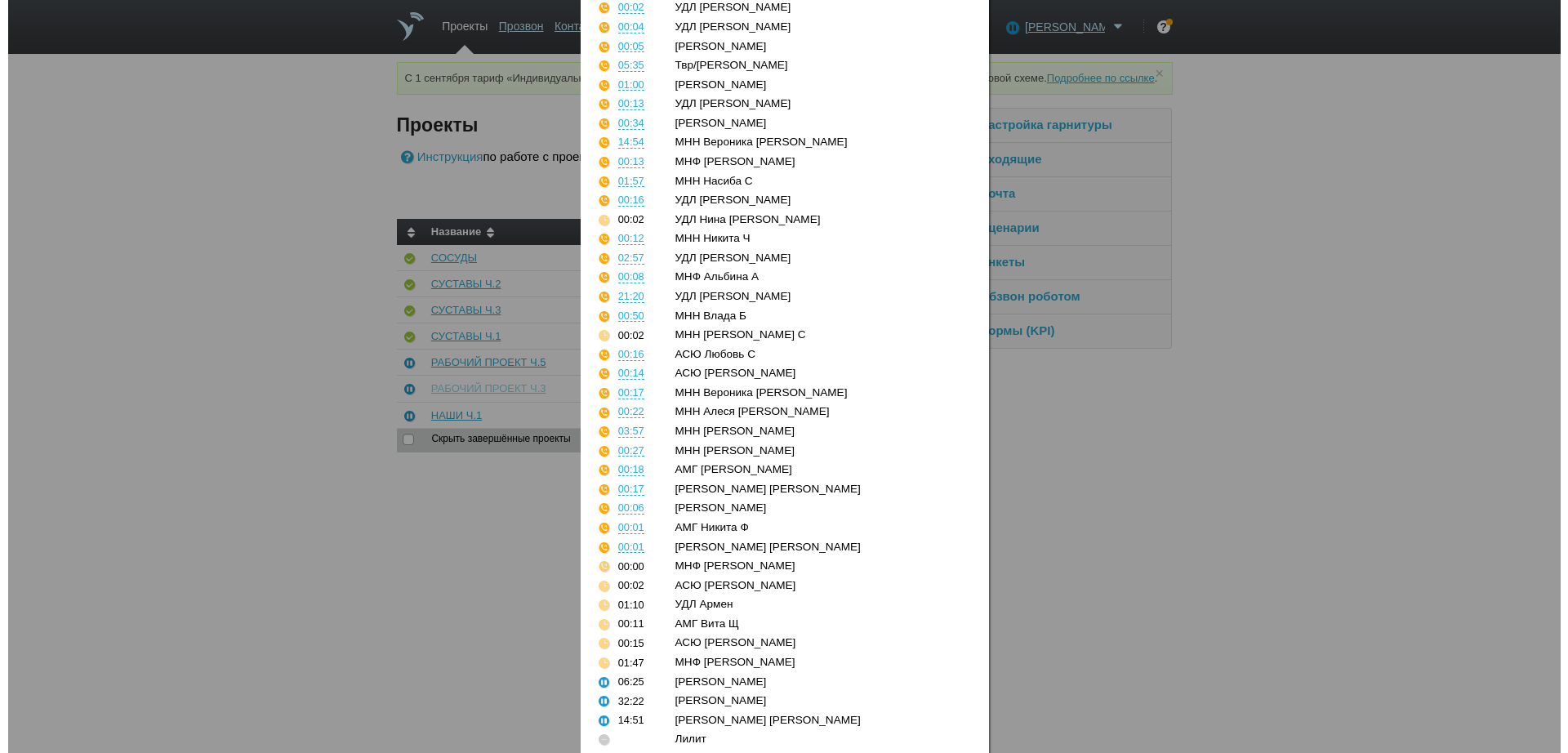
scroll to position [502, 0]
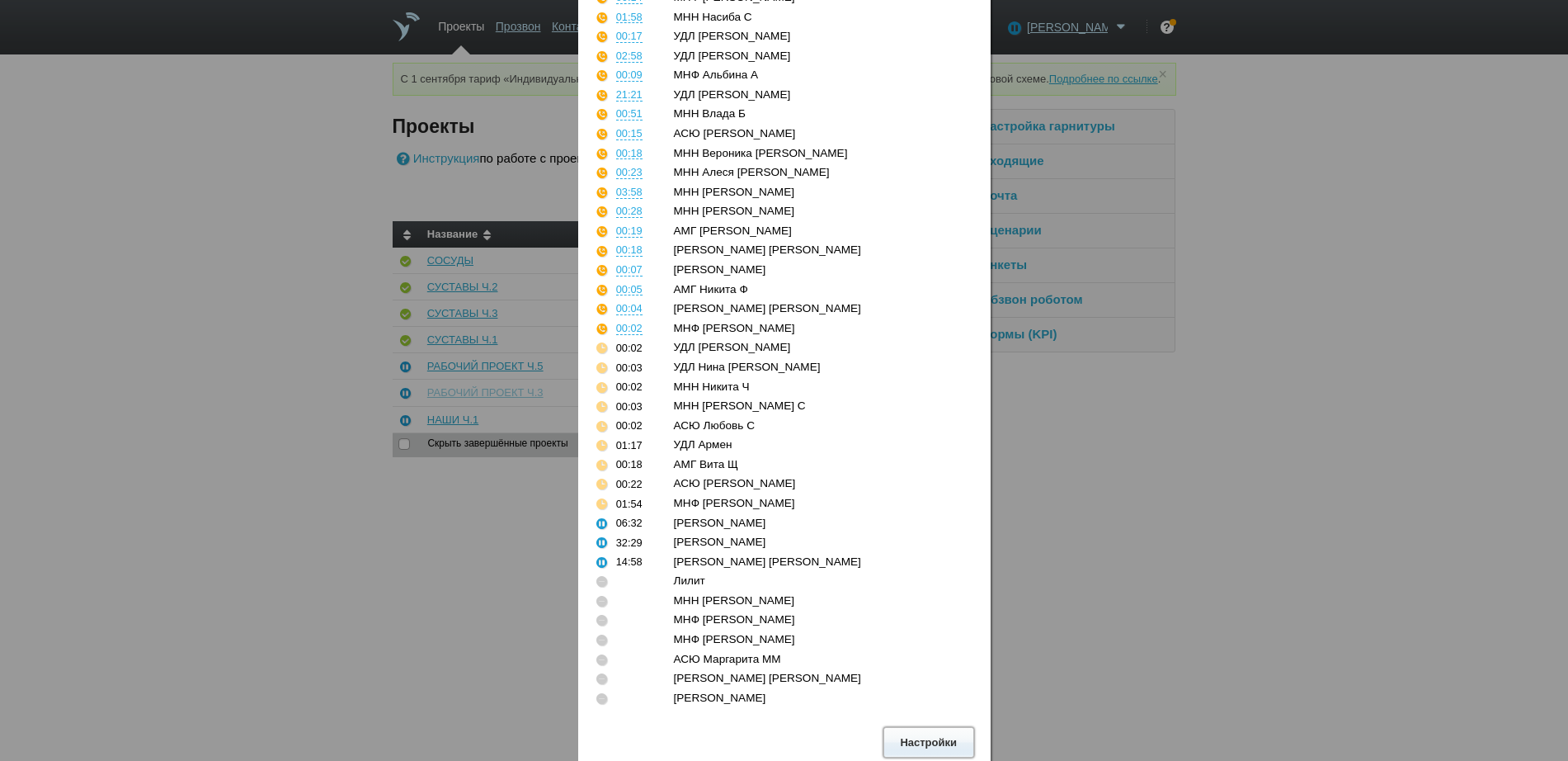
click at [916, 734] on button "Настройки" at bounding box center [929, 742] width 91 height 30
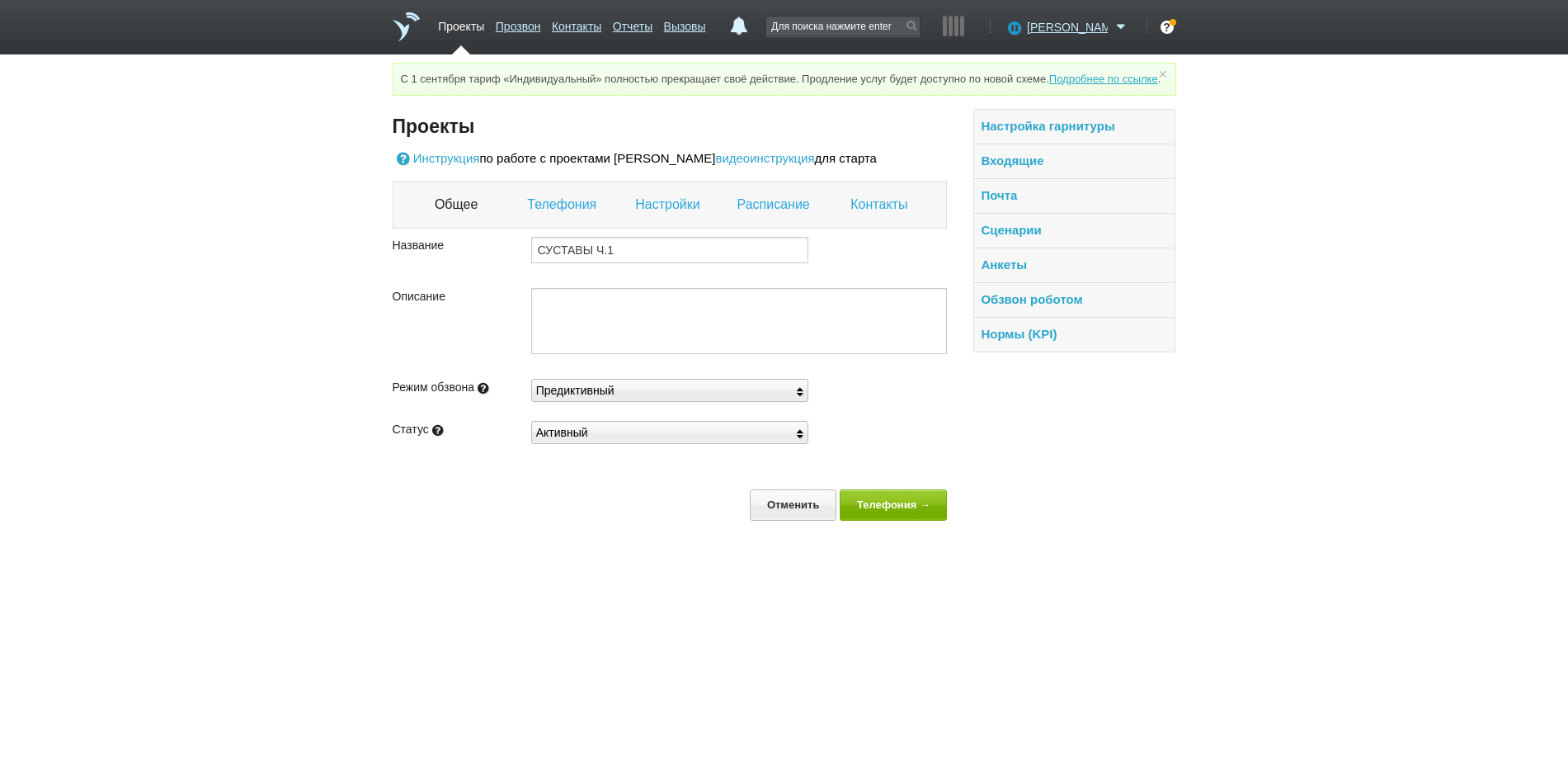
click at [672, 215] on link "Настройки" at bounding box center [669, 205] width 69 height 21
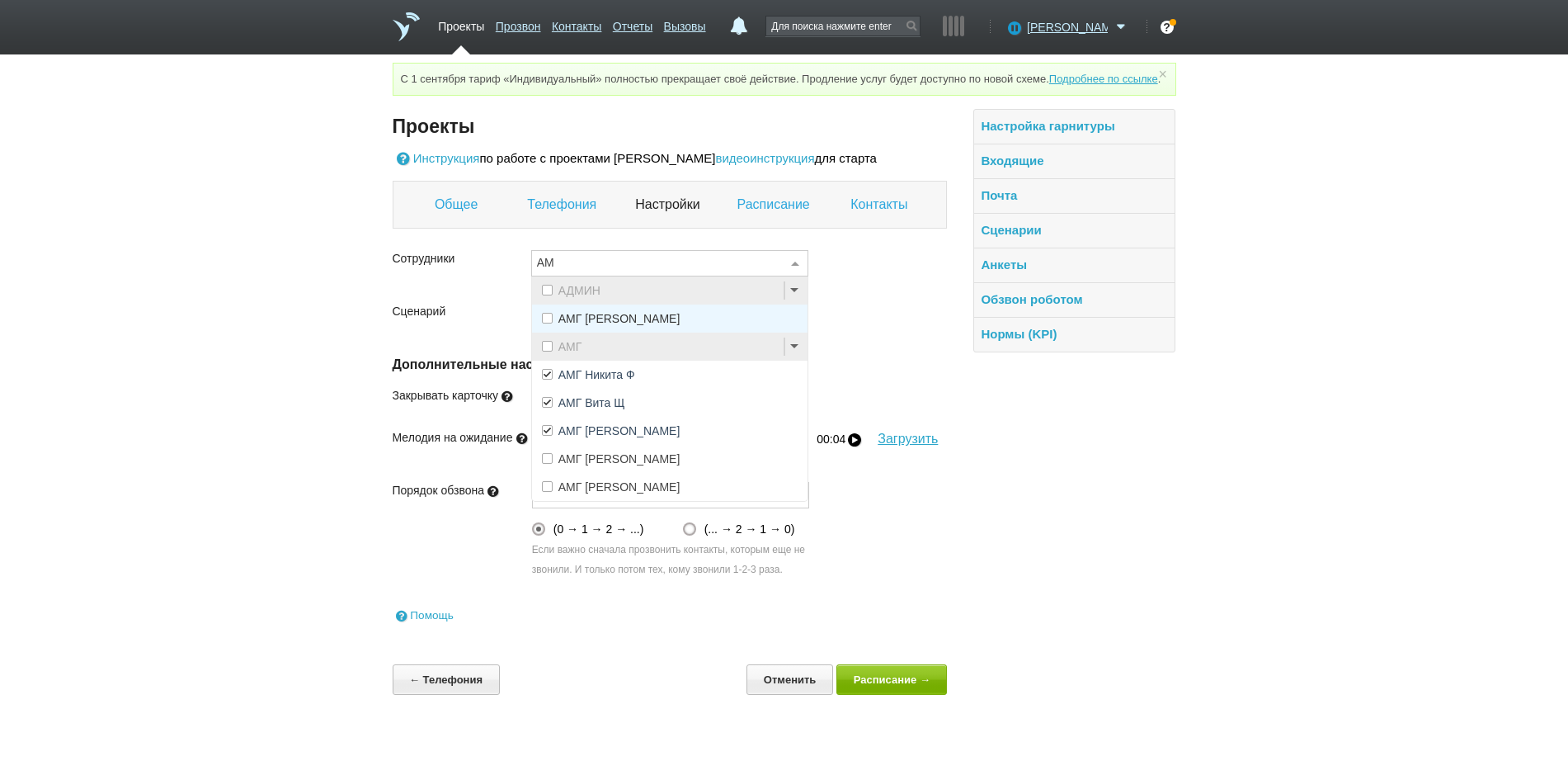
type input "АМГ"
click at [558, 464] on span "АМГ [PERSON_NAME]" at bounding box center [619, 458] width 122 height 12
click at [559, 493] on span "АМГ [PERSON_NAME]" at bounding box center [619, 487] width 122 height 12
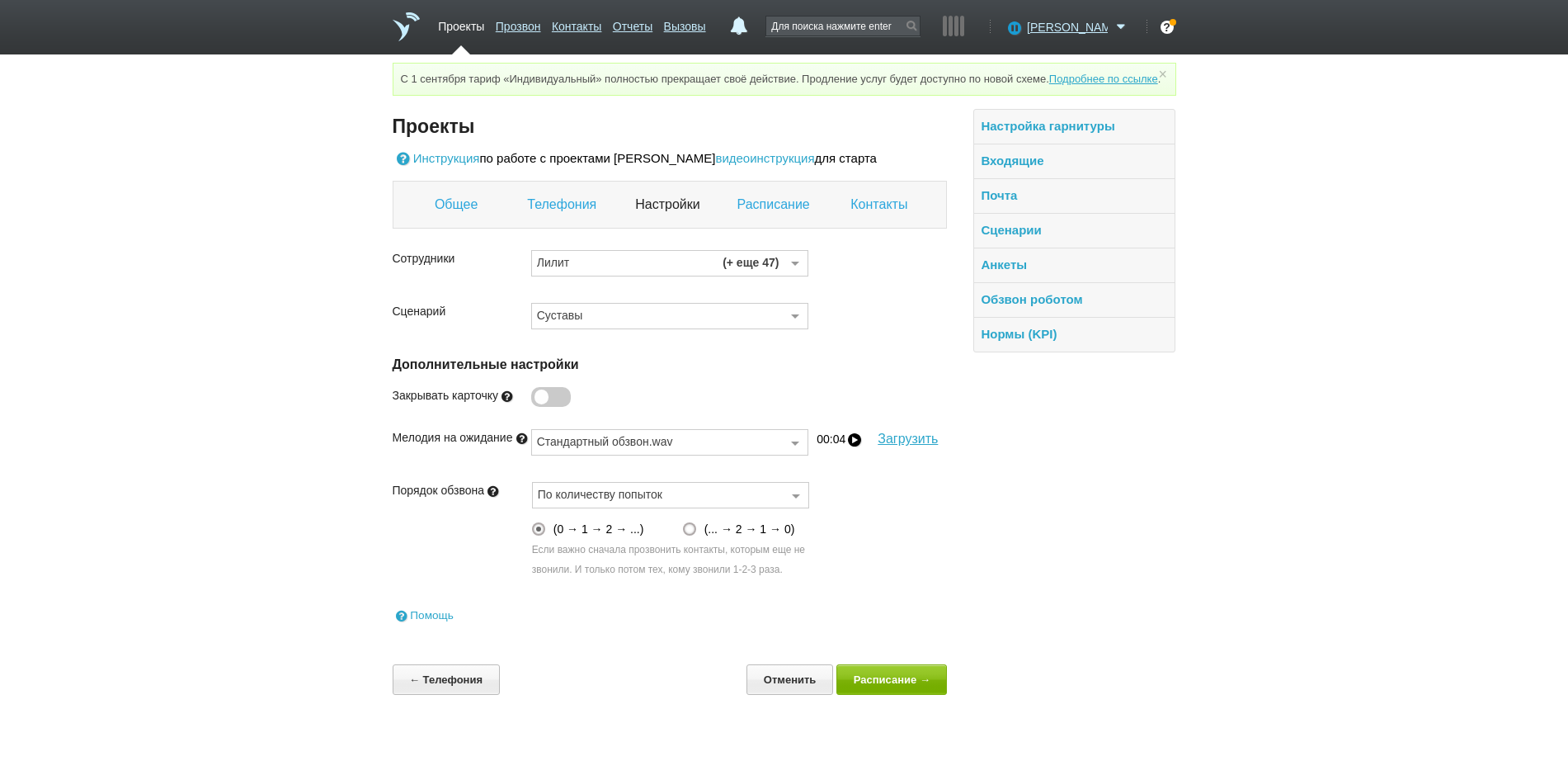
click at [888, 215] on link "Контакты" at bounding box center [880, 205] width 61 height 21
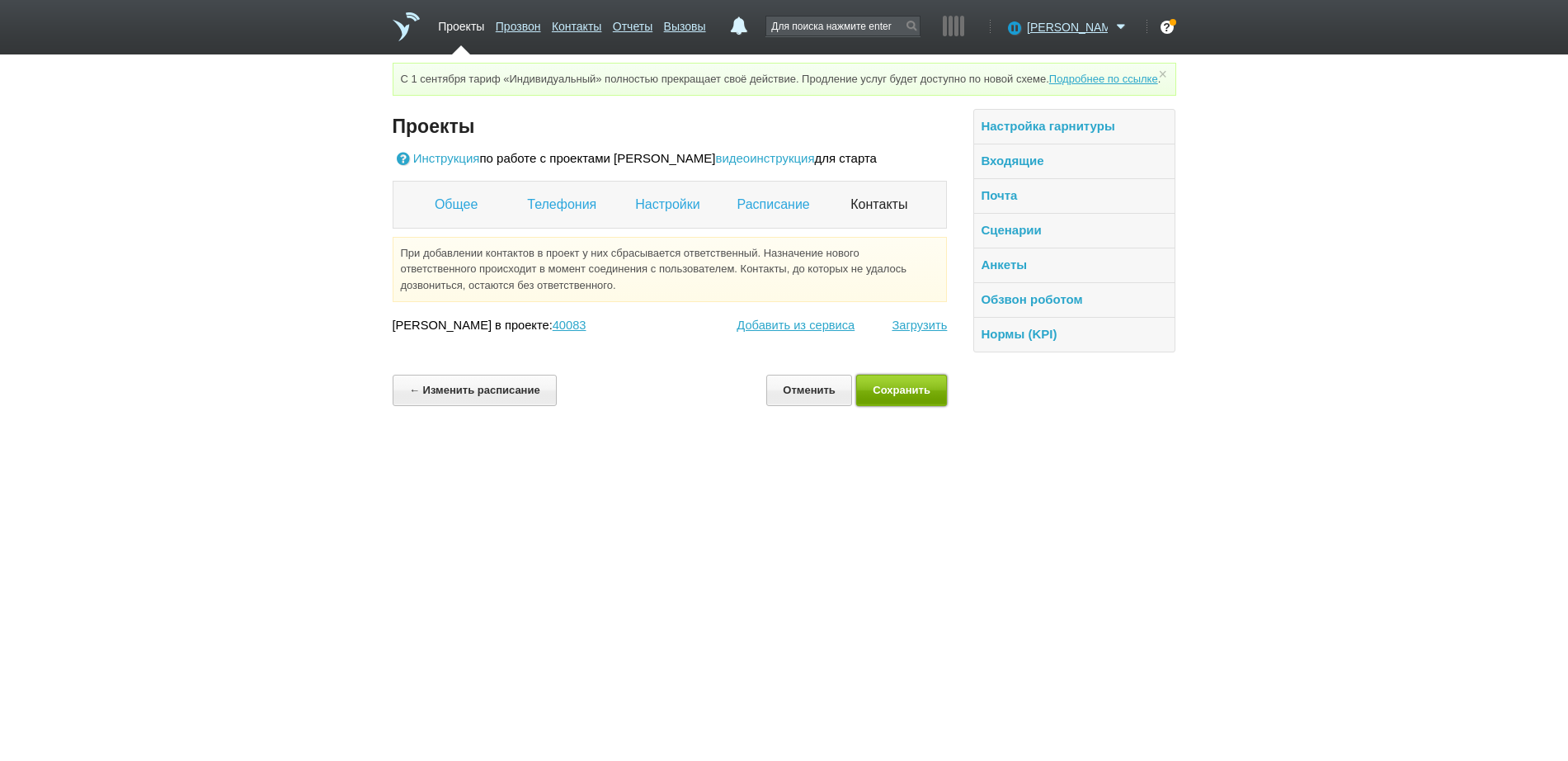
click at [907, 398] on button "Сохранить" at bounding box center [902, 389] width 92 height 30
click at [1092, 23] on span "[PERSON_NAME]" at bounding box center [1067, 27] width 81 height 16
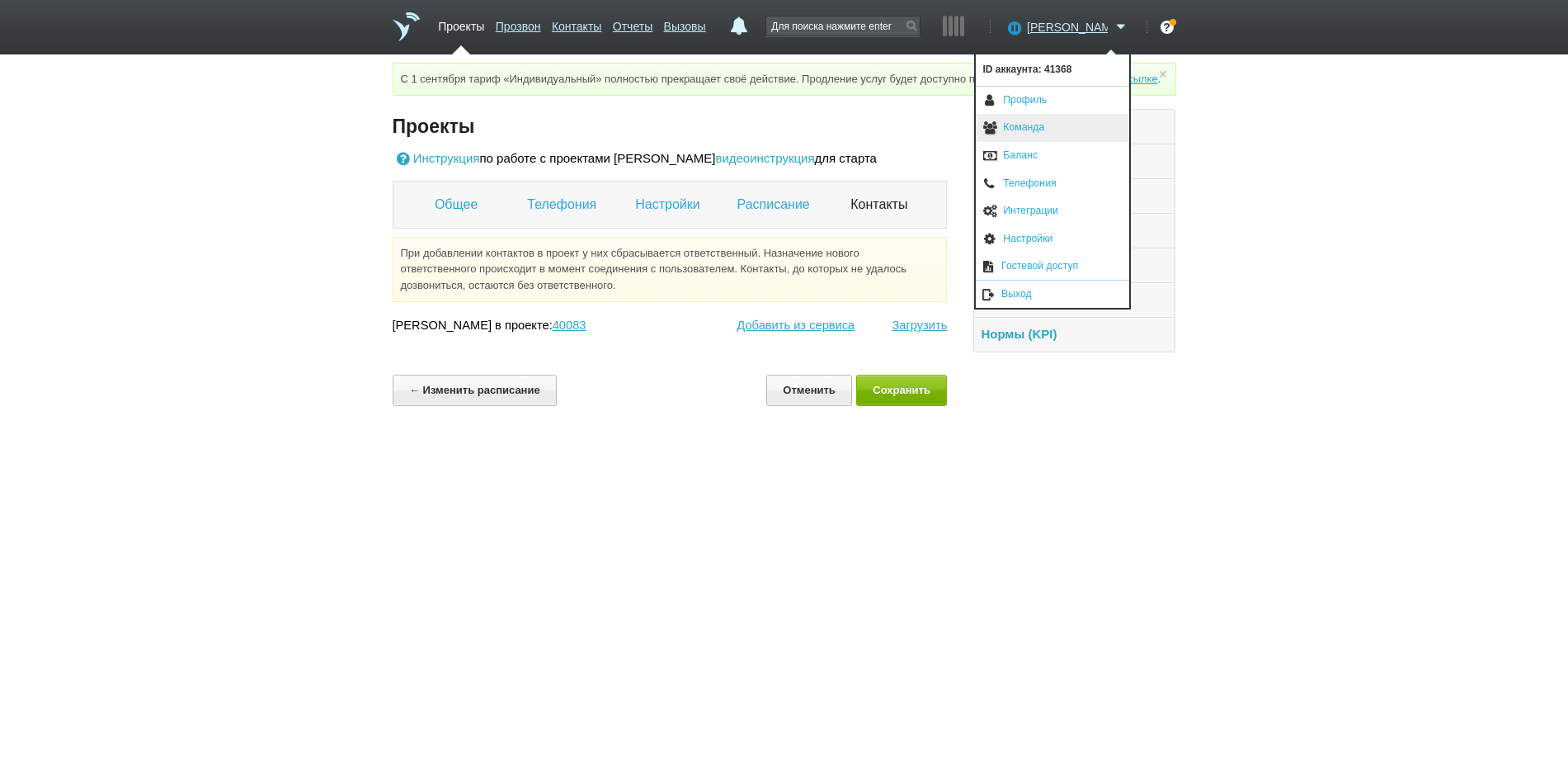
click at [1038, 127] on link "Команда" at bounding box center [1053, 127] width 154 height 28
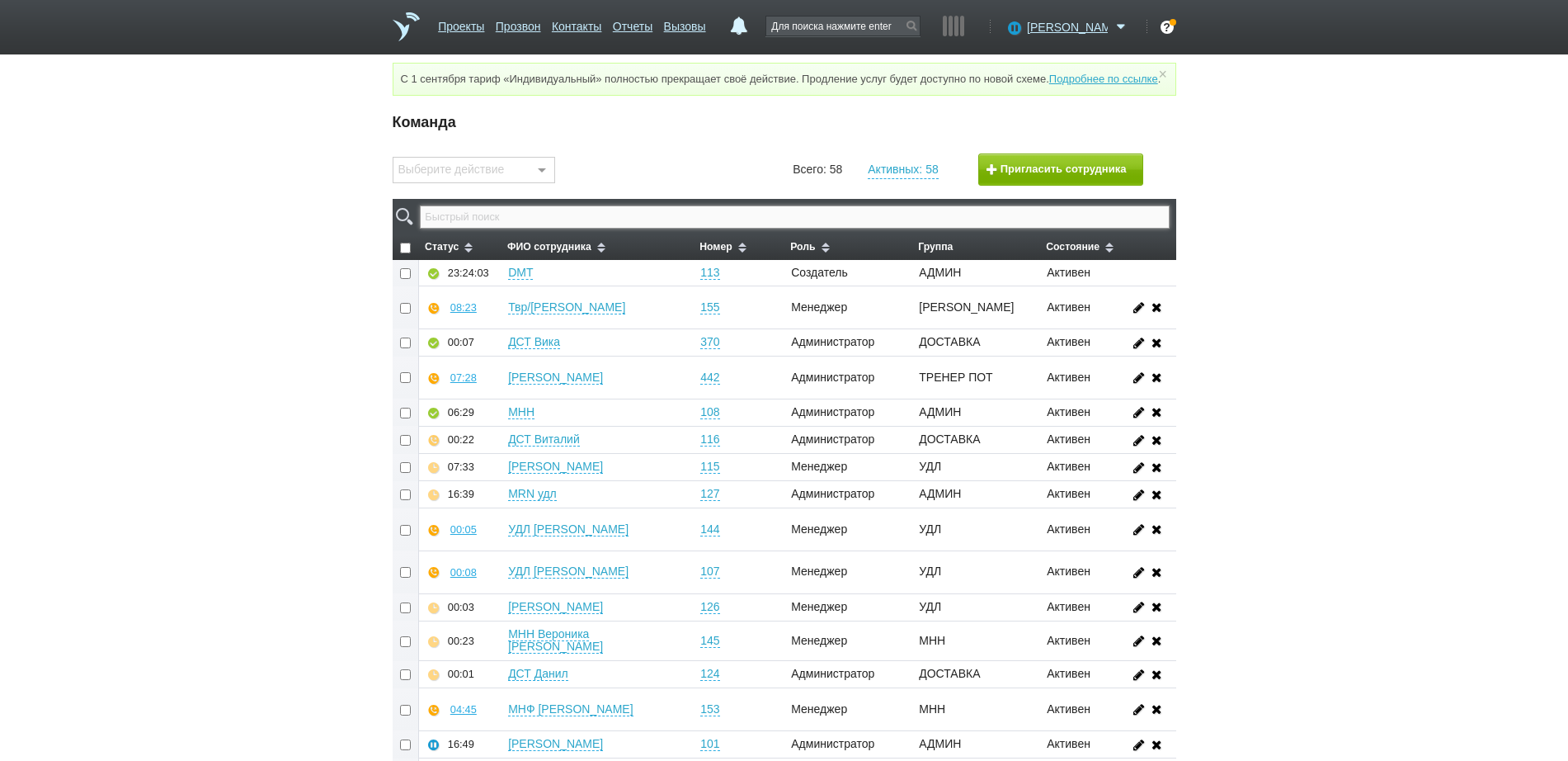
click at [612, 229] on input "text" at bounding box center [794, 217] width 749 height 23
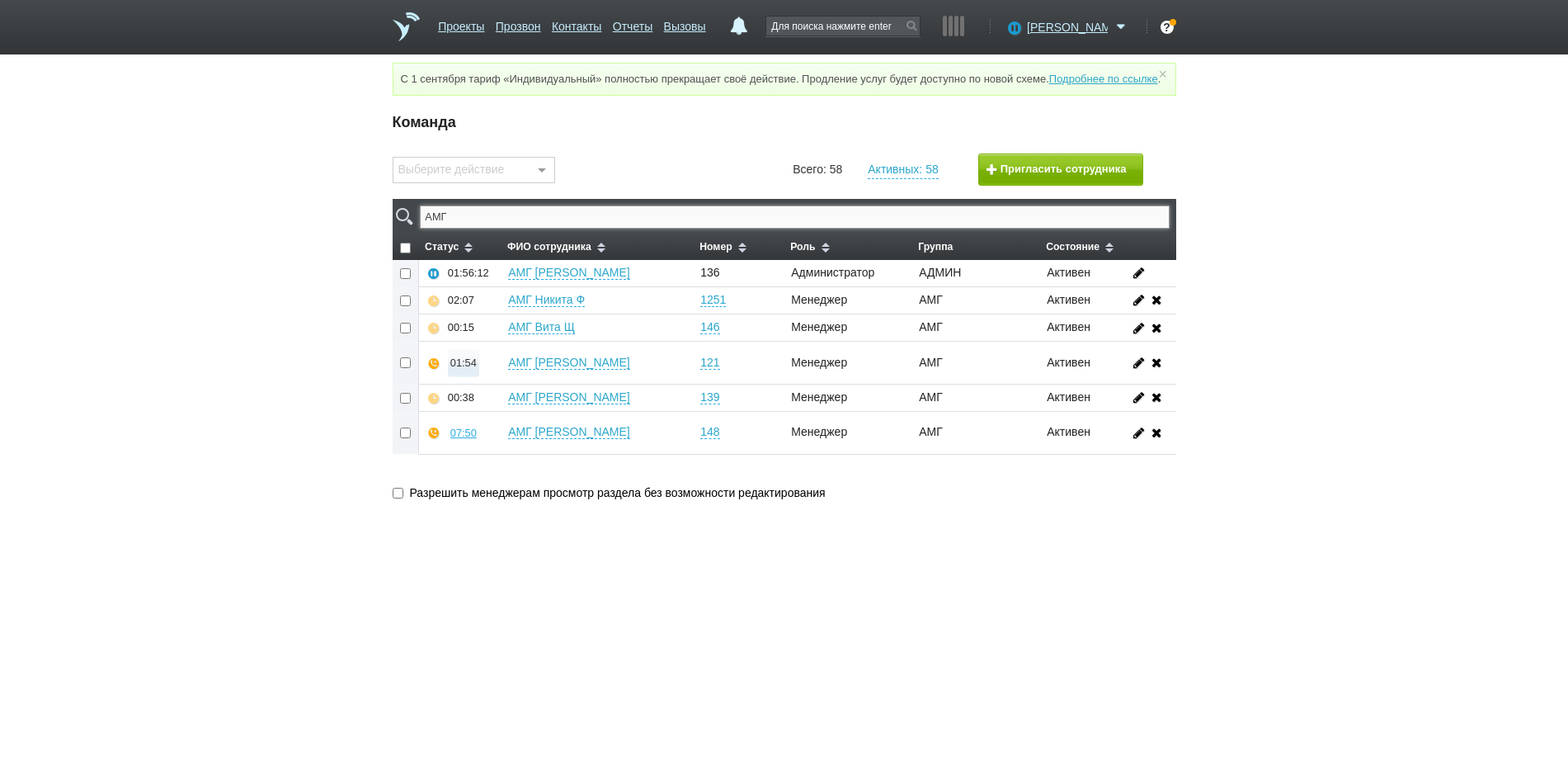
type input "АМГ"
click at [461, 369] on div "01:55" at bounding box center [463, 363] width 27 height 13
click at [496, 319] on button "Прослушать" at bounding box center [513, 304] width 128 height 29
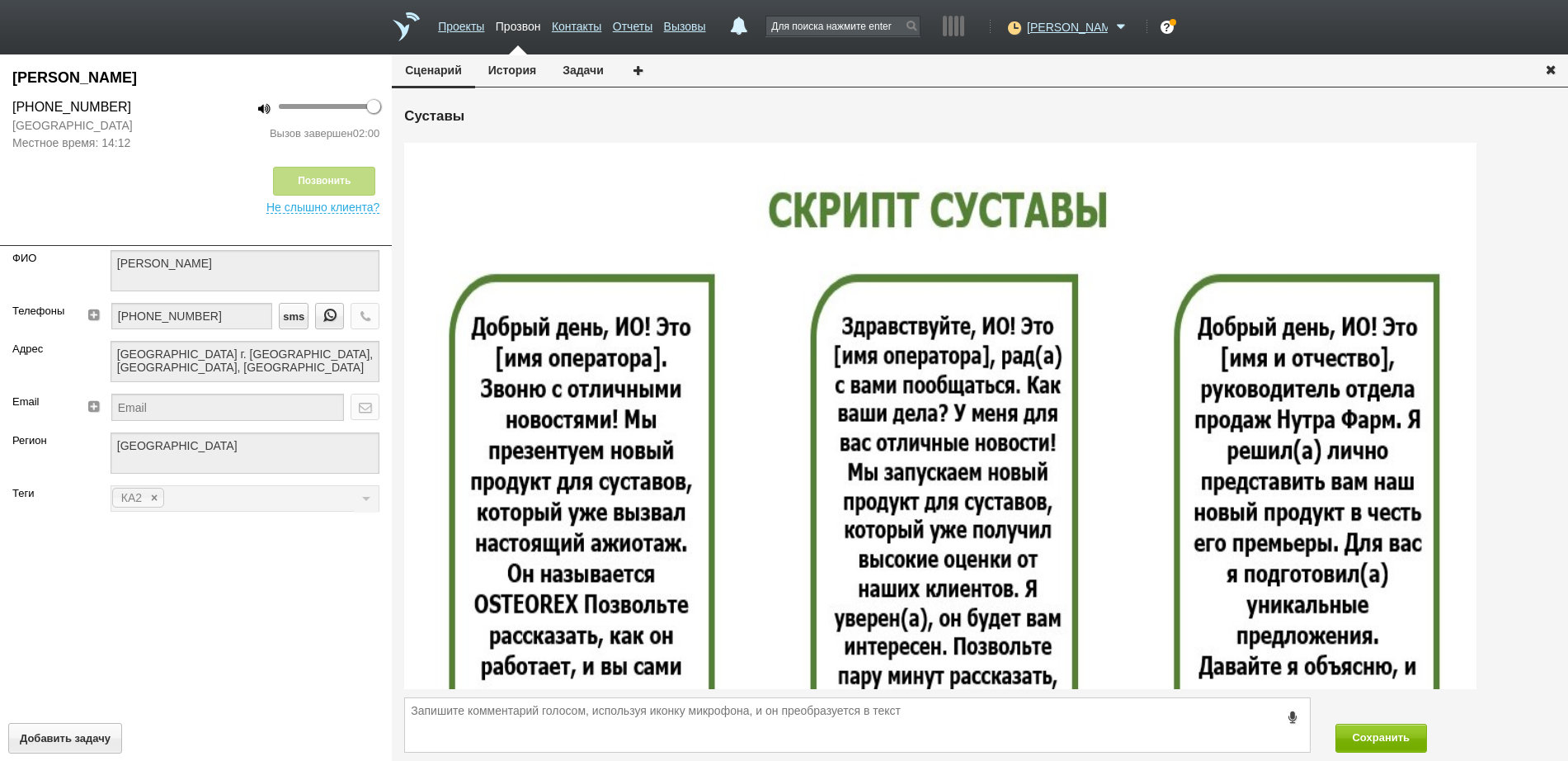
click at [1554, 71] on icon "button" at bounding box center [1551, 69] width 18 height 13
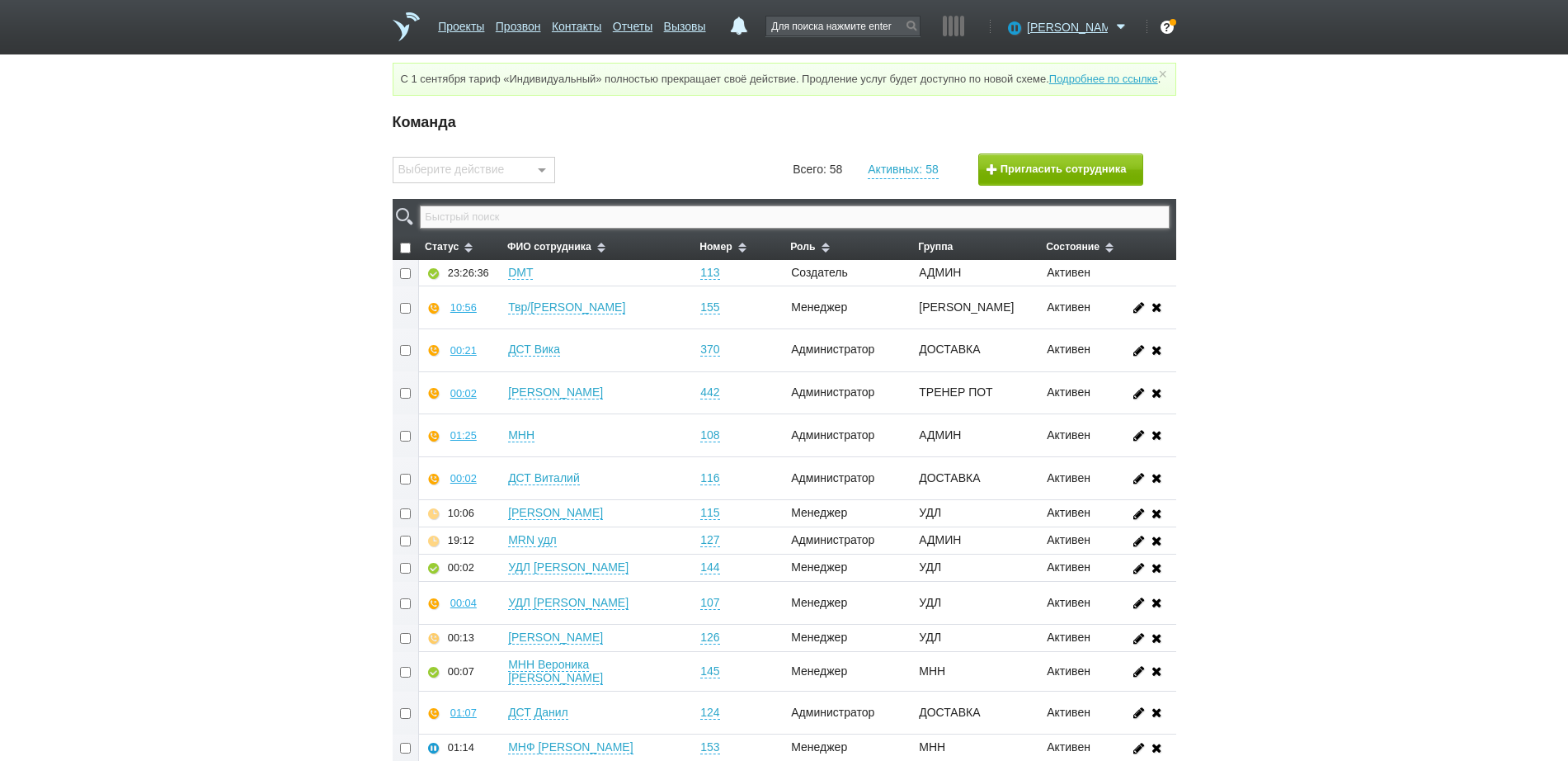
click at [927, 229] on input "text" at bounding box center [794, 217] width 749 height 23
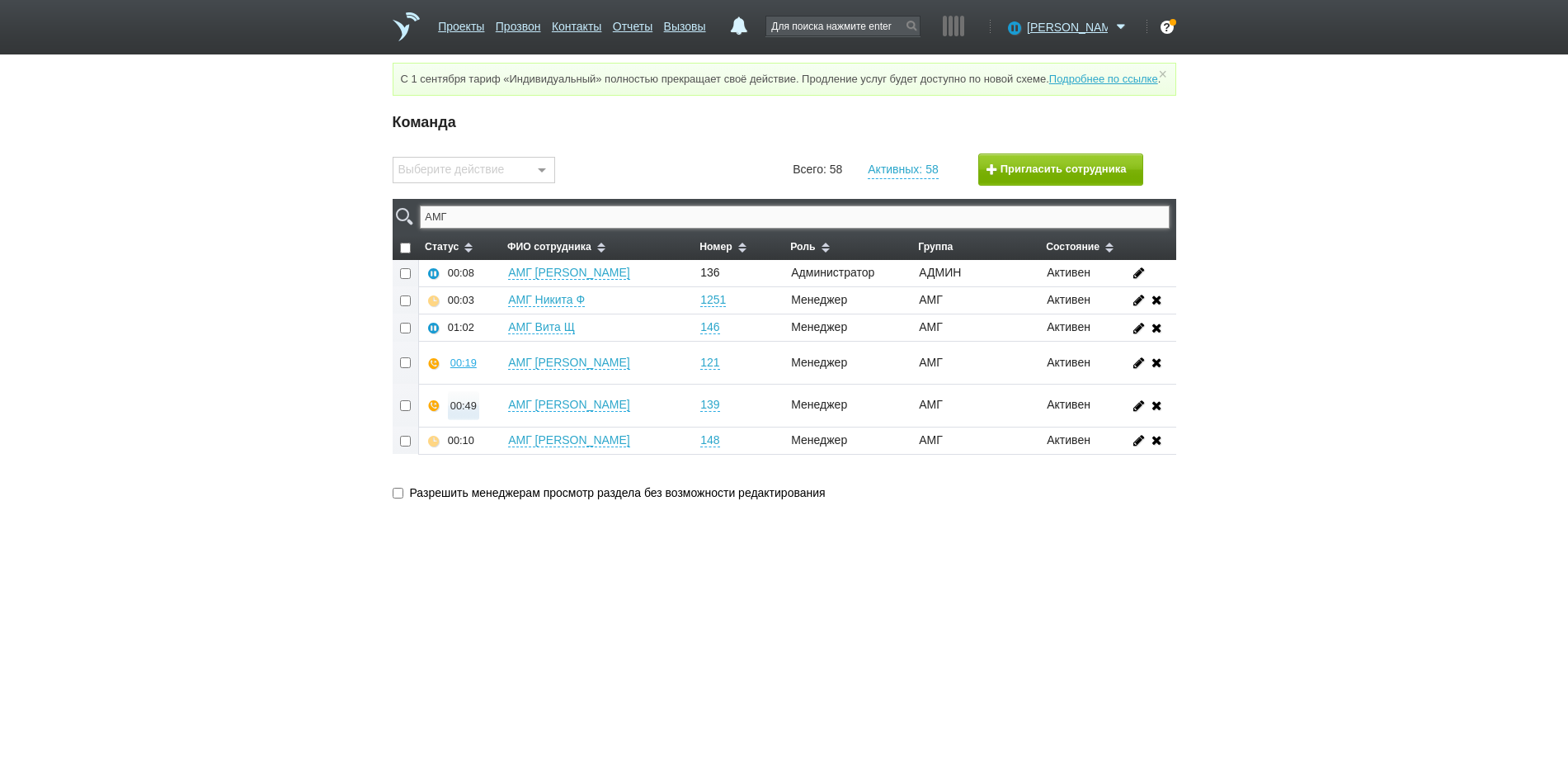
type input "АМГ"
click at [470, 420] on button "00:49" at bounding box center [463, 406] width 31 height 29
click at [521, 528] on html "Проекты Прозвон Контакты Отчеты Вызовы 0 11 сентября 2025 завтра неделя все Зап…" at bounding box center [784, 263] width 1568 height 528
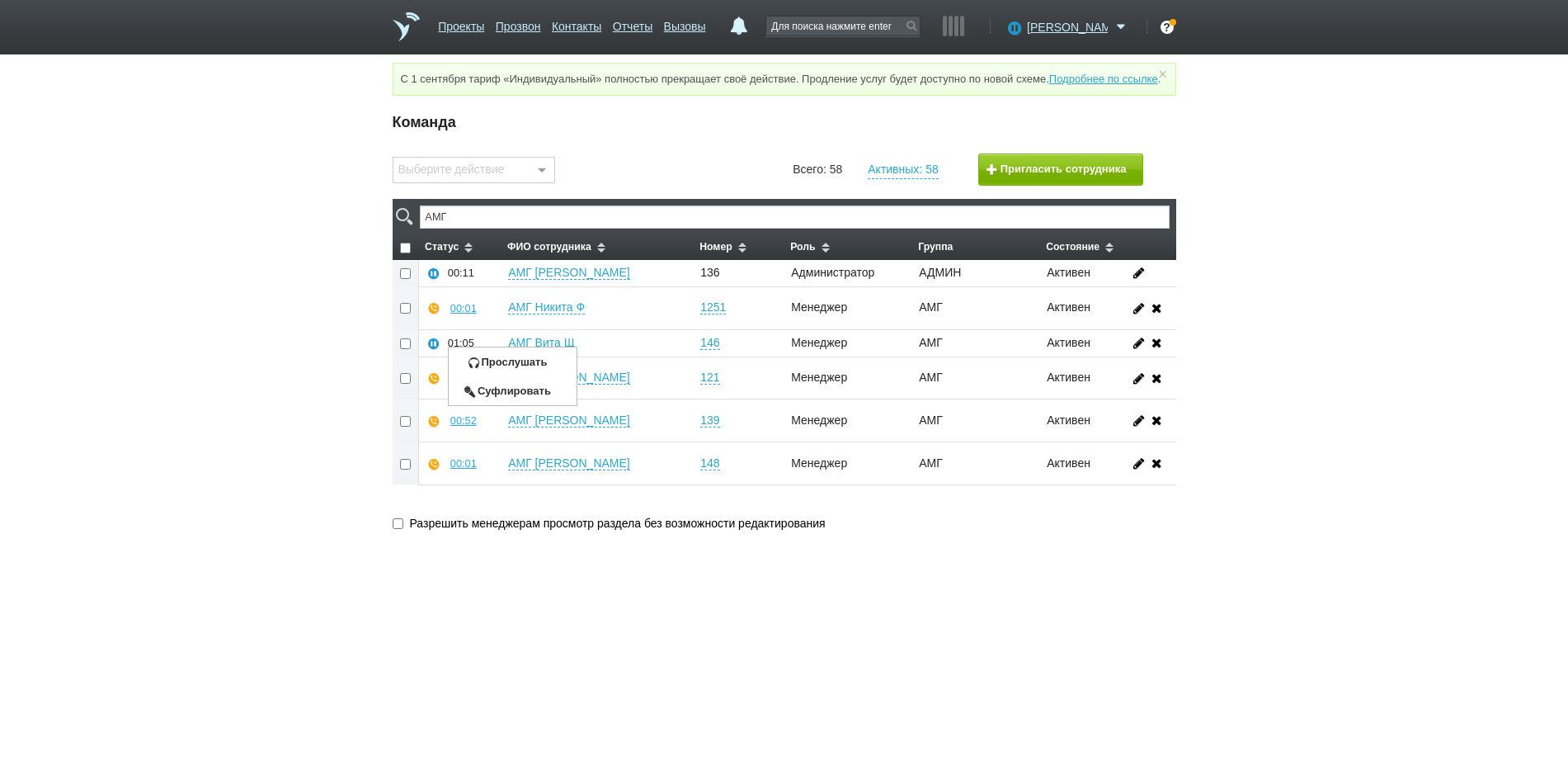
click at [289, 399] on div "Команда Выберите действие Установить номер Добавить в группу Удалить из группы …" at bounding box center [784, 327] width 1568 height 436
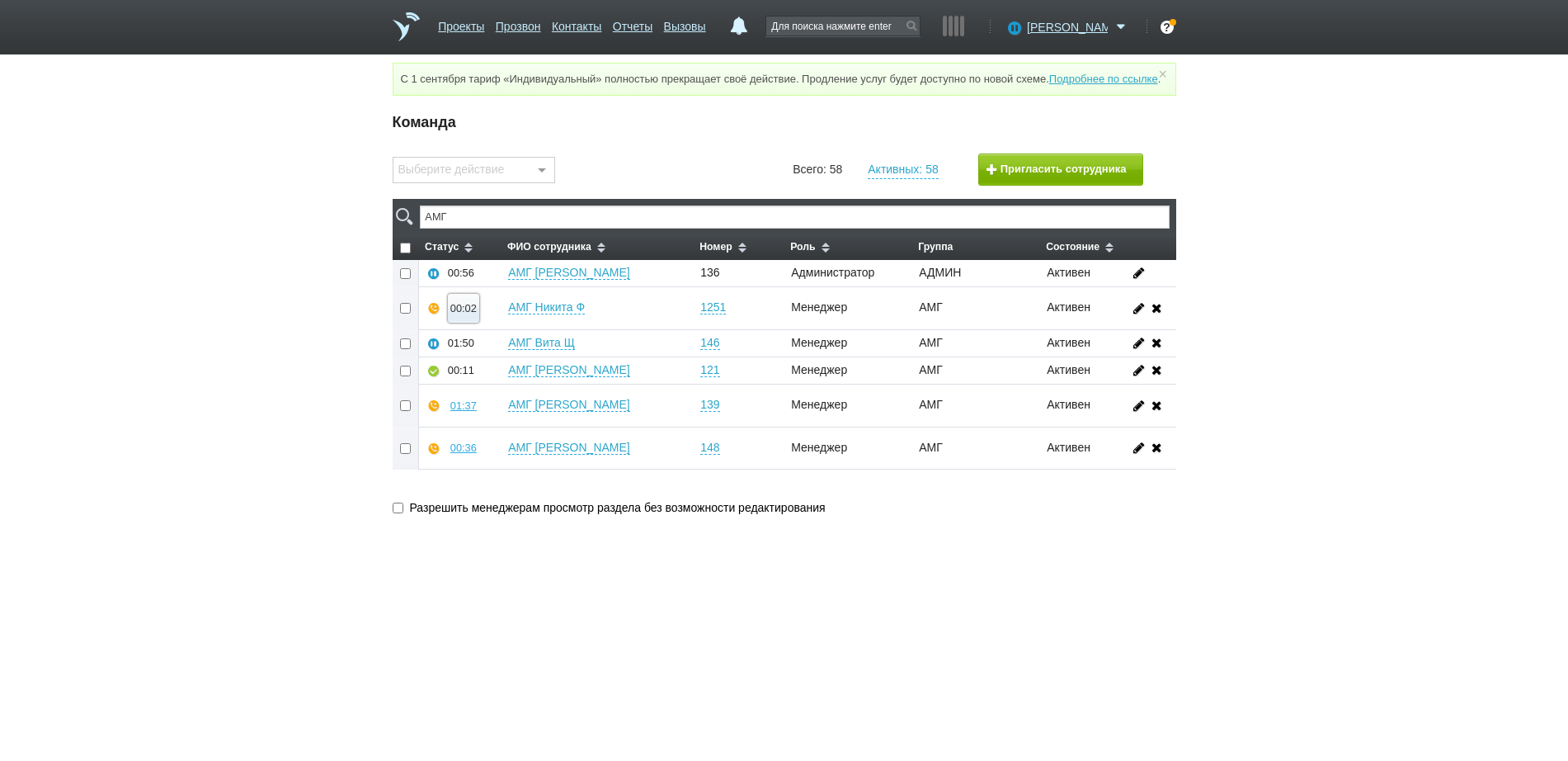
click at [471, 314] on div "00:02" at bounding box center [463, 308] width 27 height 13
click at [503, 264] on button "Прослушать" at bounding box center [513, 249] width 128 height 29
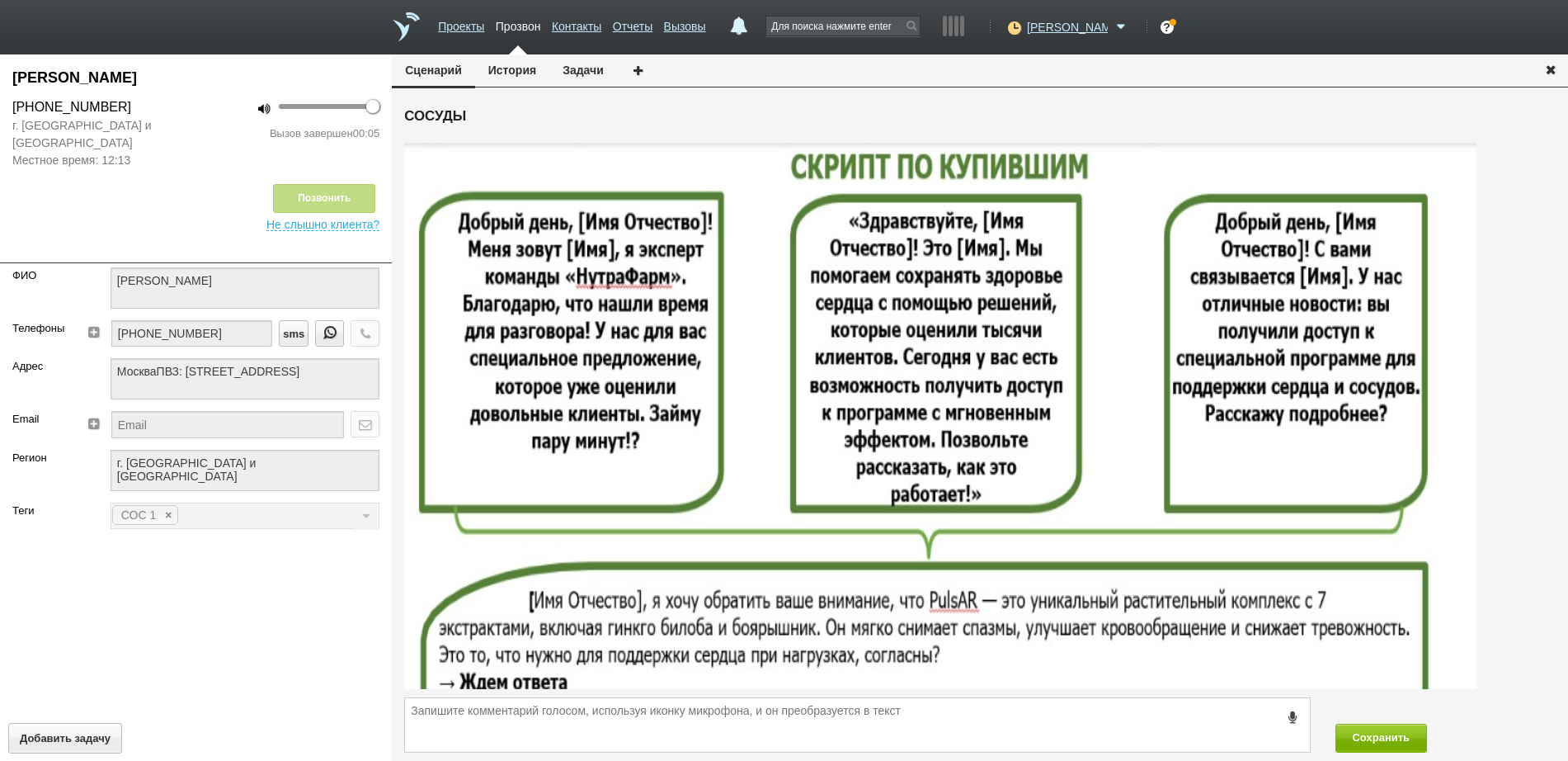
click at [1552, 70] on icon "button" at bounding box center [1551, 69] width 18 height 13
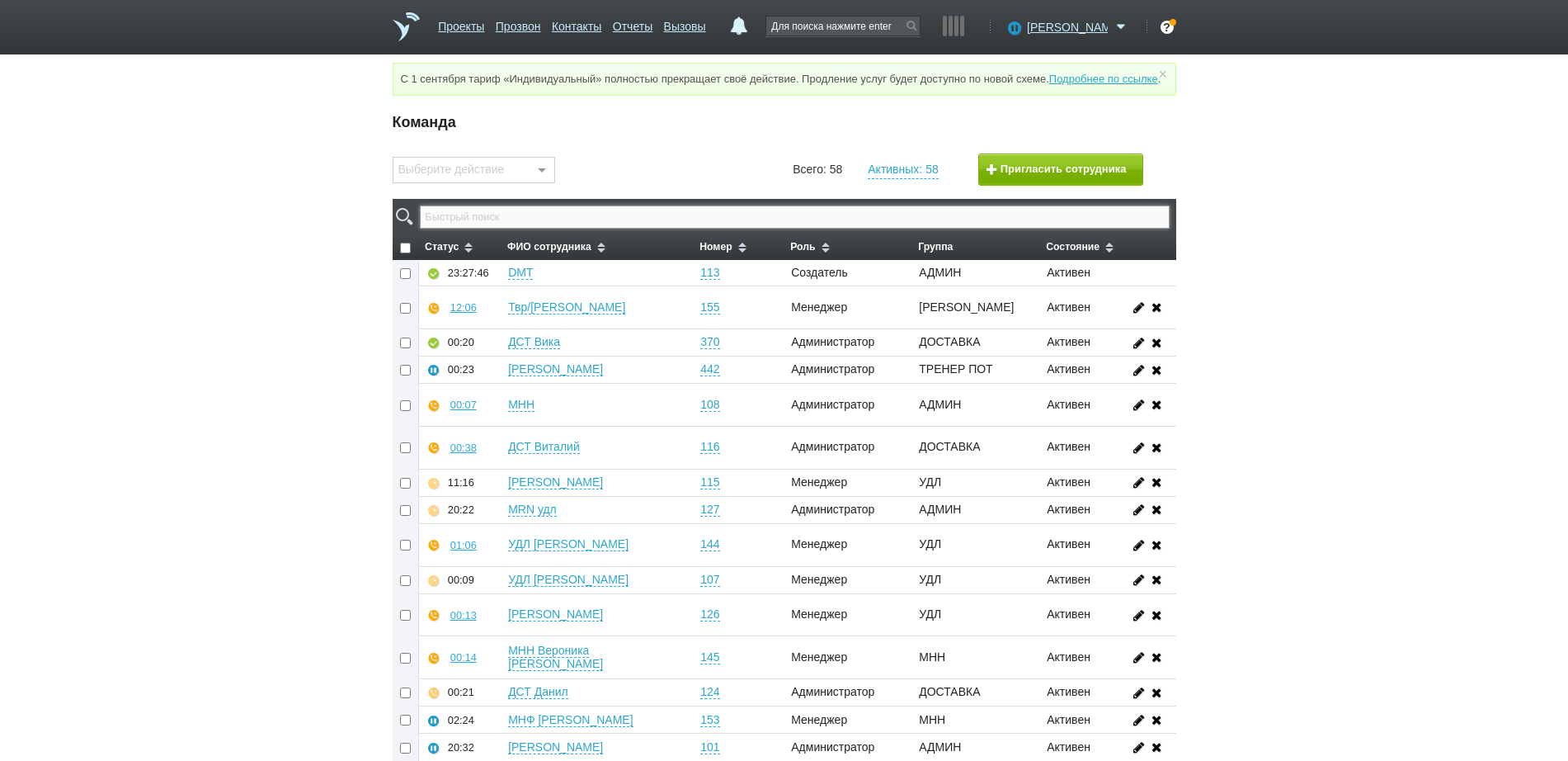
click at [1067, 227] on input "text" at bounding box center [794, 217] width 749 height 23
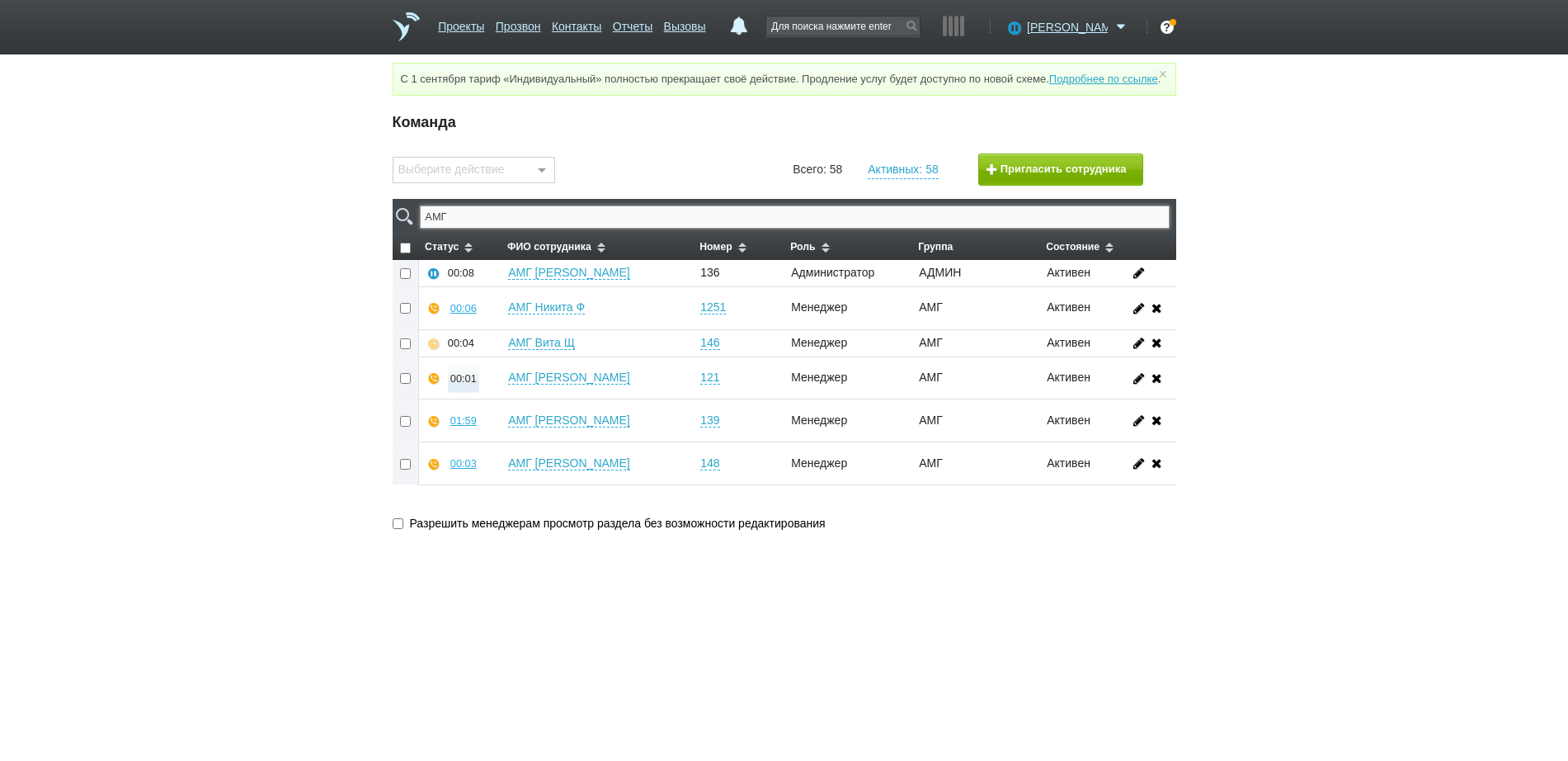
type input "АМГ"
click at [454, 385] on div "00:02" at bounding box center [463, 379] width 27 height 13
click at [497, 334] on button "Прослушать" at bounding box center [513, 320] width 128 height 29
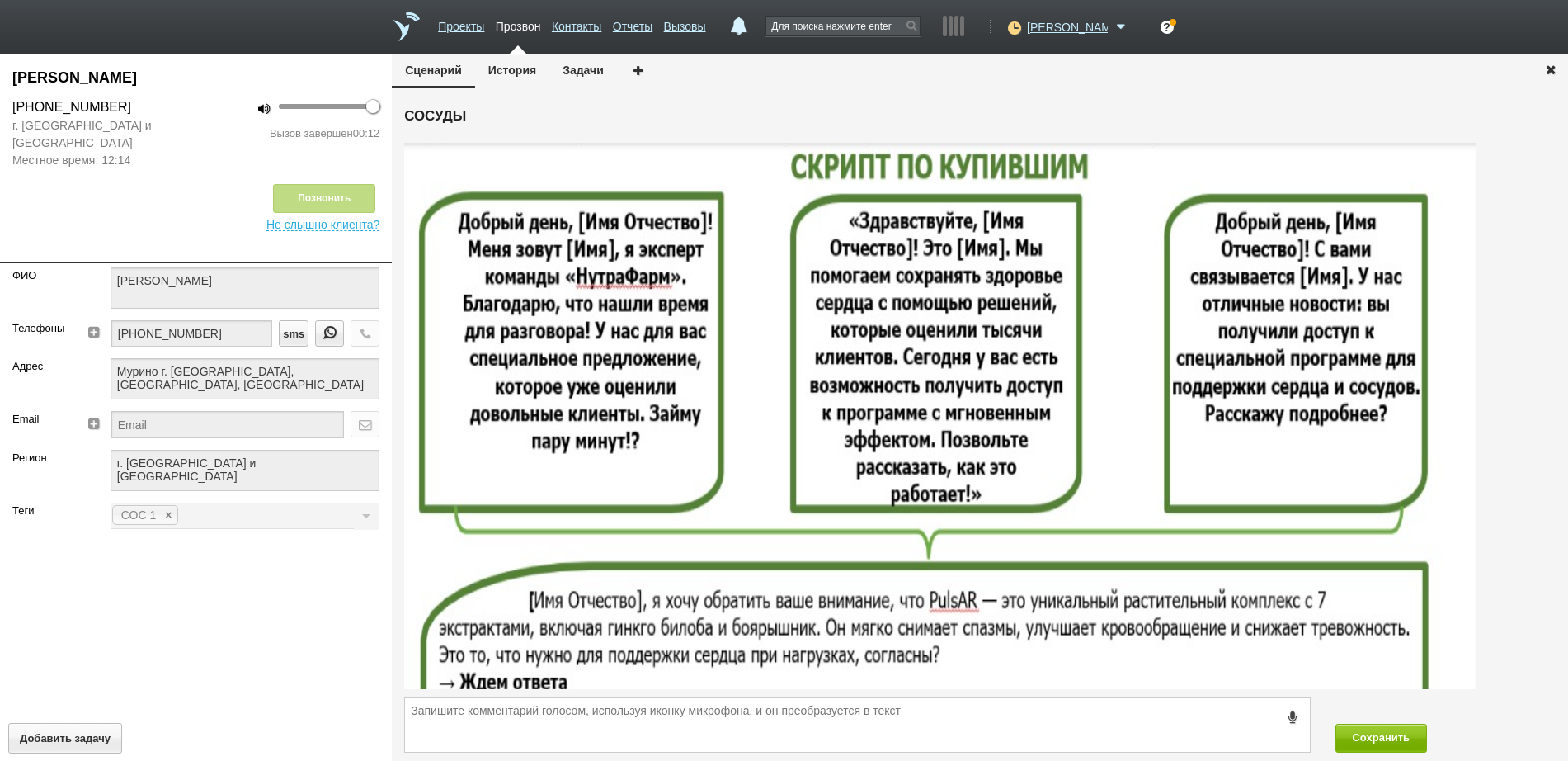
click at [1553, 67] on icon "button" at bounding box center [1551, 69] width 18 height 13
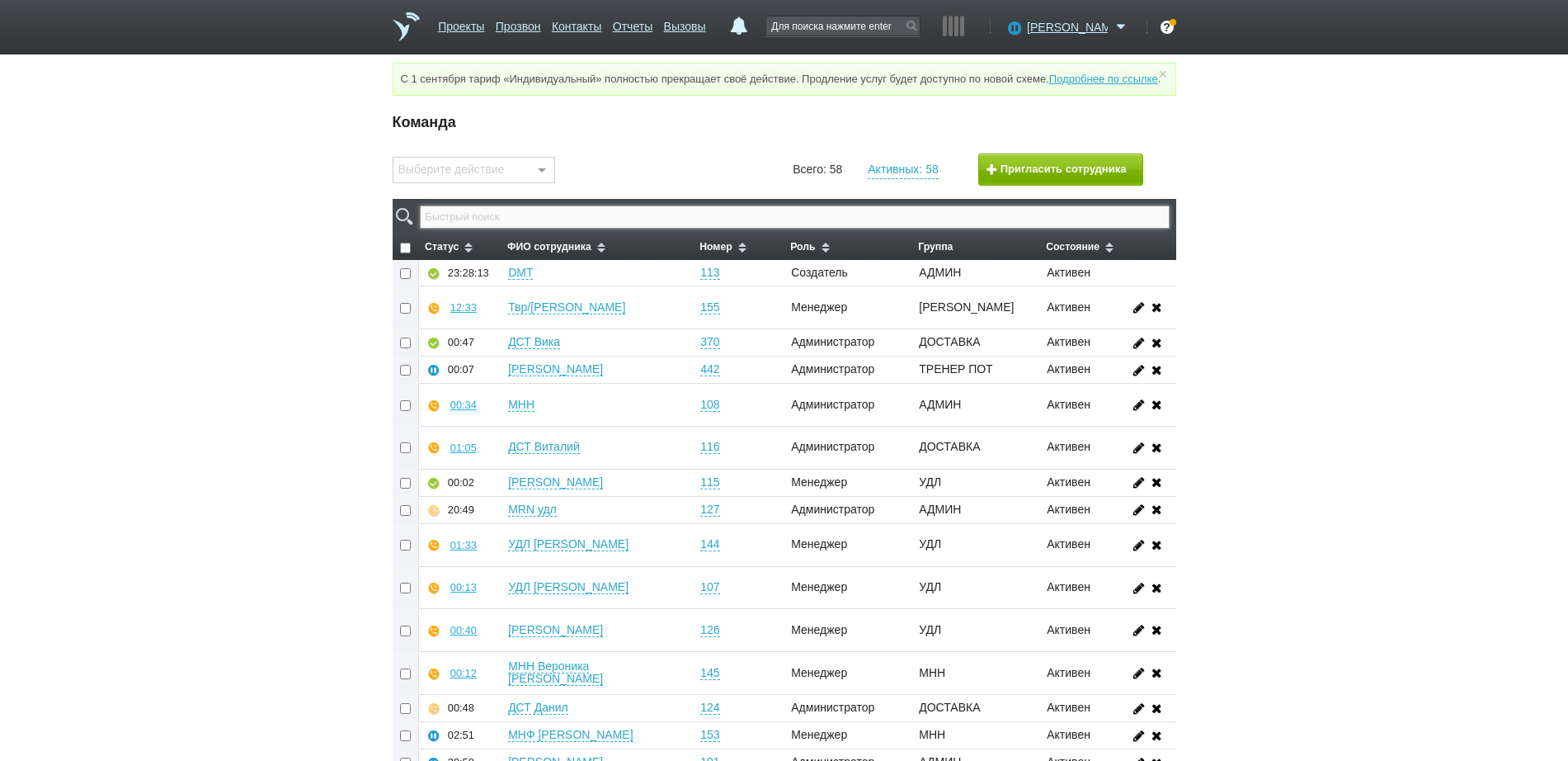
click at [921, 229] on input "text" at bounding box center [794, 217] width 749 height 23
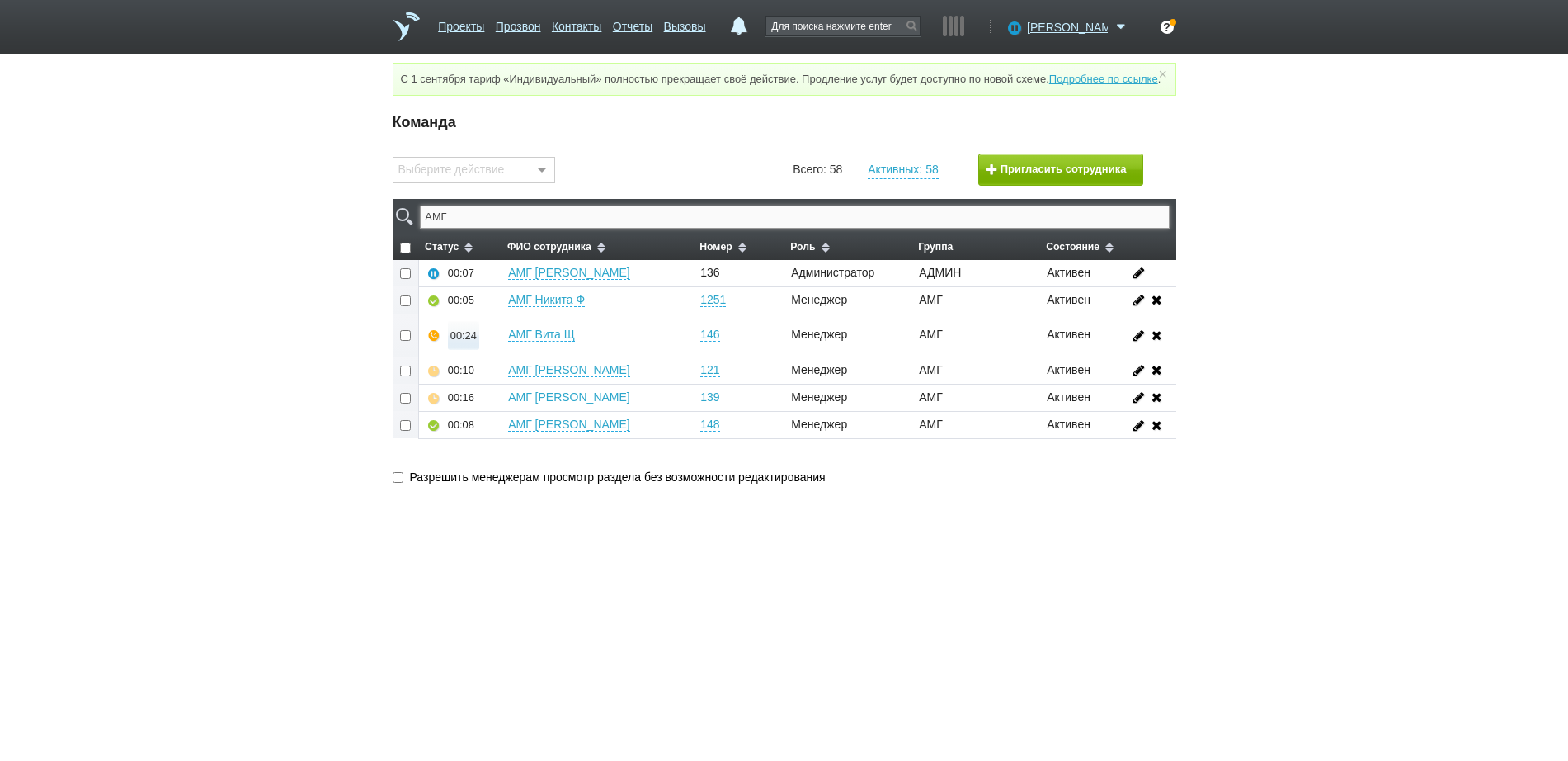
type input "АМГ"
click at [477, 350] on button "00:24" at bounding box center [463, 335] width 31 height 29
click at [521, 291] on button "Прослушать" at bounding box center [513, 277] width 128 height 29
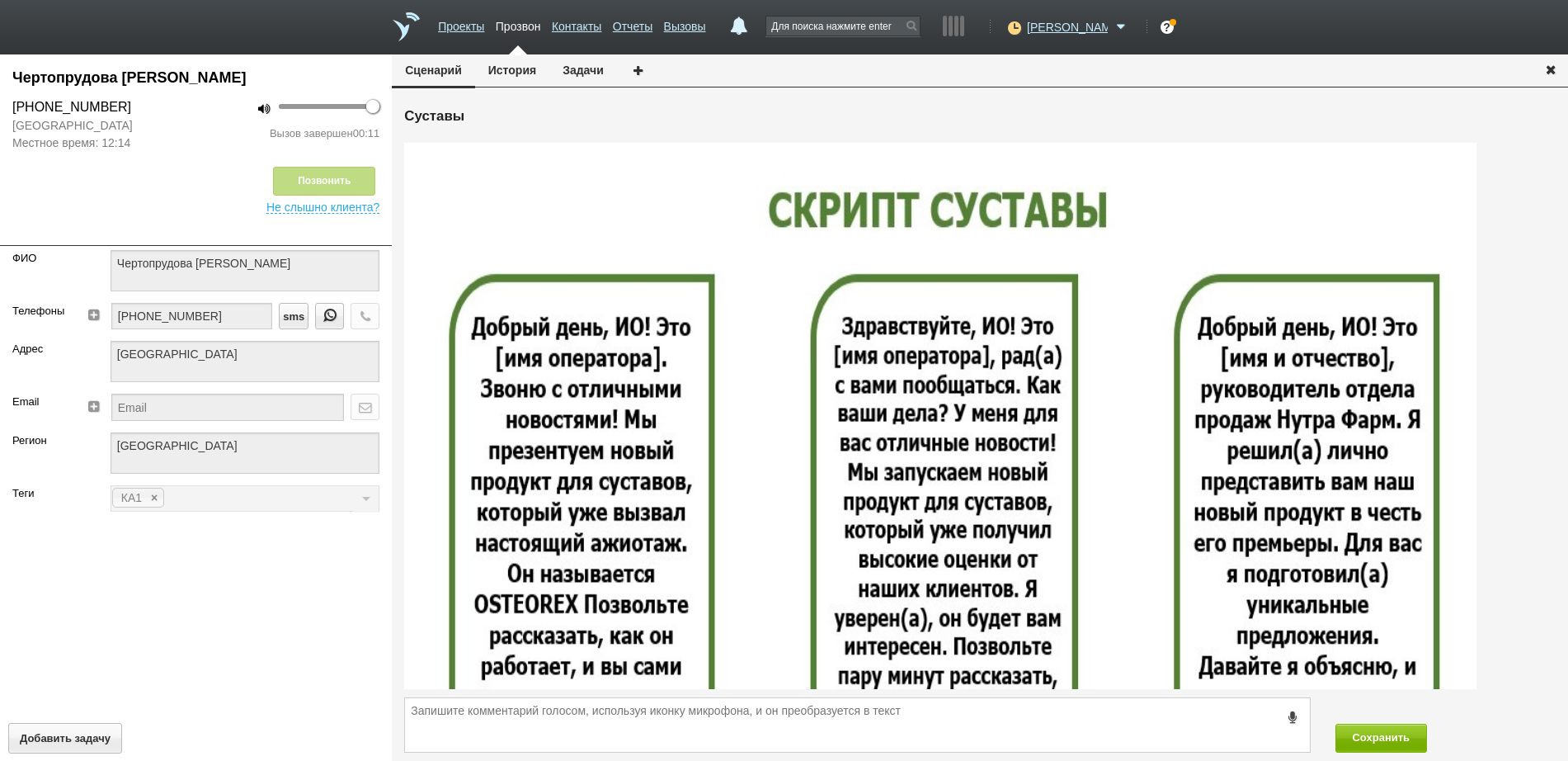
click at [1550, 66] on icon "button" at bounding box center [1551, 69] width 18 height 13
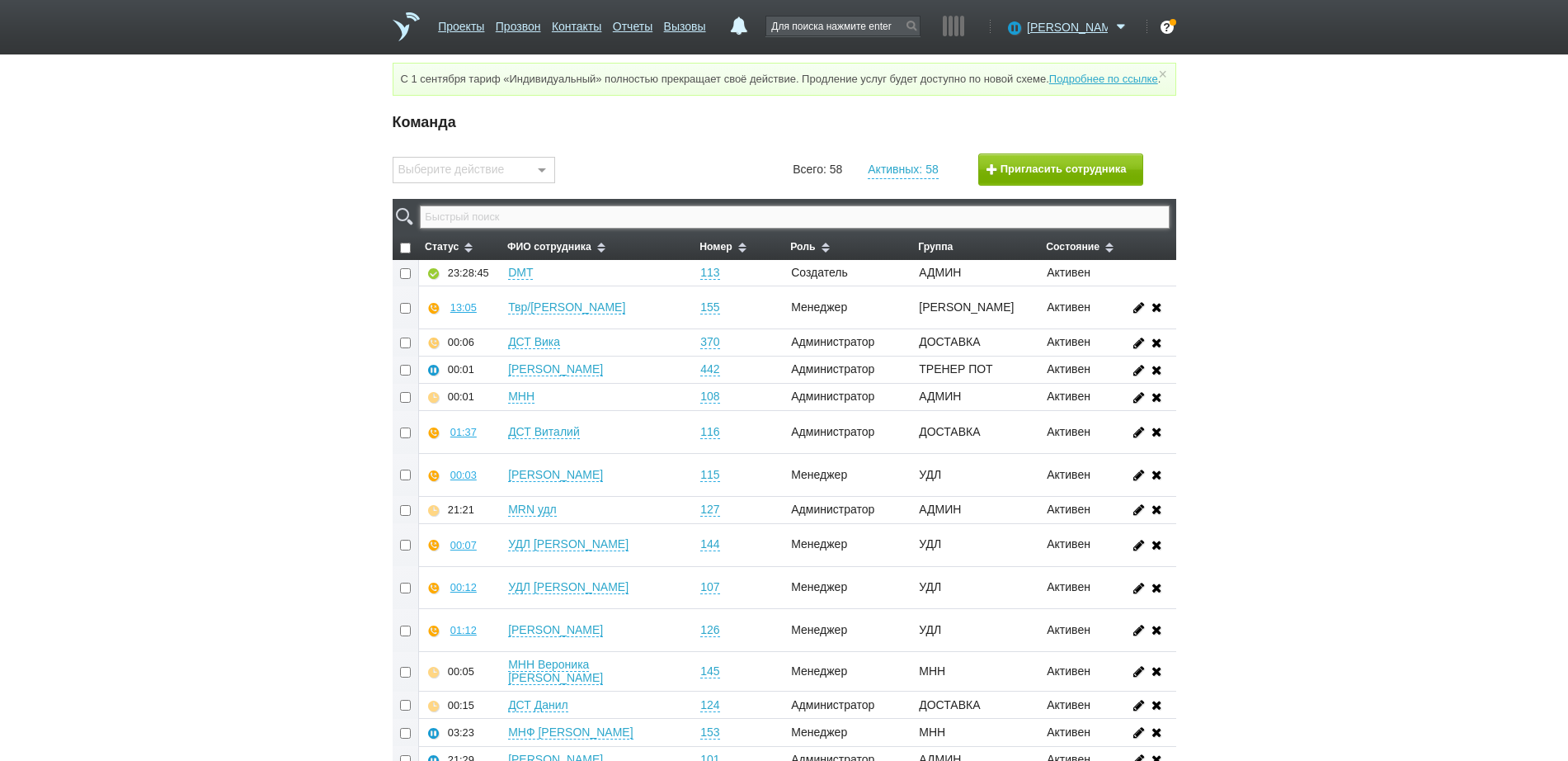
click at [961, 229] on input "text" at bounding box center [794, 217] width 749 height 23
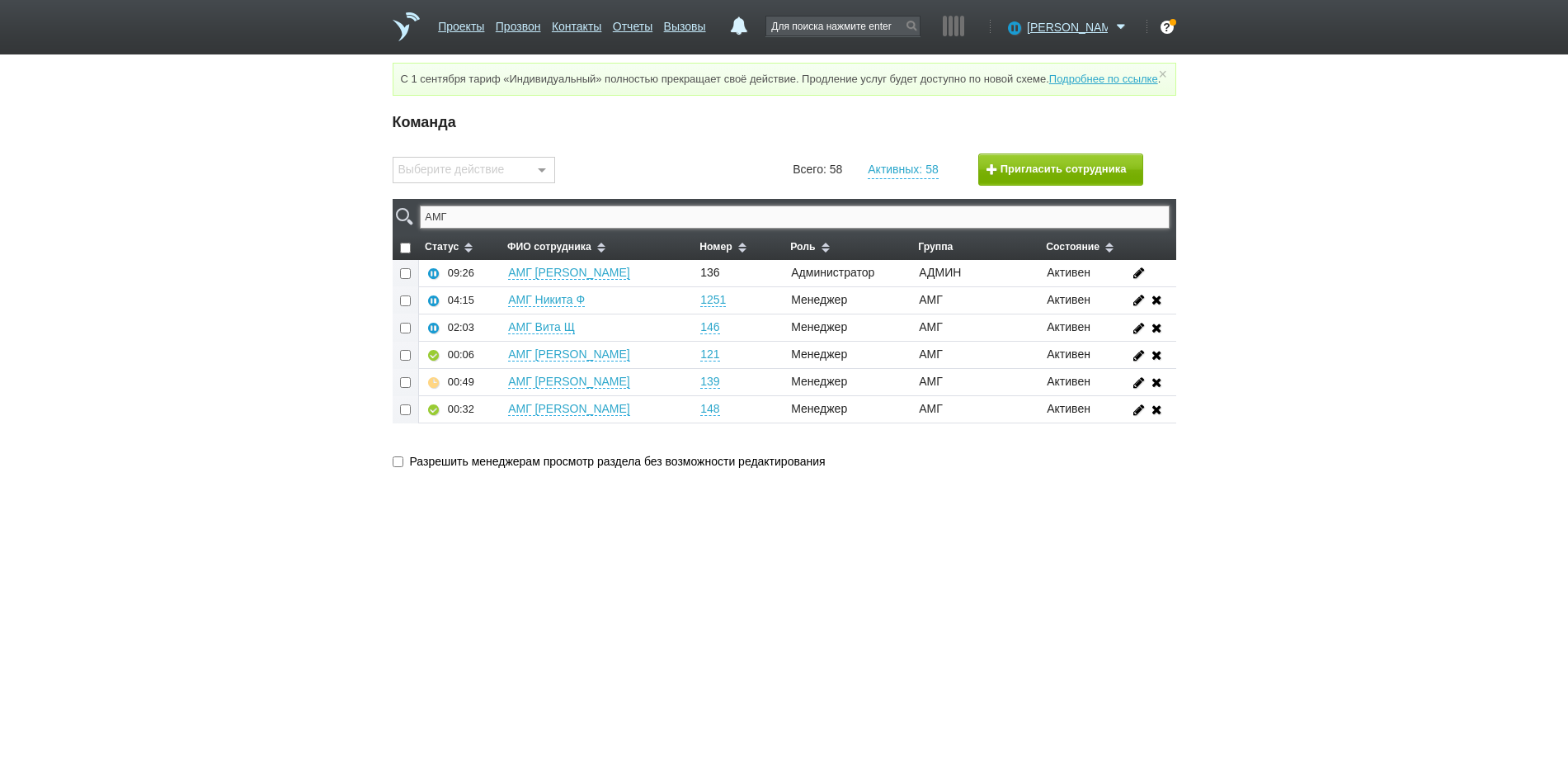
type input "АМГ"
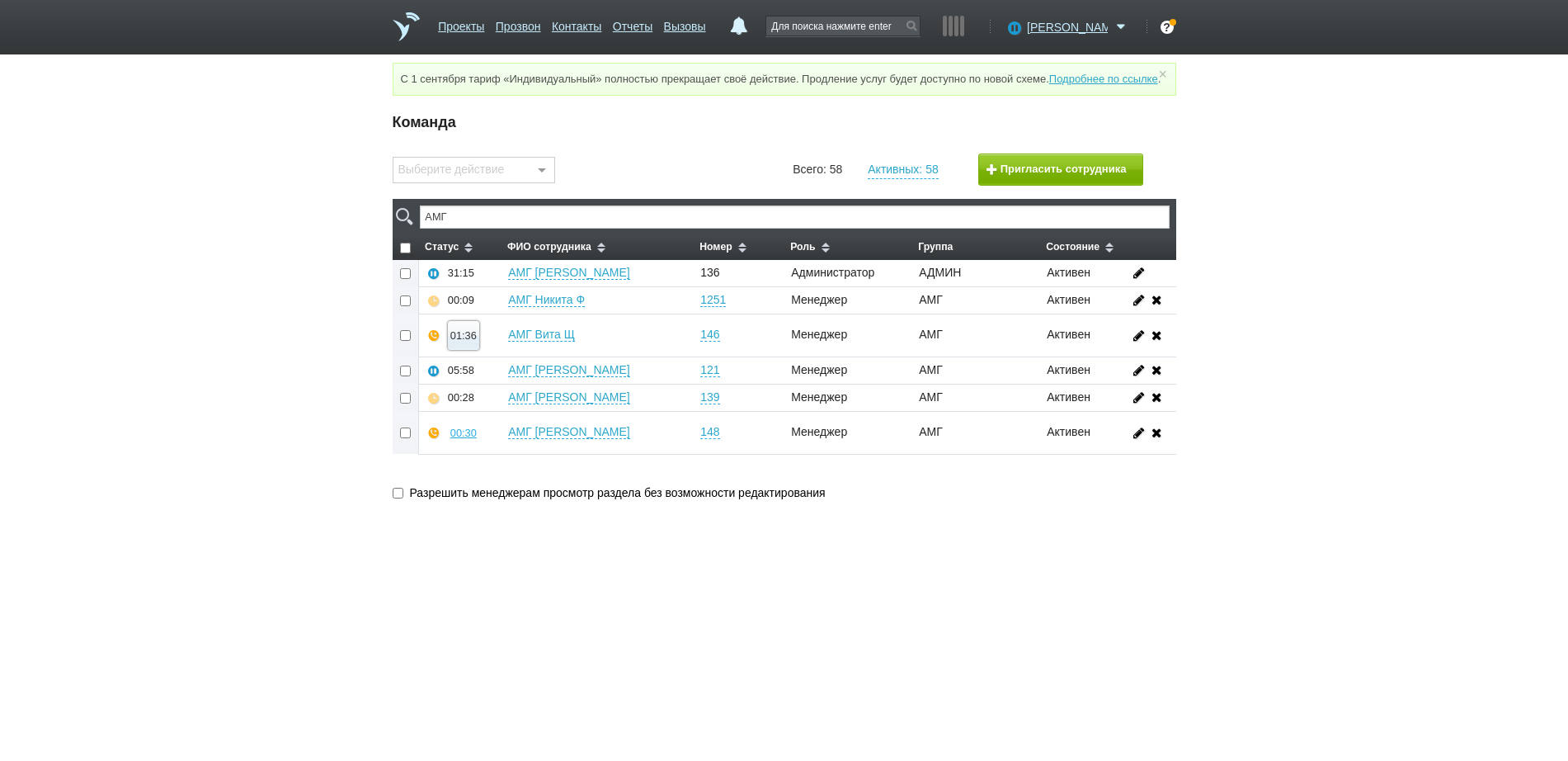
click at [467, 341] on div "01:36" at bounding box center [463, 336] width 27 height 13
click at [505, 288] on button "Прослушать" at bounding box center [513, 277] width 128 height 29
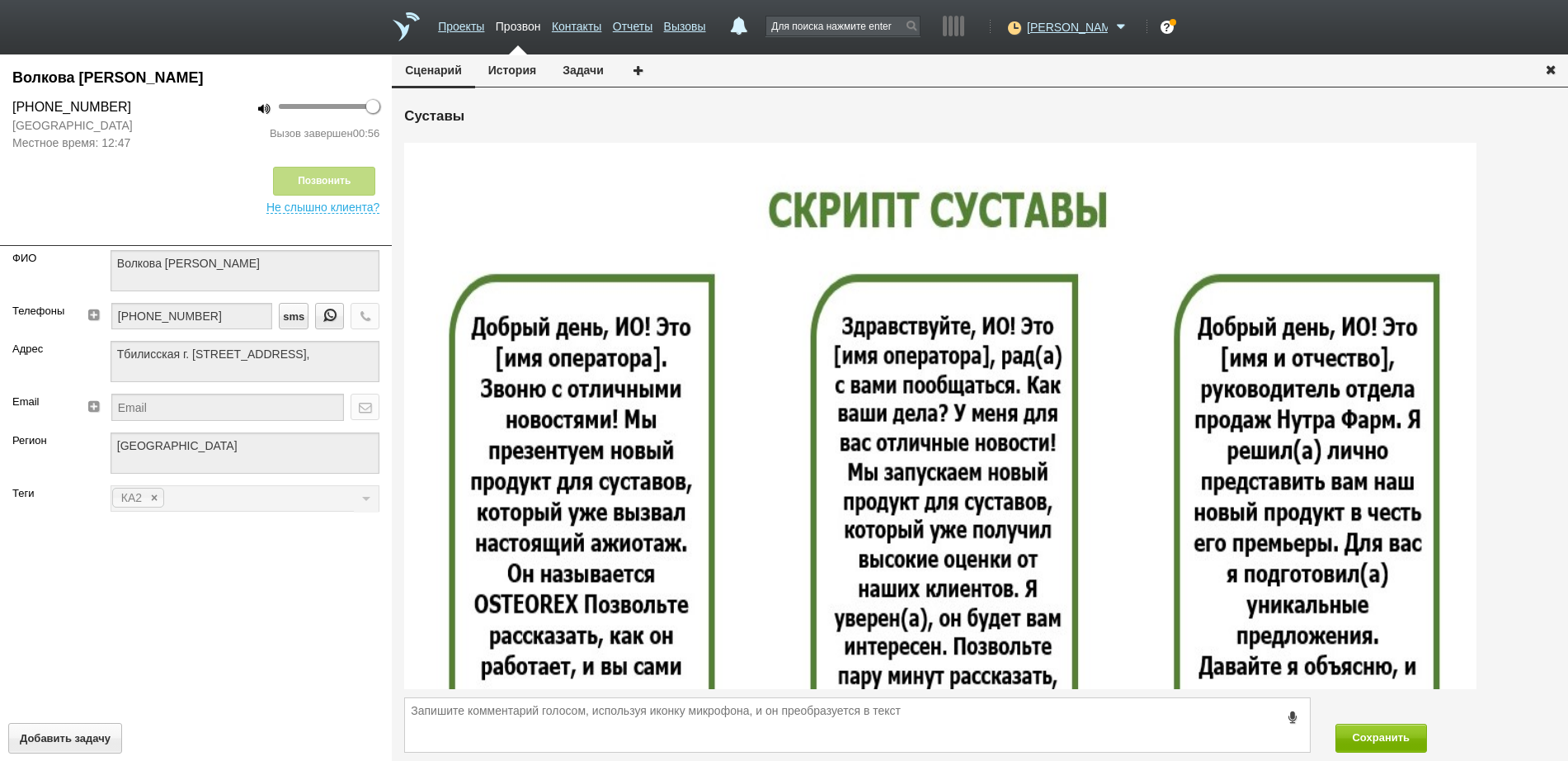
click at [1553, 68] on icon "button" at bounding box center [1551, 69] width 18 height 13
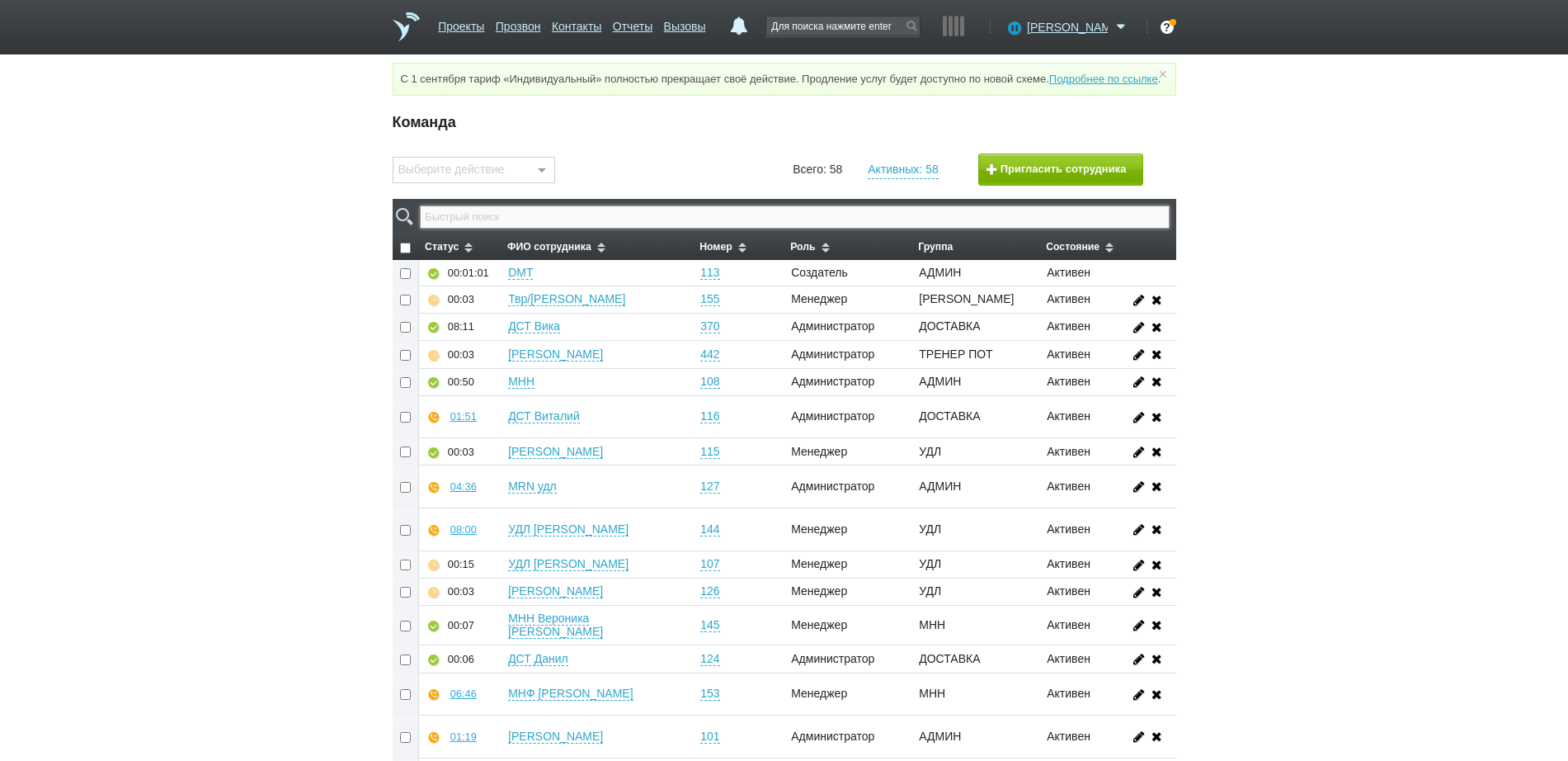
click at [909, 229] on input "text" at bounding box center [794, 217] width 749 height 23
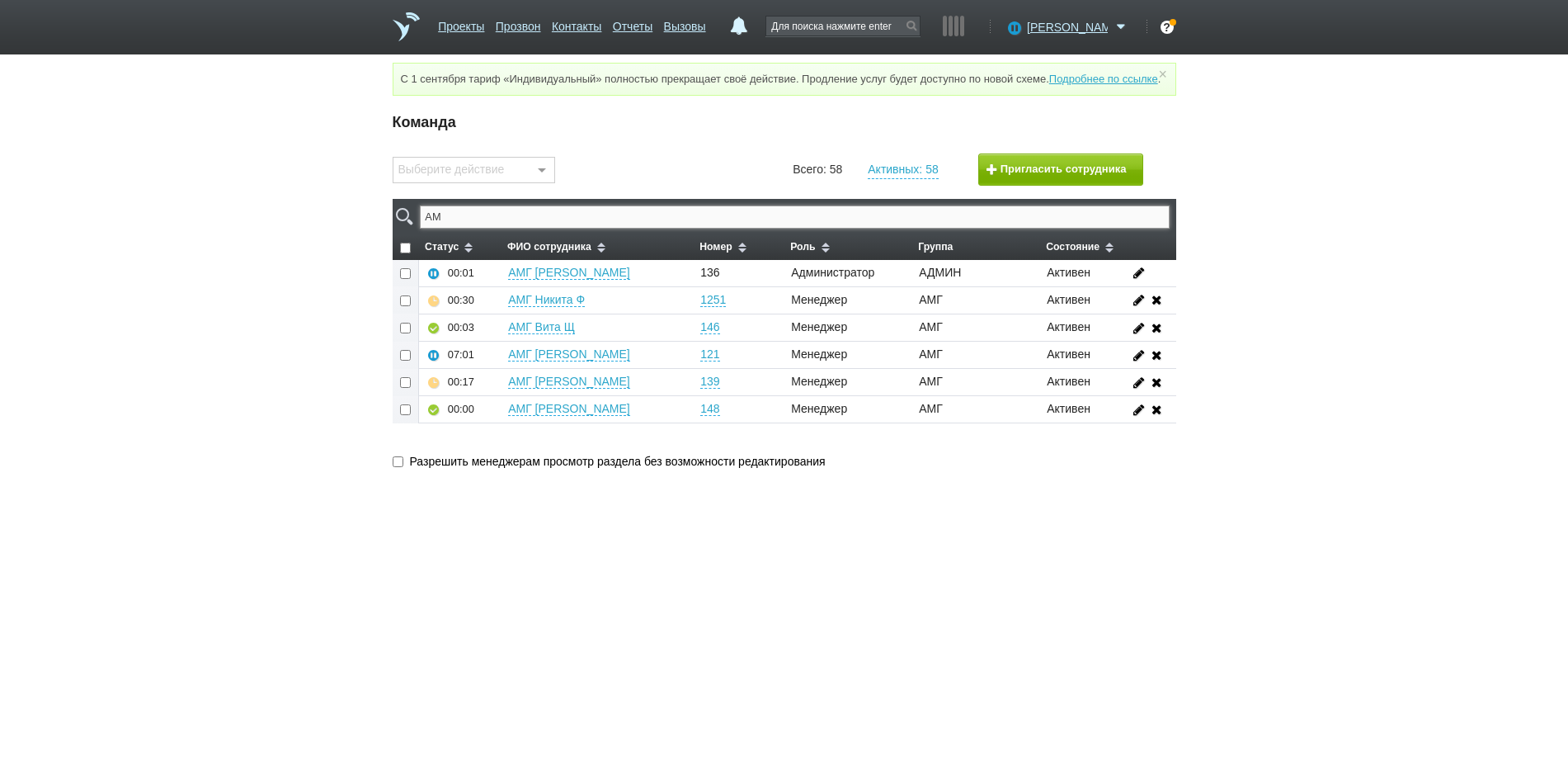
type input "АМГ"
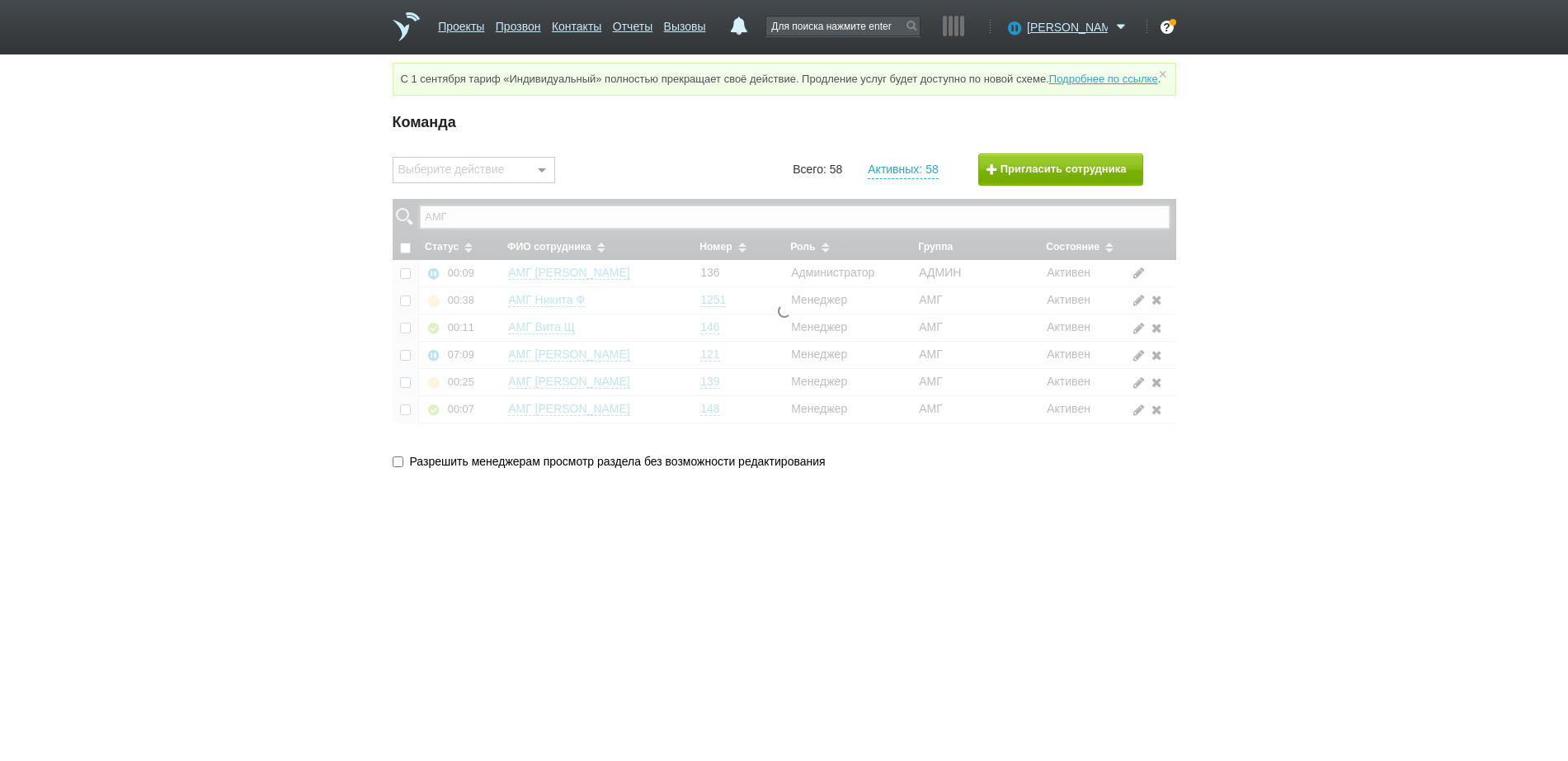
checkbox input "false"
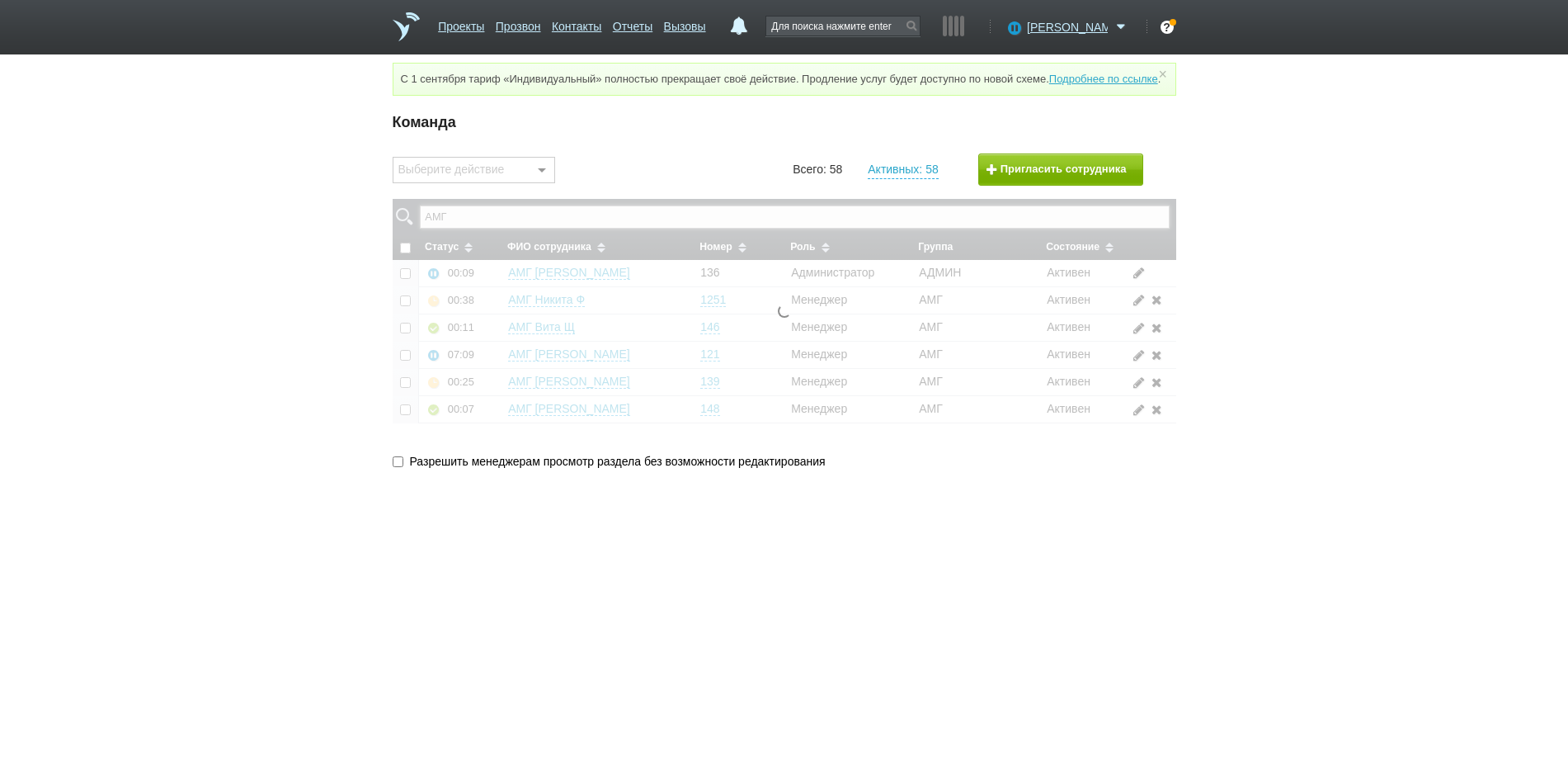
checkbox input "false"
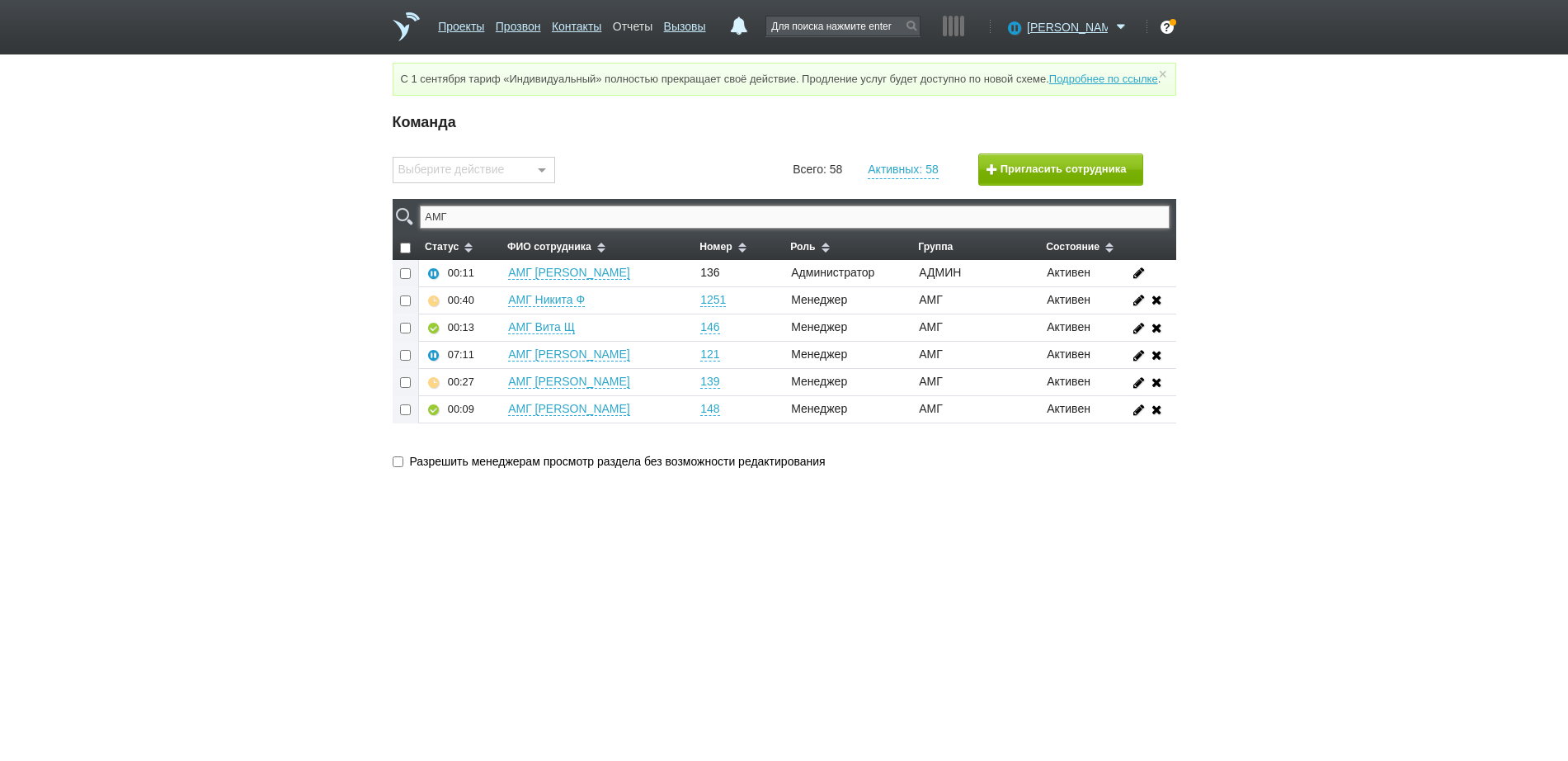
type input "АМГ"
click at [646, 27] on link "Отчеты" at bounding box center [632, 23] width 39 height 24
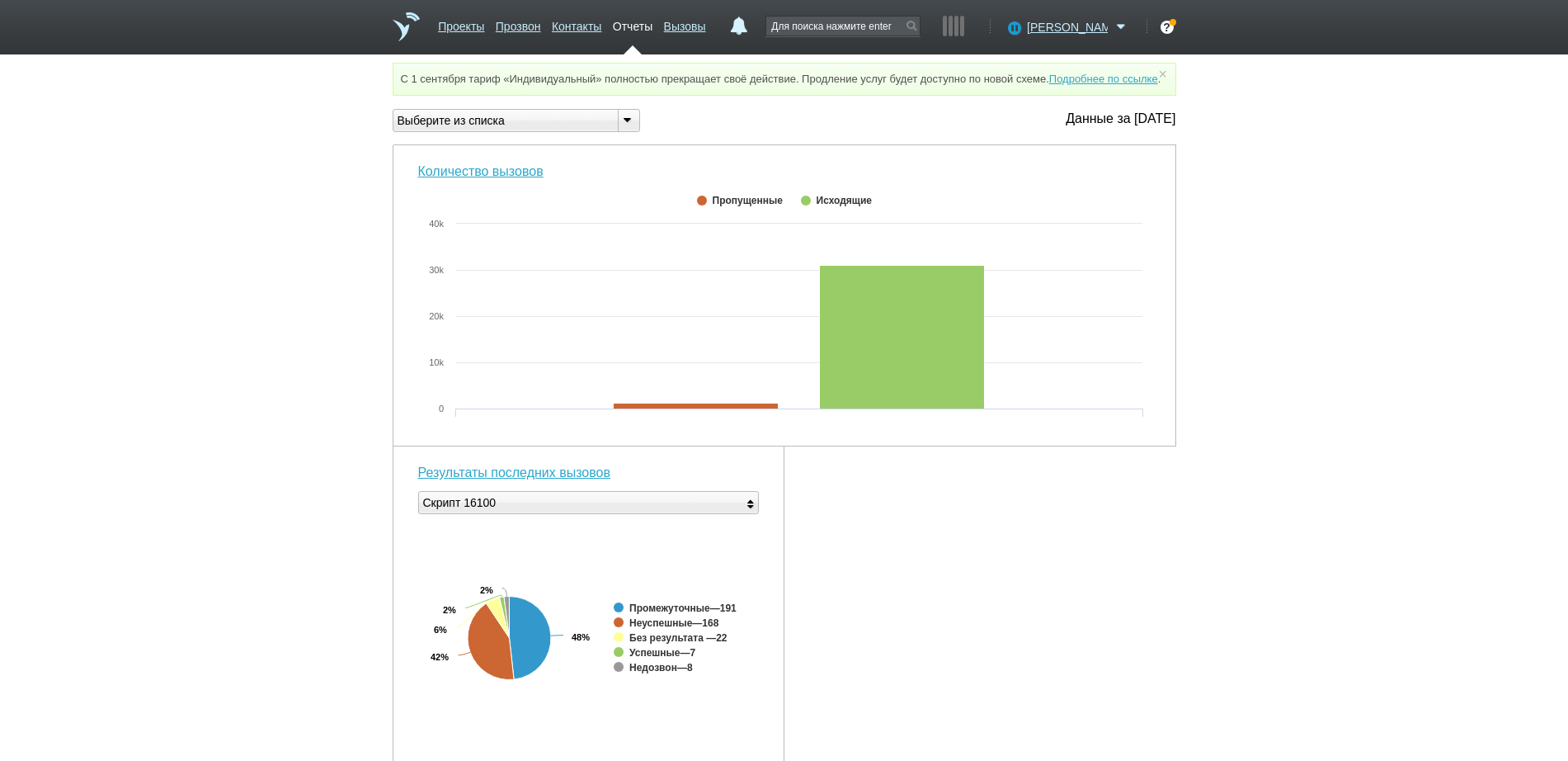
click at [564, 130] on div "Выберите из списка" at bounding box center [499, 121] width 211 height 17
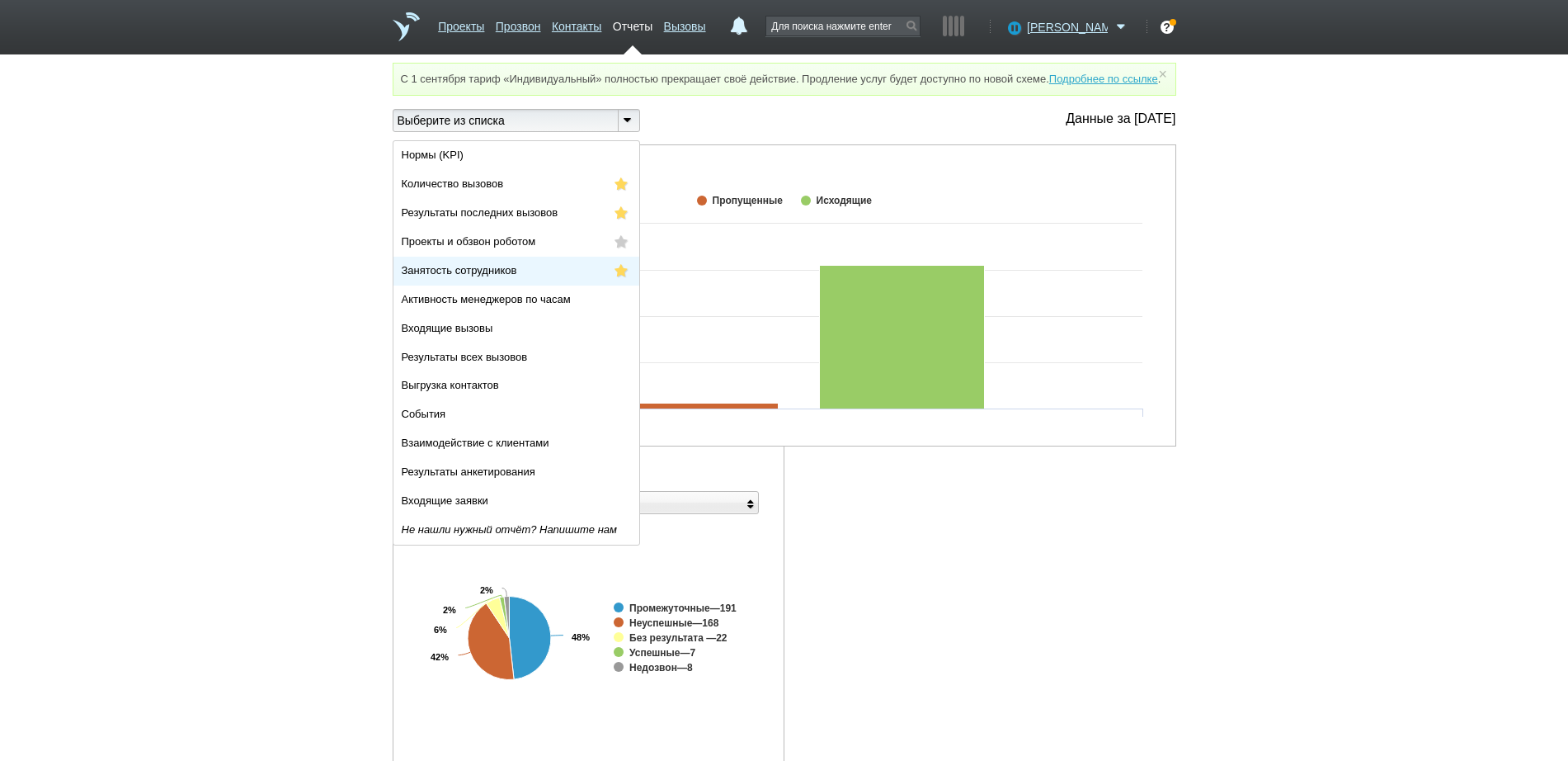
click at [527, 280] on li "Занятость сотрудников" at bounding box center [516, 271] width 246 height 29
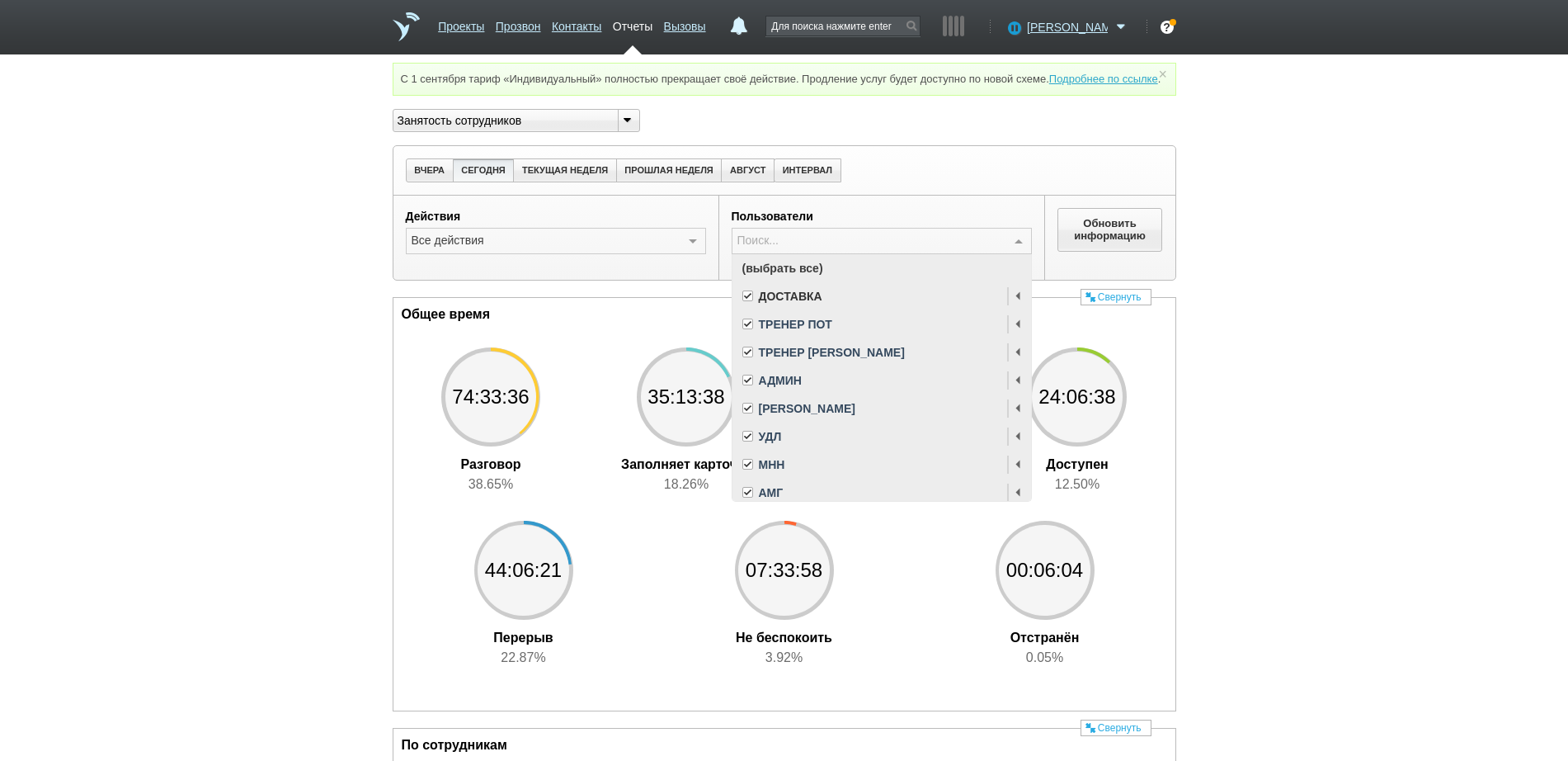
click at [778, 282] on span "(выбрать все)" at bounding box center [881, 268] width 298 height 28
click at [751, 498] on span at bounding box center [747, 492] width 11 height 11
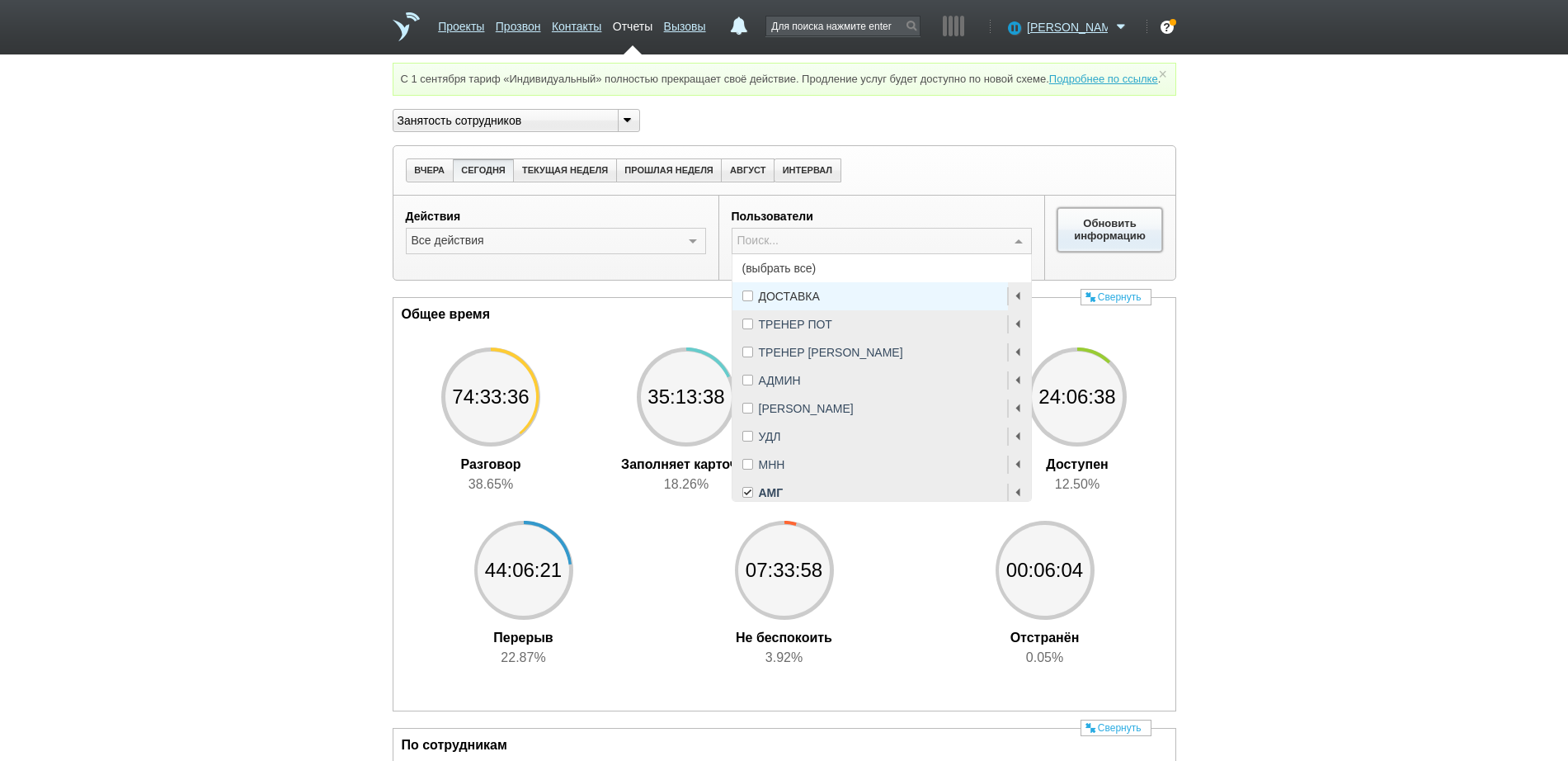
click at [1114, 241] on button "Обновить информацию" at bounding box center [1110, 230] width 105 height 43
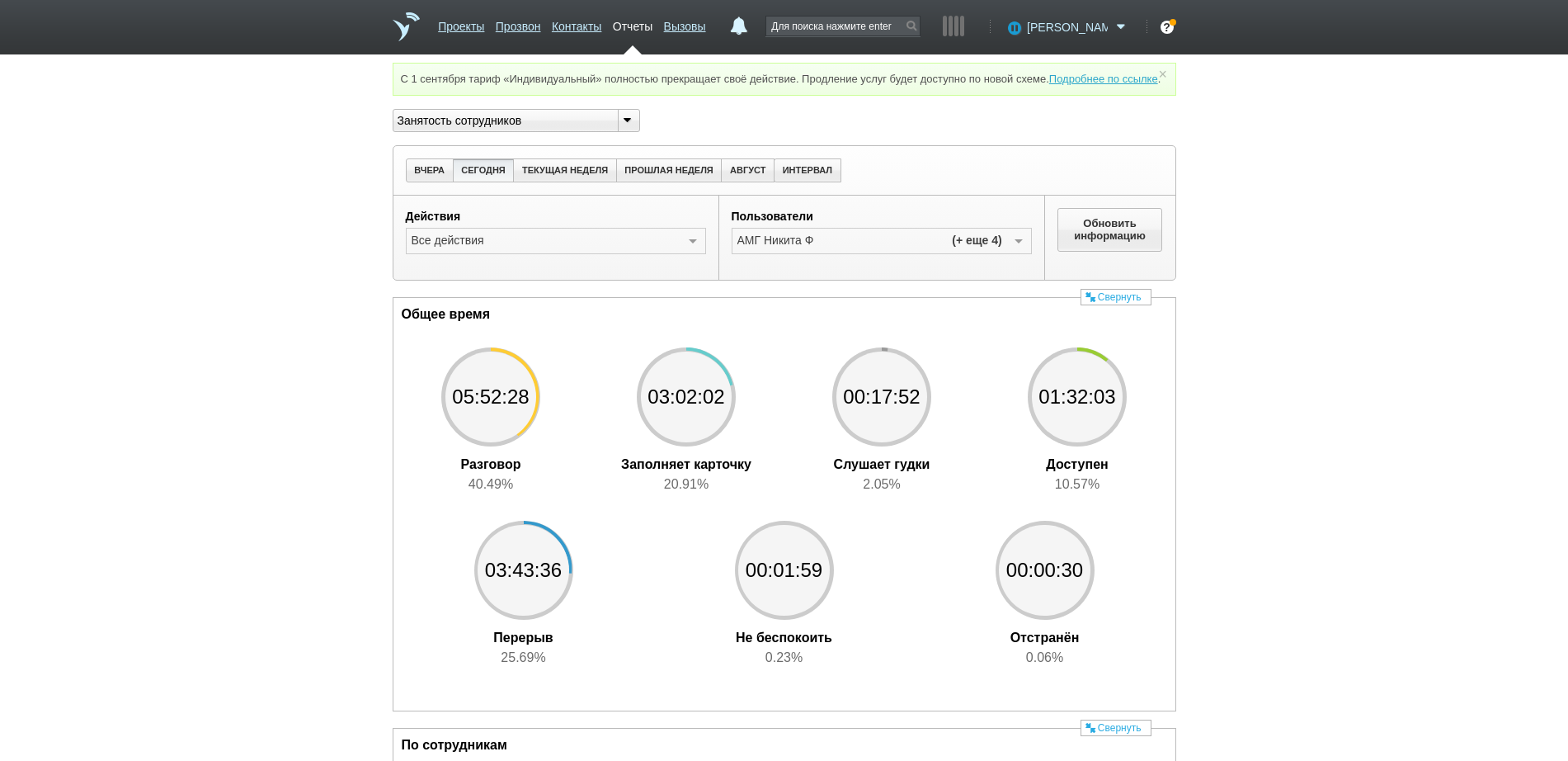
click at [1088, 32] on span "[PERSON_NAME]" at bounding box center [1067, 27] width 81 height 16
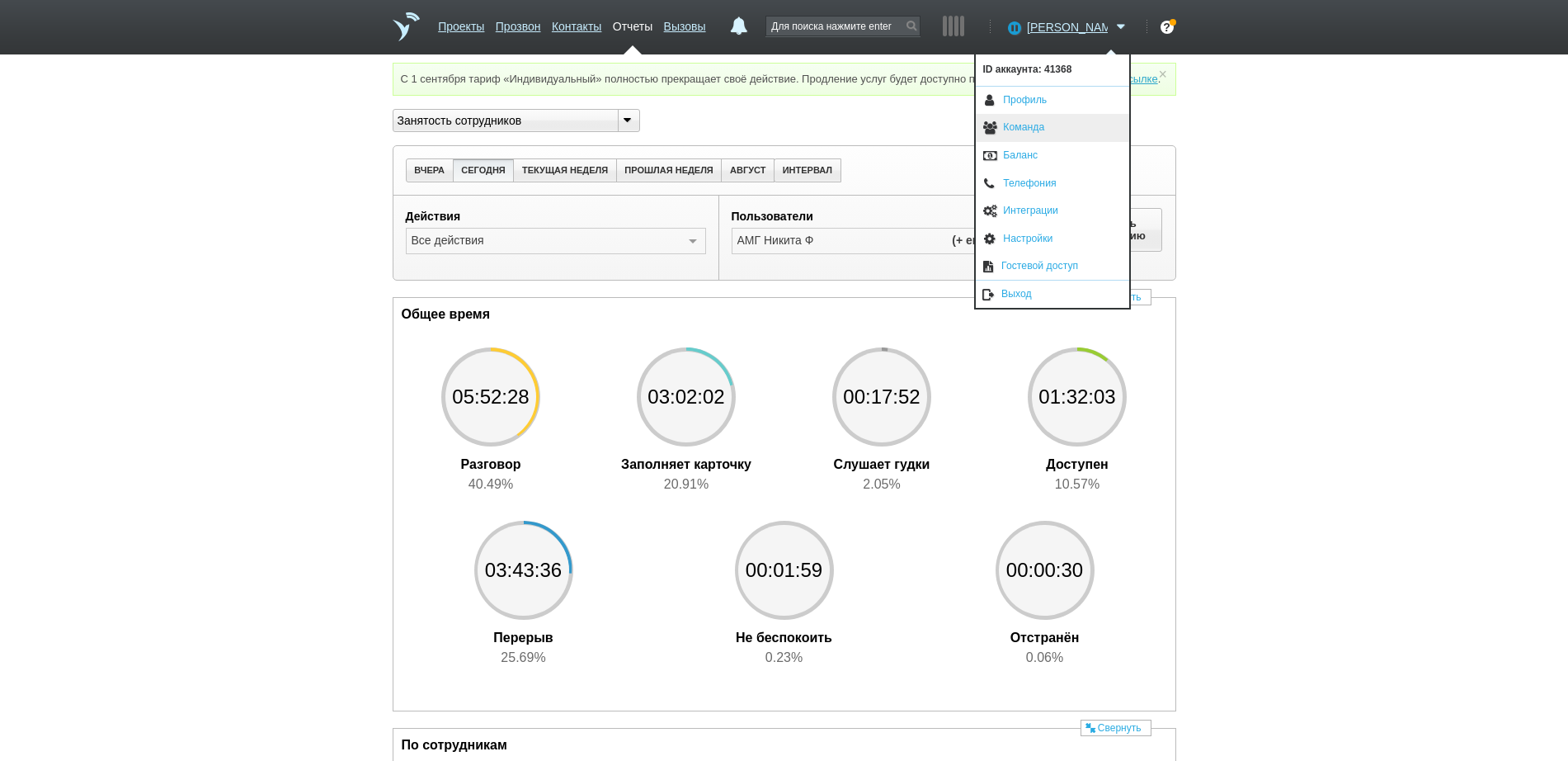
click at [1045, 129] on link "Команда" at bounding box center [1053, 127] width 154 height 28
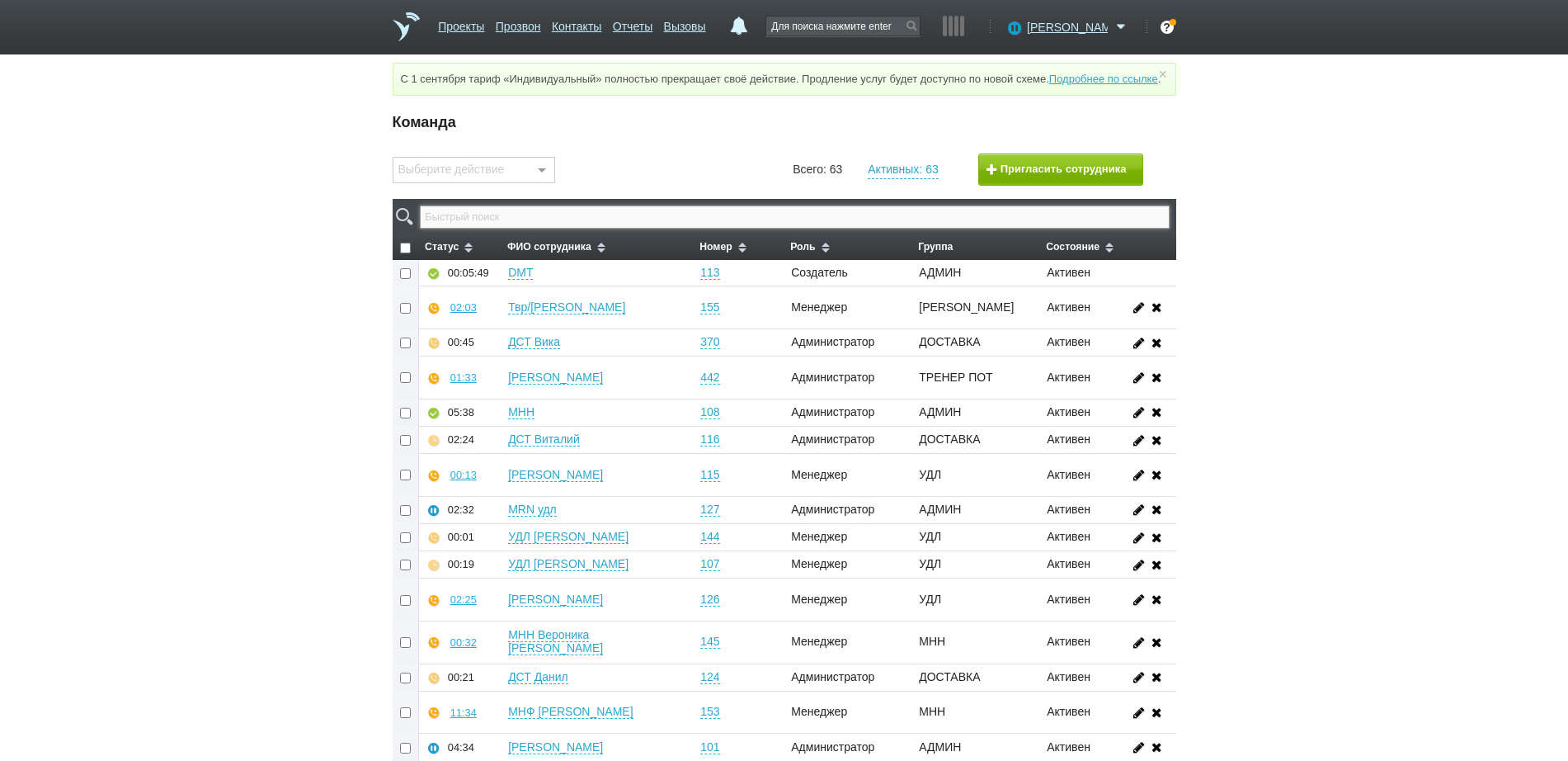
click at [813, 224] on input "text" at bounding box center [794, 217] width 749 height 23
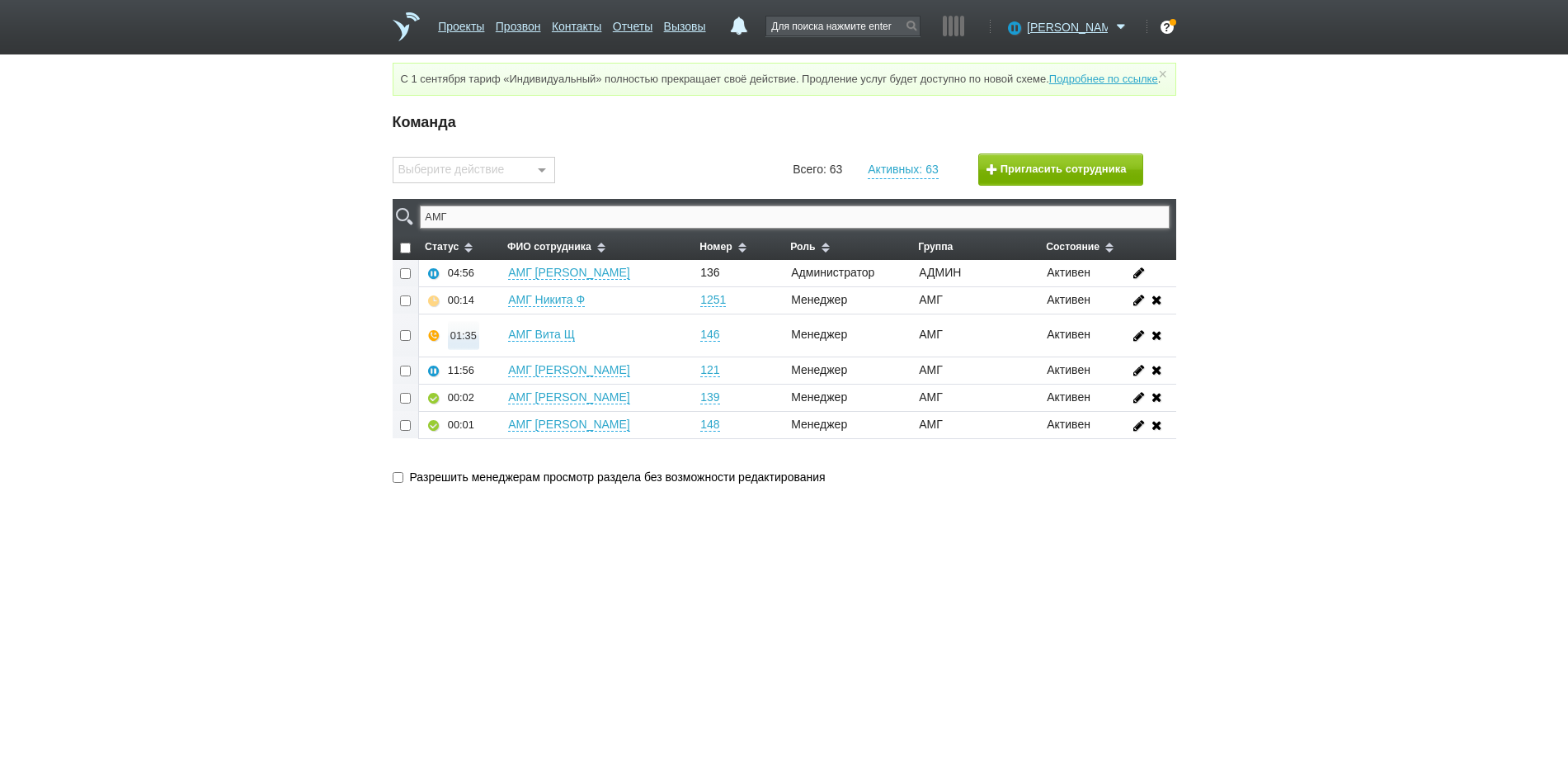
type input "АМГ"
click at [470, 341] on div "01:35" at bounding box center [463, 336] width 27 height 13
click at [493, 291] on button "Прослушать" at bounding box center [513, 277] width 128 height 29
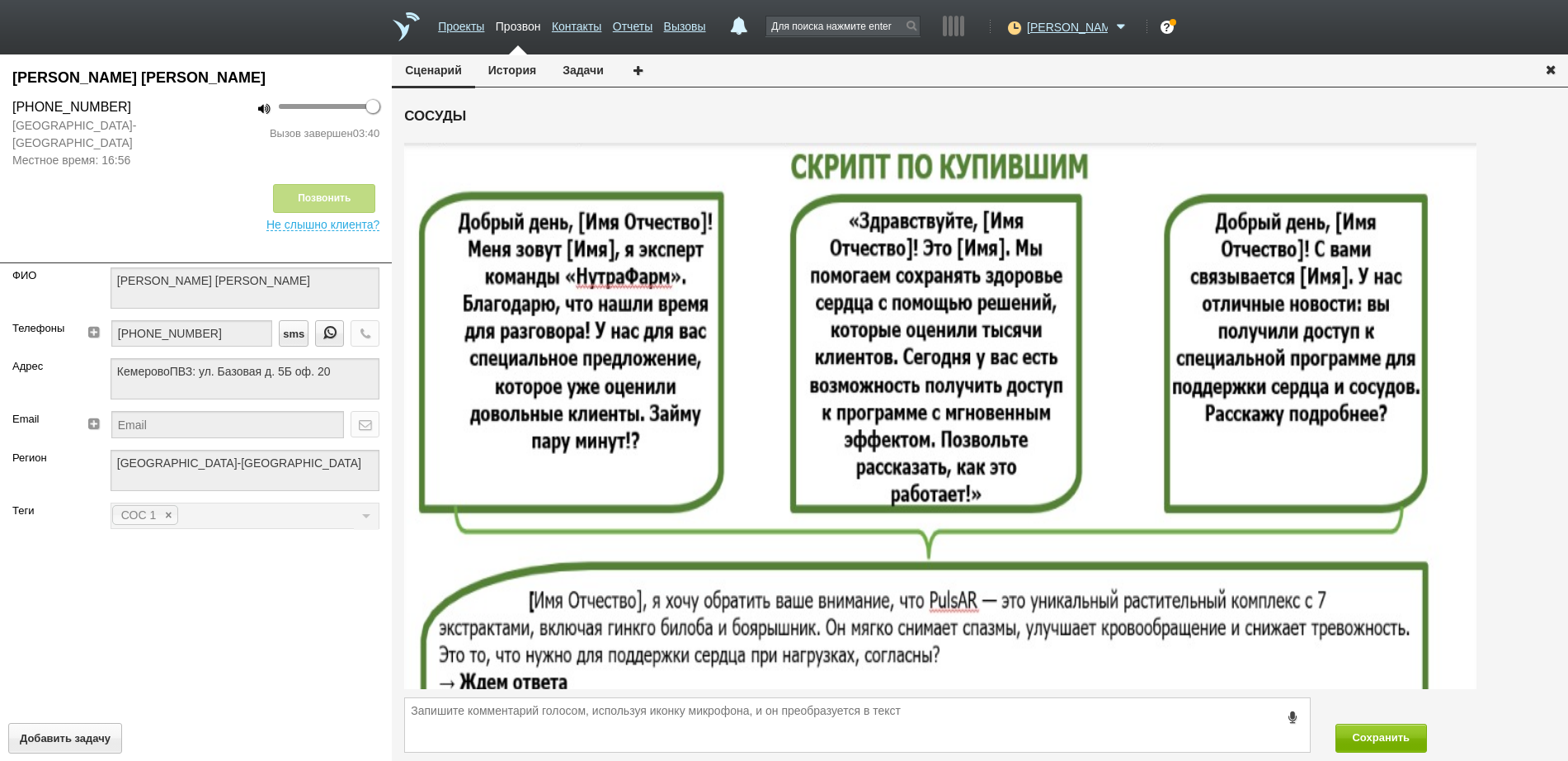
click at [1550, 64] on icon "button" at bounding box center [1551, 69] width 18 height 13
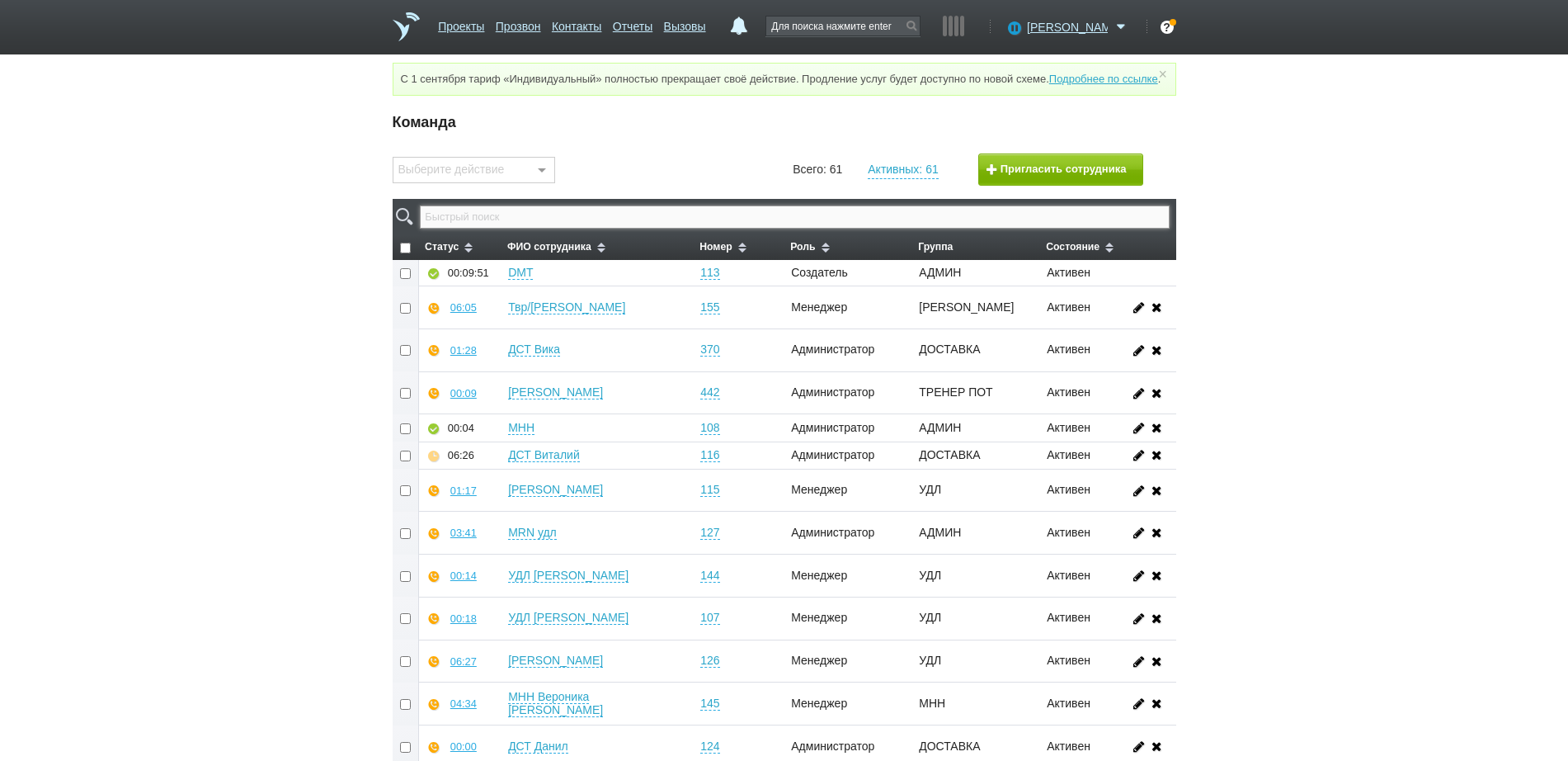
click at [841, 229] on input "text" at bounding box center [794, 217] width 749 height 23
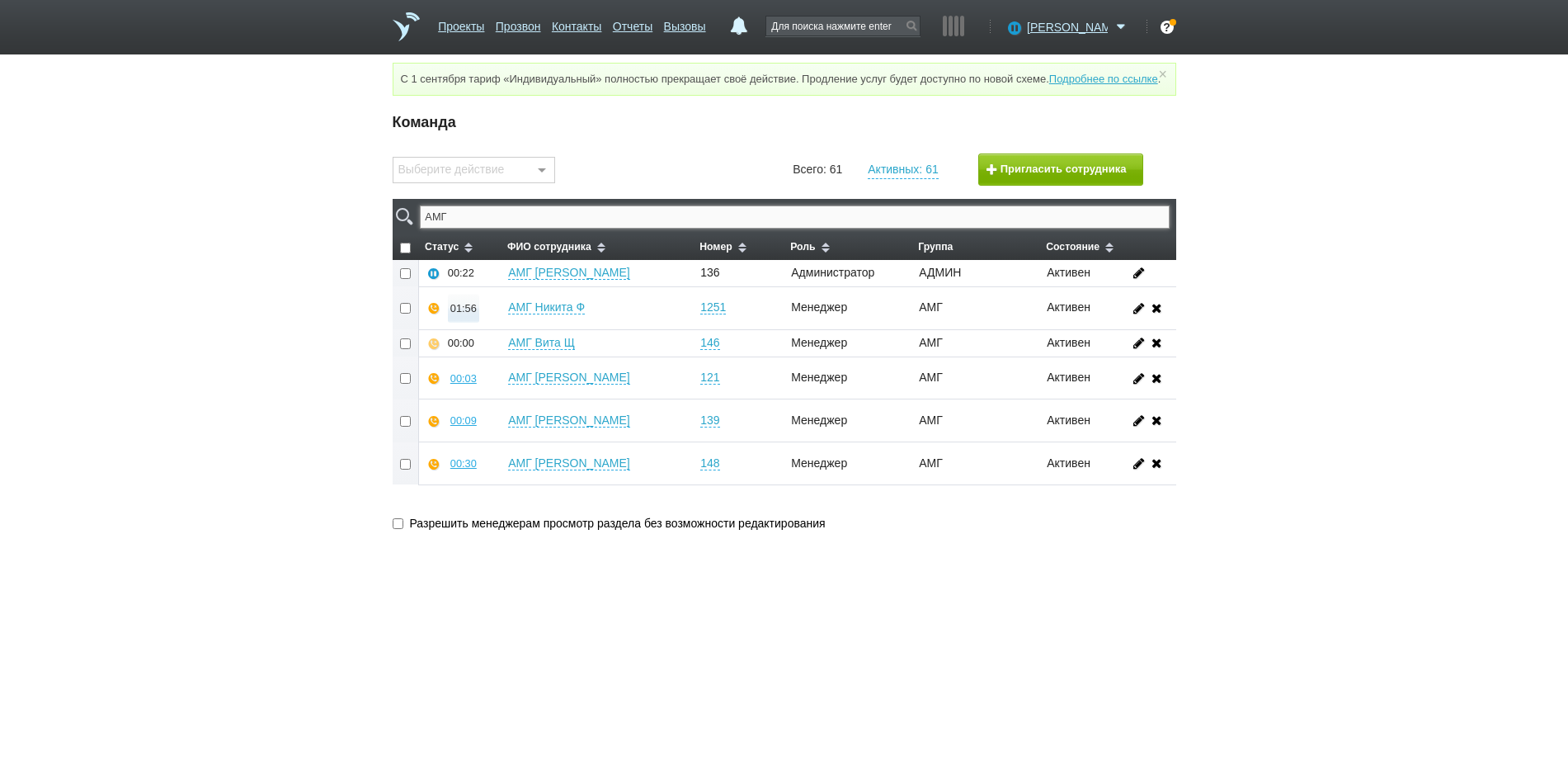
type input "АМГ"
click at [464, 314] on div "01:56" at bounding box center [463, 308] width 27 height 13
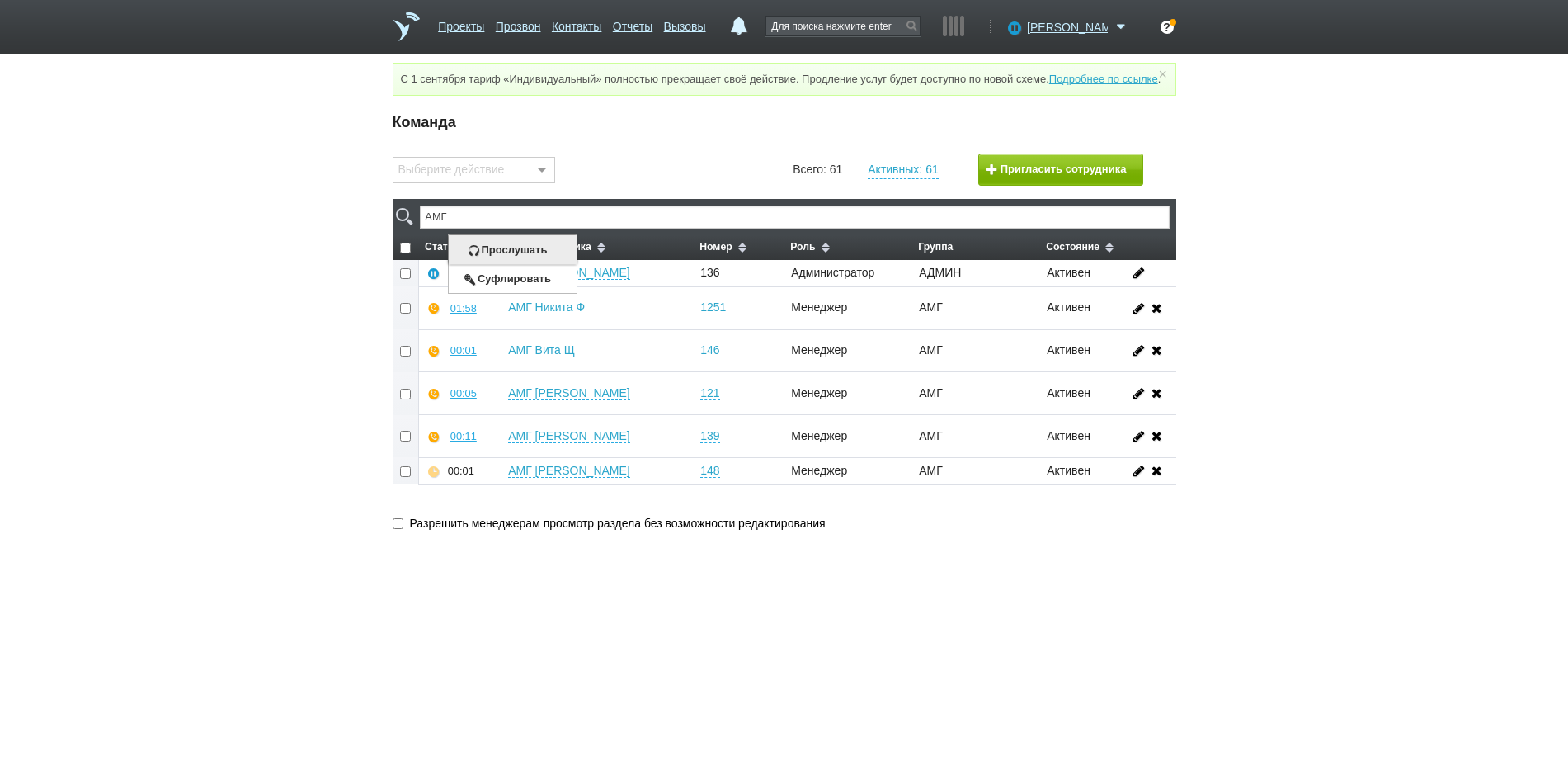
click at [500, 257] on button "Прослушать" at bounding box center [513, 249] width 128 height 29
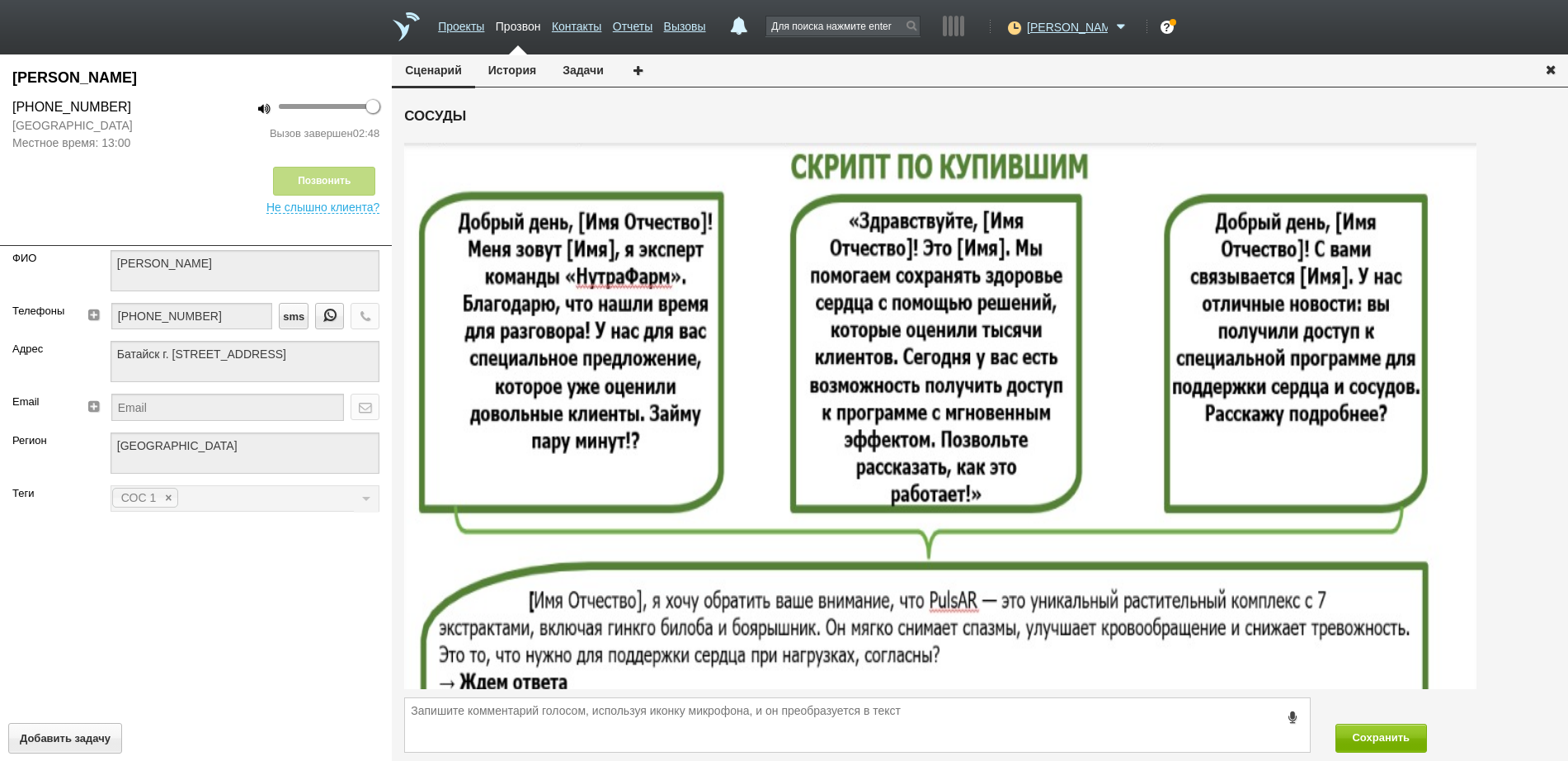
click at [1550, 70] on icon "button" at bounding box center [1551, 69] width 18 height 13
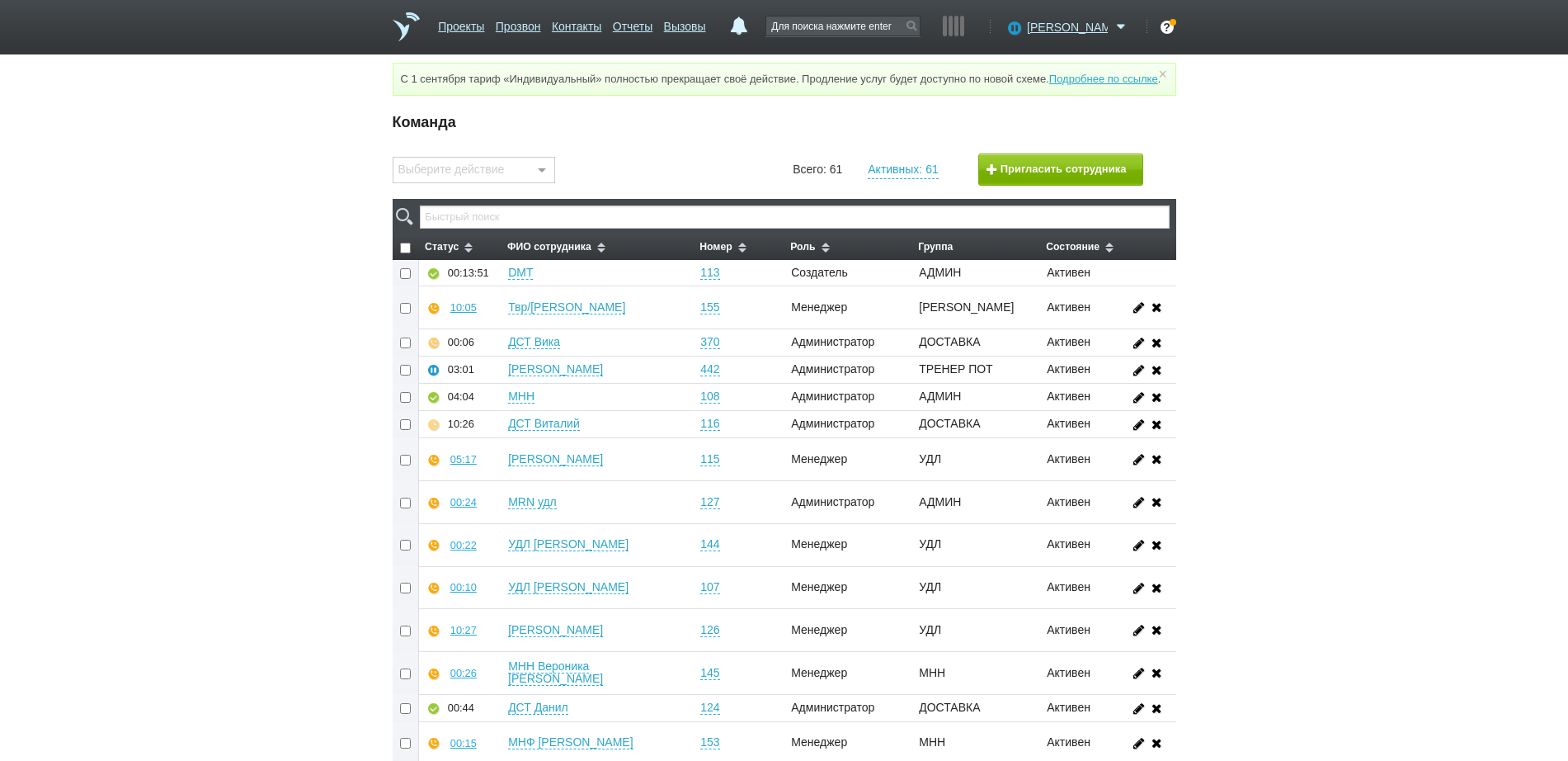
click at [1074, 29] on span "[PERSON_NAME]" at bounding box center [1067, 27] width 81 height 16
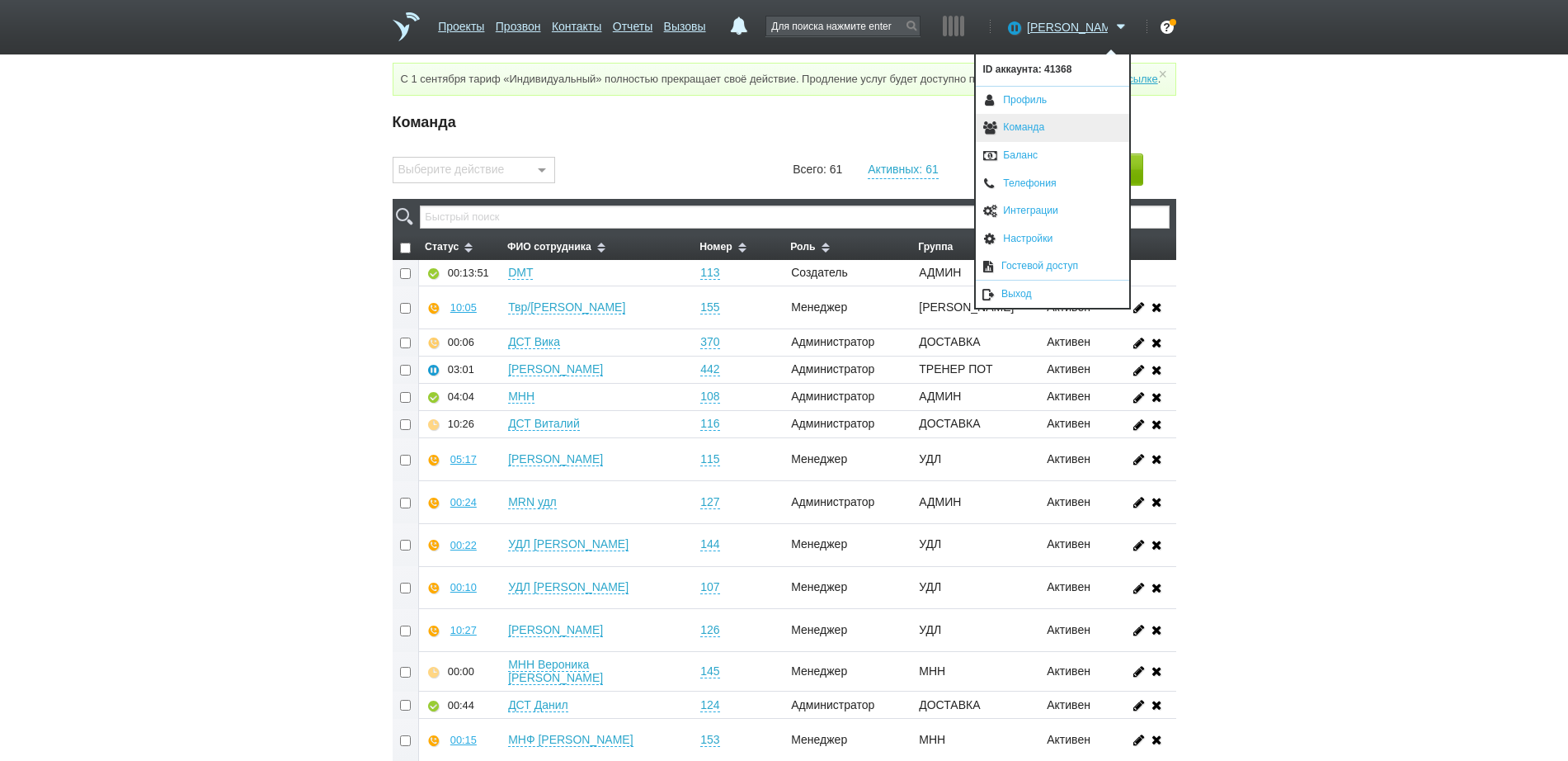
click at [1033, 124] on link "Команда" at bounding box center [1053, 127] width 154 height 28
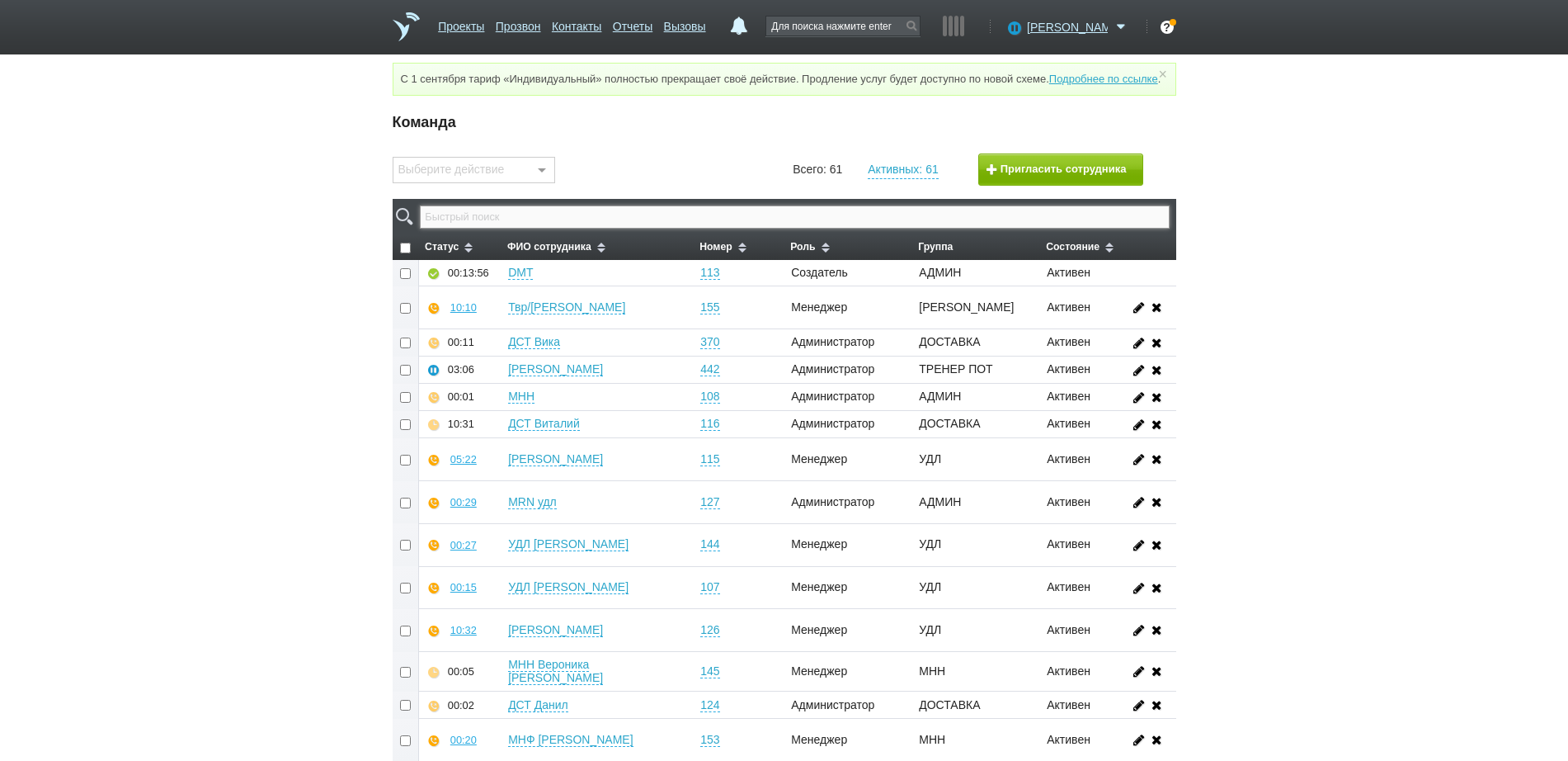
click at [759, 229] on input "text" at bounding box center [794, 217] width 749 height 23
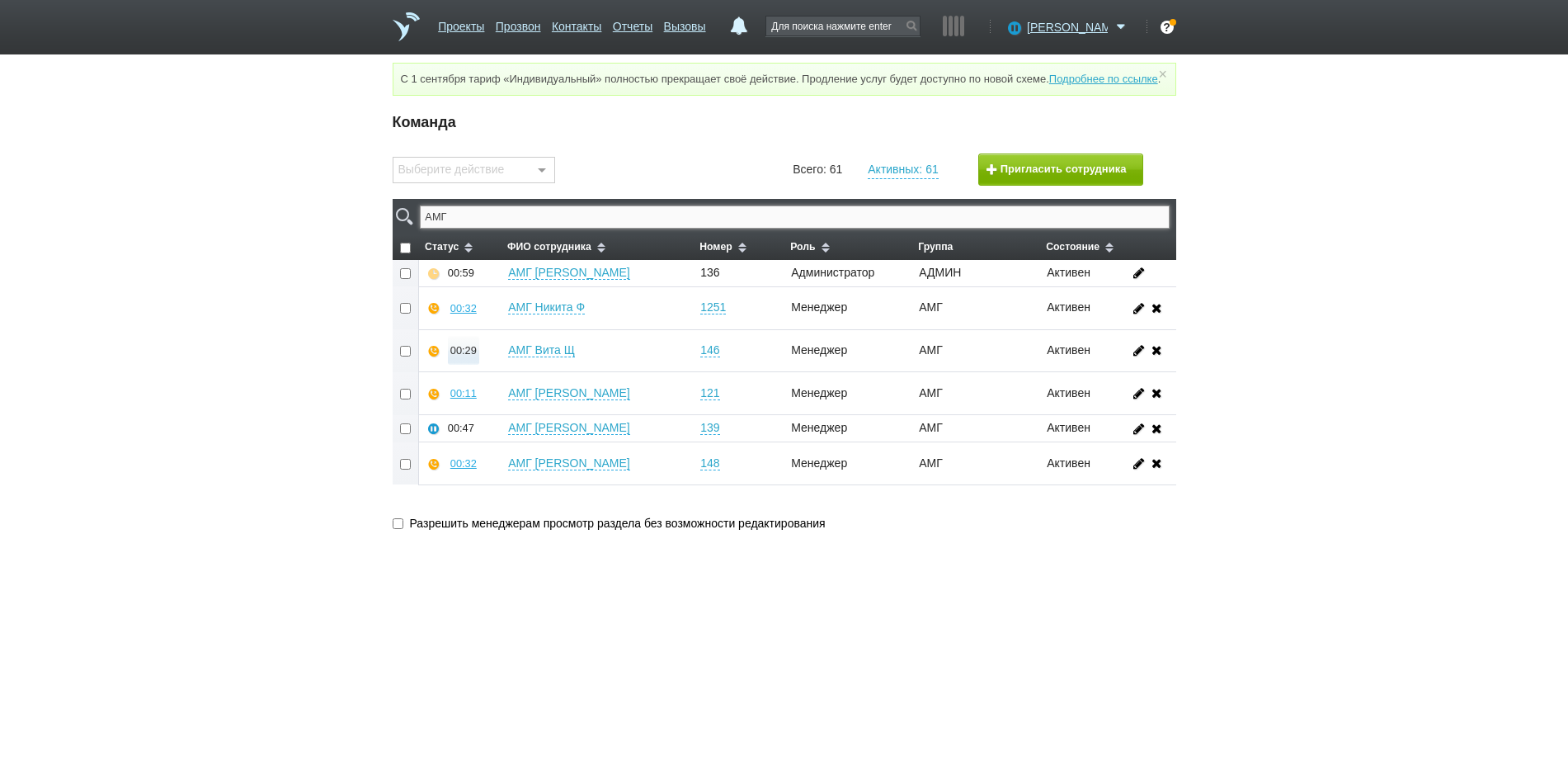
type input "АМГ"
click at [460, 356] on div "00:29" at bounding box center [463, 350] width 27 height 13
click at [491, 306] on button "Прослушать" at bounding box center [513, 291] width 128 height 29
